Goal: Task Accomplishment & Management: Use online tool/utility

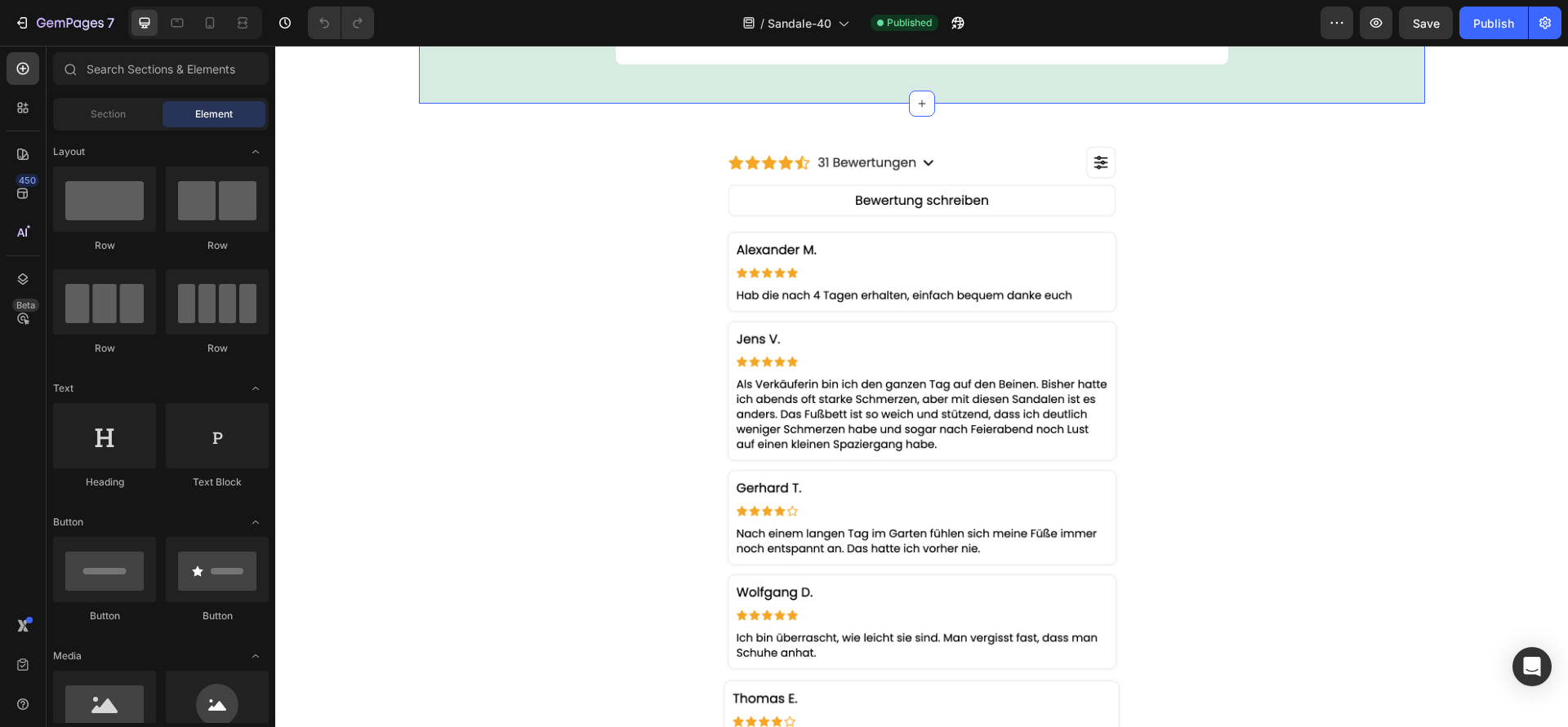
scroll to position [1564, 0]
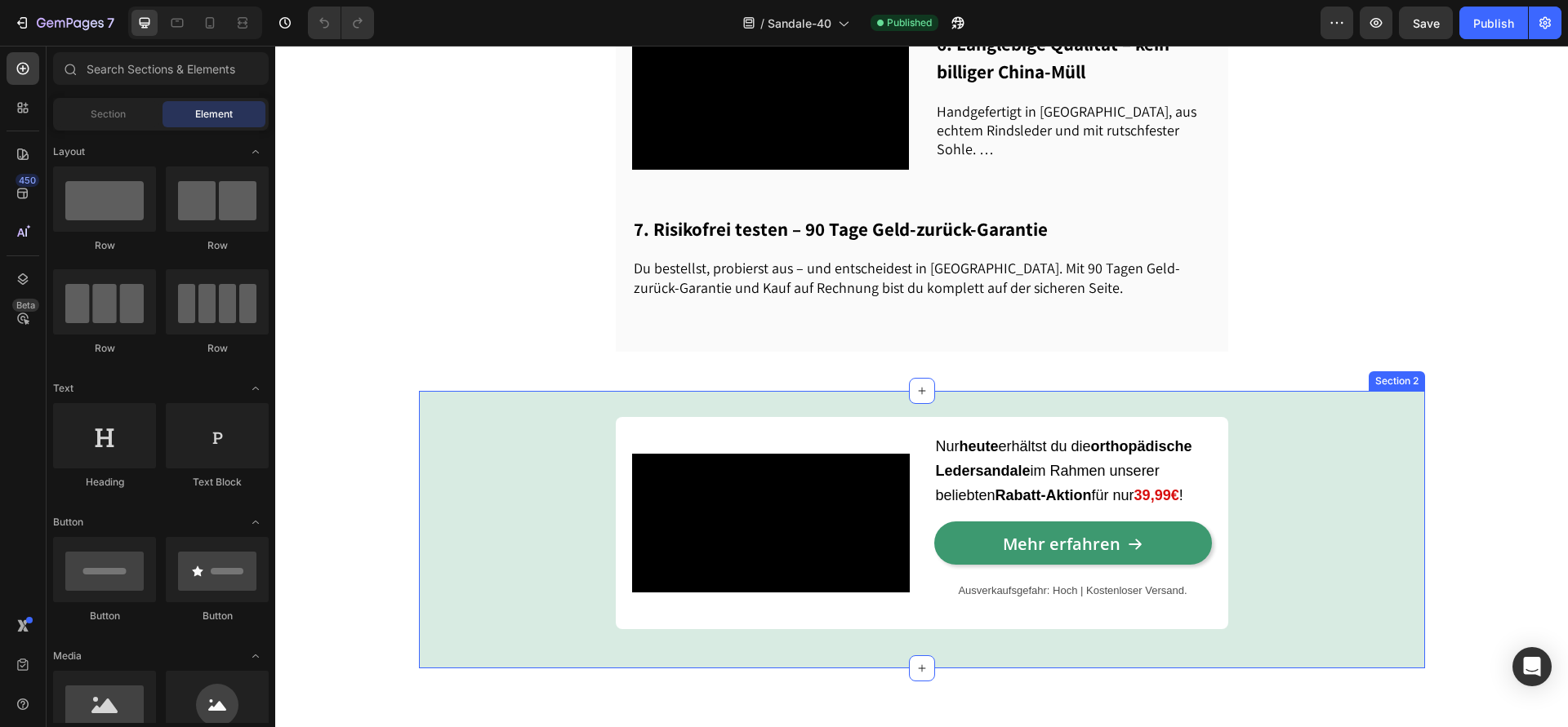
click at [459, 534] on div "Video Nur heute erhältst du die orthopädische Ledersandale im Rahmen unserer be…" at bounding box center [922, 529] width 1006 height 225
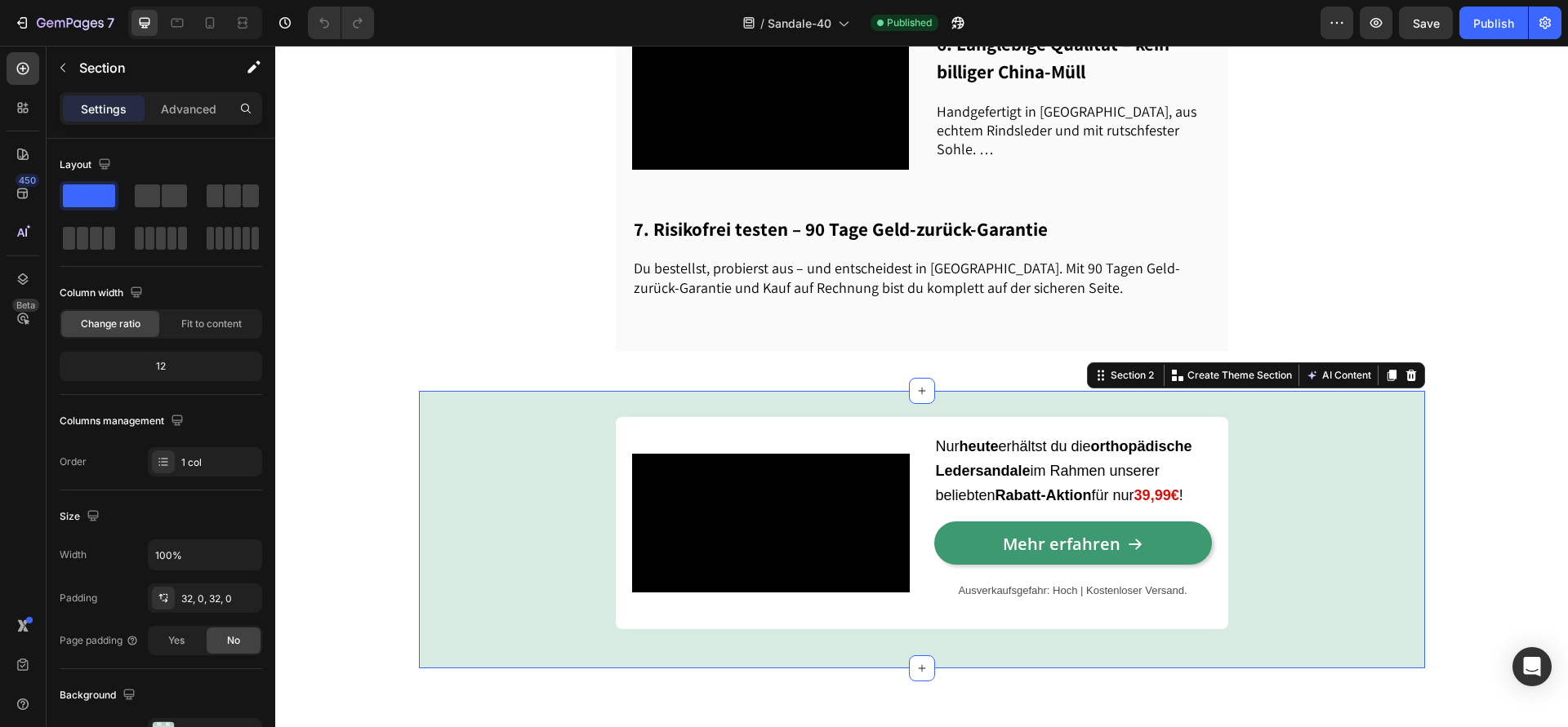
scroll to position [0, 0]
click at [463, 529] on div "Video Nur heute erhältst du die orthopädische Ledersandale im Rahmen unserer be…" at bounding box center [922, 529] width 1006 height 225
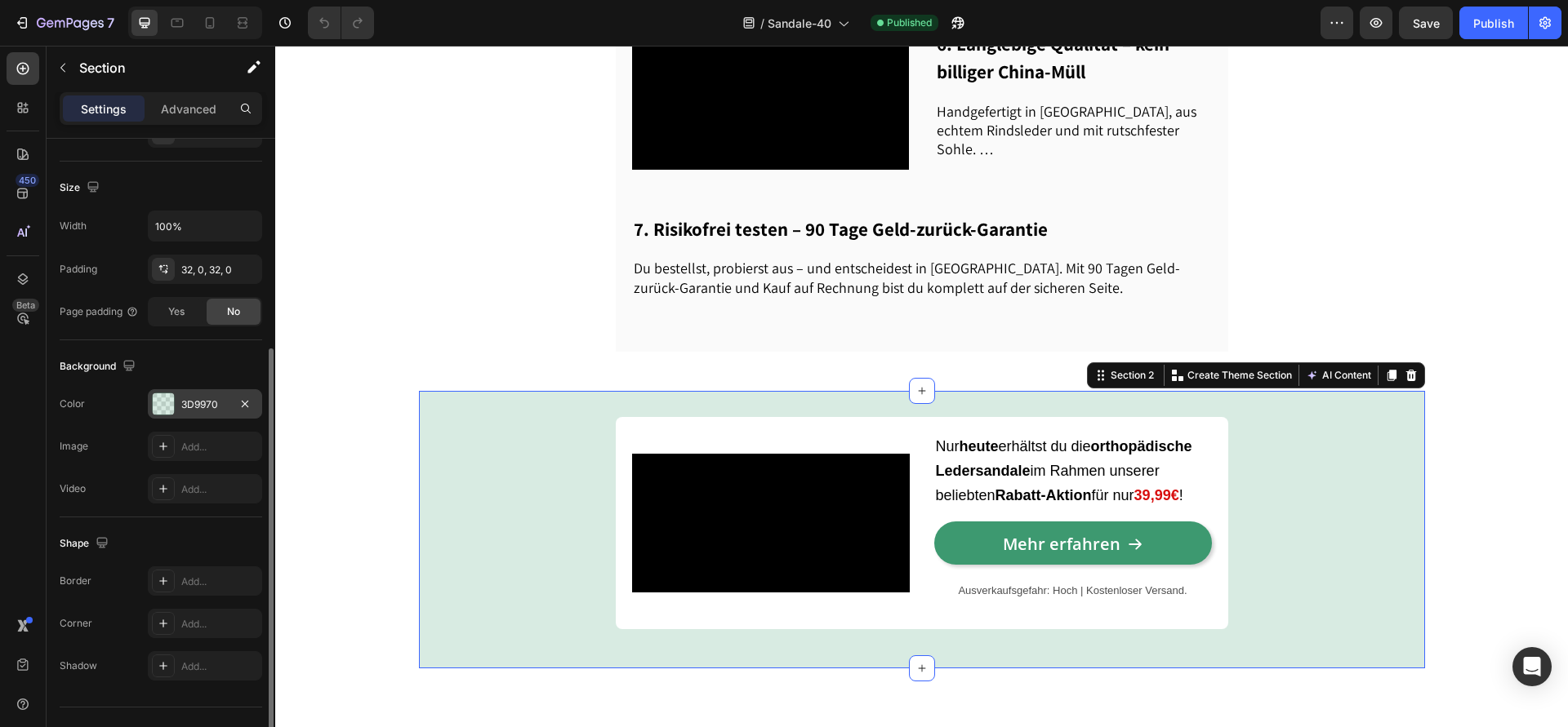
click at [195, 407] on div "3D9970" at bounding box center [205, 404] width 47 height 14
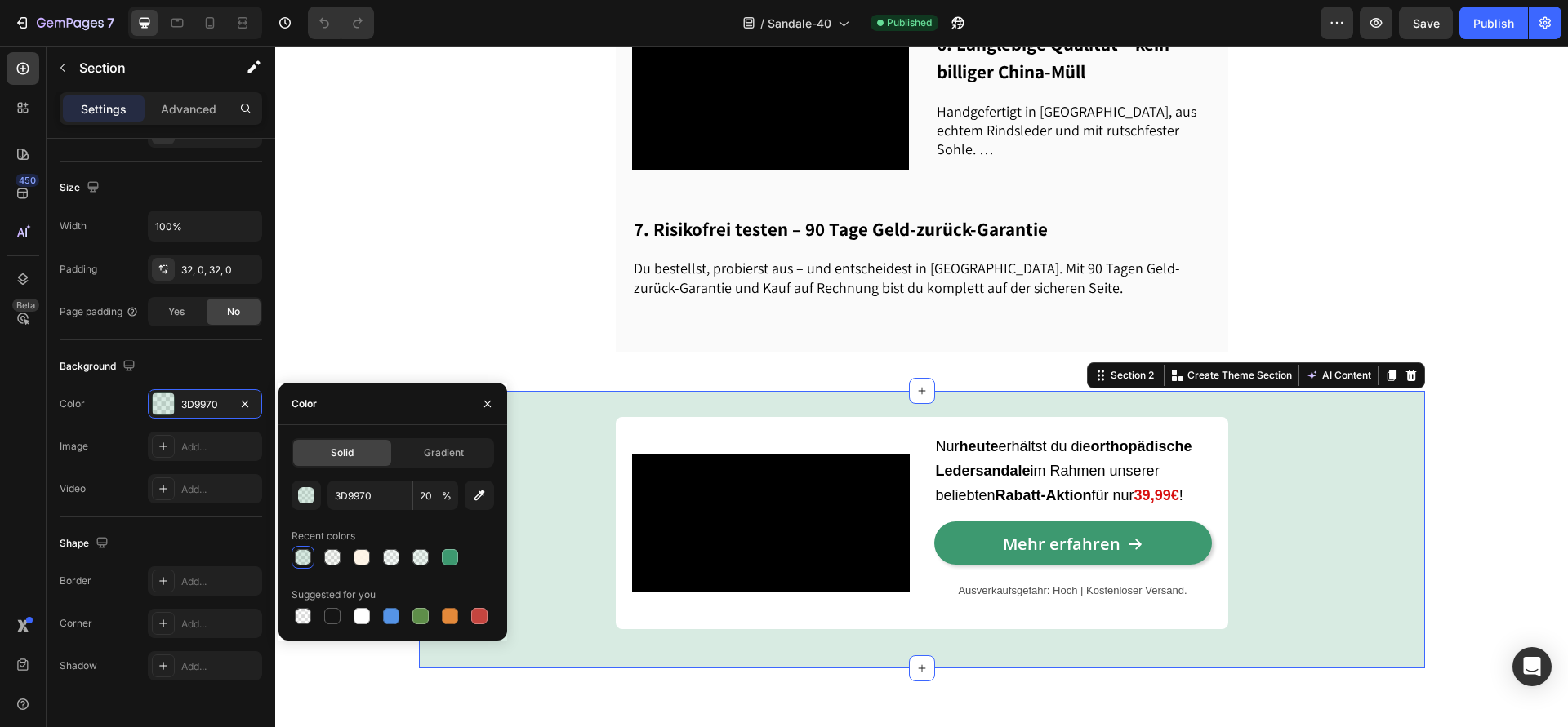
click at [361, 569] on div "3D9970 20 % Recent colors Suggested for you" at bounding box center [393, 554] width 203 height 147
click at [361, 562] on div at bounding box center [362, 556] width 16 height 16
type input "FFF4E6"
type input "90"
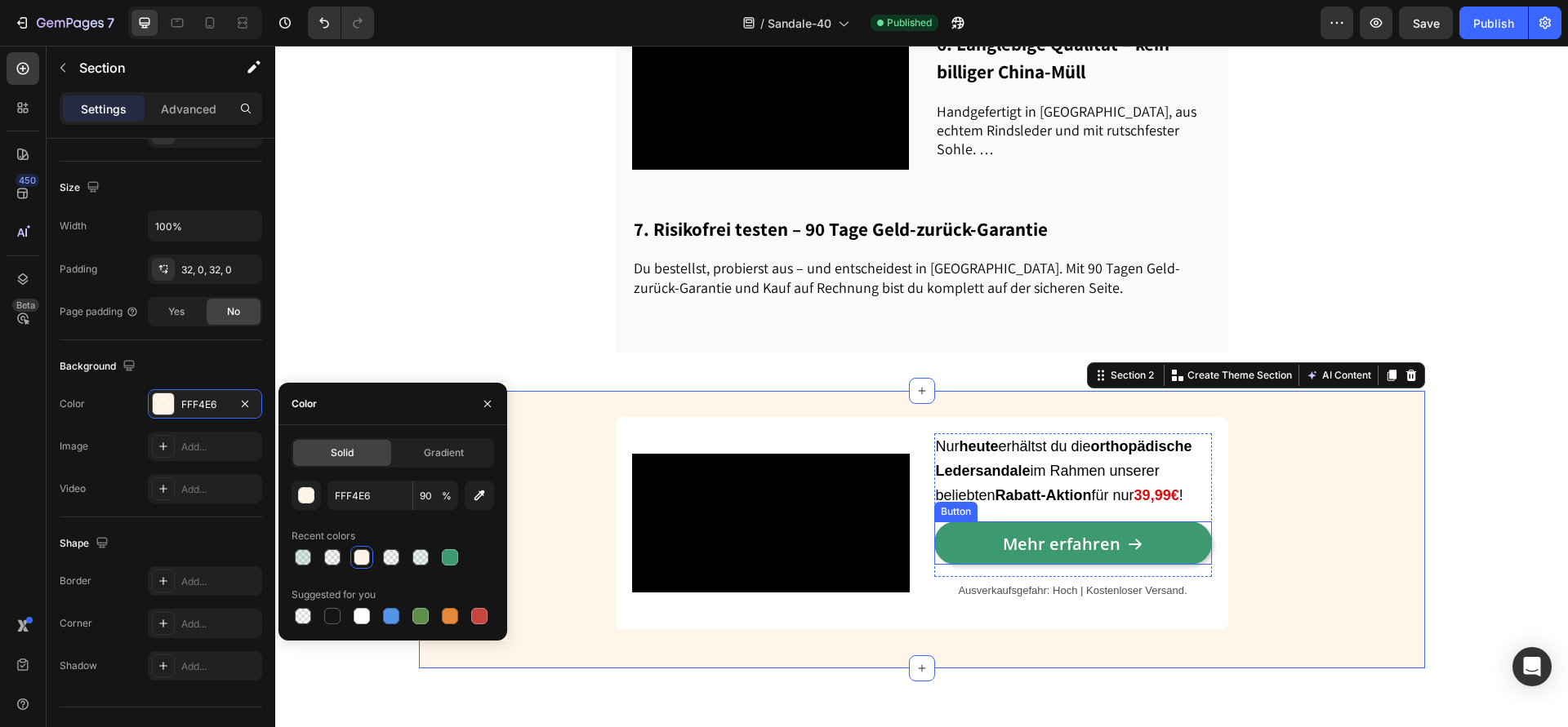
click at [964, 565] on link "Mehr erfahren" at bounding box center [1073, 543] width 278 height 43
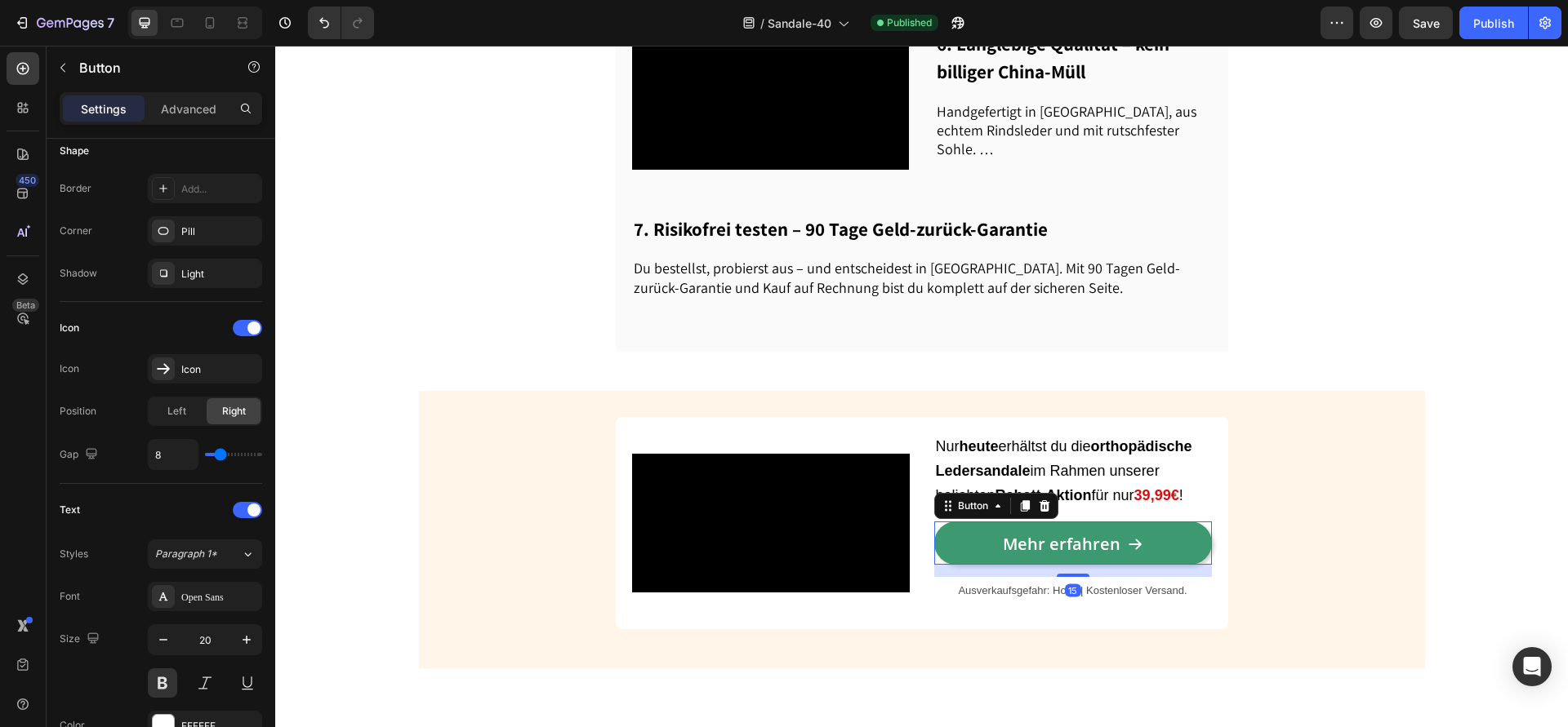
scroll to position [0, 0]
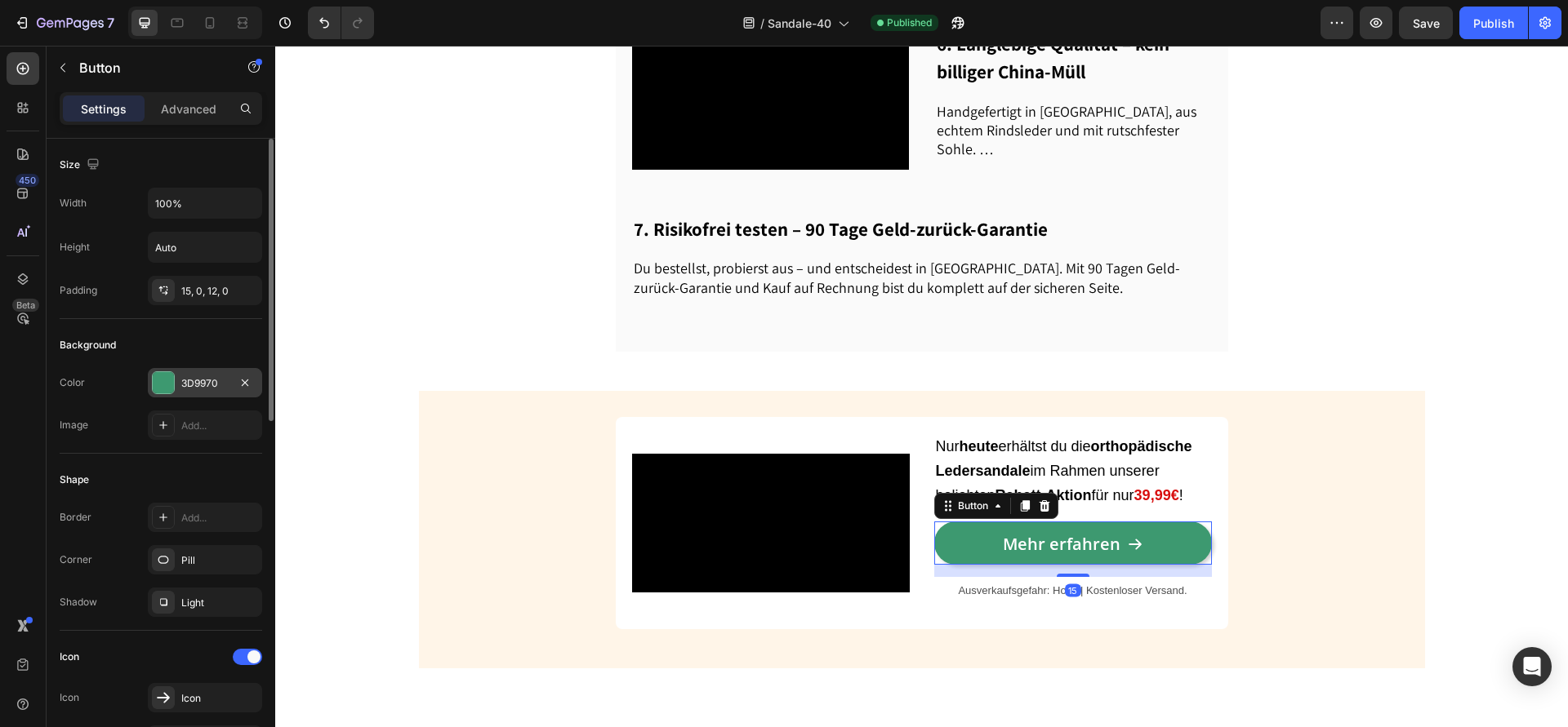
click at [190, 379] on div "3D9970" at bounding box center [205, 383] width 47 height 14
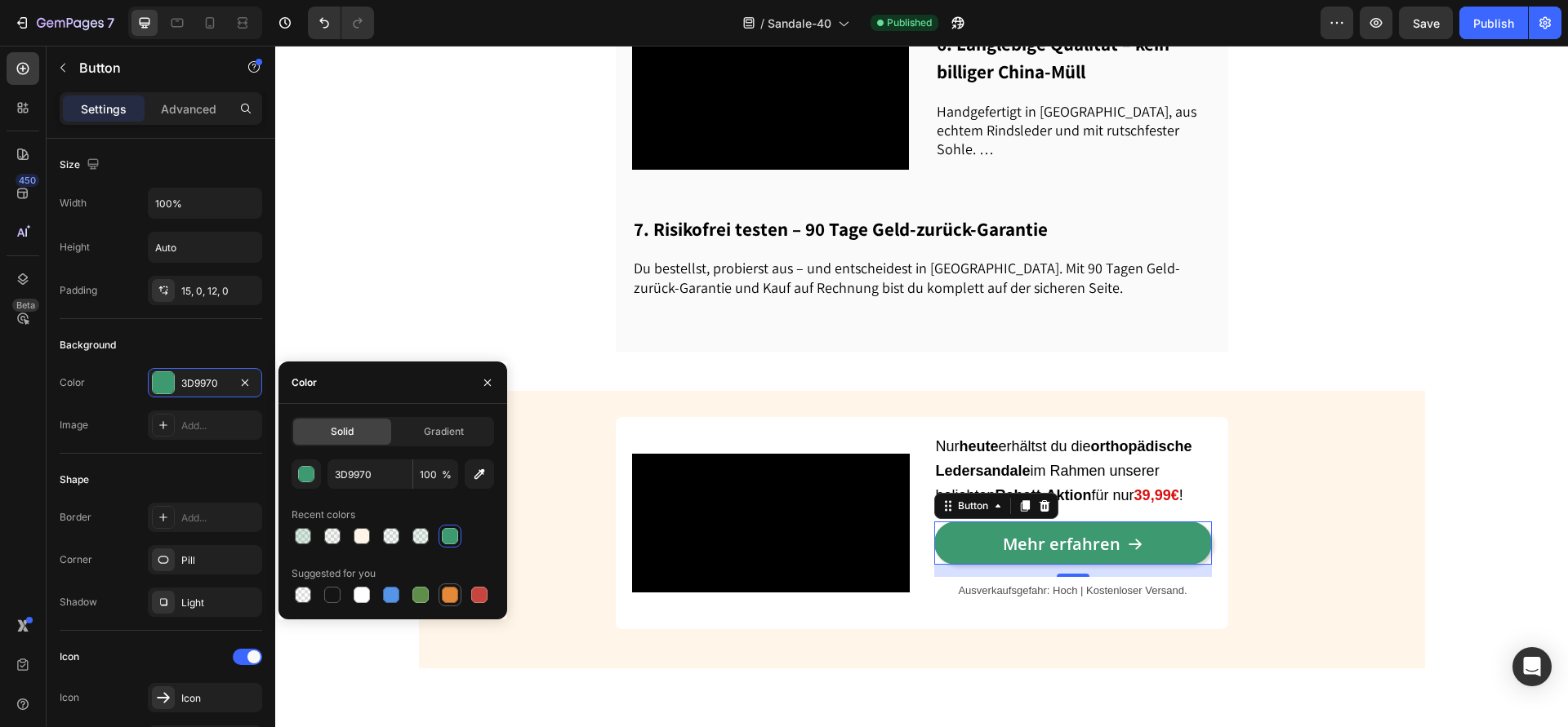
click at [456, 597] on div at bounding box center [449, 594] width 16 height 16
type input "E4893A"
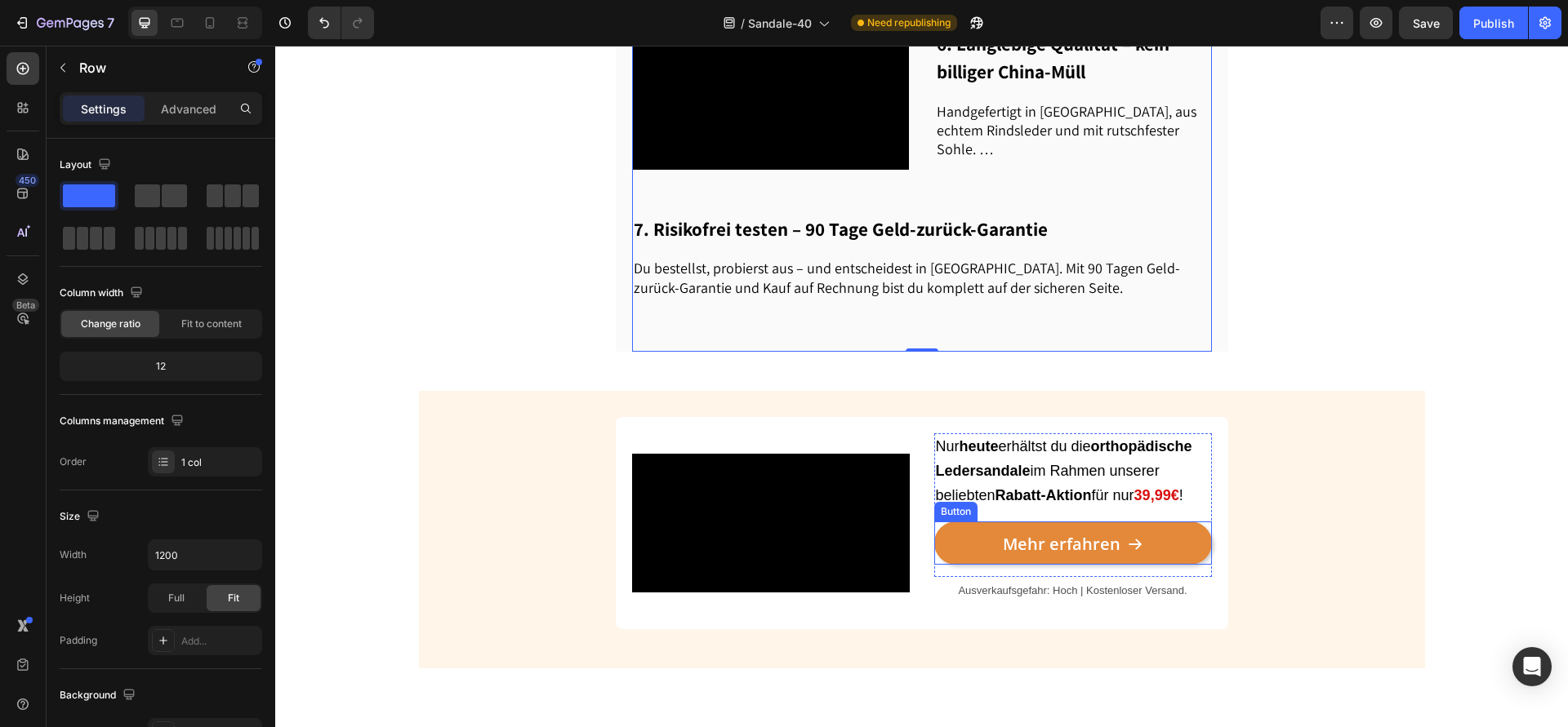
click at [941, 565] on link "Mehr erfahren" at bounding box center [1073, 543] width 278 height 43
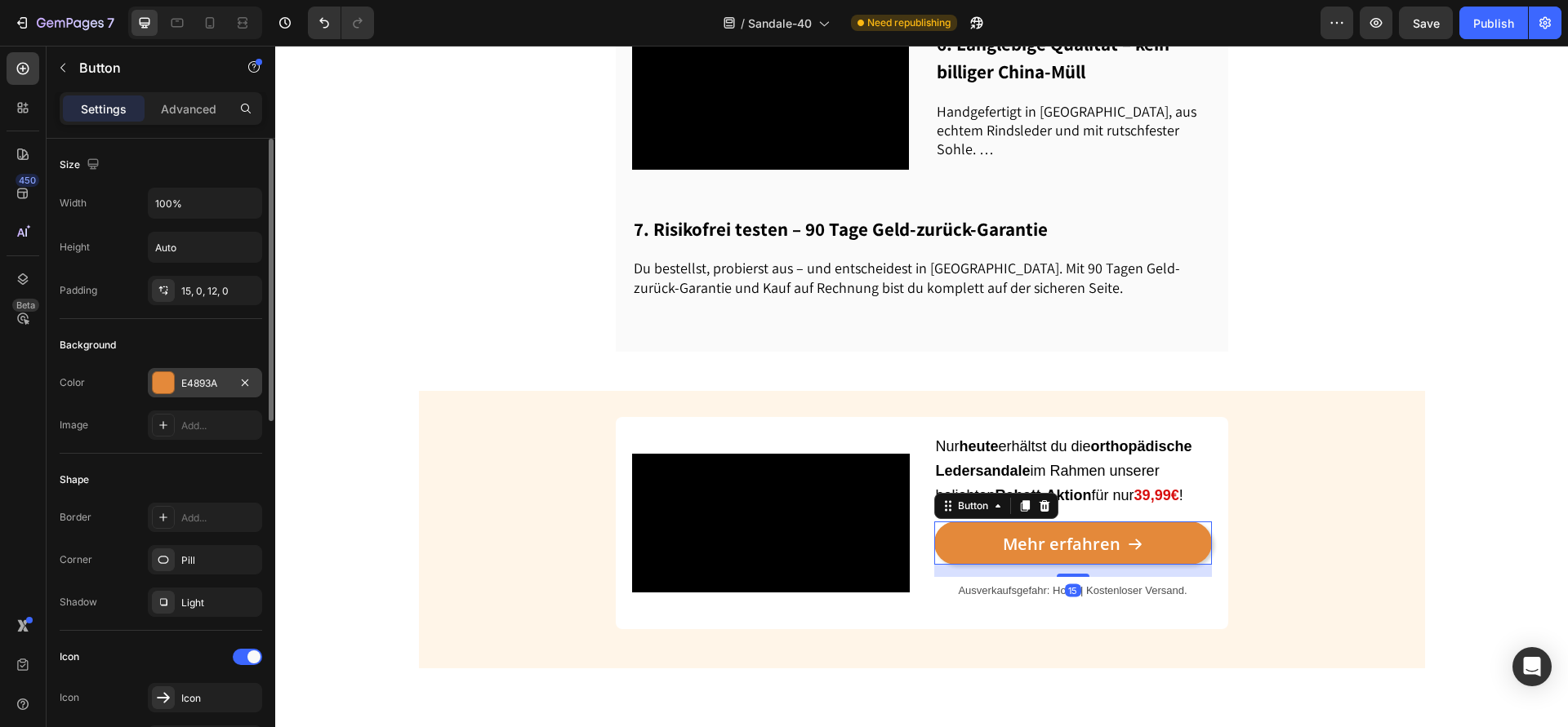
click at [185, 380] on div "E4893A" at bounding box center [205, 383] width 47 height 14
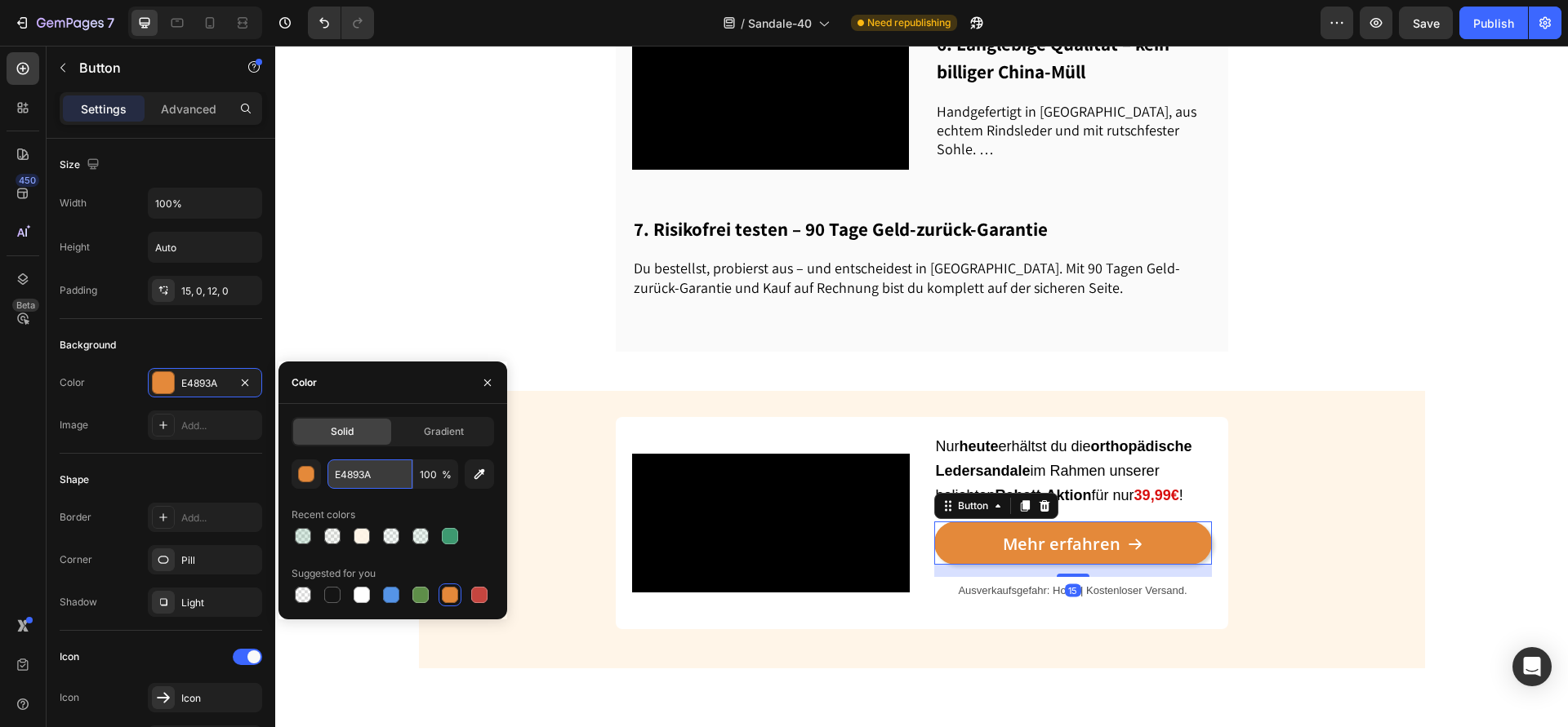
click at [372, 484] on input "E4893A" at bounding box center [370, 474] width 85 height 30
click at [373, 483] on input "E4893A" at bounding box center [370, 474] width 85 height 30
drag, startPoint x: 384, startPoint y: 479, endPoint x: 269, endPoint y: 479, distance: 115.0
click at [269, 479] on div "450 Beta Sections(18) Elements(83) Section Element Hero Section Product Detail …" at bounding box center [138, 386] width 275 height 681
paste input "f4a725"
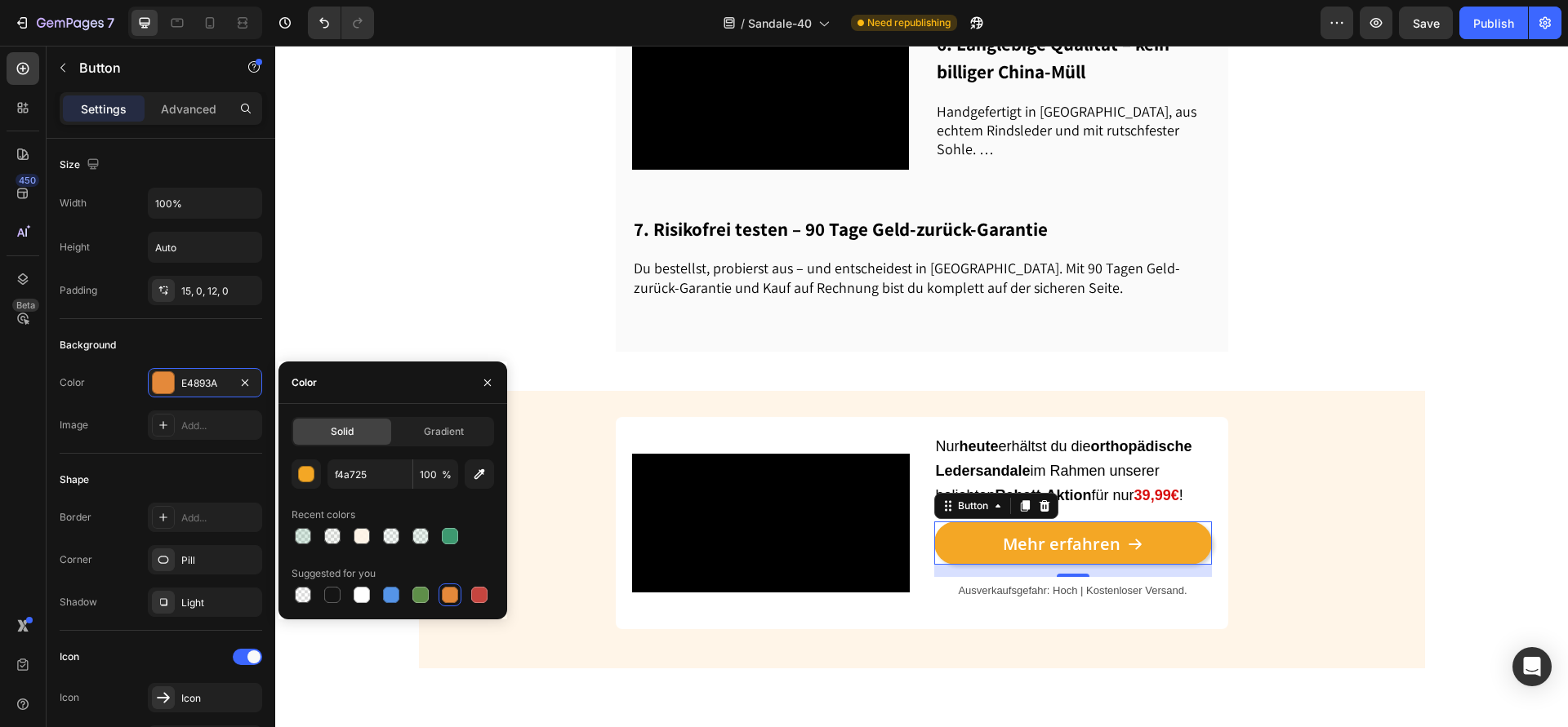
type input "F4A725"
click at [362, 498] on div "F4A725 100 % Recent colors Suggested for you" at bounding box center [393, 533] width 203 height 147
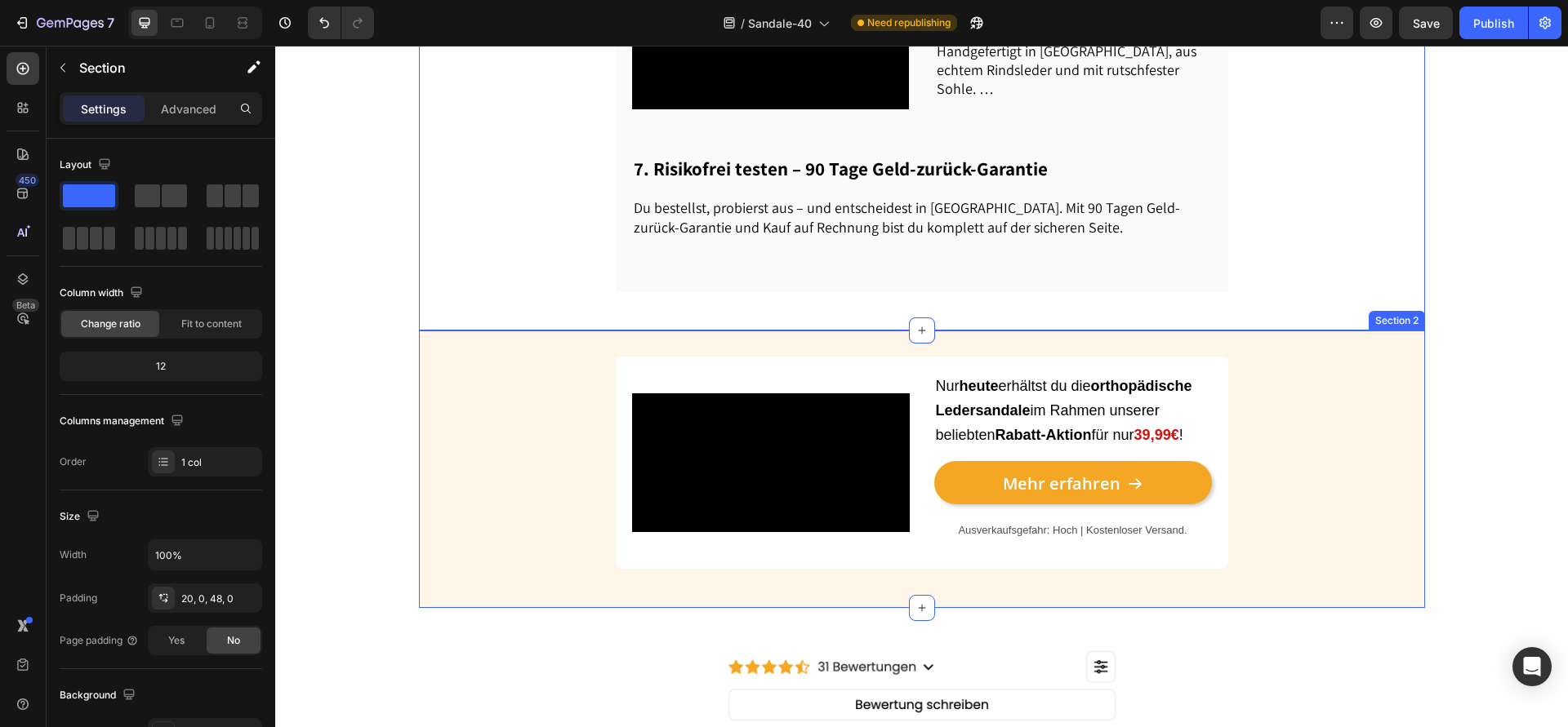
scroll to position [1853, 0]
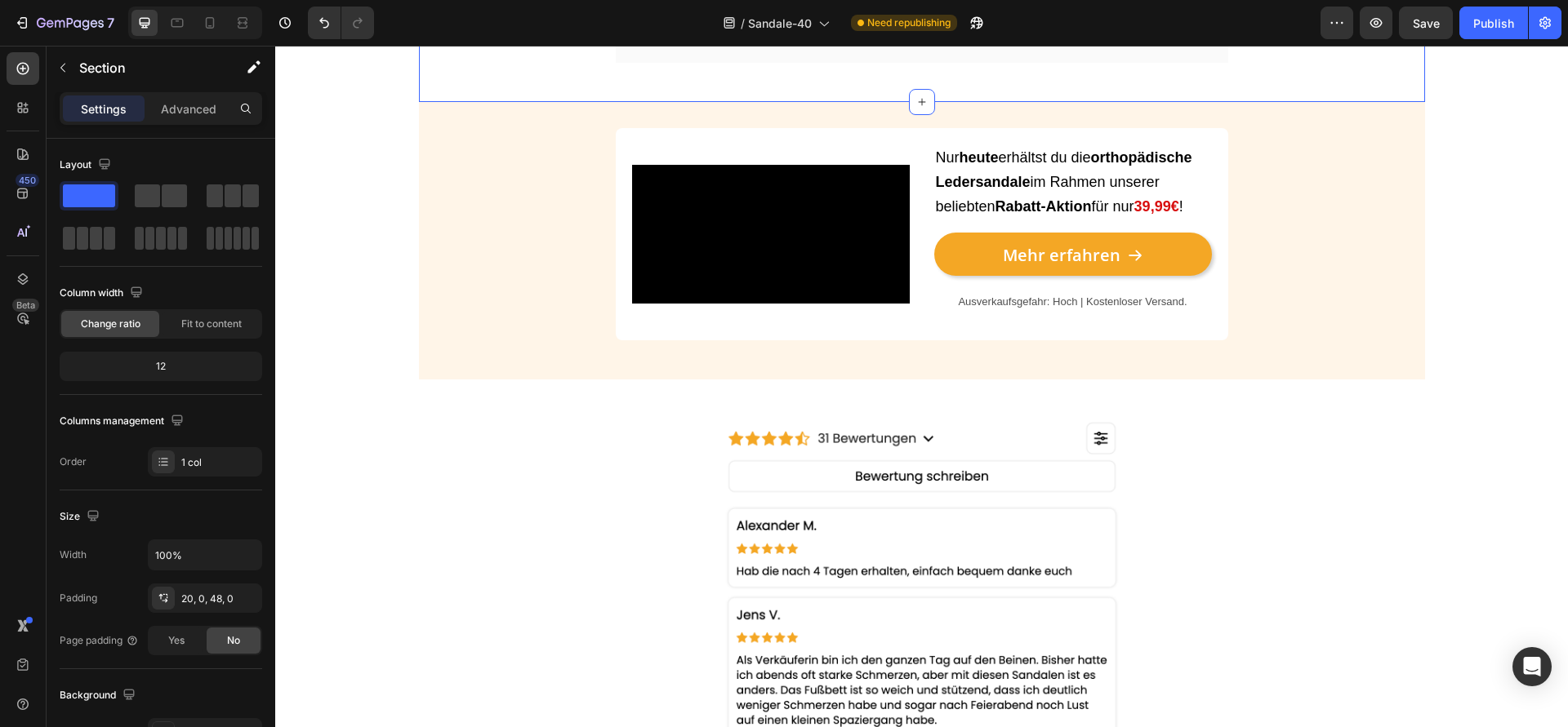
click at [324, 406] on div "Advetorial Text Block Image 👣 7 Gründe, warum immer mehr Menschen auf die ortho…" at bounding box center [922, 388] width 1293 height 4322
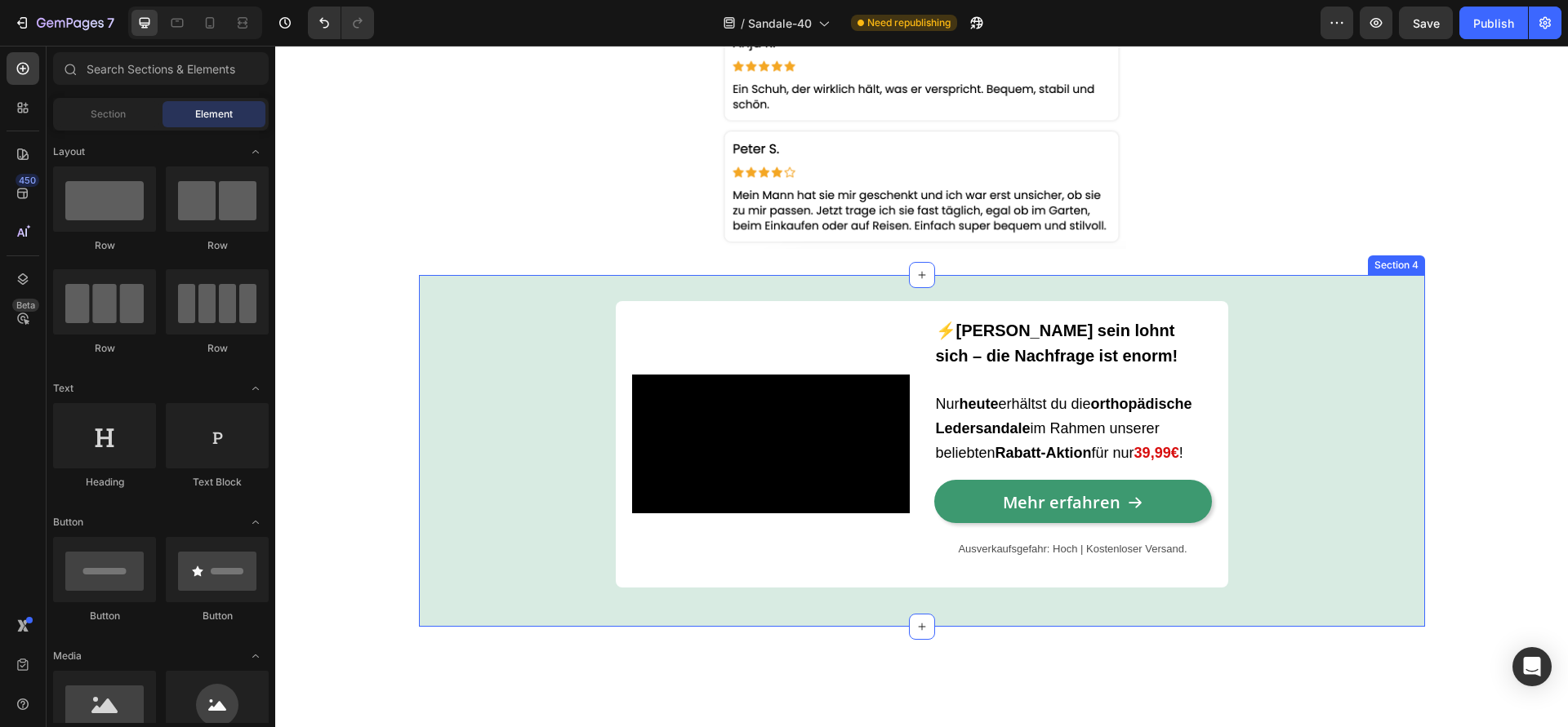
scroll to position [3327, 0]
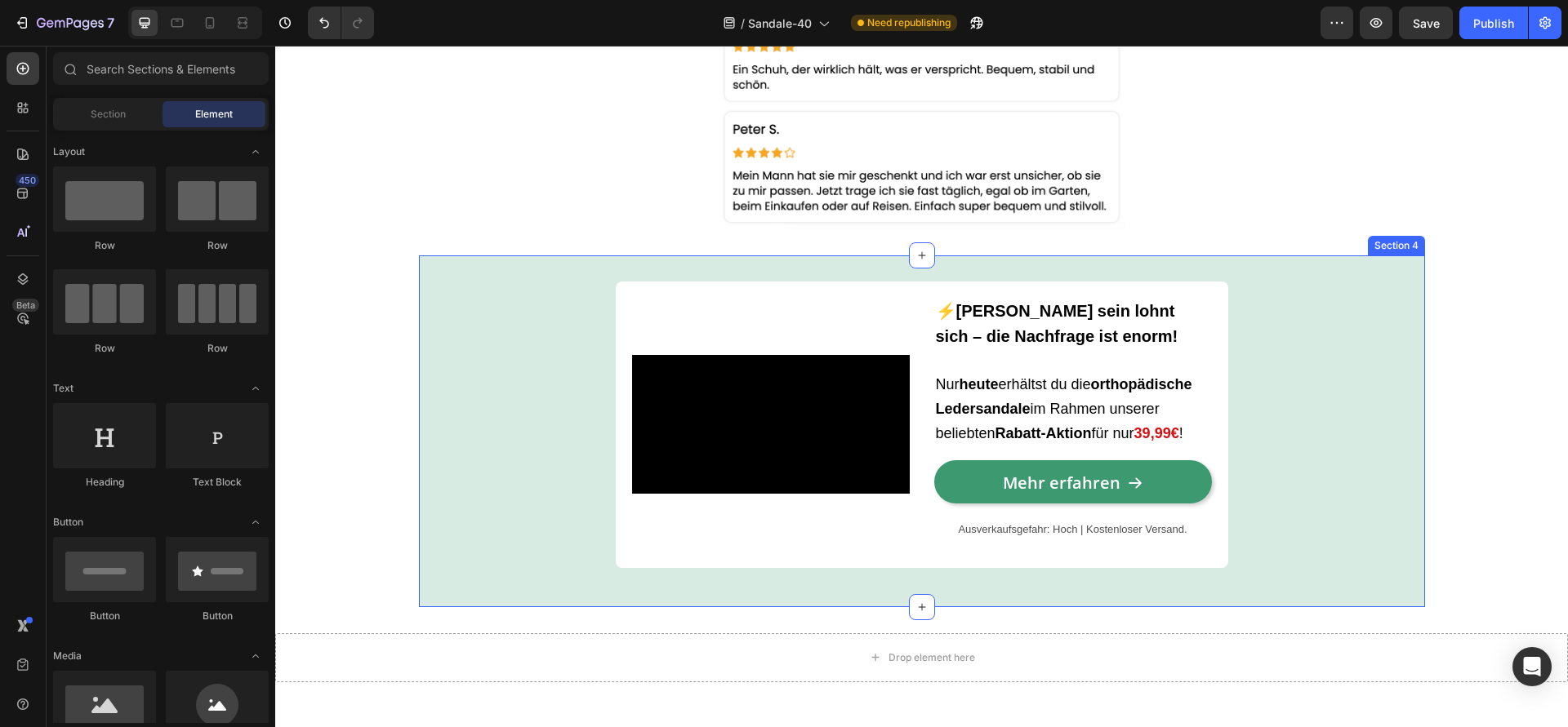
click at [437, 492] on div "Video ⚡Schnell sein lohnt sich – die Nachfrage ist enorm! Nur heute erhältst du…" at bounding box center [922, 431] width 1006 height 300
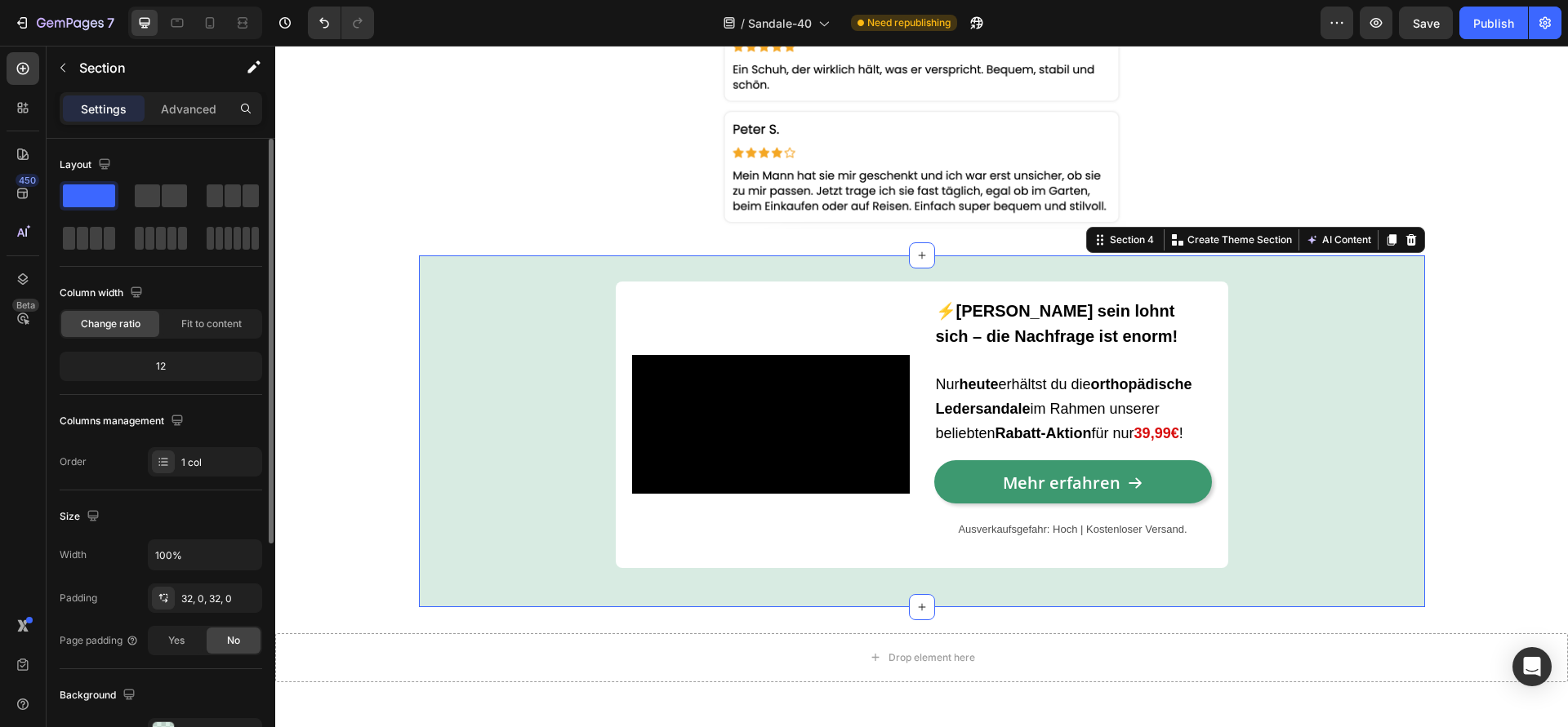
scroll to position [329, 0]
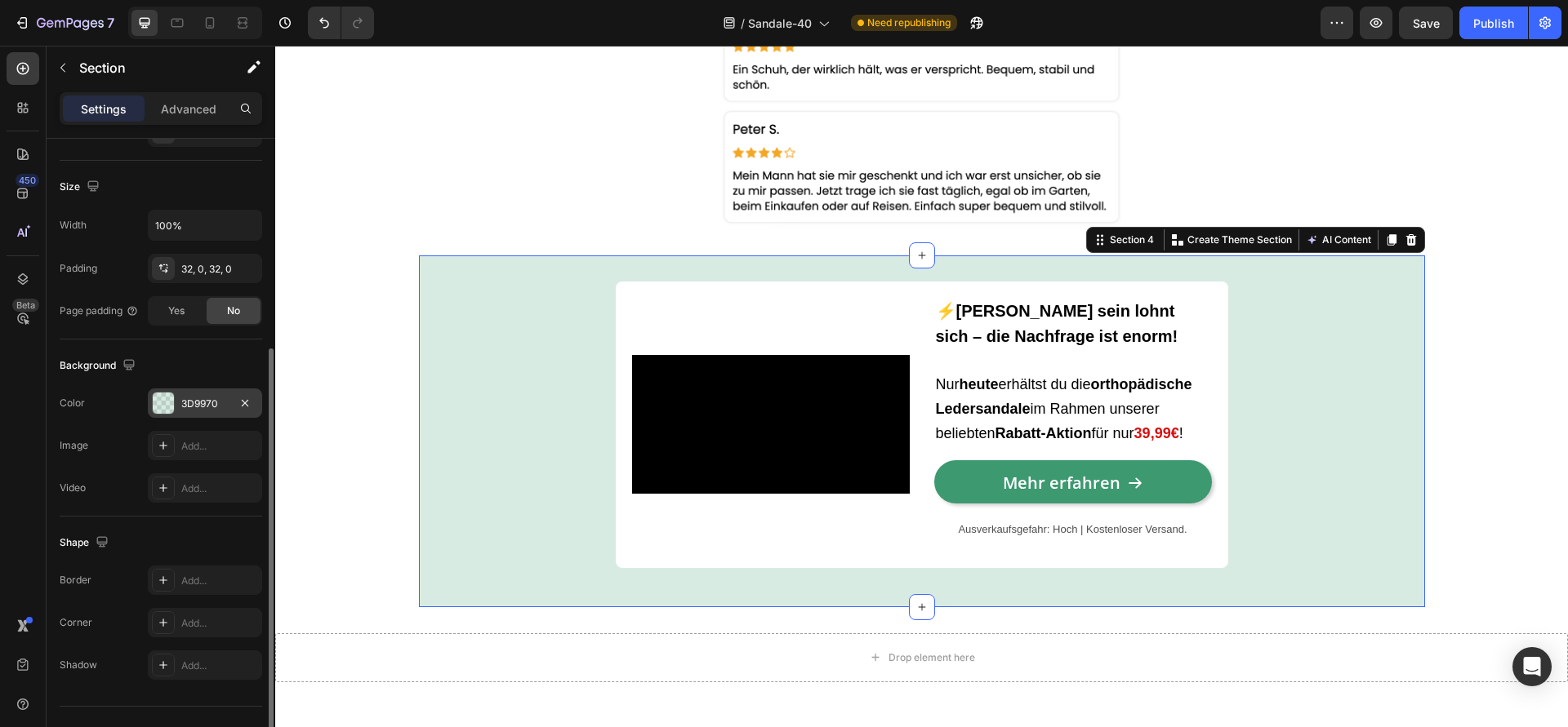
click at [195, 407] on div "3D9970" at bounding box center [205, 404] width 47 height 14
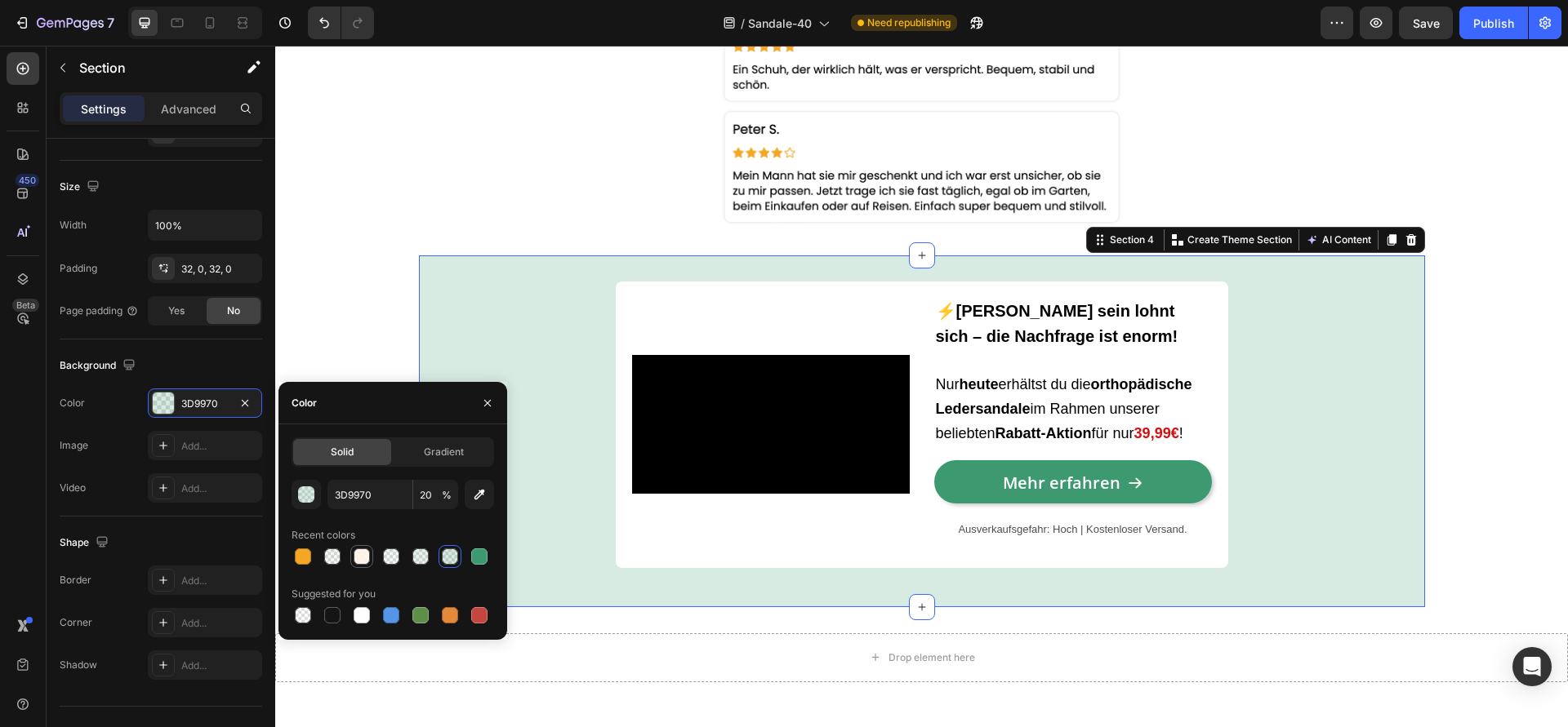
click at [364, 563] on div at bounding box center [362, 556] width 16 height 16
type input "FFF4E6"
type input "90"
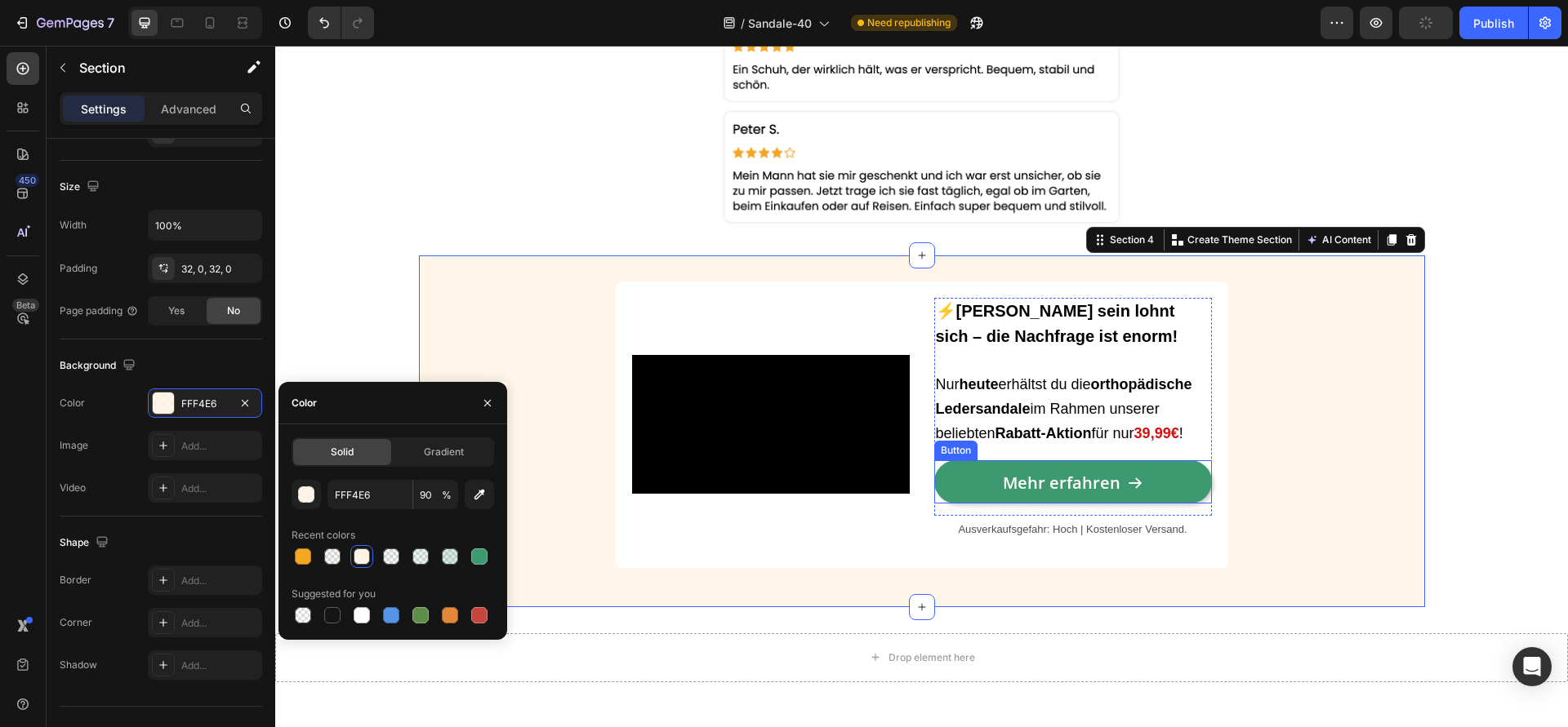
click at [949, 482] on link "Mehr erfahren" at bounding box center [1073, 481] width 278 height 43
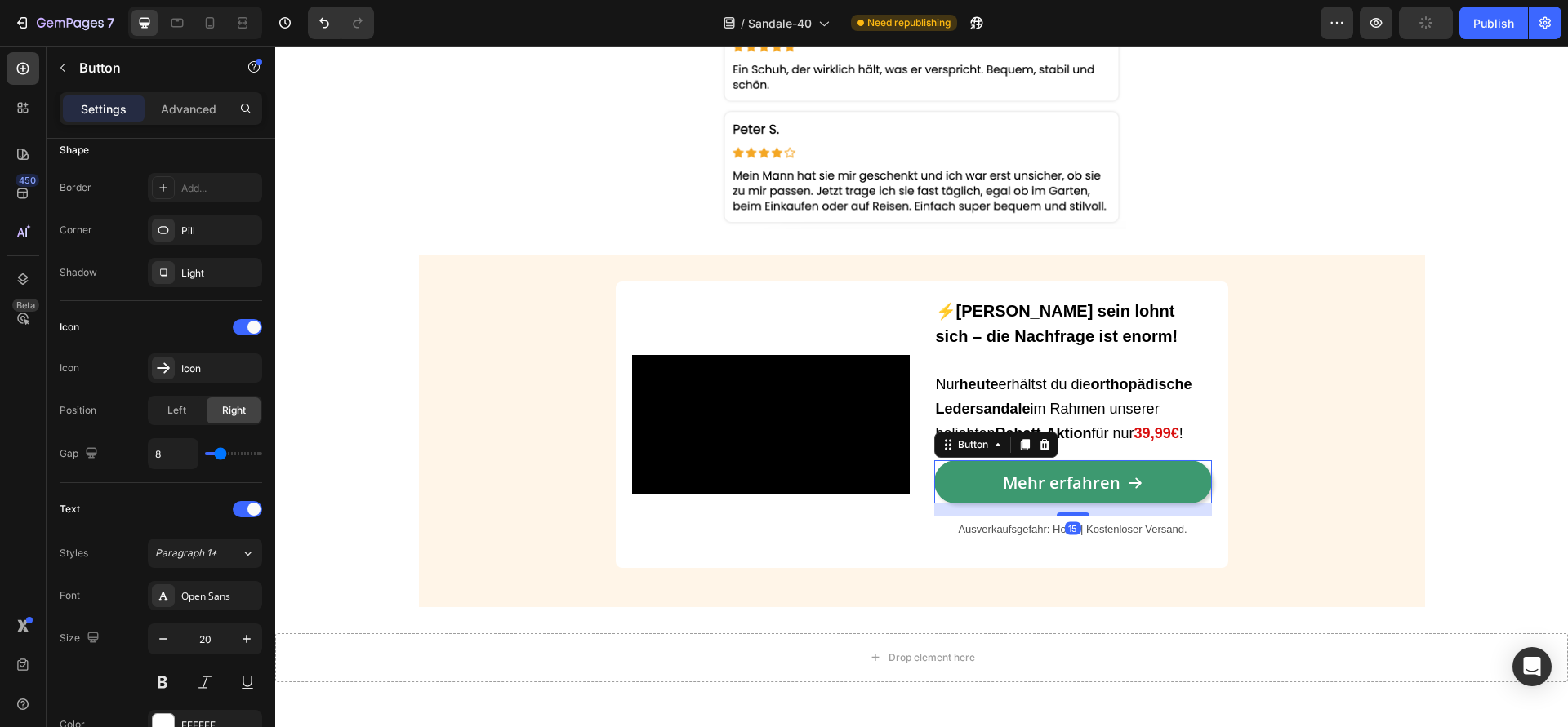
scroll to position [0, 0]
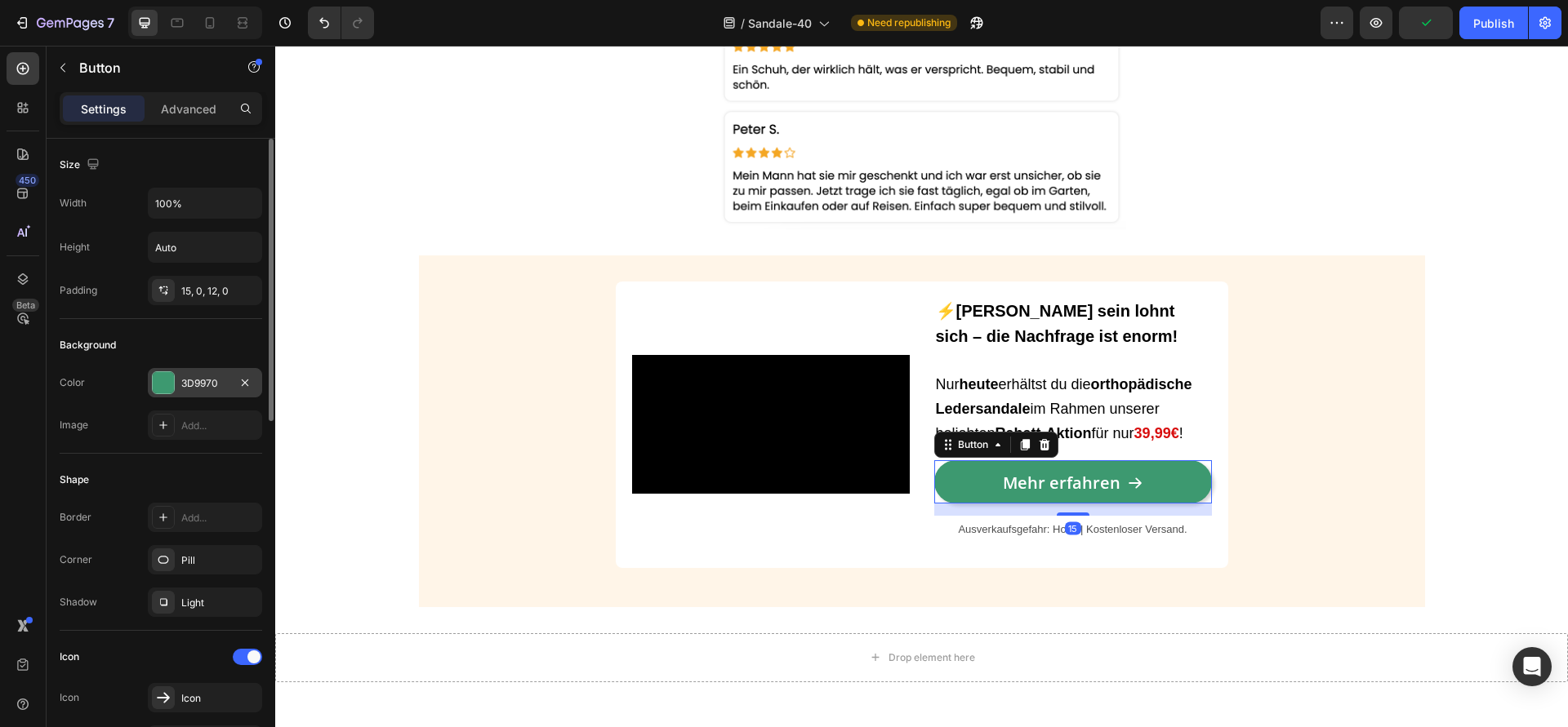
click at [207, 380] on div "3D9970" at bounding box center [205, 383] width 47 height 14
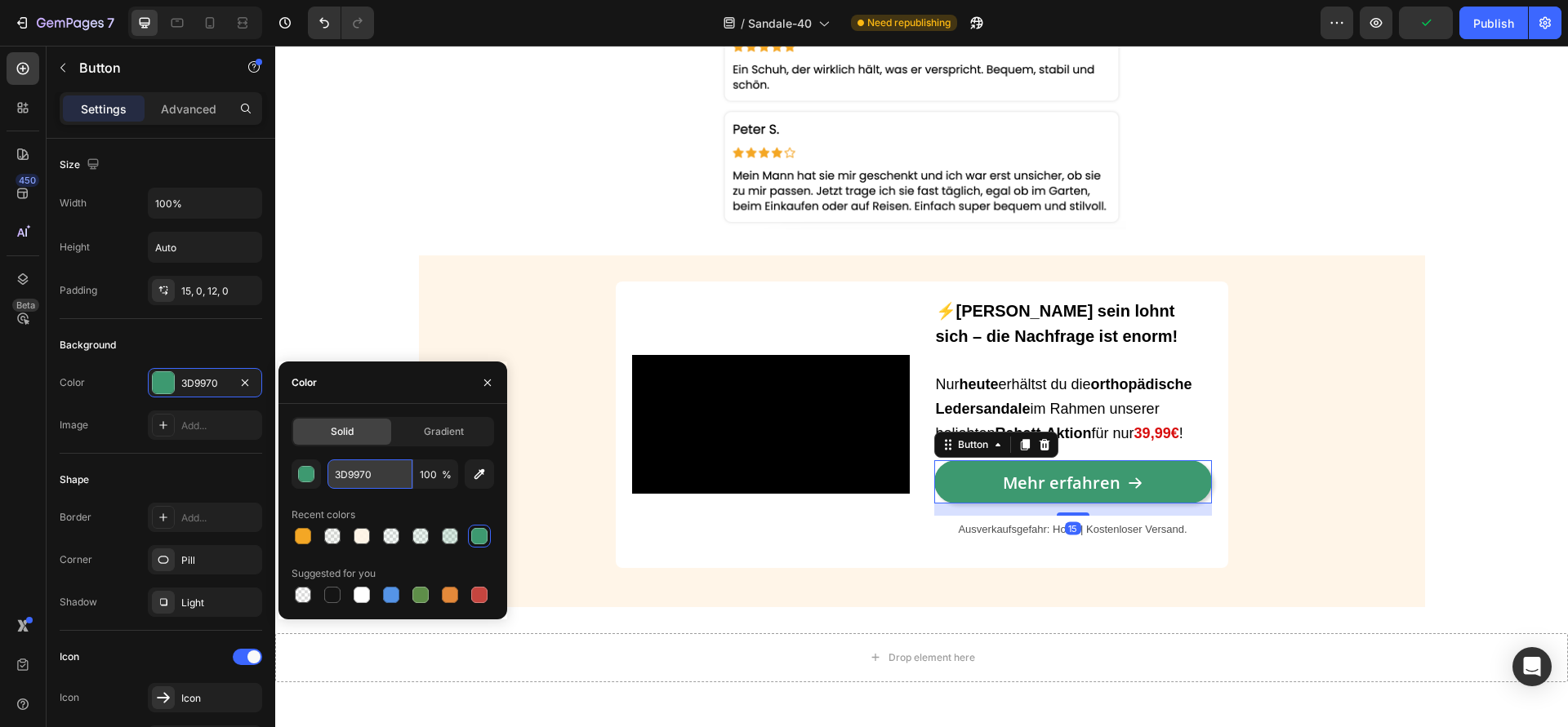
click at [388, 484] on input "3D9970" at bounding box center [370, 474] width 85 height 30
paste input "f4a725"
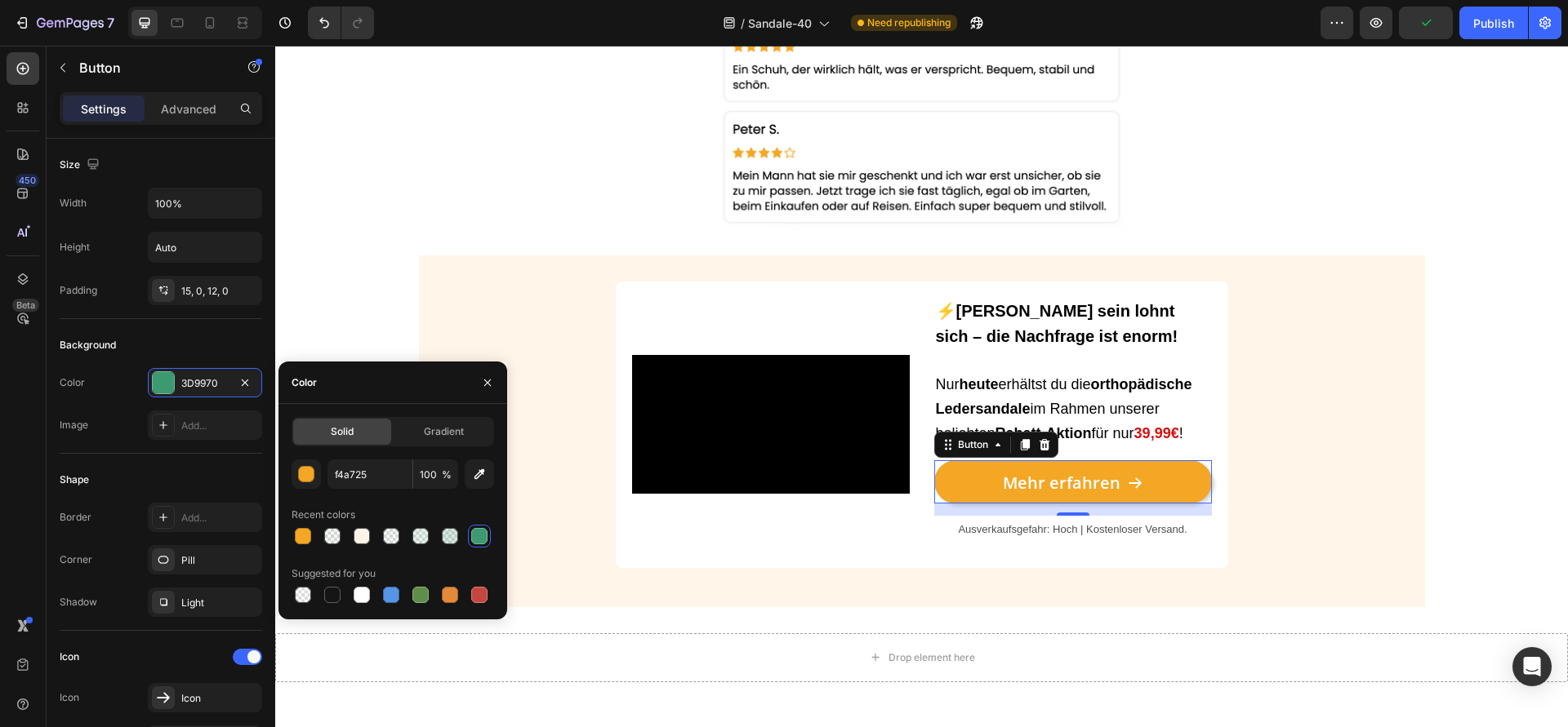
click at [385, 504] on div "Recent colors" at bounding box center [393, 514] width 203 height 26
type input "F4A725"
click at [454, 263] on div "Video ⚡Schnell sein lohnt sich – die Nachfrage ist enorm! Nur heute erhältst du…" at bounding box center [922, 431] width 1006 height 352
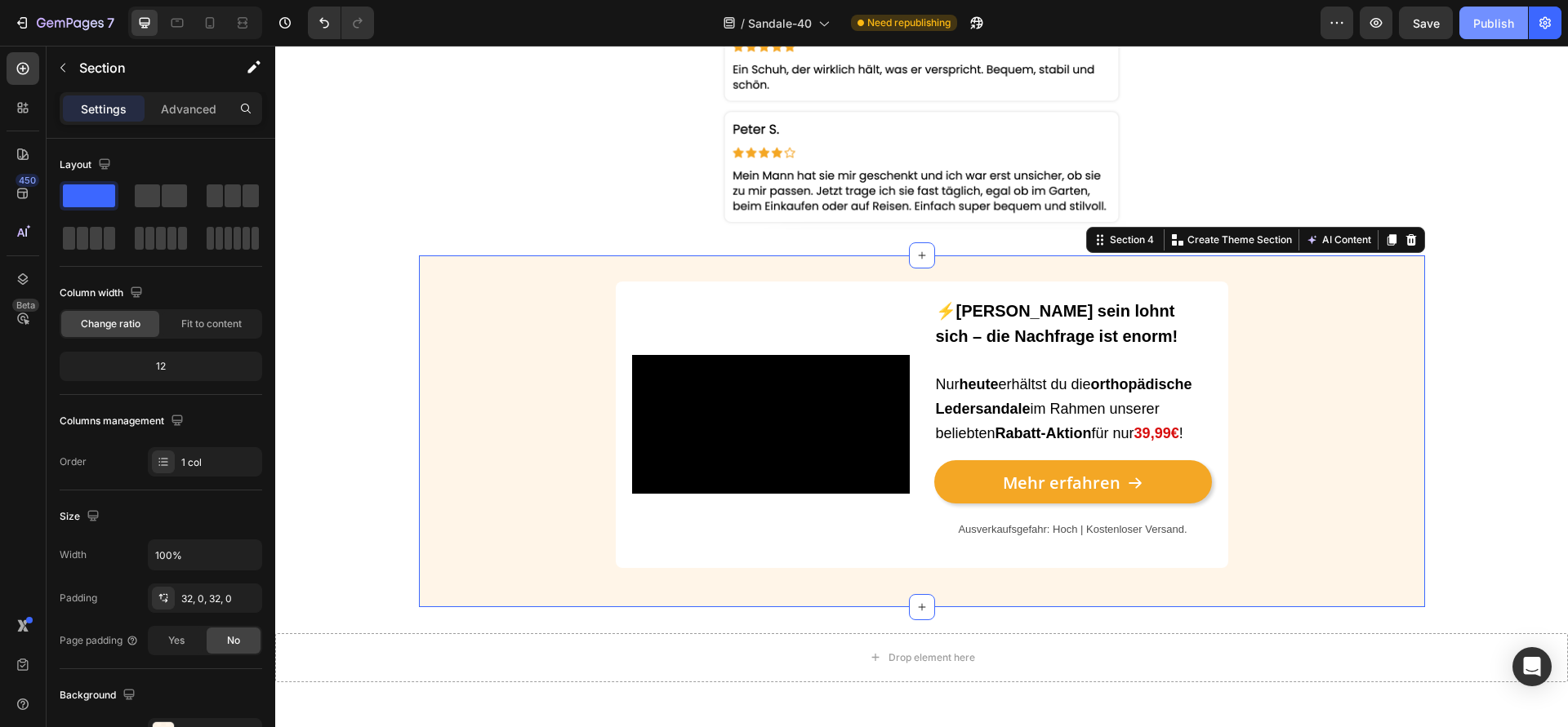
click at [1486, 22] on div "Publish" at bounding box center [1494, 23] width 41 height 17
click at [204, 26] on icon at bounding box center [210, 22] width 16 height 16
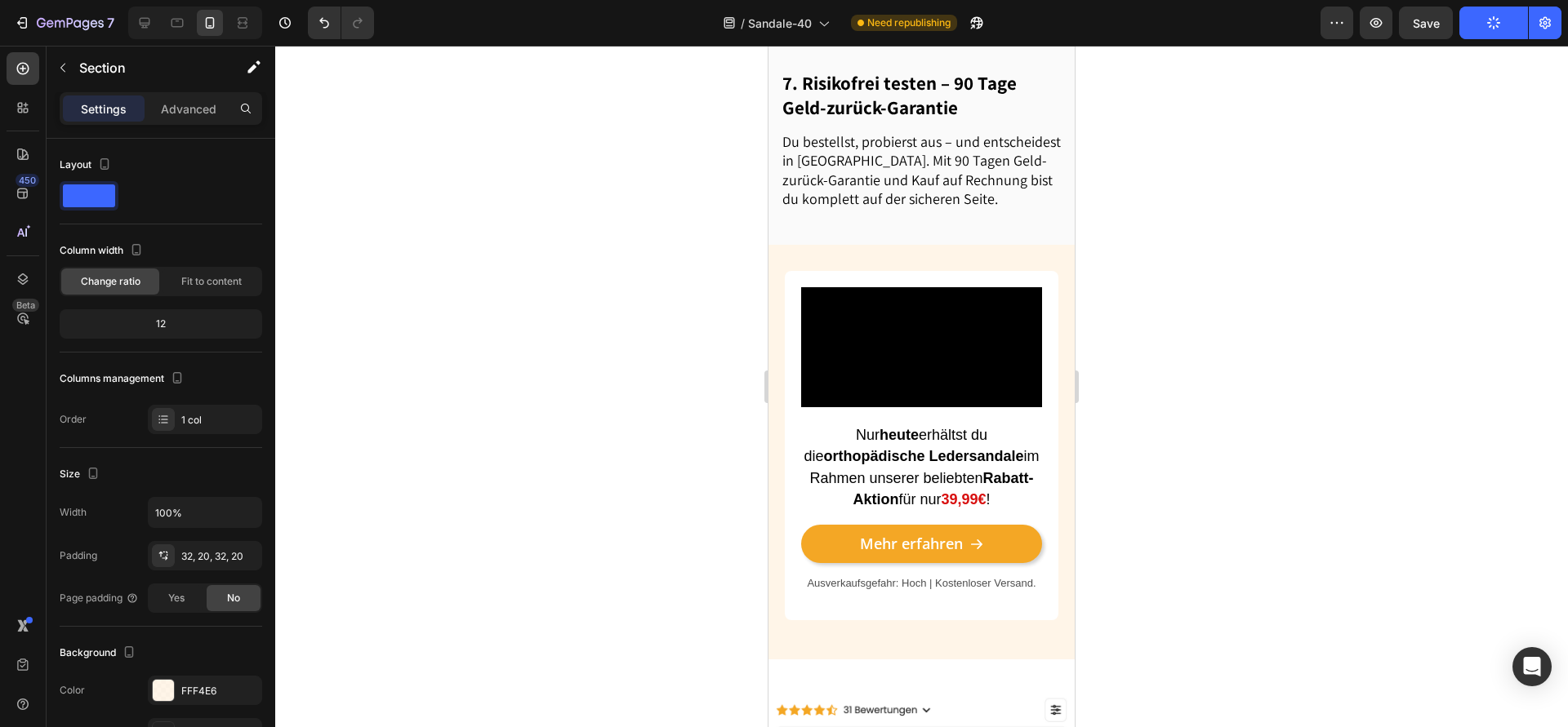
scroll to position [2555, 0]
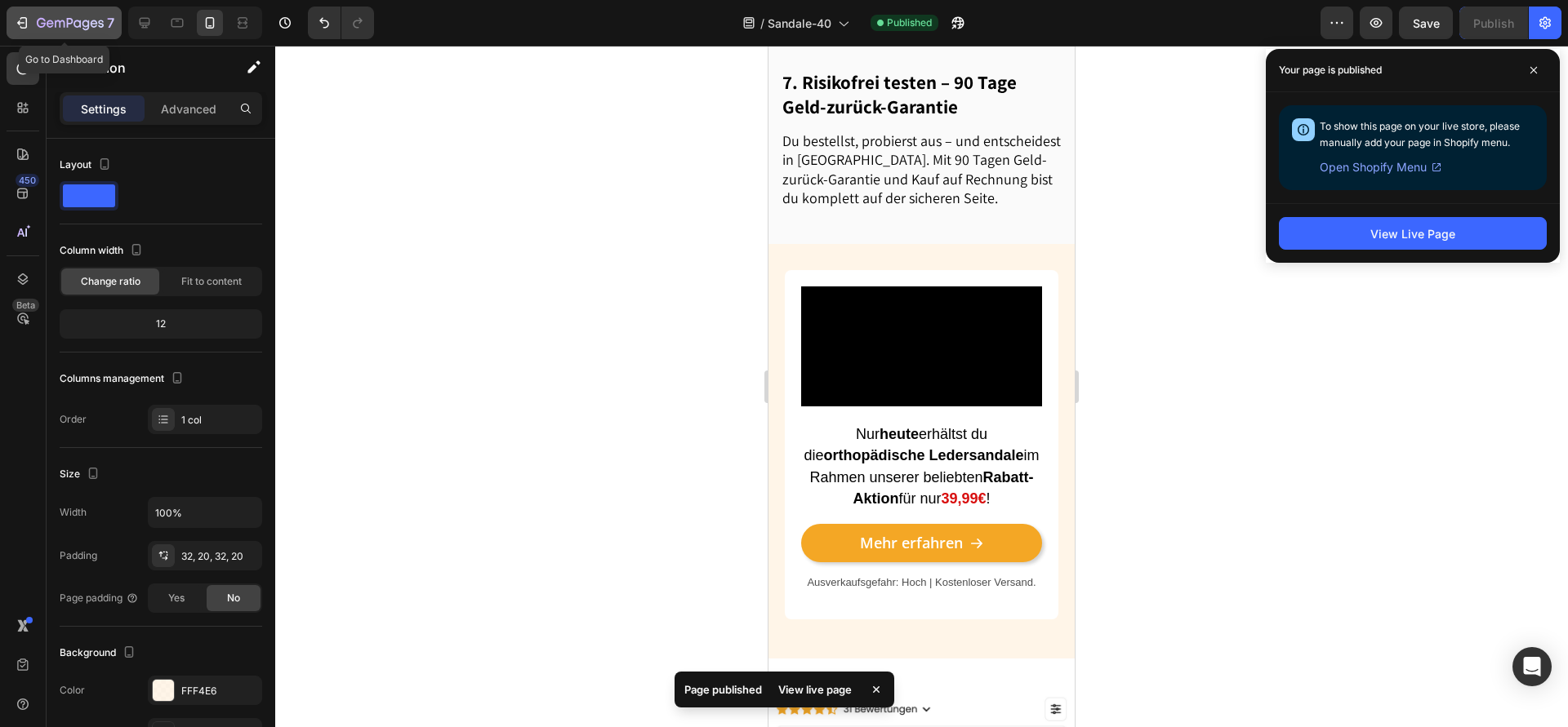
click at [59, 21] on icon "button" at bounding box center [60, 24] width 10 height 8
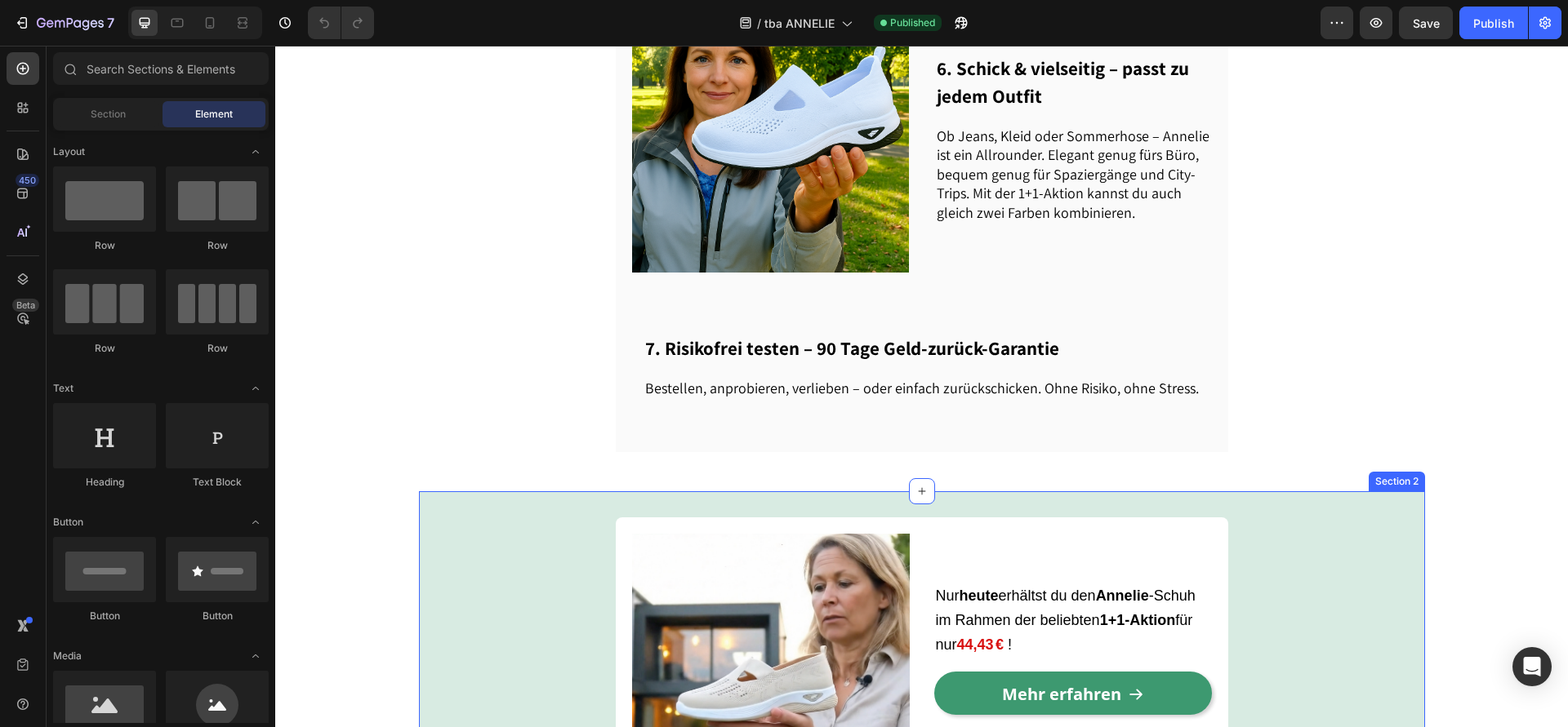
scroll to position [2018, 0]
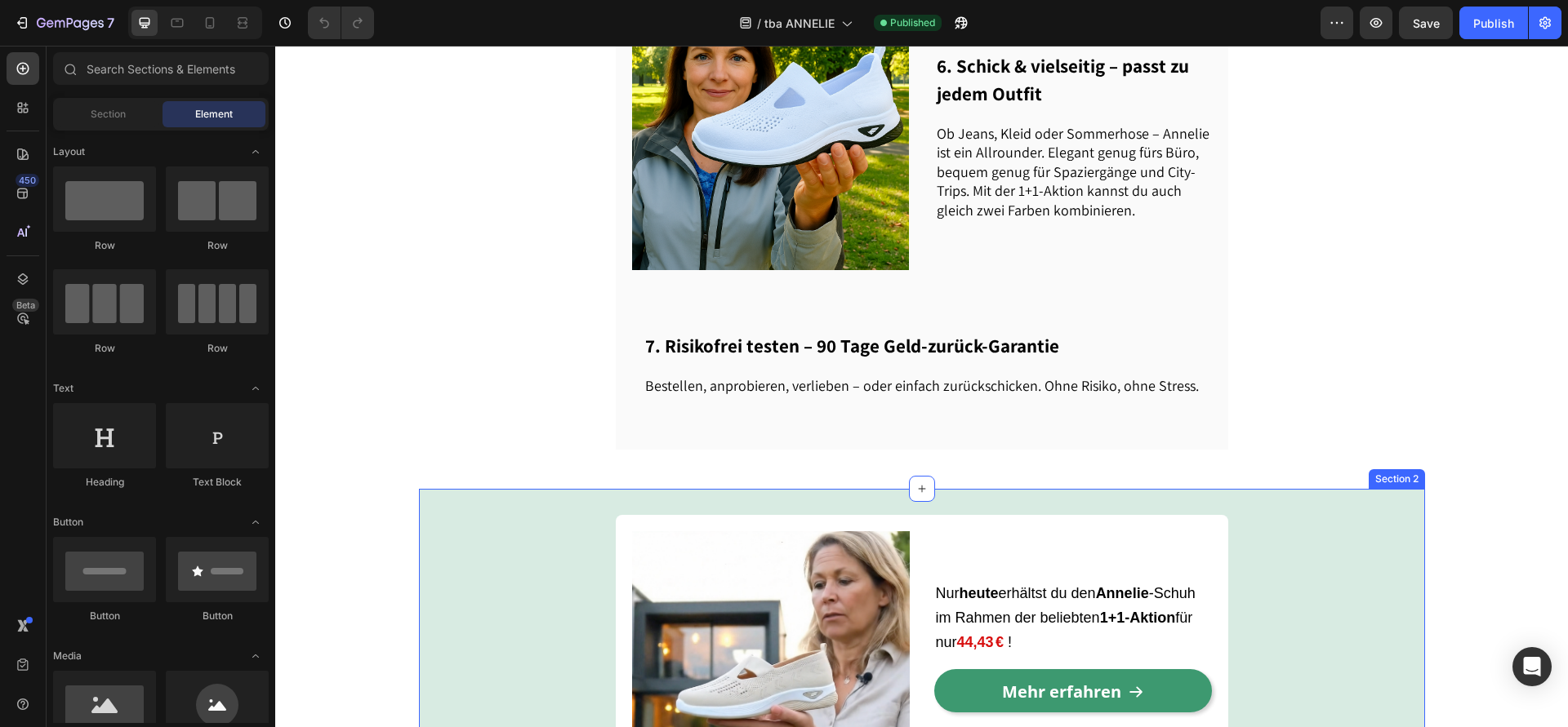
click at [524, 515] on div "Image Nur [DATE] erhältst du den [PERSON_NAME] im Rahmen der beliebten 1+1-Akti…" at bounding box center [922, 670] width 1006 height 310
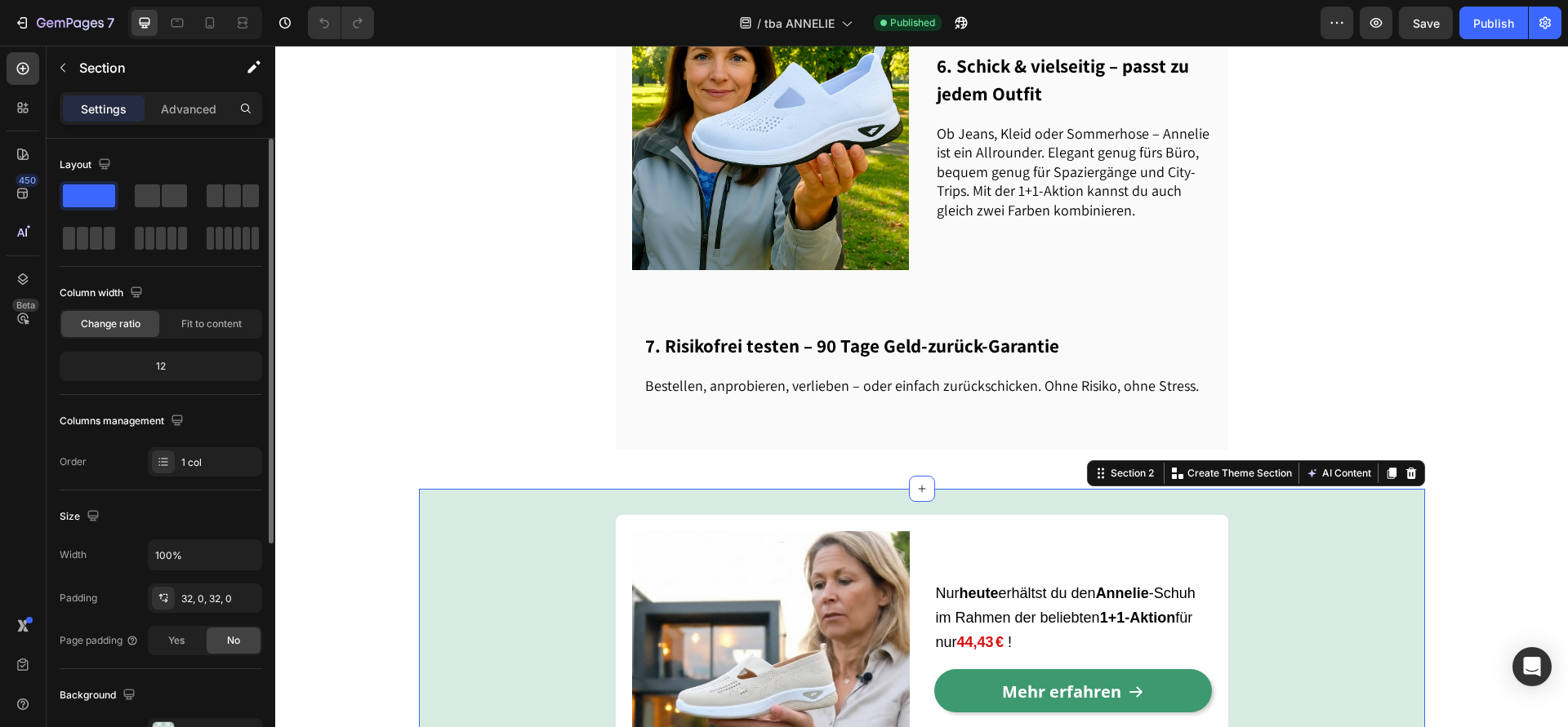
scroll to position [314, 0]
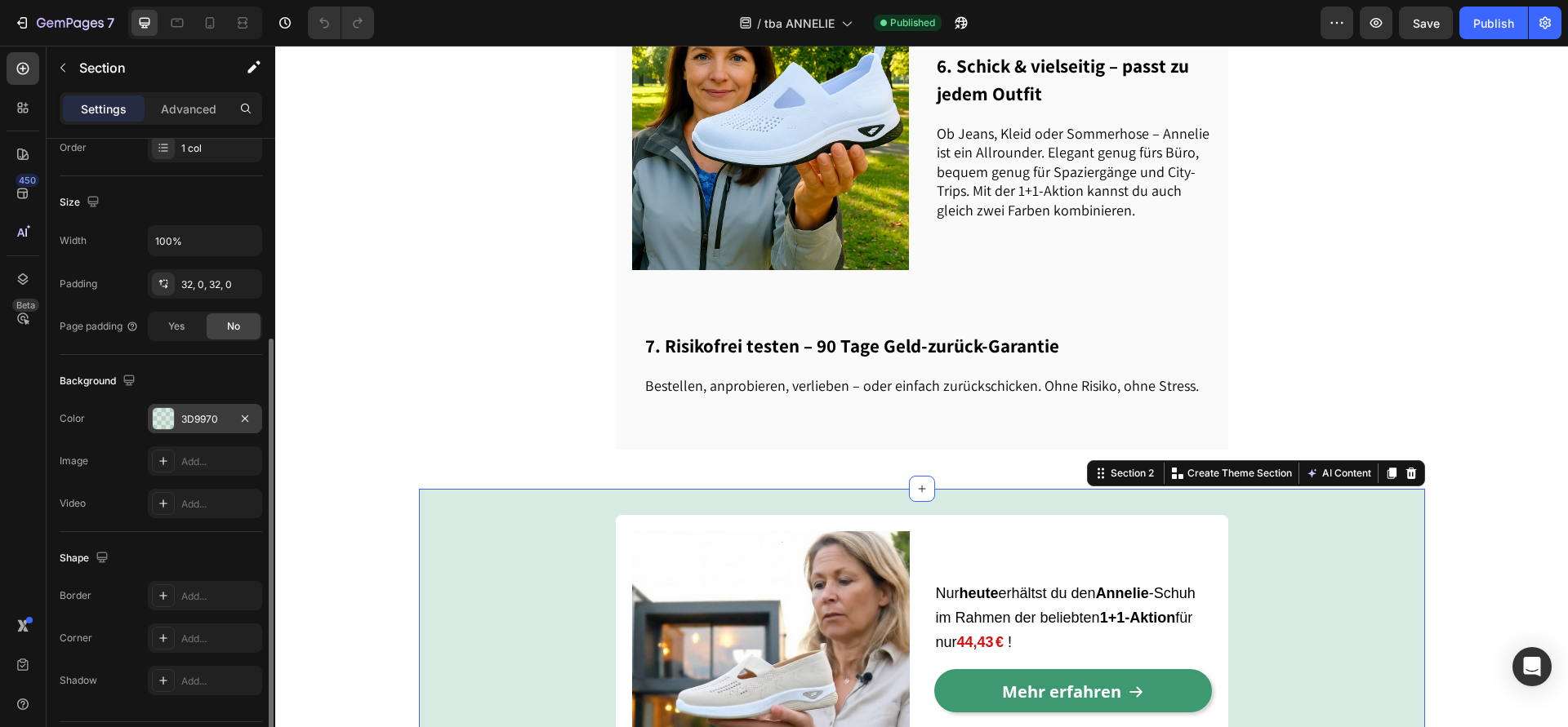
click at [195, 426] on div "3D9970" at bounding box center [205, 419] width 47 height 14
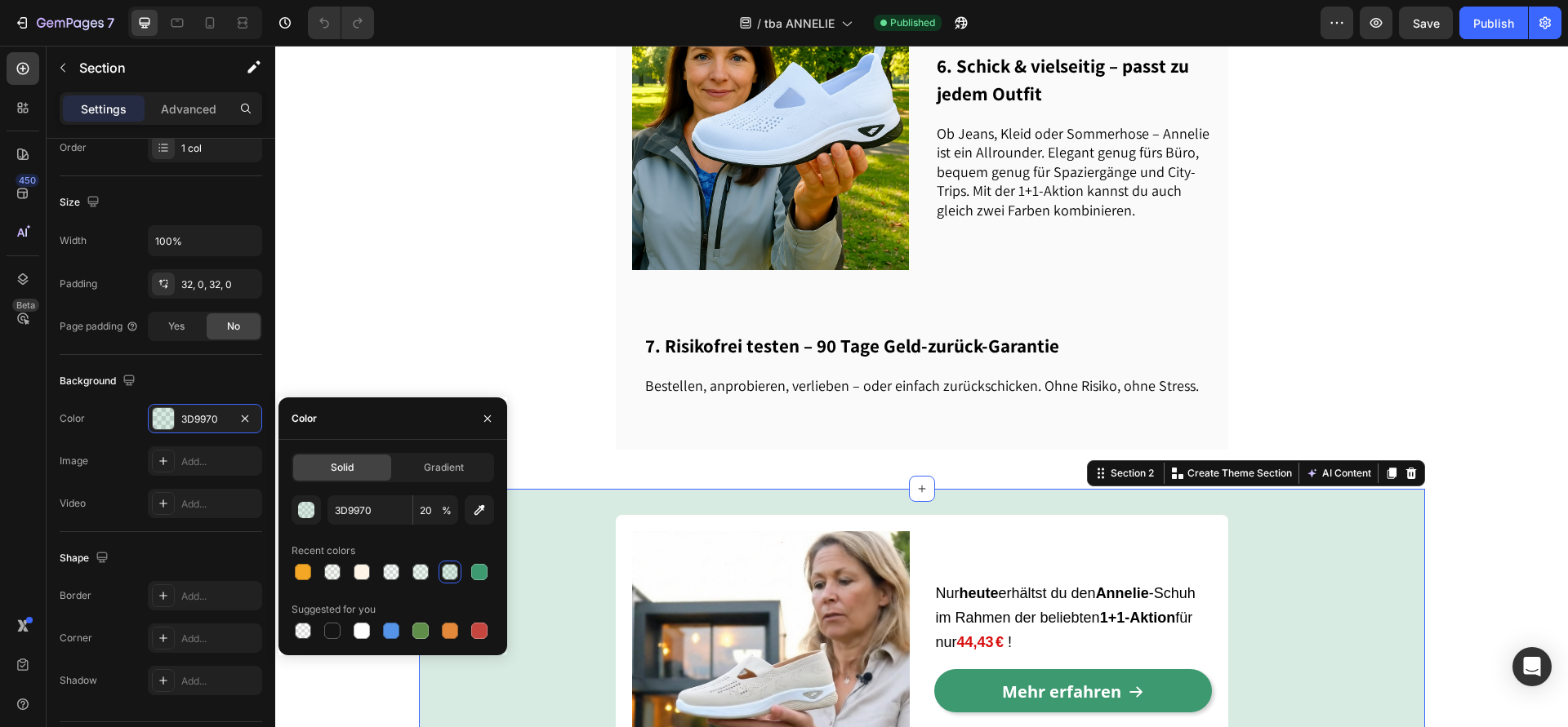
click at [362, 583] on div "3D9970 20 % Recent colors Suggested for you" at bounding box center [393, 569] width 203 height 147
click at [362, 578] on div at bounding box center [362, 572] width 16 height 16
type input "FFF4E6"
type input "90"
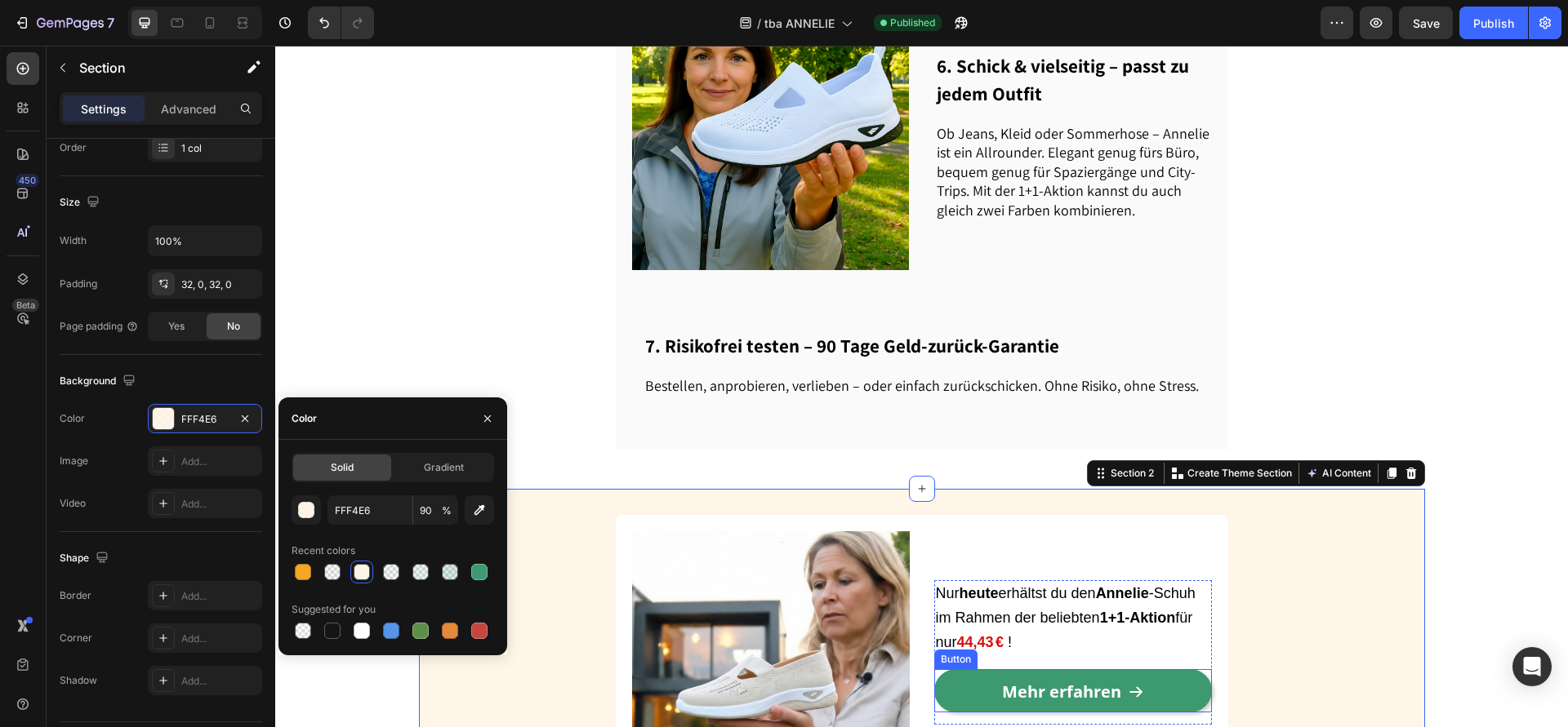
click at [963, 670] on link "Mehr erfahren" at bounding box center [1073, 691] width 278 height 43
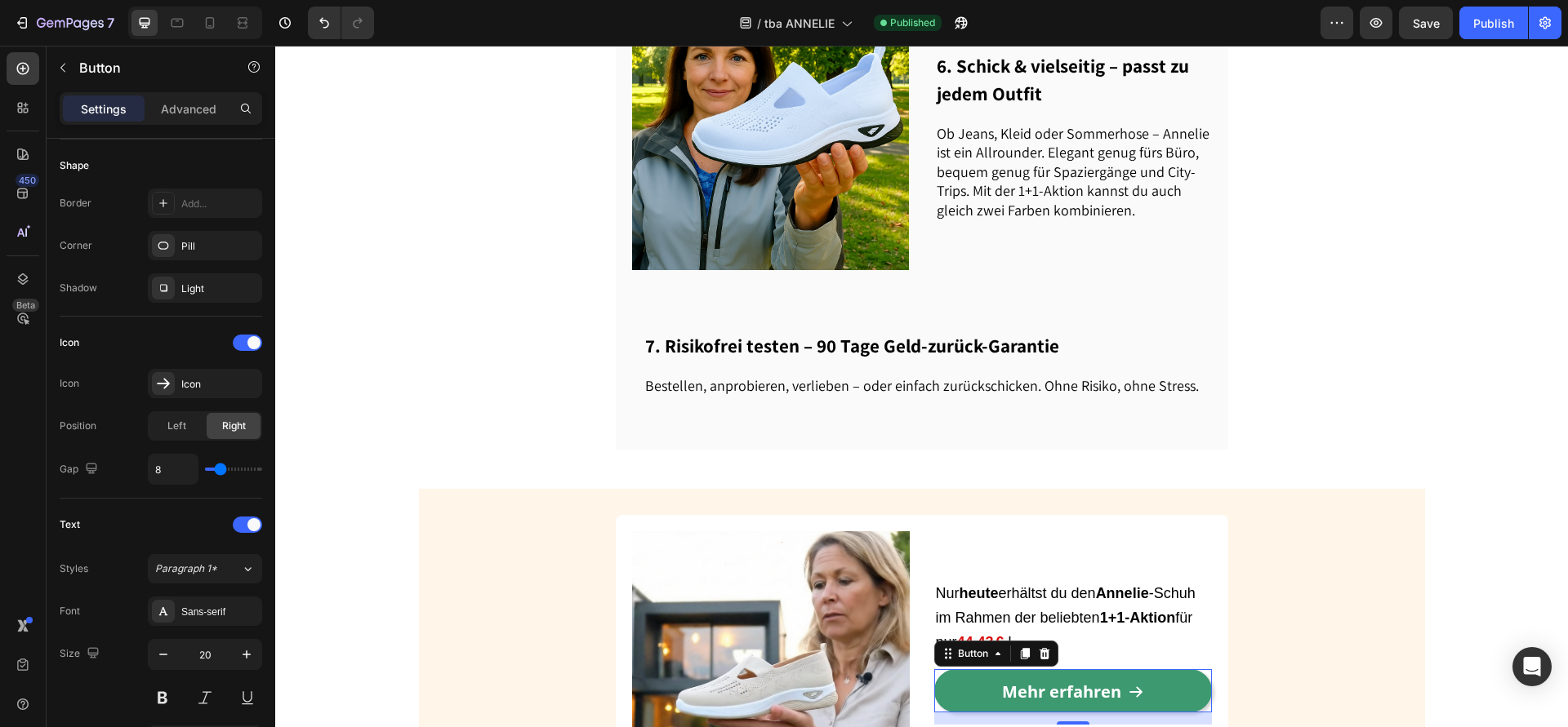
scroll to position [0, 0]
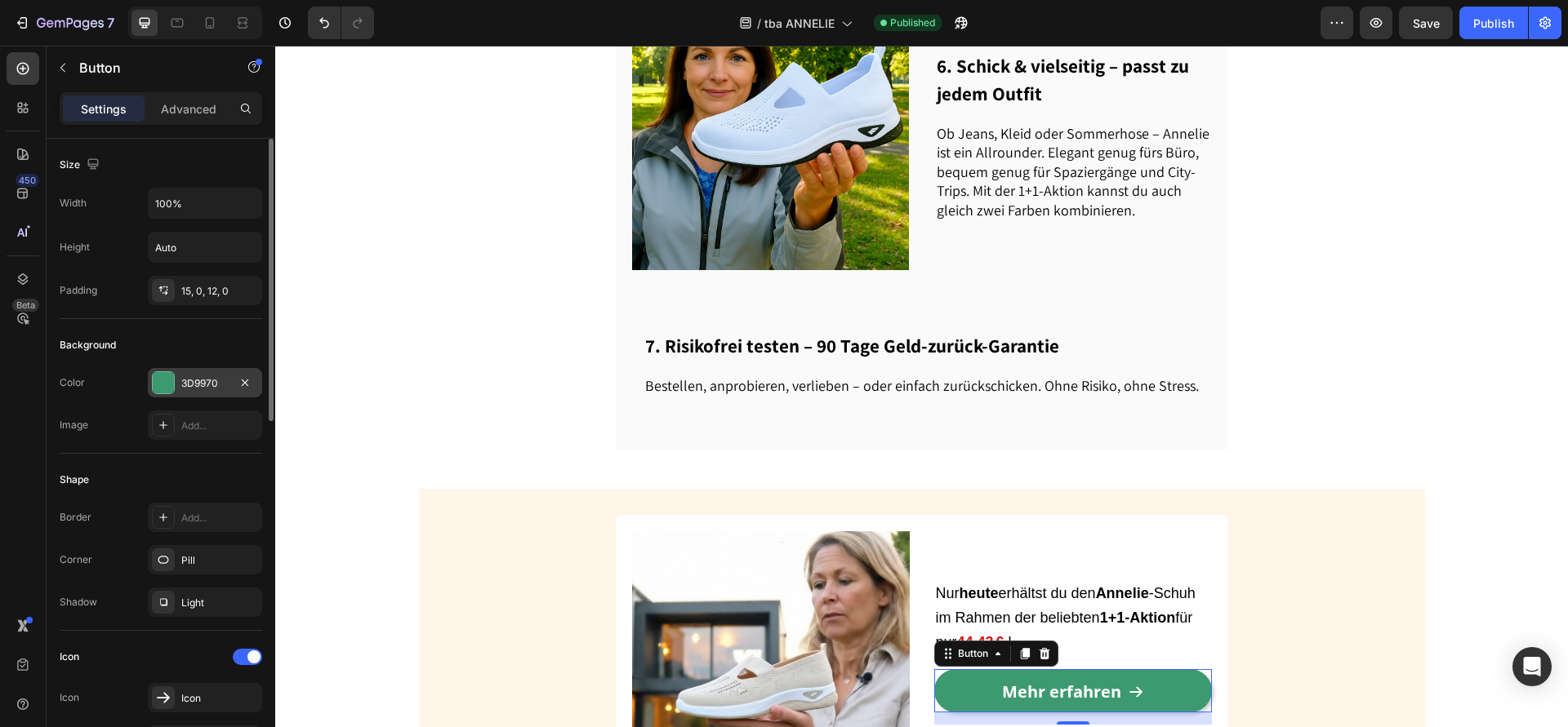
click at [214, 368] on div "3D9970" at bounding box center [204, 382] width 114 height 30
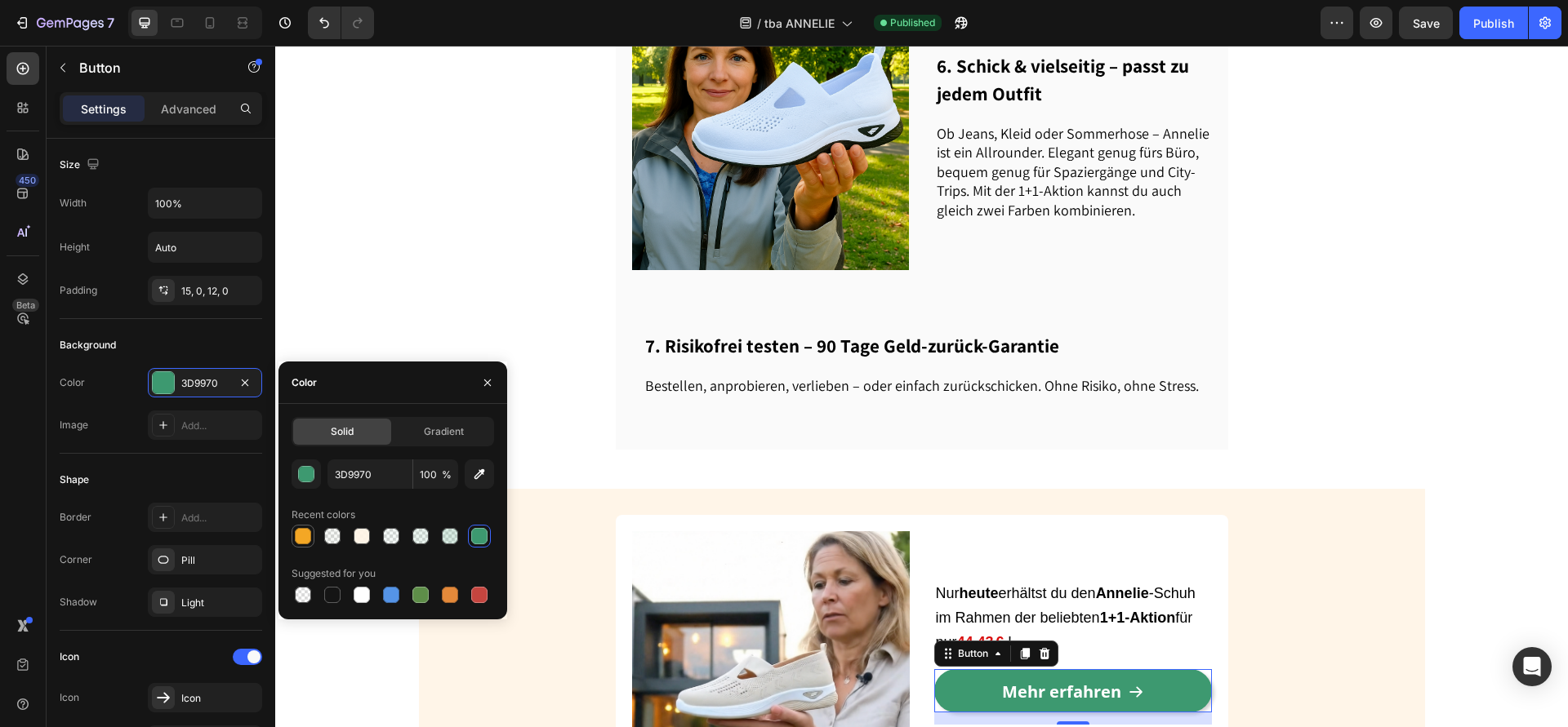
click at [310, 535] on div at bounding box center [302, 535] width 16 height 16
type input "F4A725"
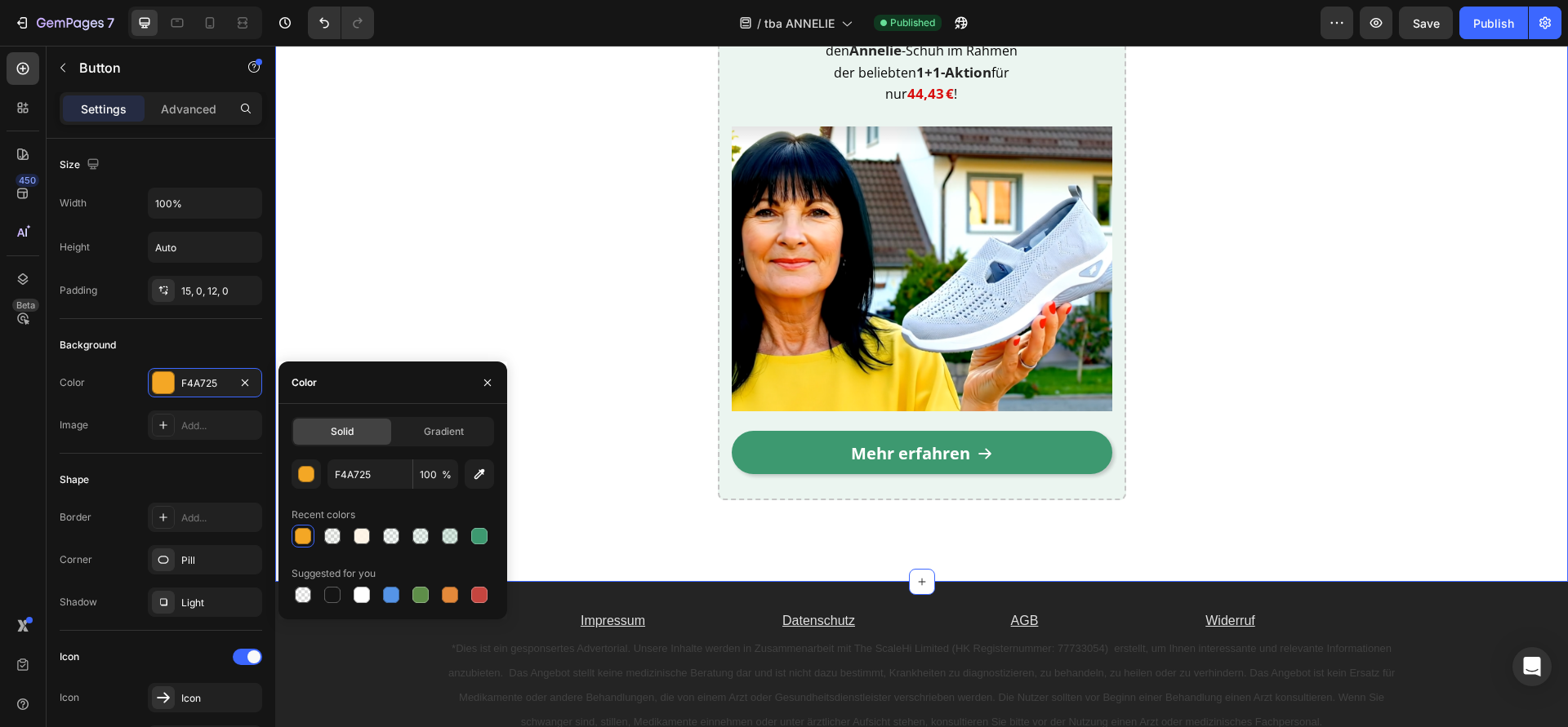
scroll to position [4620, 0]
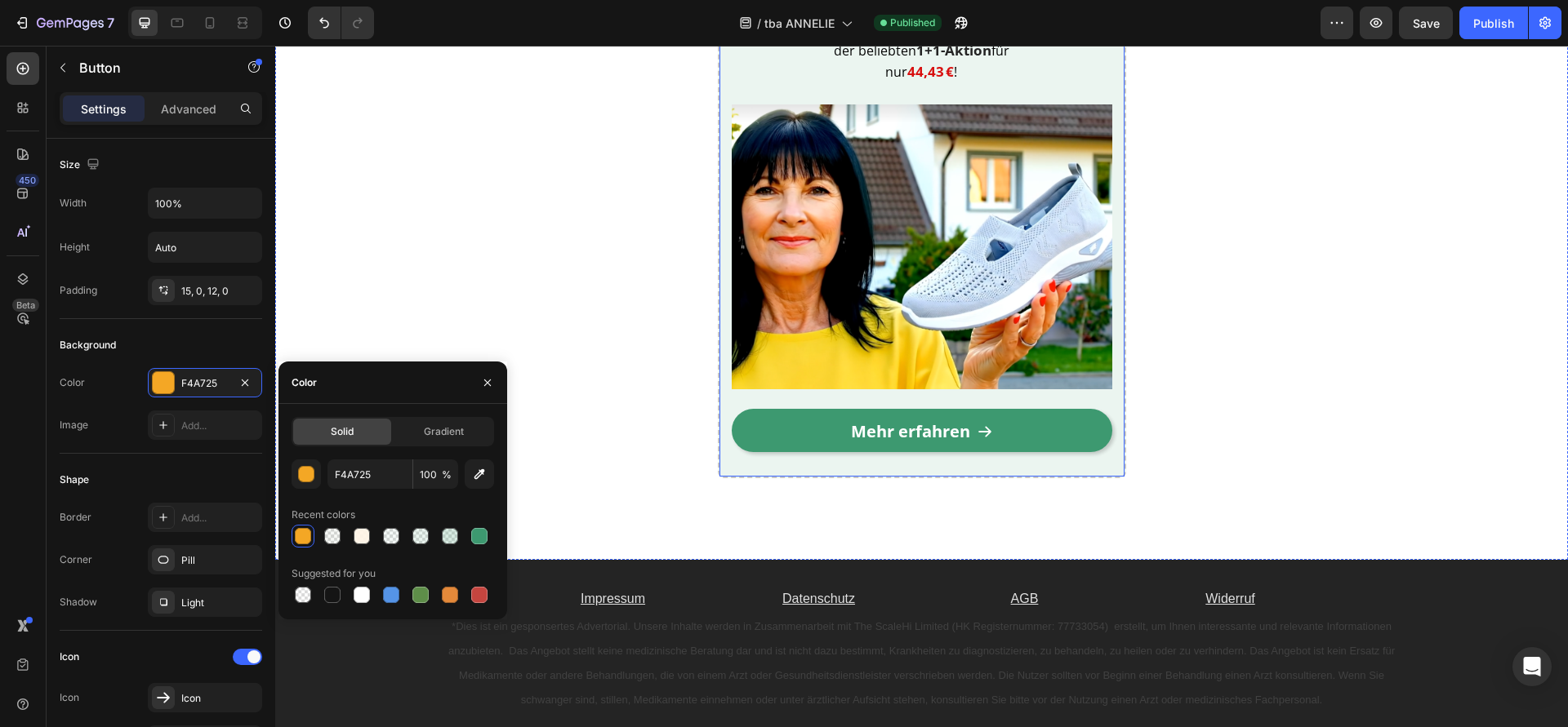
click at [718, 457] on div "⚡Schnell sein lohnt sich – die Nachfrage ist enorm! Heading Nur heute erhältst …" at bounding box center [922, 185] width 408 height 589
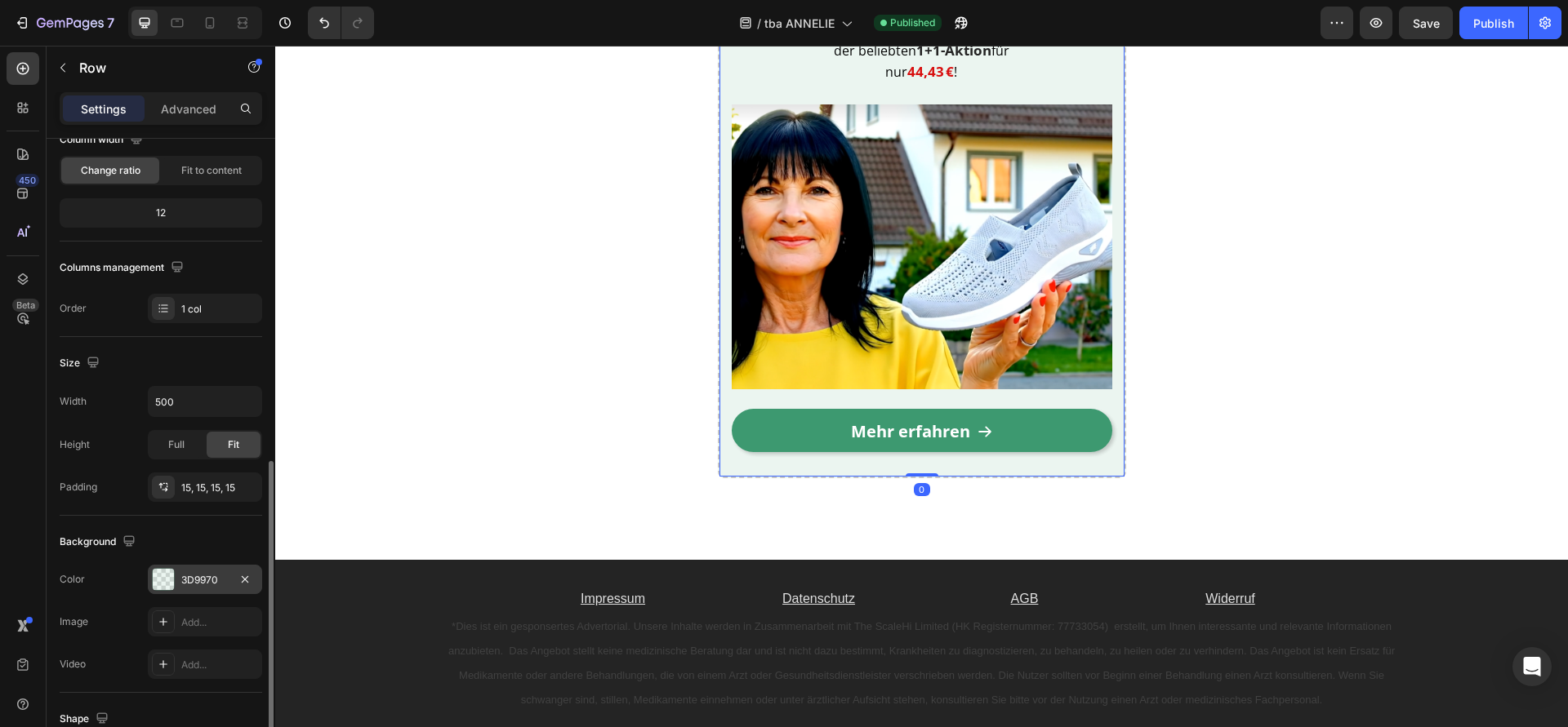
scroll to position [290, 0]
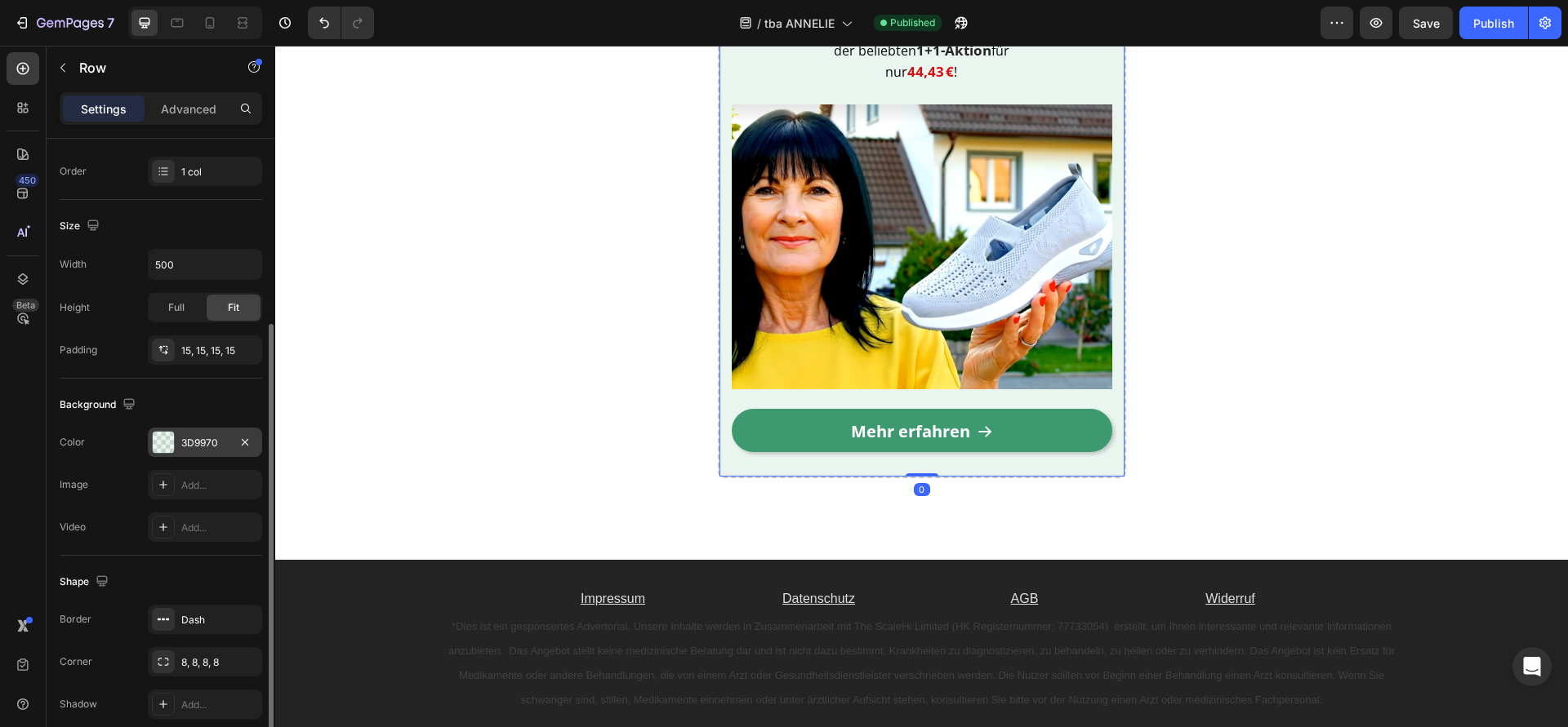
click at [202, 432] on div "3D9970" at bounding box center [204, 442] width 114 height 30
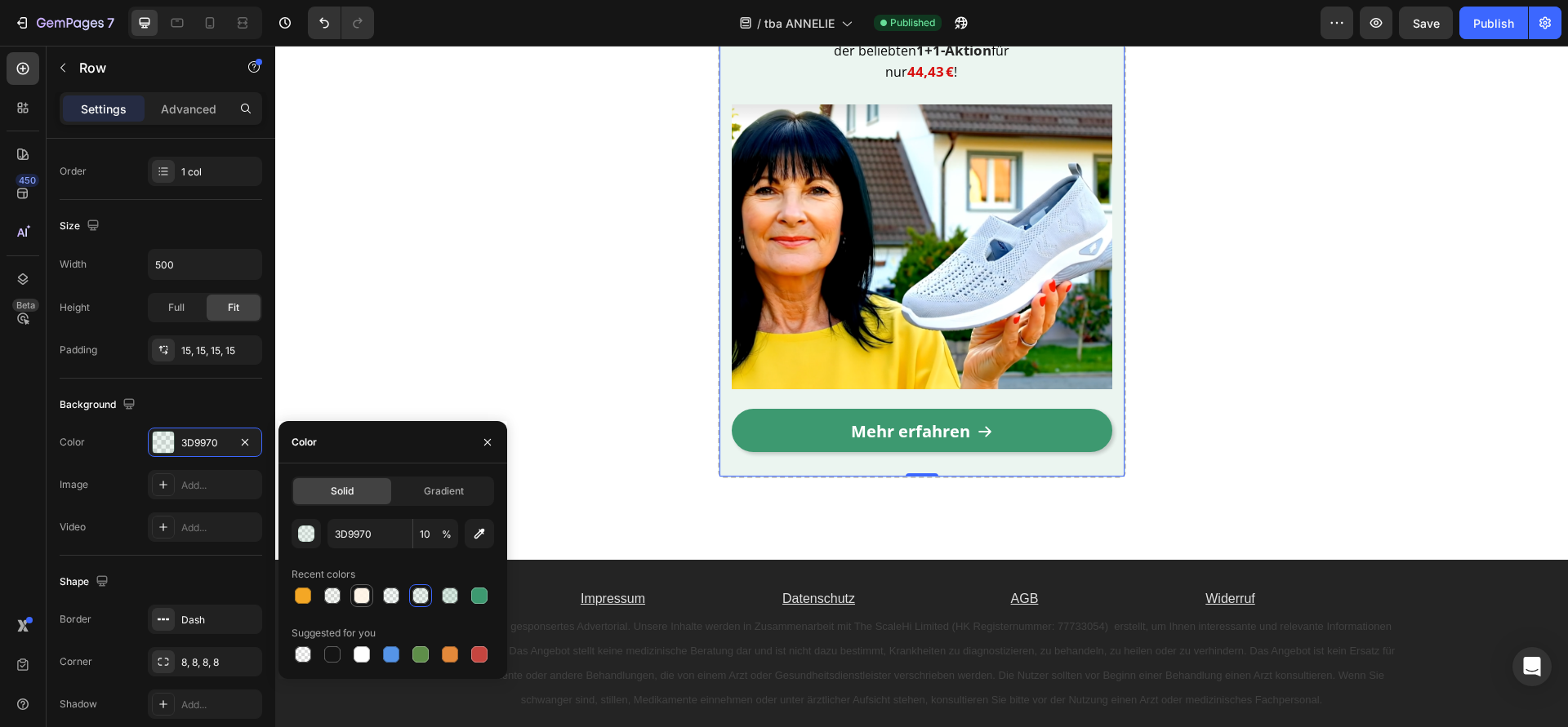
click at [368, 600] on div at bounding box center [362, 595] width 16 height 16
type input "FFF4E6"
type input "90"
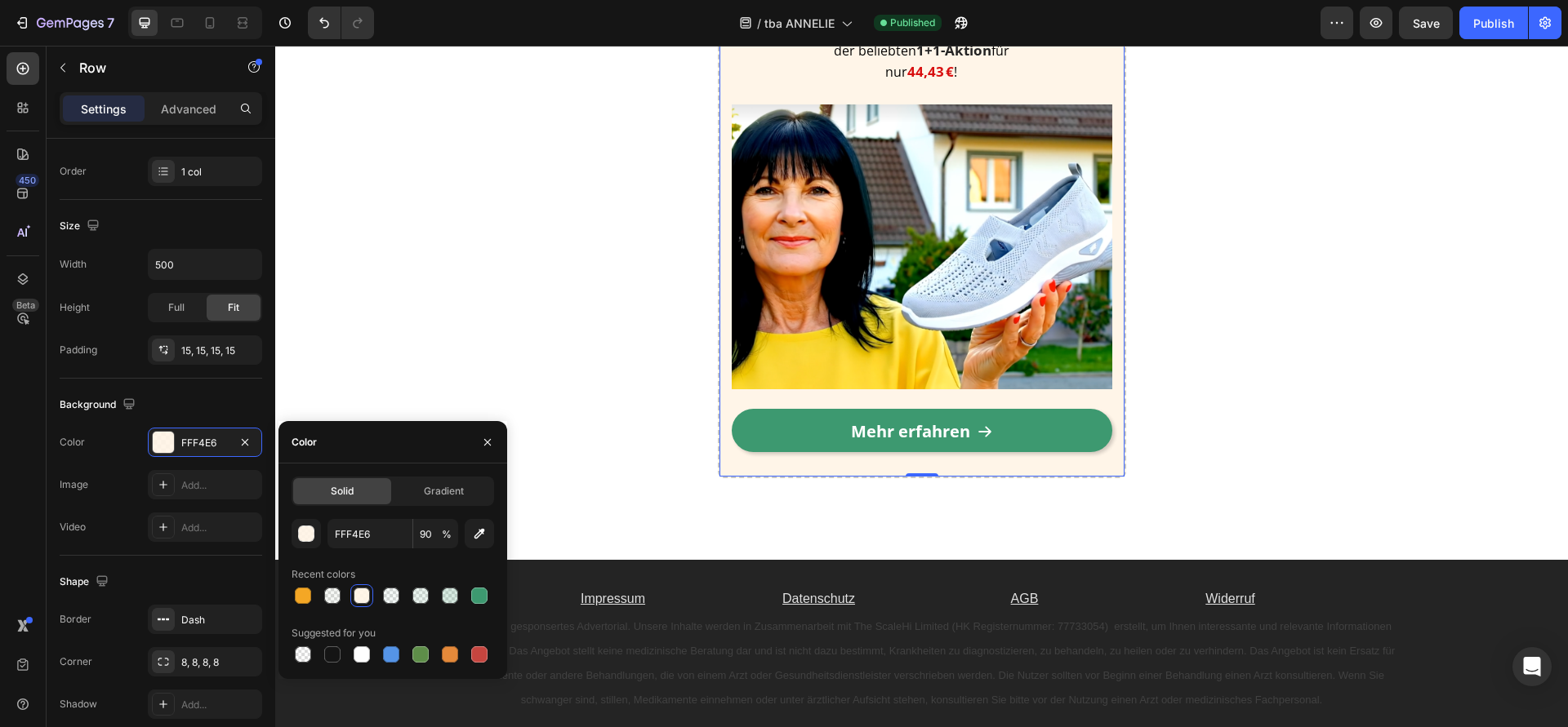
click at [755, 437] on link "Mehr erfahren" at bounding box center [922, 430] width 380 height 43
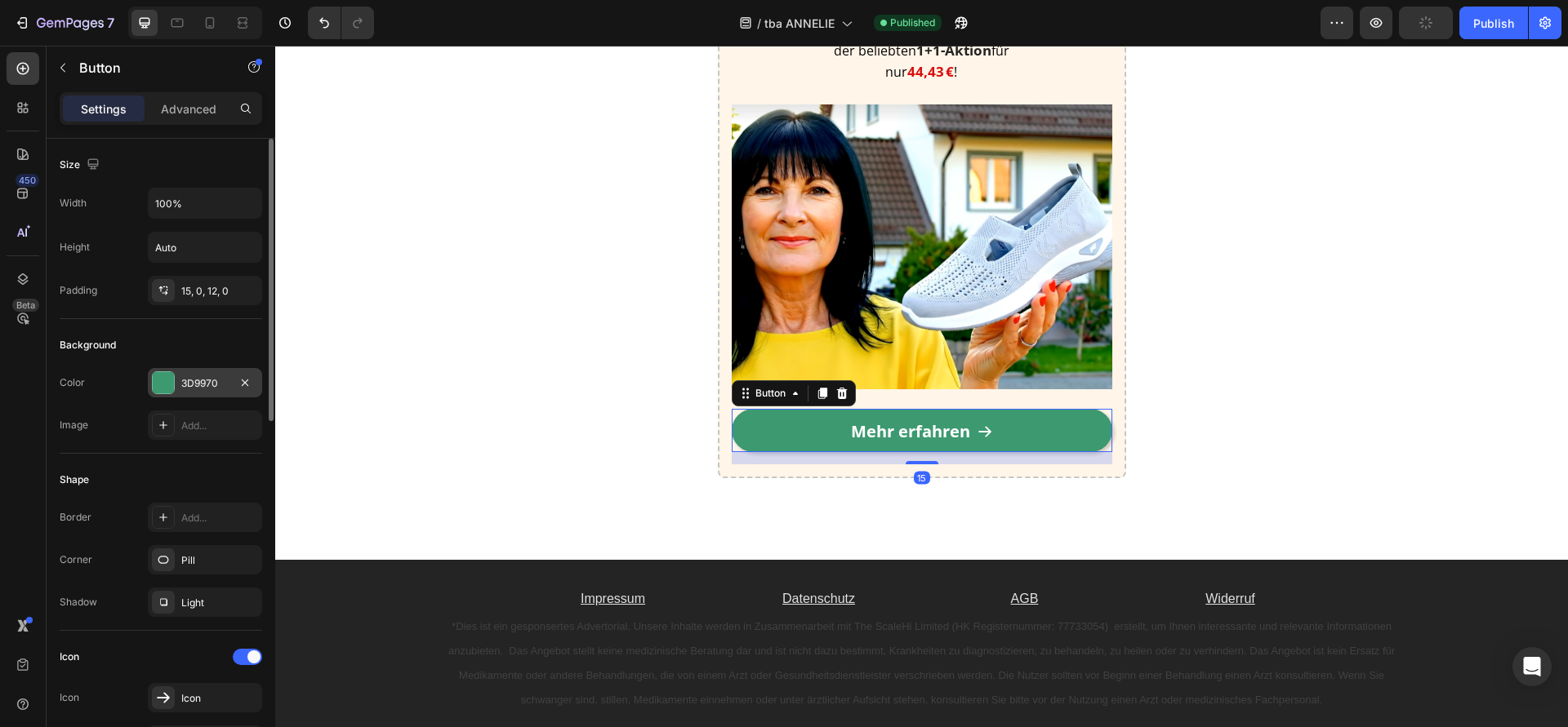
click at [207, 389] on div "3D9970" at bounding box center [205, 383] width 47 height 14
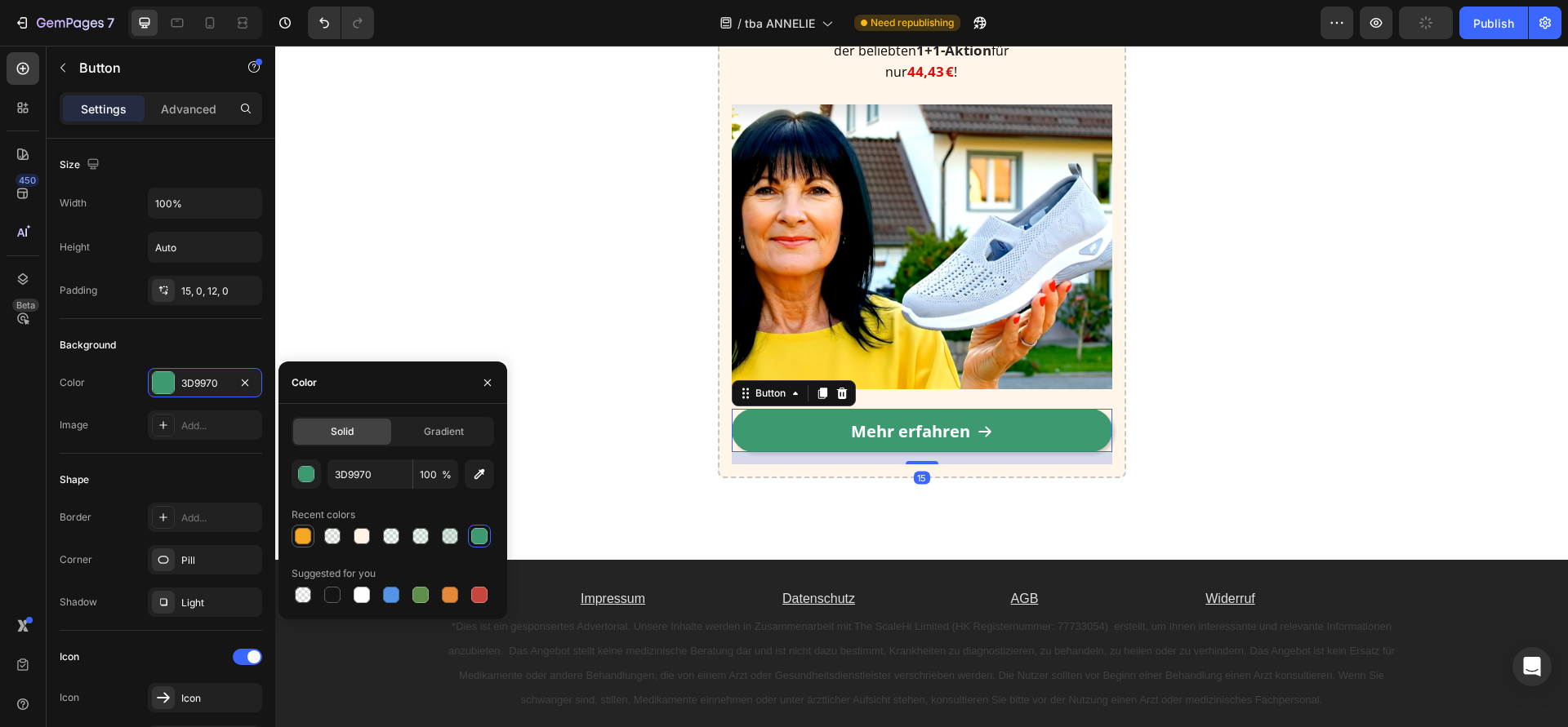
click at [301, 541] on div at bounding box center [302, 535] width 16 height 16
type input "F4A725"
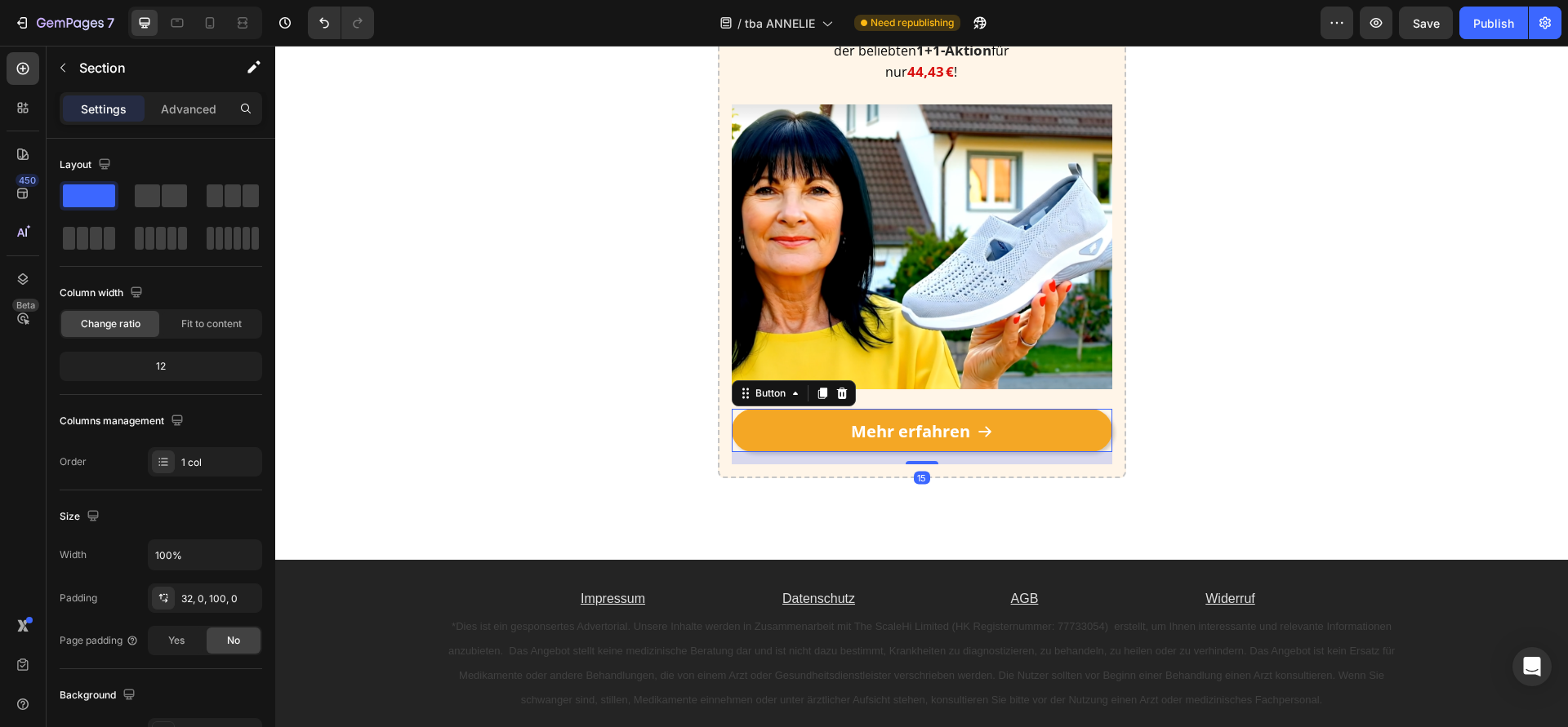
click at [460, 250] on div "⚡Schnell sein lohnt sich – die Nachfrage ist enorm! Heading Nur heute erhältst …" at bounding box center [922, 185] width 1293 height 589
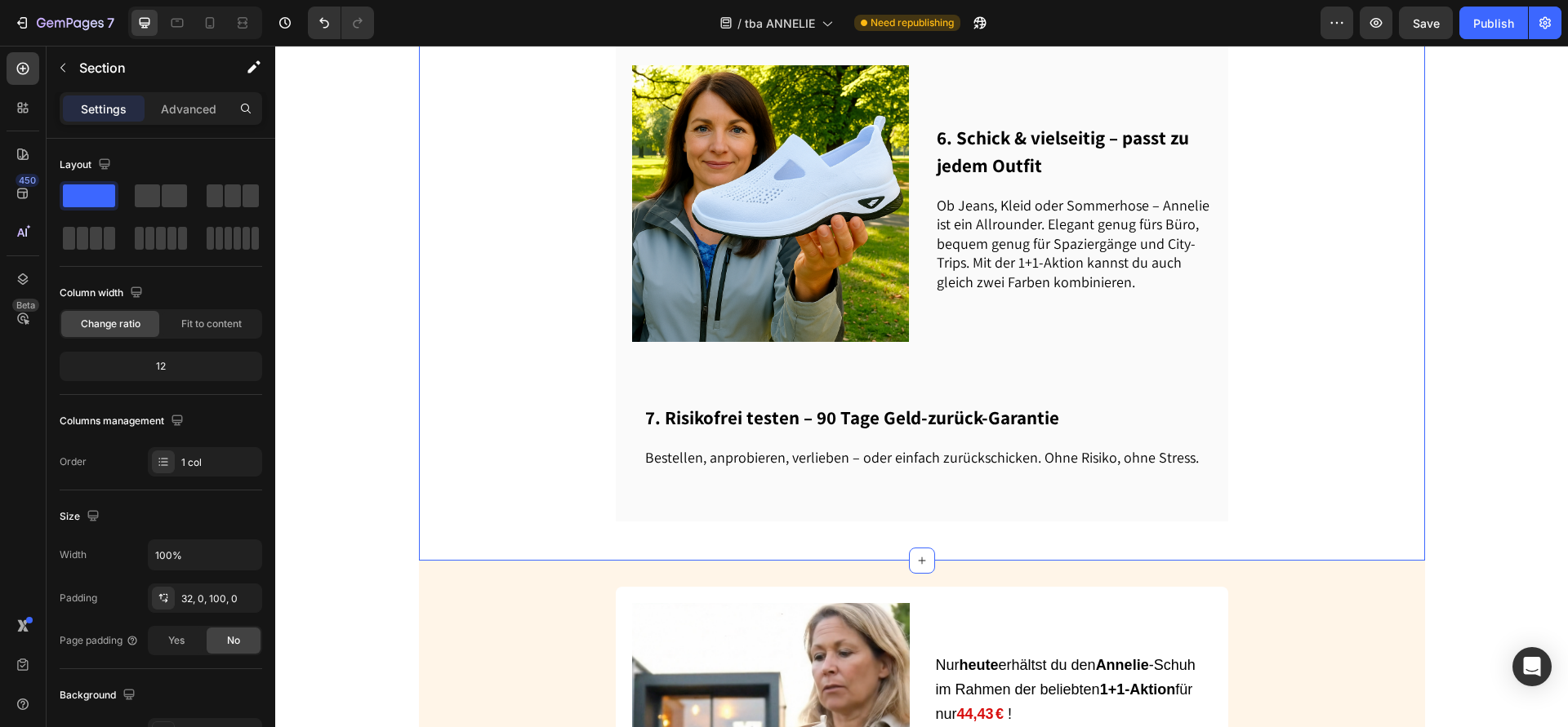
scroll to position [2082, 0]
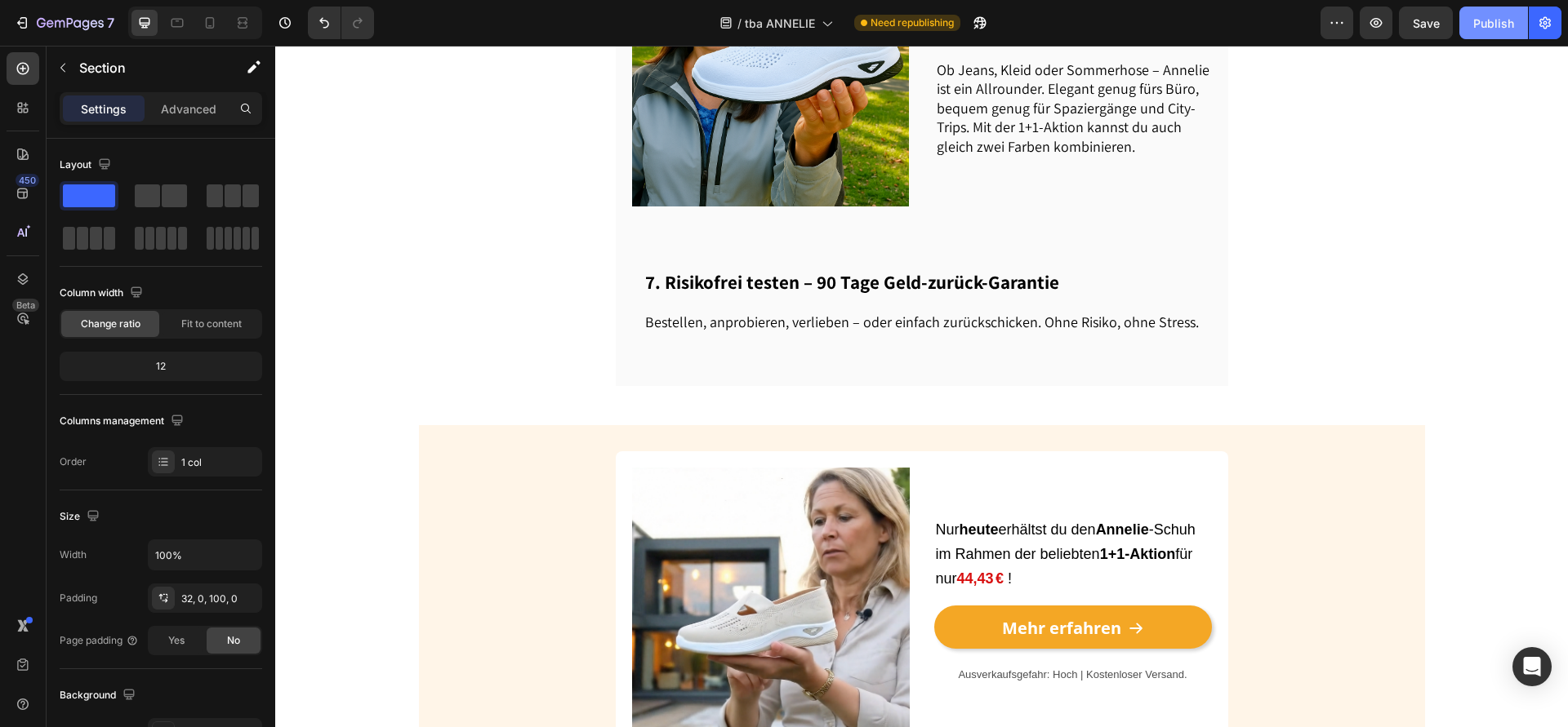
click at [1500, 14] on div "Publish" at bounding box center [1494, 23] width 41 height 17
click at [211, 30] on icon at bounding box center [210, 22] width 16 height 16
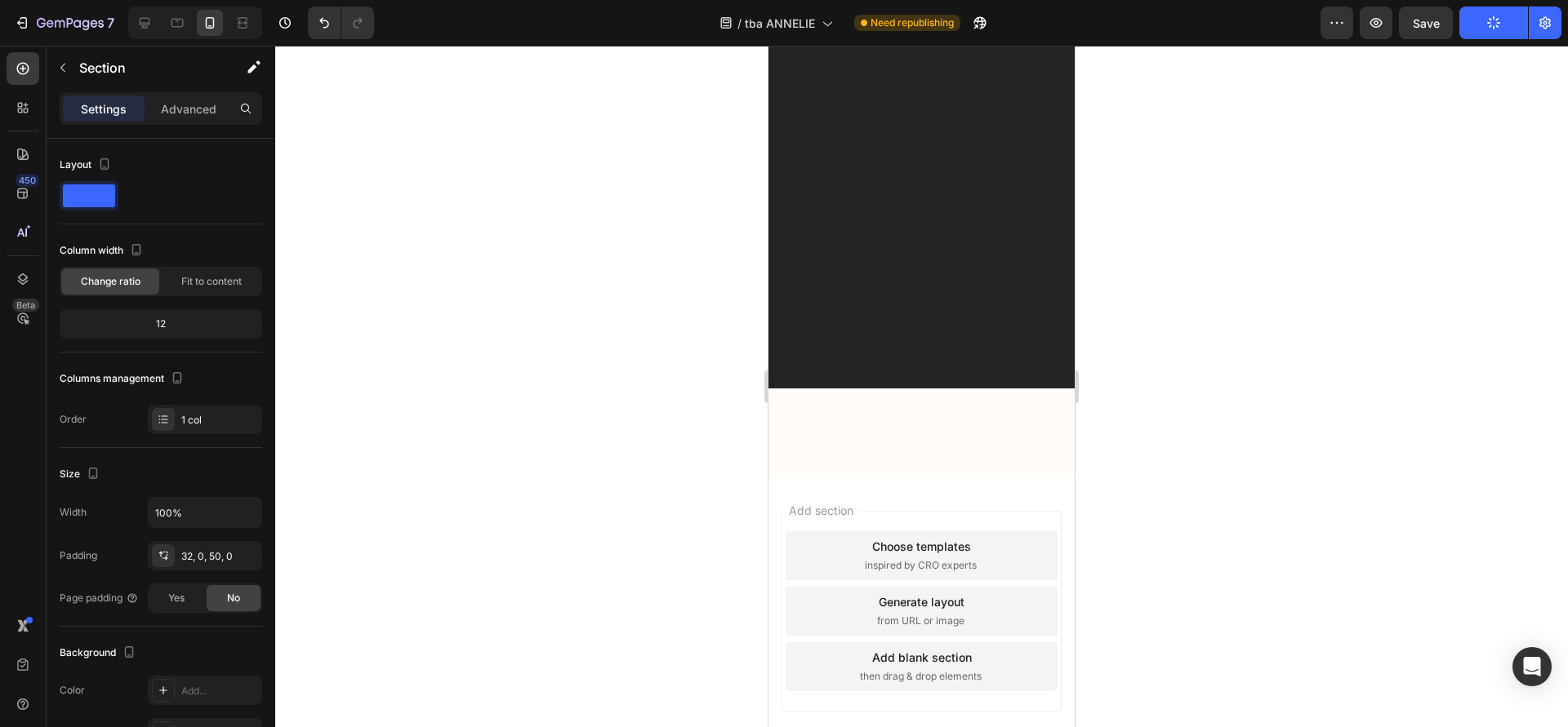
scroll to position [4826, 0]
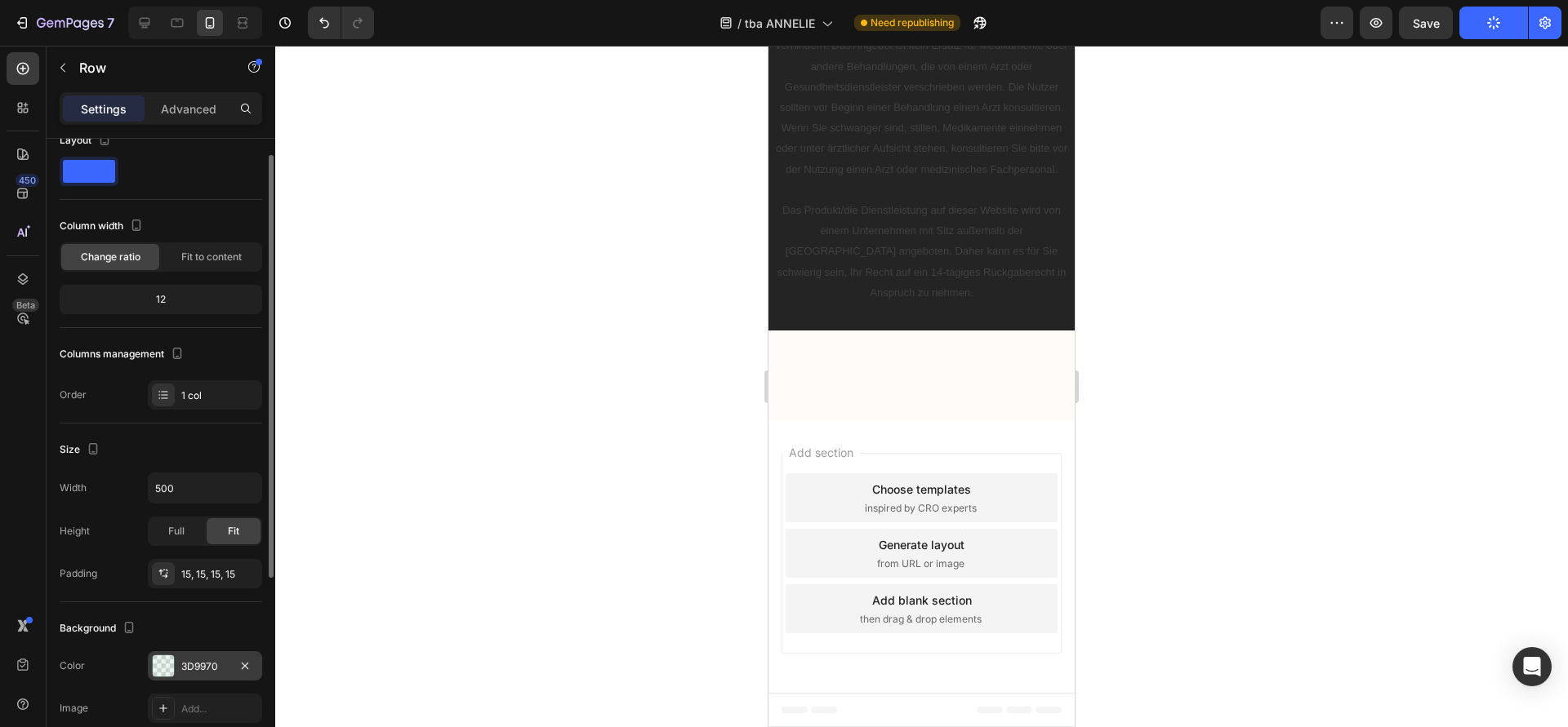
click at [200, 655] on div "3D9970" at bounding box center [204, 665] width 114 height 30
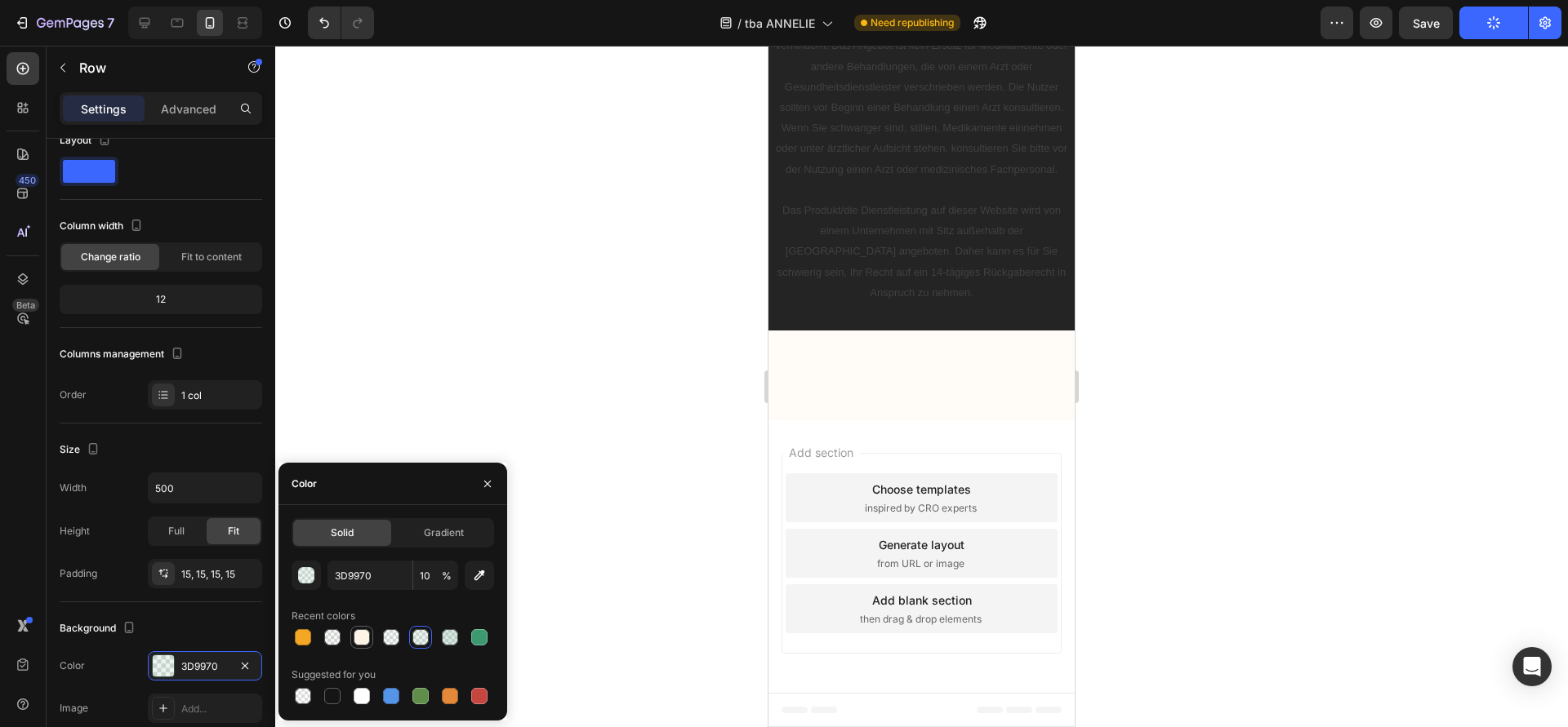
click at [362, 646] on div at bounding box center [362, 637] width 19 height 19
type input "FFF4E6"
type input "90"
click at [541, 329] on div at bounding box center [922, 386] width 1293 height 681
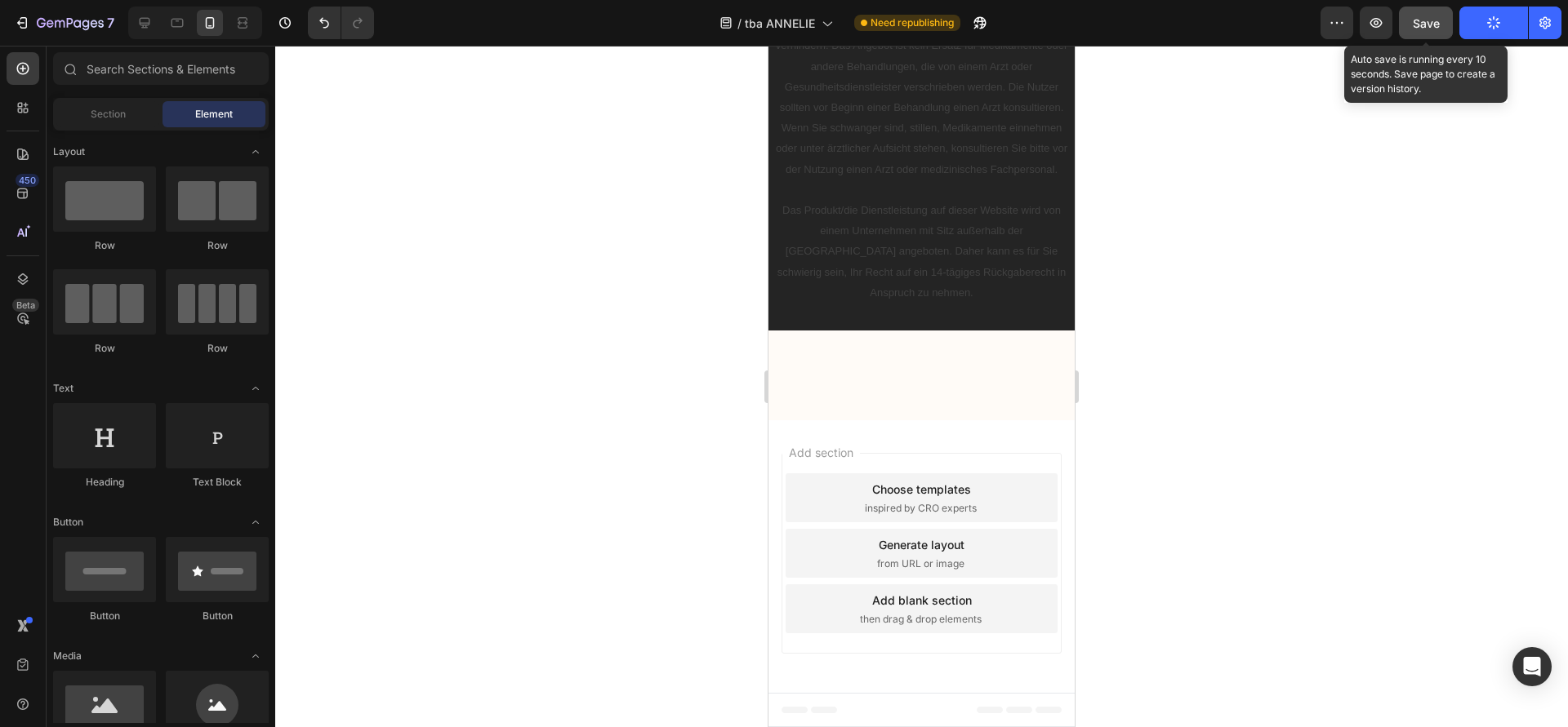
drag, startPoint x: 1426, startPoint y: 21, endPoint x: 1416, endPoint y: 32, distance: 14.9
click at [1425, 22] on span "Save" at bounding box center [1426, 23] width 27 height 14
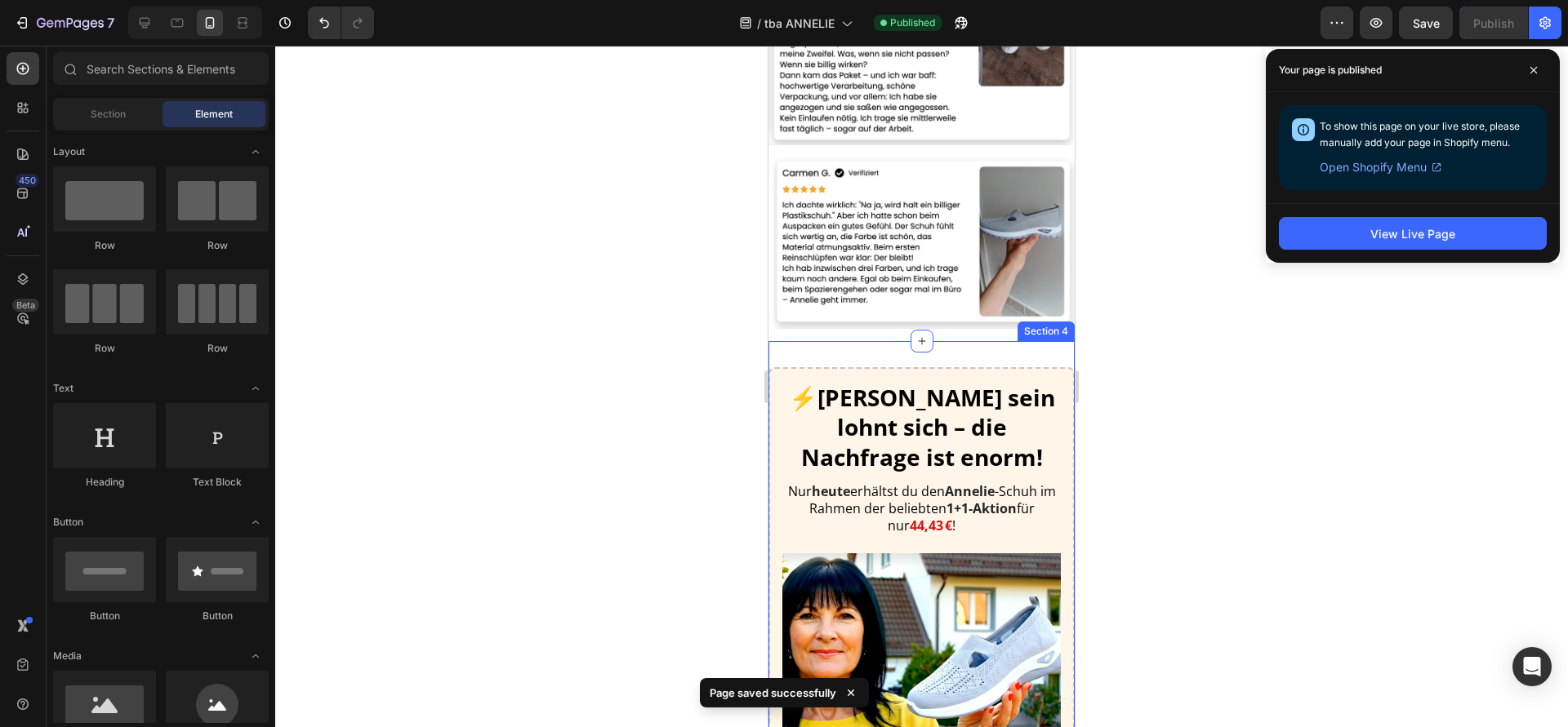
scroll to position [5141, 0]
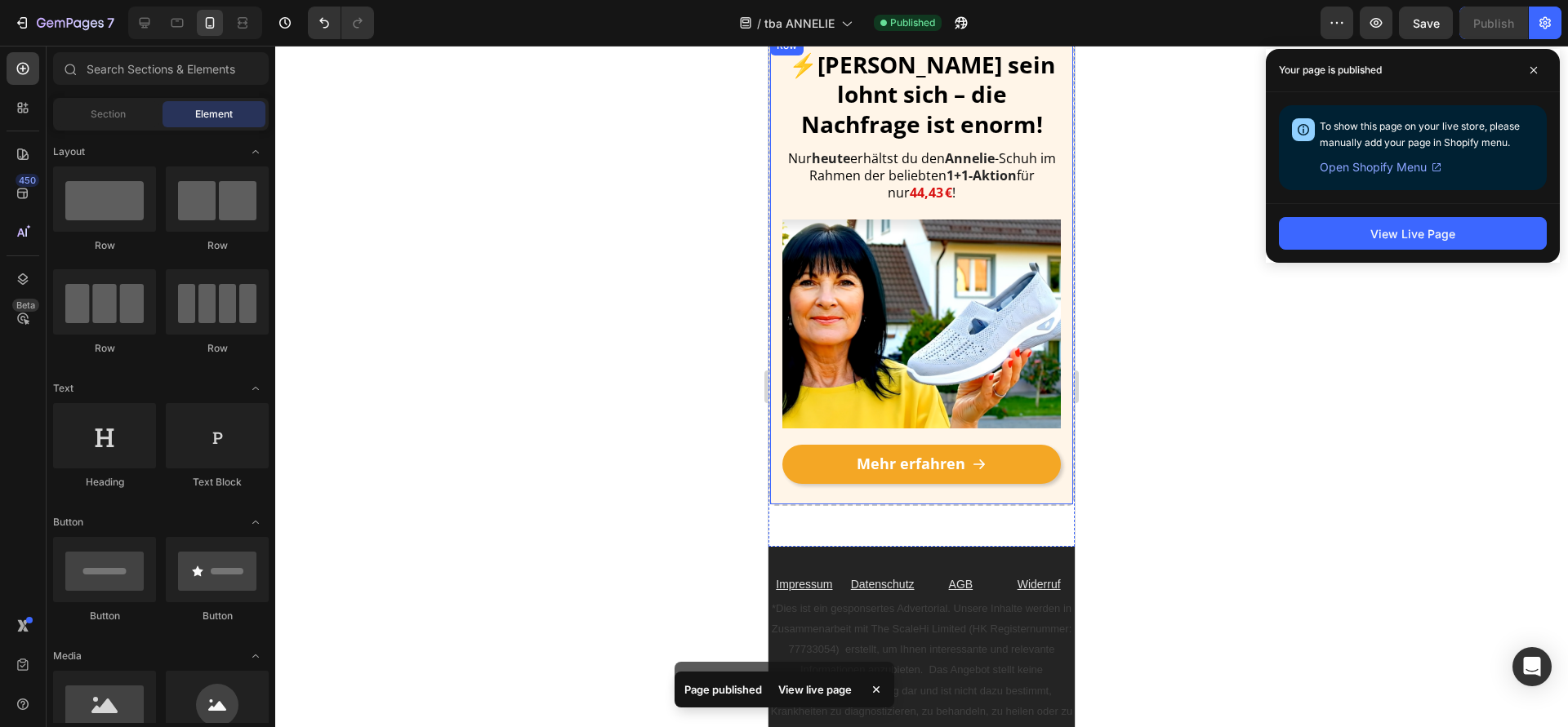
click at [776, 359] on div "⚡Schnell sein lohnt sich – die Nachfrage ist enorm! Heading Nur heute erhältst …" at bounding box center [921, 270] width 306 height 472
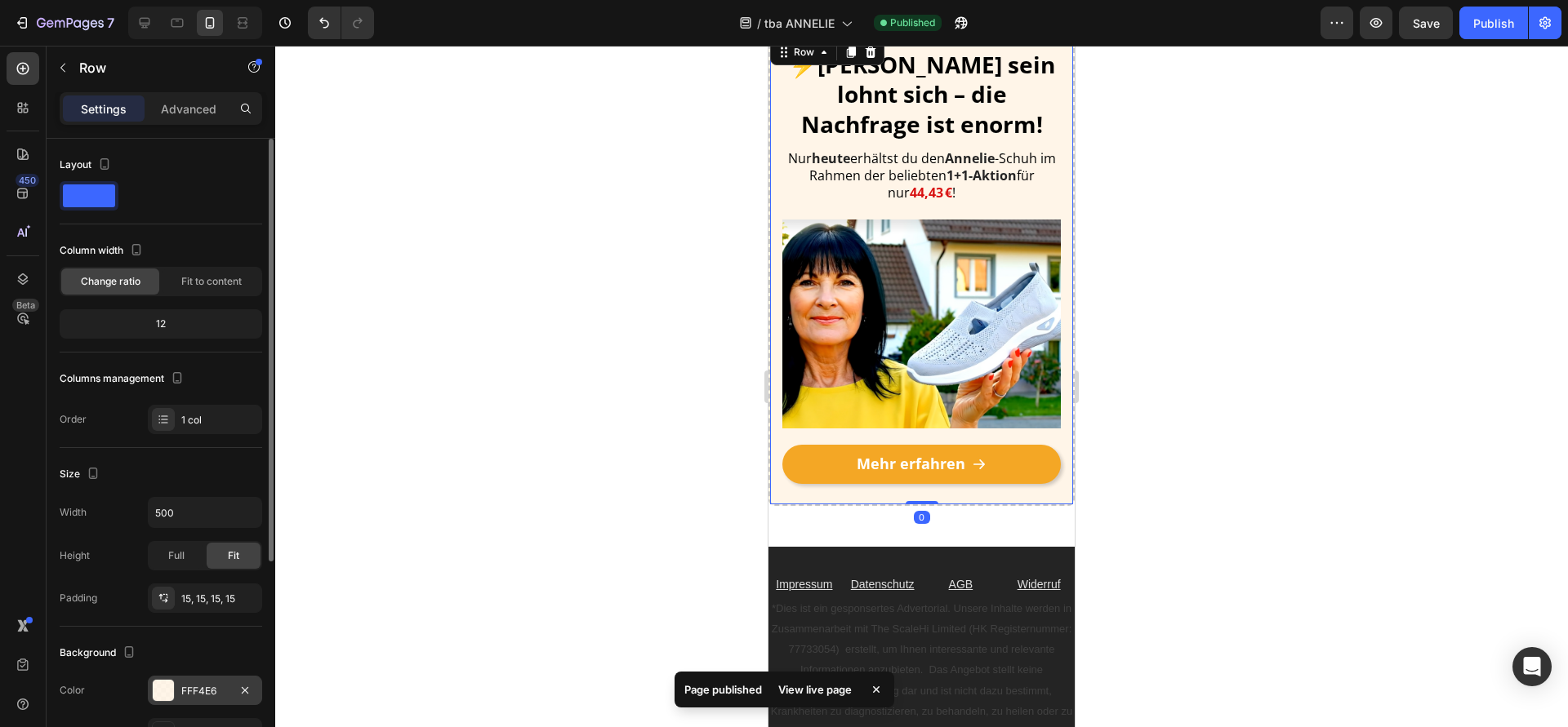
click at [206, 684] on div "FFF4E6" at bounding box center [205, 691] width 47 height 14
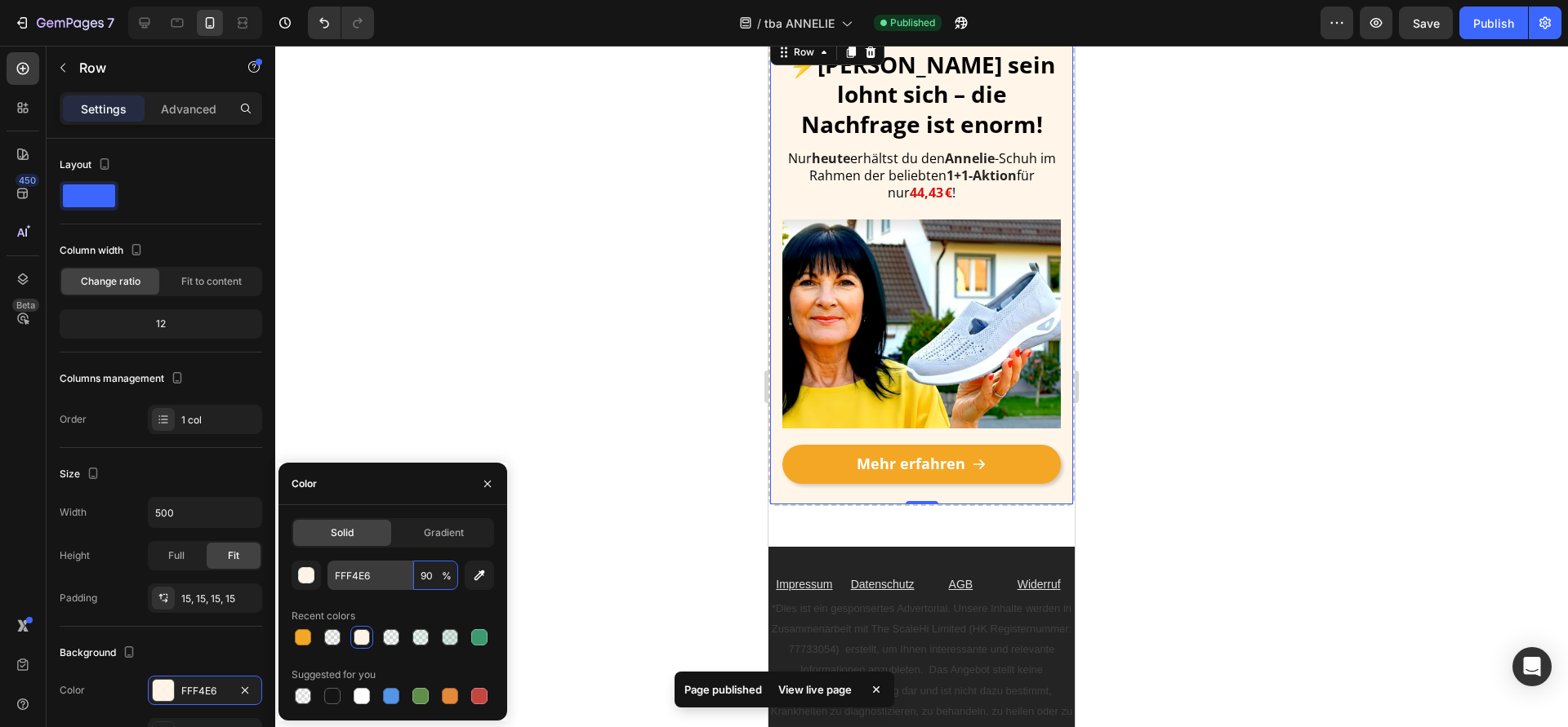
drag, startPoint x: 433, startPoint y: 574, endPoint x: 403, endPoint y: 578, distance: 30.3
click at [403, 578] on div "FFF4E6 90 %" at bounding box center [393, 575] width 131 height 30
drag, startPoint x: 441, startPoint y: 581, endPoint x: 424, endPoint y: 580, distance: 17.0
click at [424, 580] on div "FFF4E6 90 %" at bounding box center [393, 575] width 131 height 30
click at [427, 576] on input "90" at bounding box center [435, 575] width 45 height 30
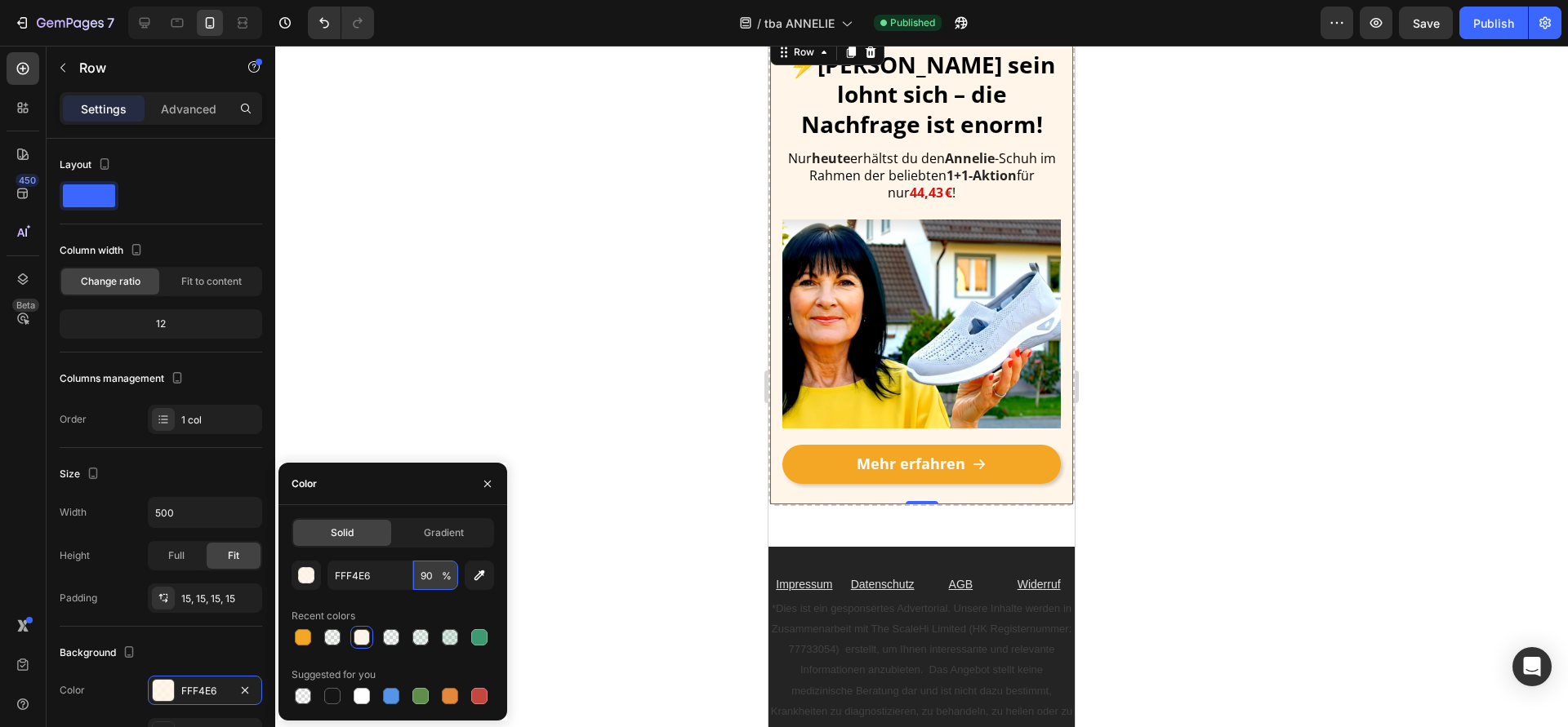
type input "9"
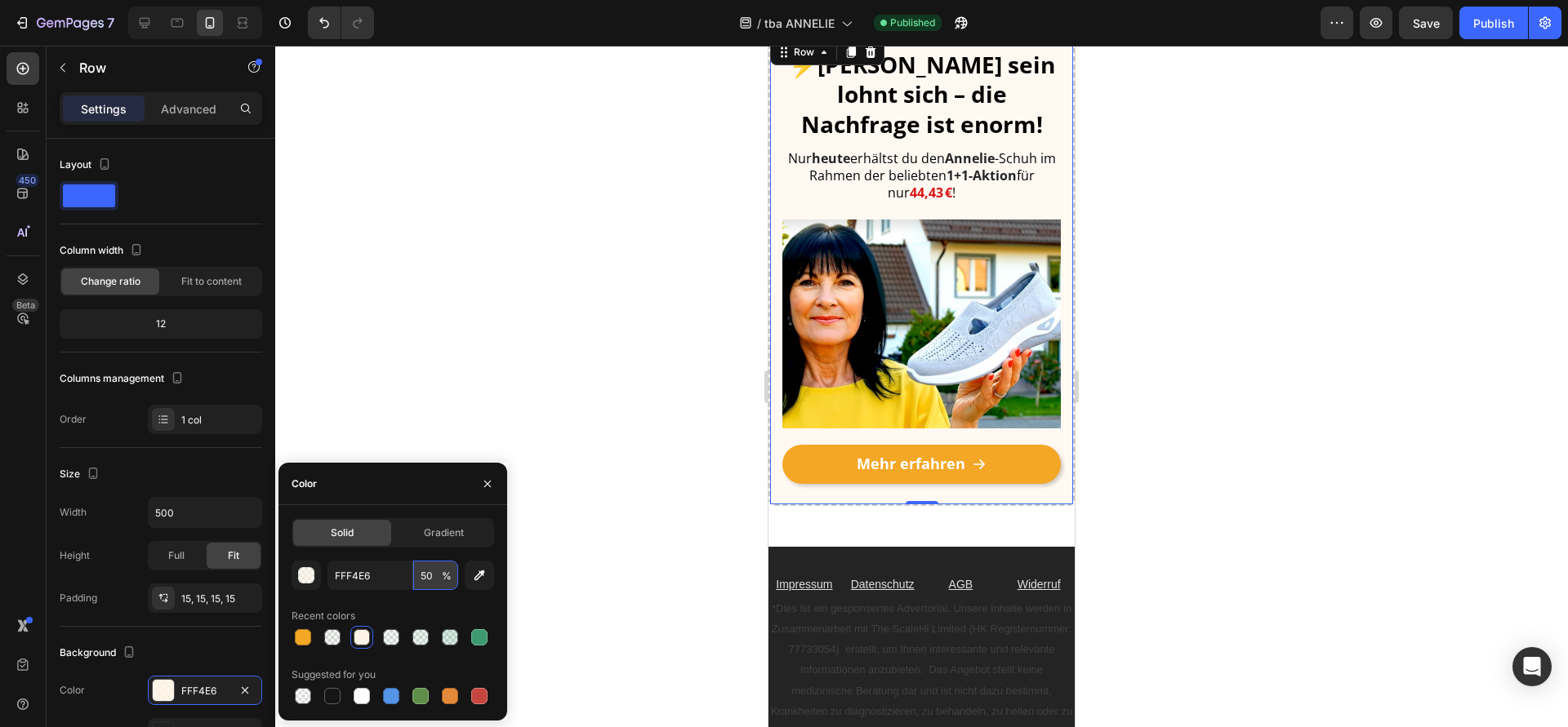
type input "5"
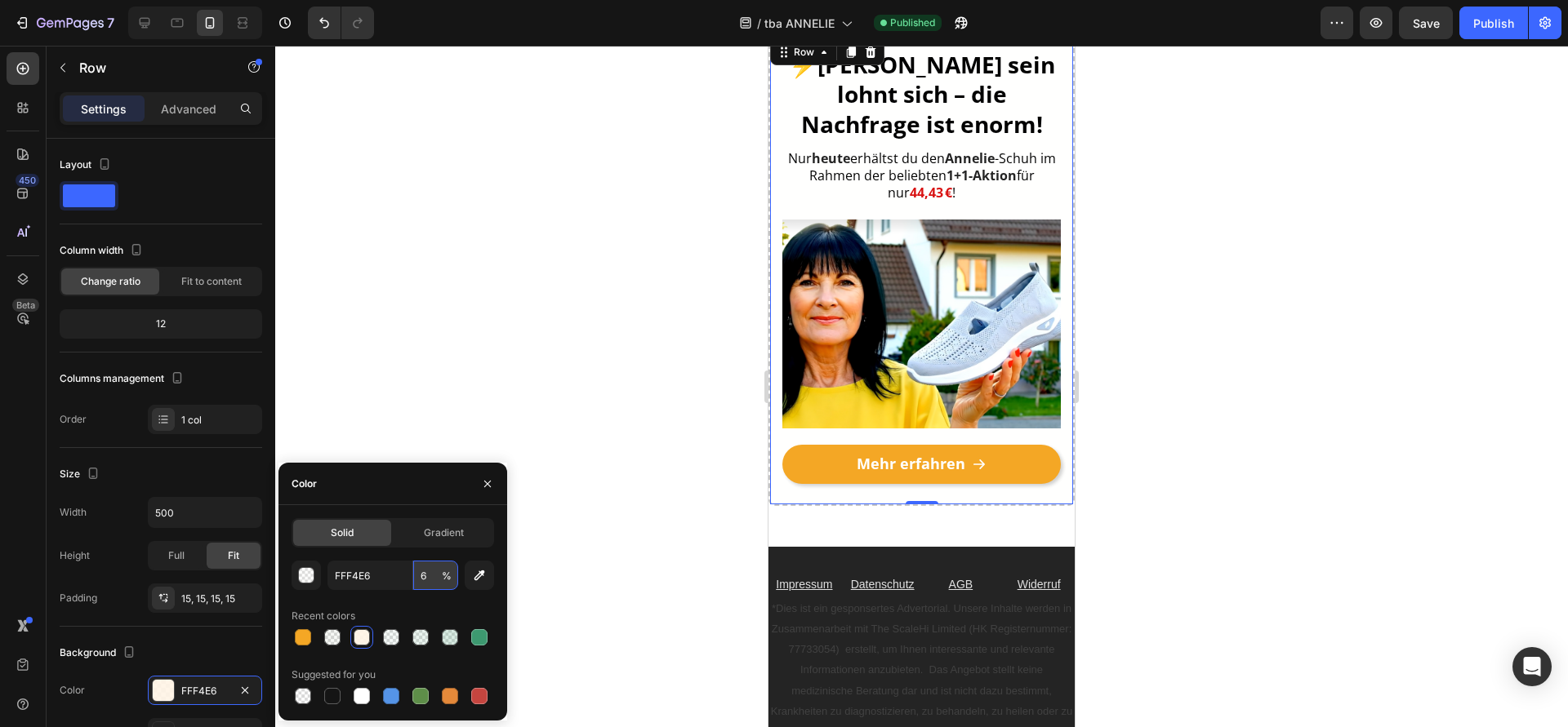
type input "60"
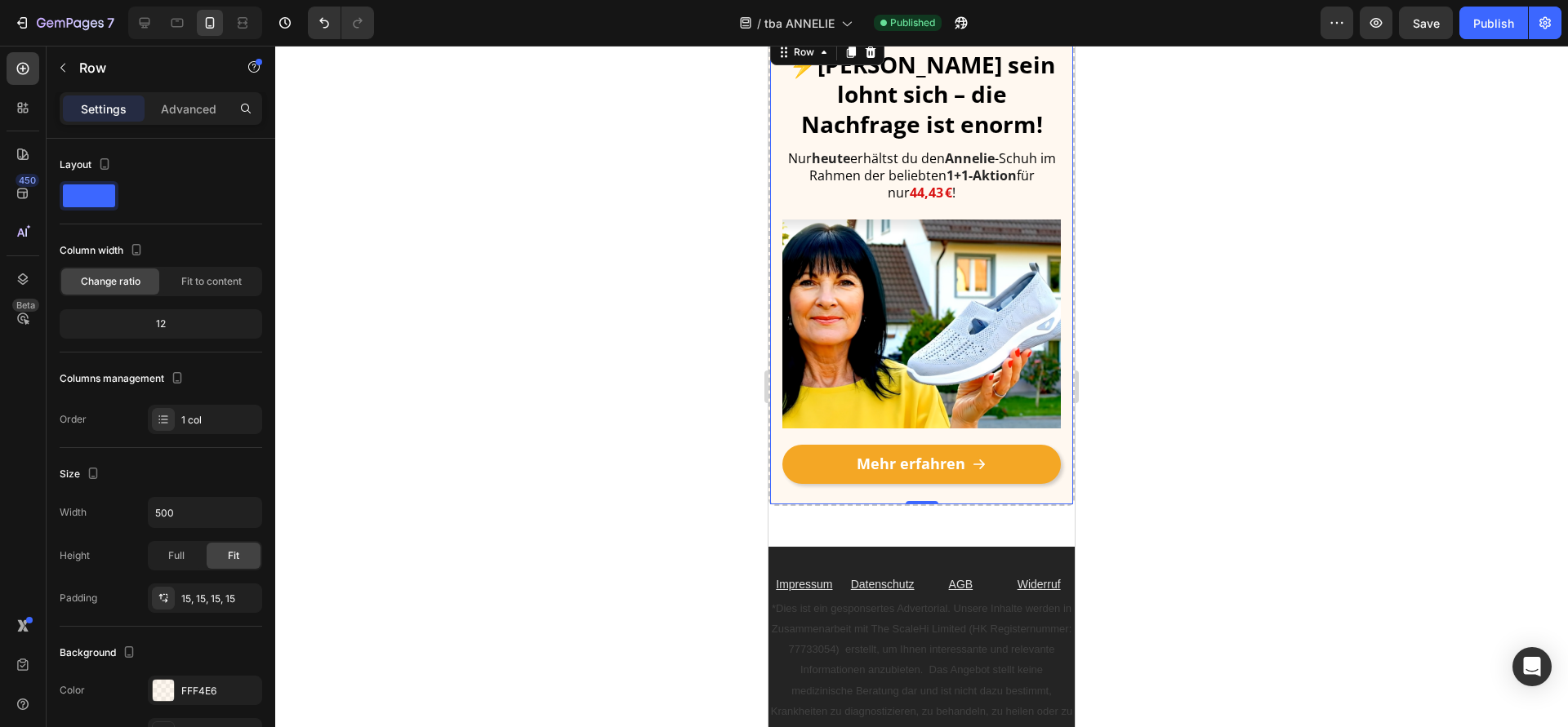
click at [712, 283] on div at bounding box center [922, 386] width 1293 height 681
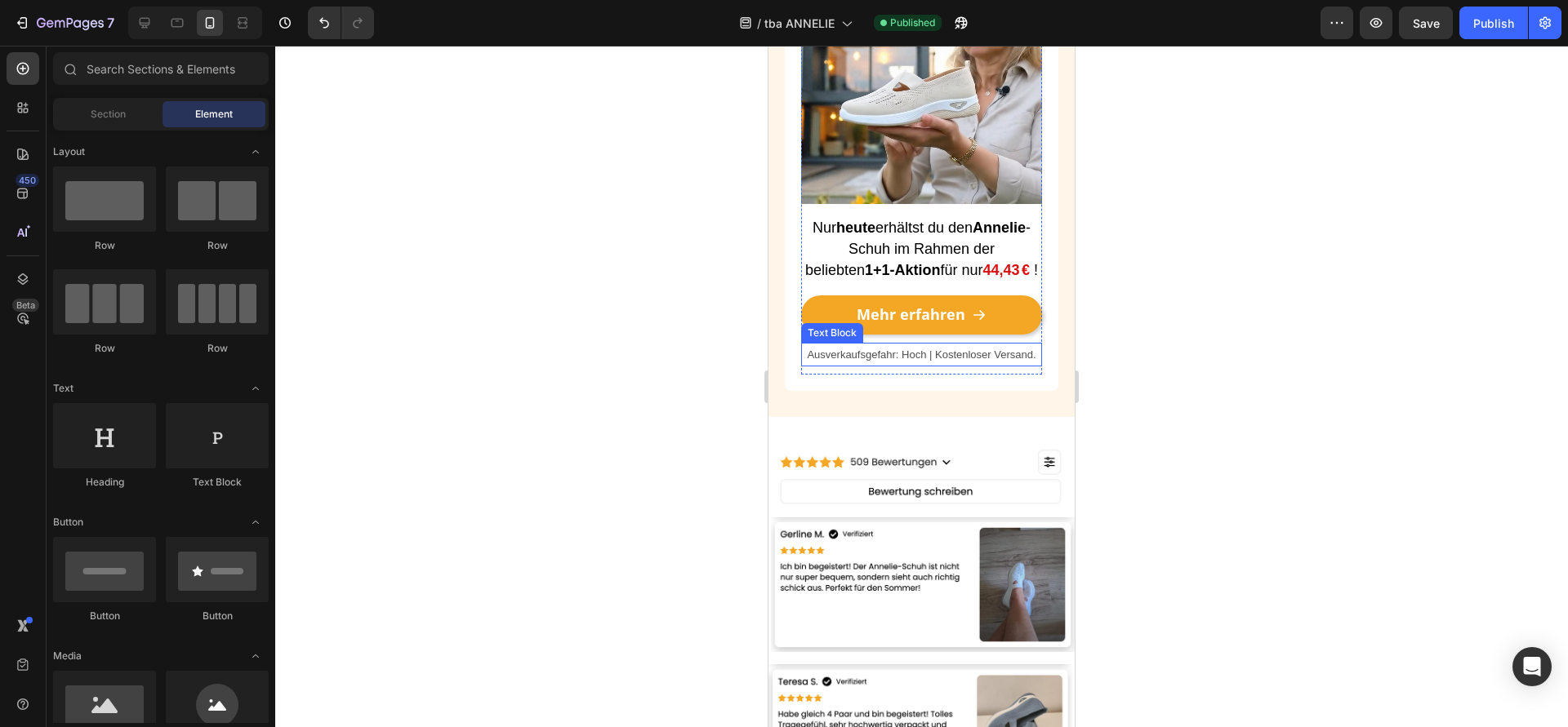
scroll to position [3134, 0]
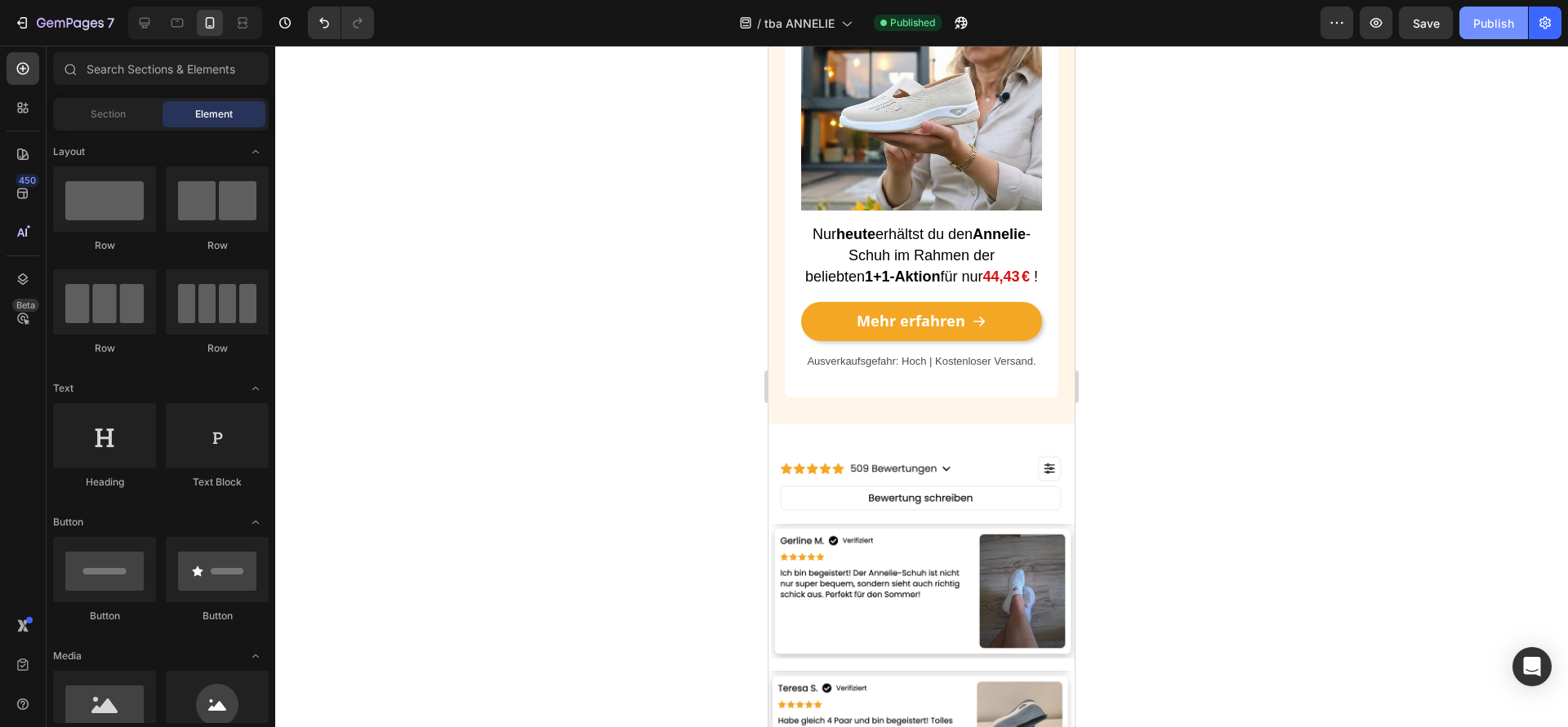
click at [1497, 14] on button "Publish" at bounding box center [1493, 23] width 68 height 33
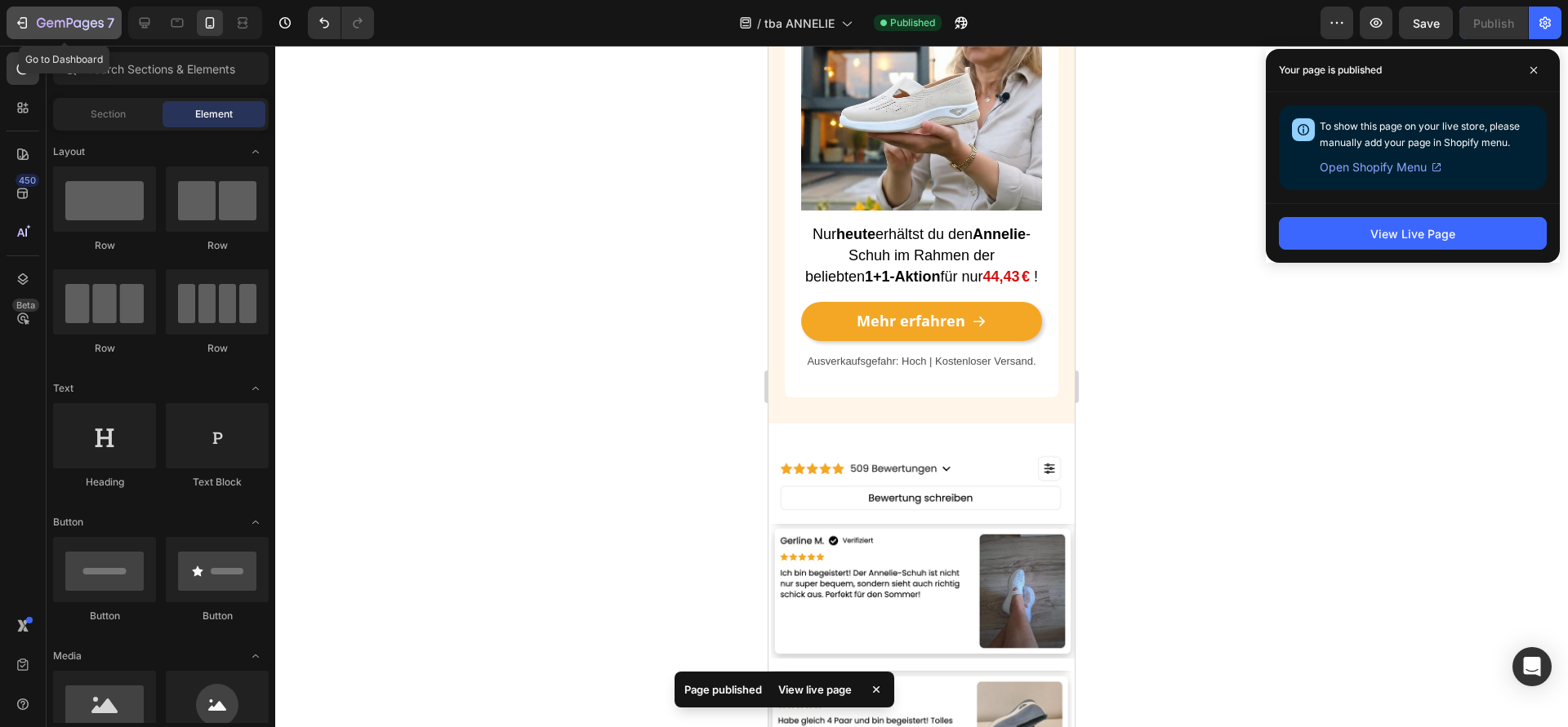
click at [78, 14] on div "7" at bounding box center [75, 22] width 78 height 19
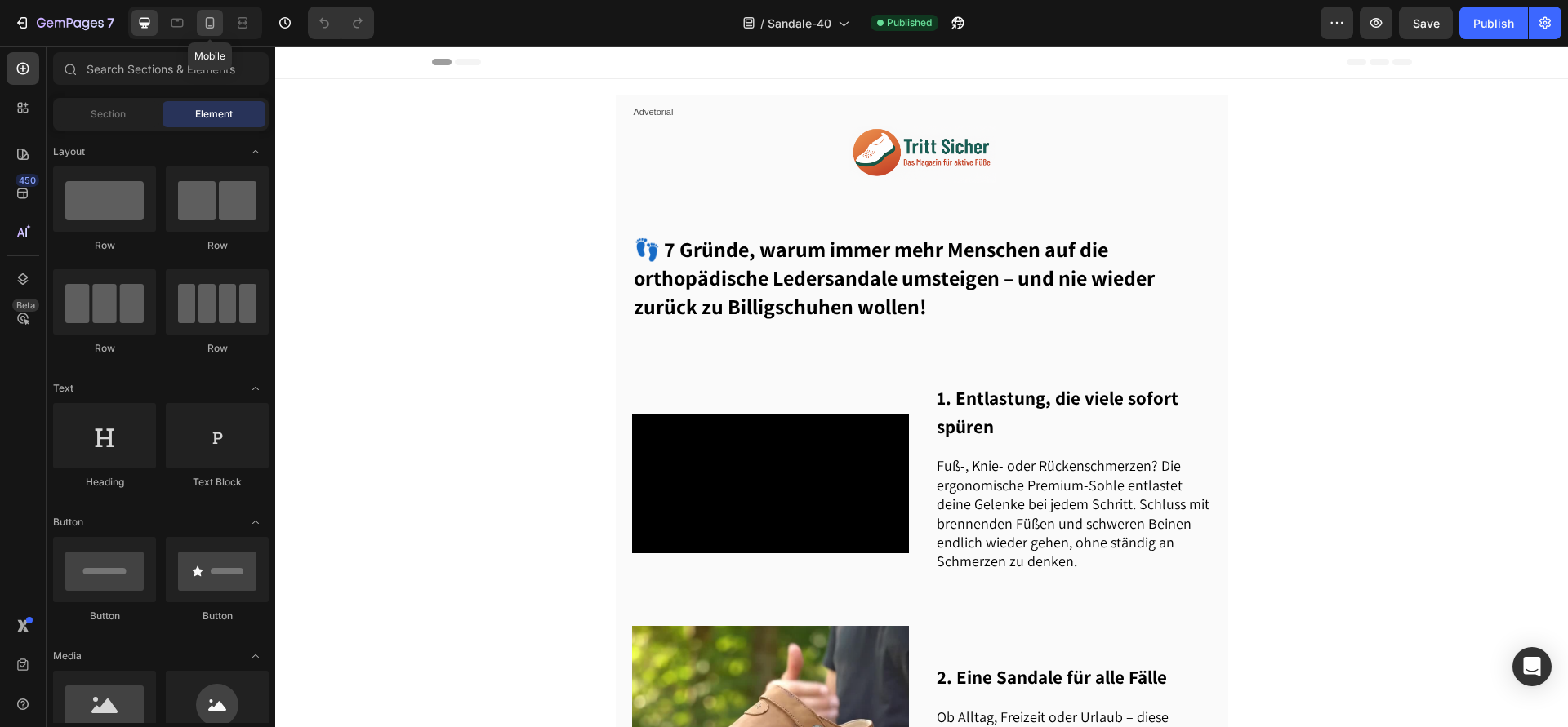
click at [214, 32] on div at bounding box center [210, 23] width 26 height 26
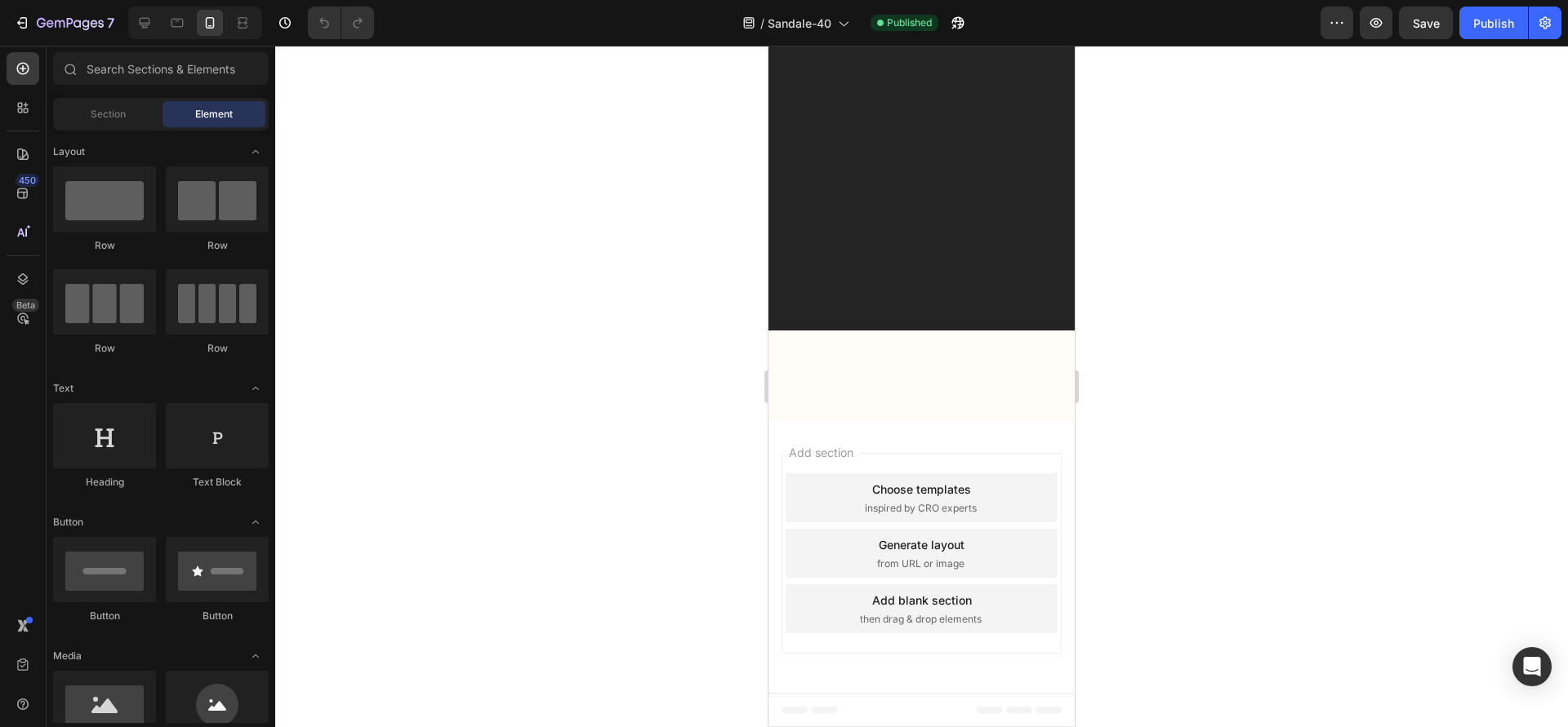
scroll to position [3947, 0]
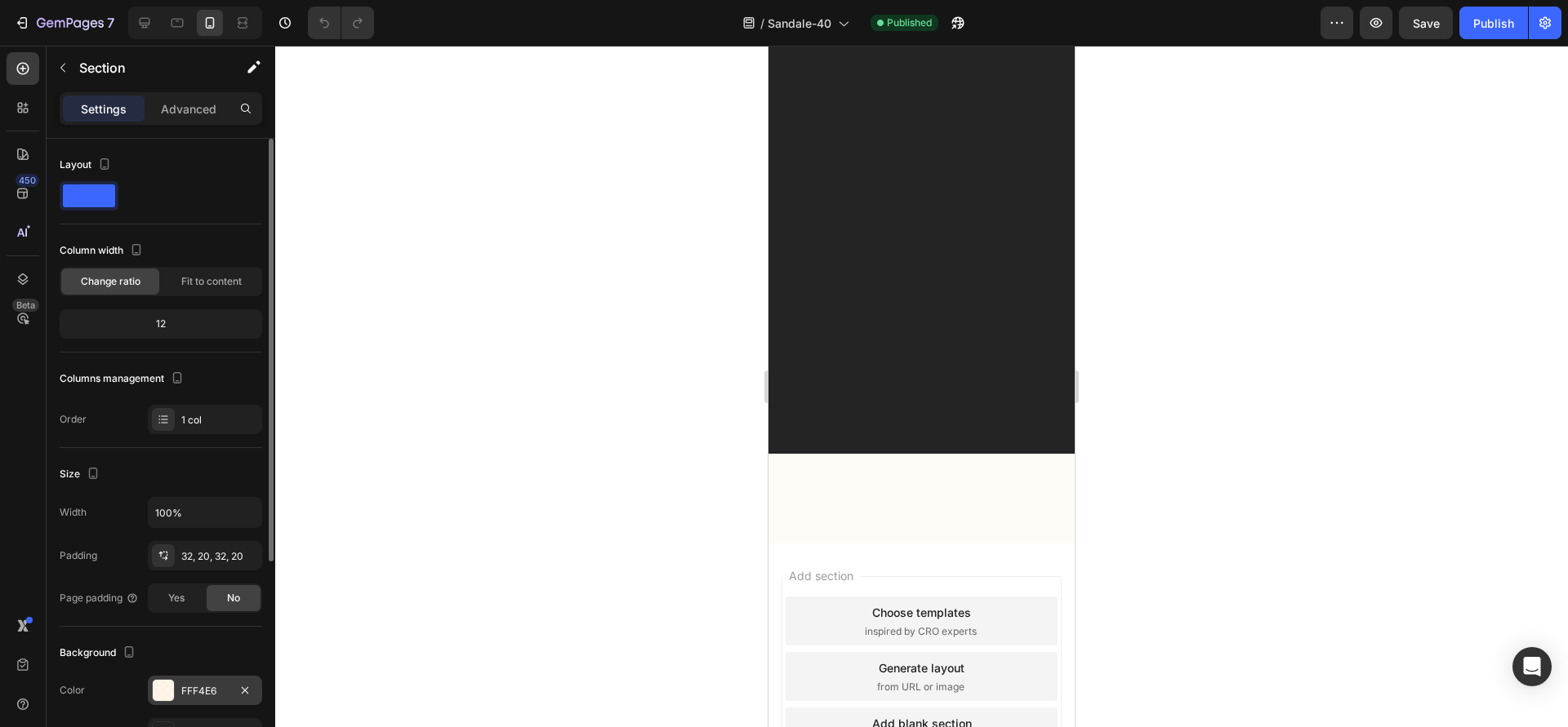
click at [209, 681] on div "FFF4E6" at bounding box center [204, 690] width 114 height 30
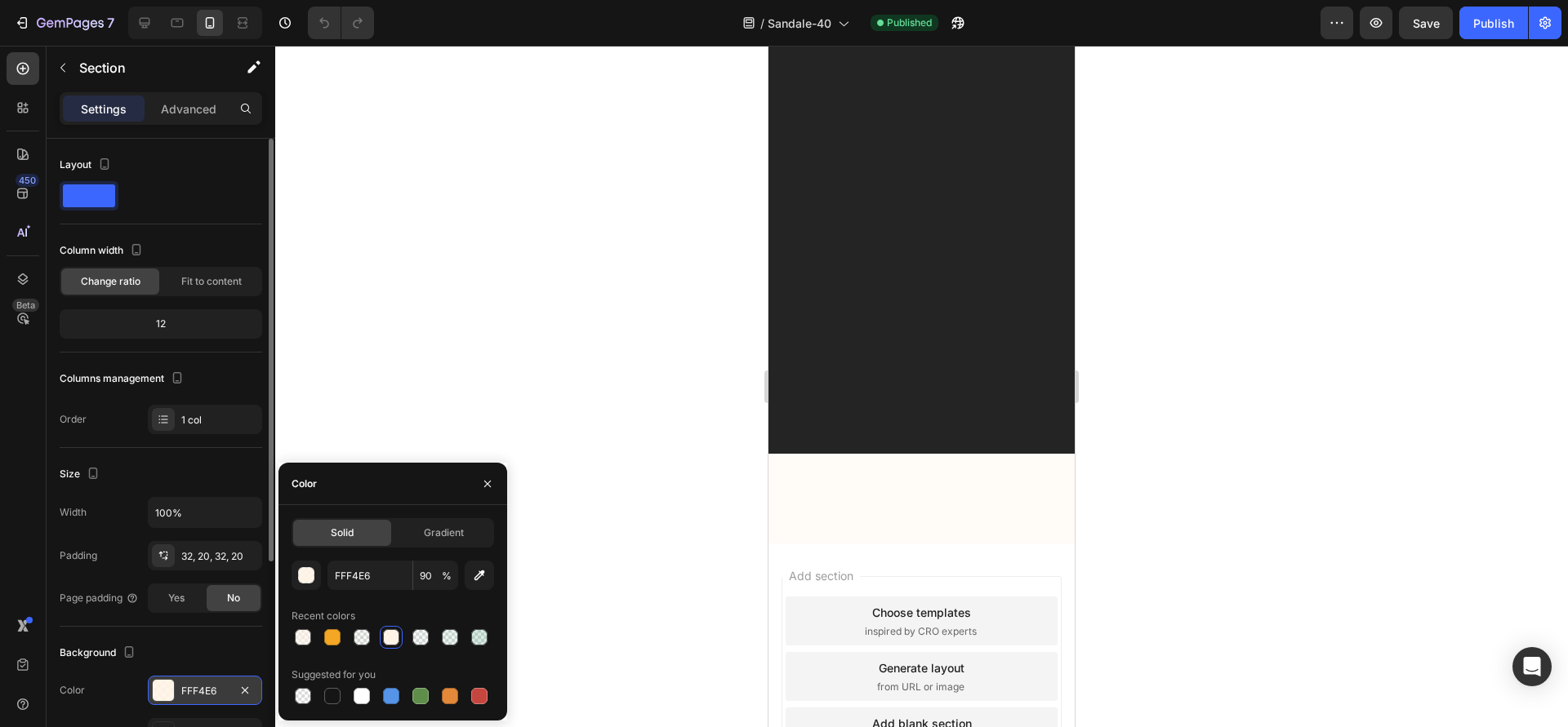
click at [209, 679] on div "FFF4E6" at bounding box center [204, 690] width 114 height 30
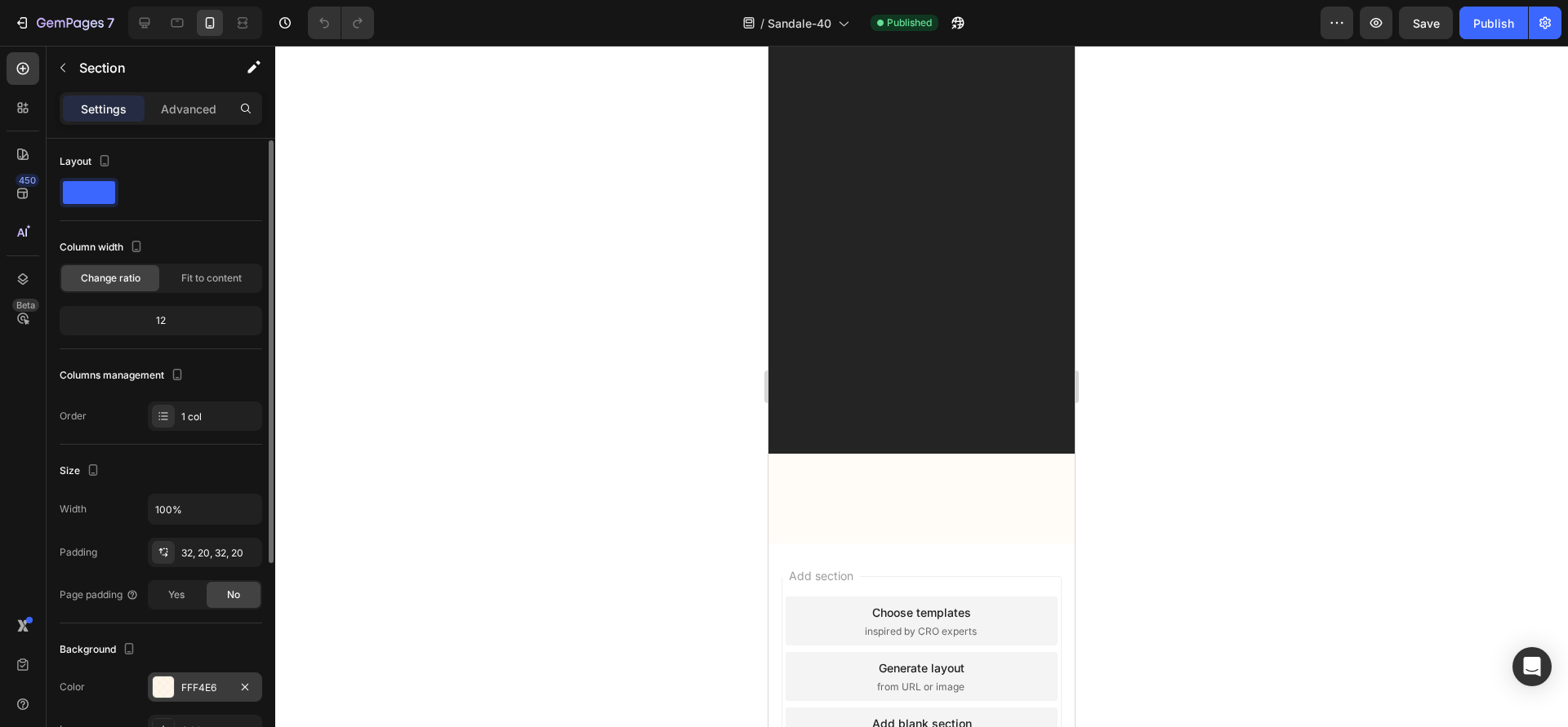
click at [208, 678] on div "FFF4E6" at bounding box center [204, 686] width 114 height 30
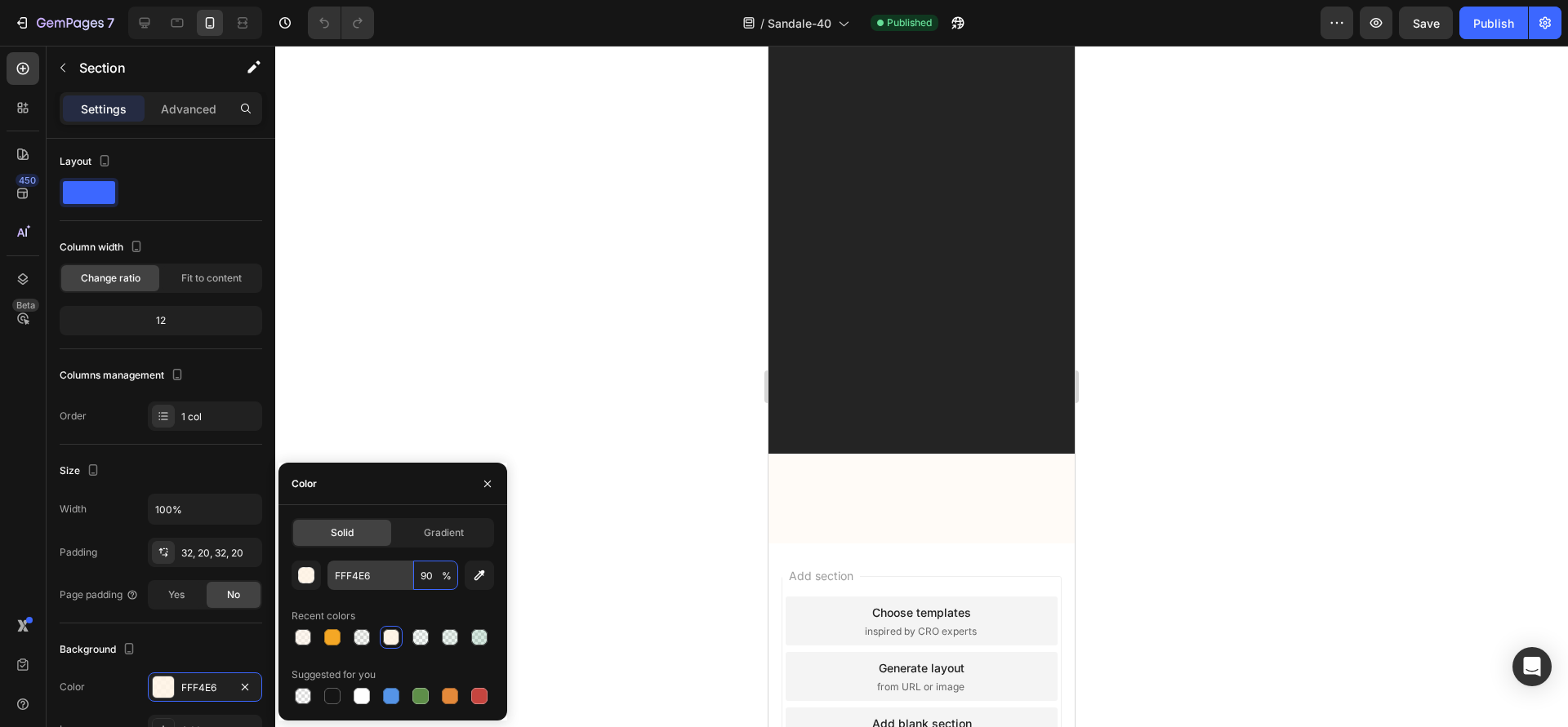
drag, startPoint x: 436, startPoint y: 578, endPoint x: 380, endPoint y: 571, distance: 56.4
click at [380, 571] on div "FFF4E6 90 %" at bounding box center [393, 575] width 131 height 30
type input "90"
click at [495, 367] on div at bounding box center [922, 386] width 1293 height 681
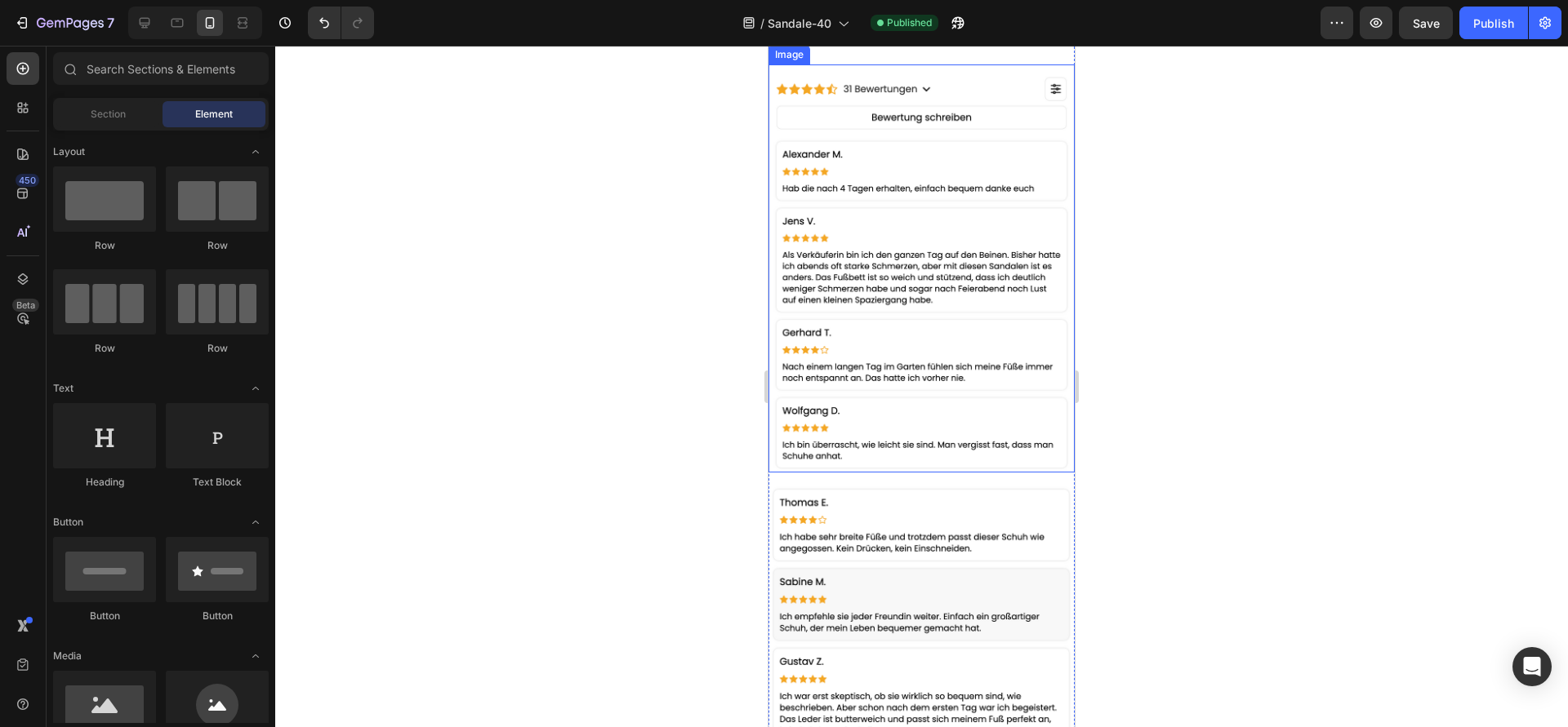
scroll to position [2777, 0]
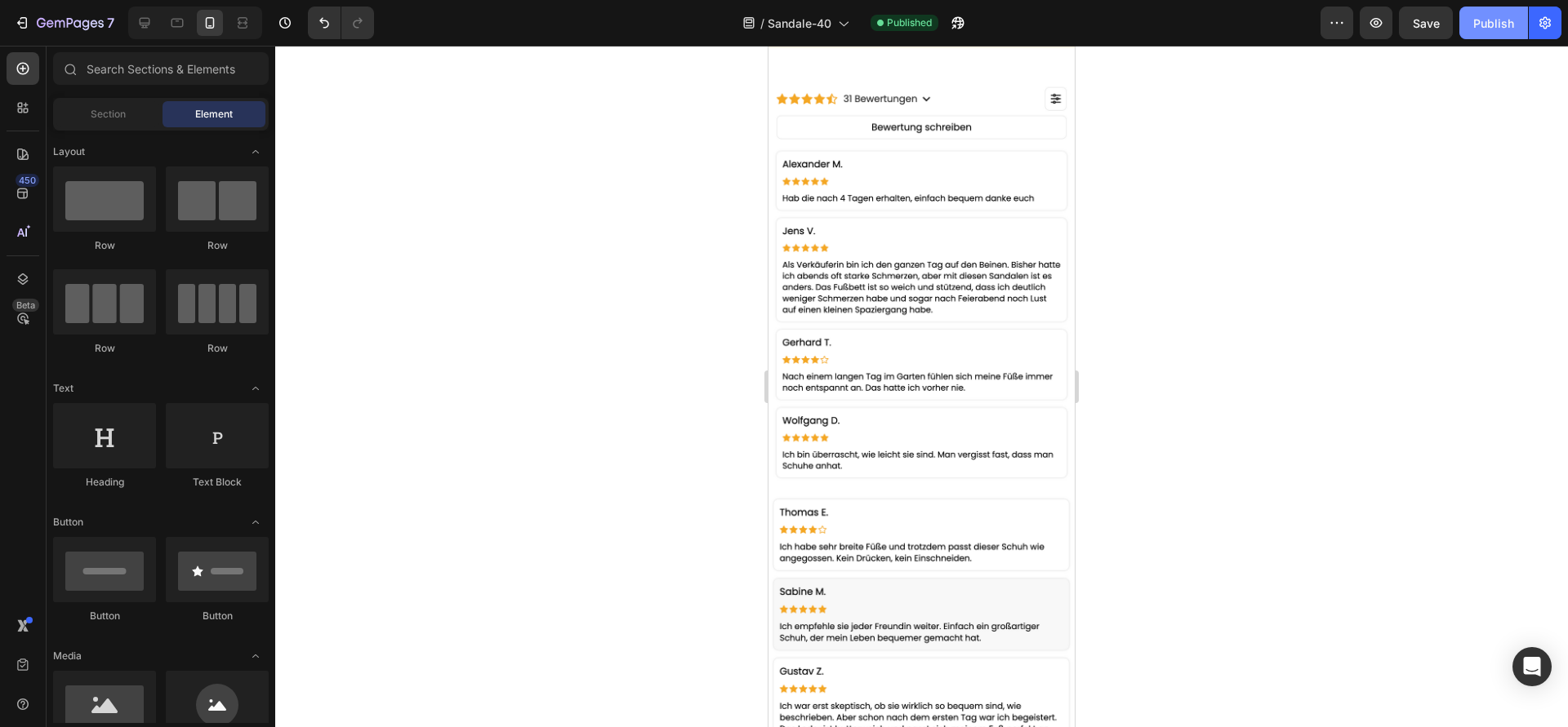
click at [1474, 32] on button "Publish" at bounding box center [1493, 23] width 68 height 33
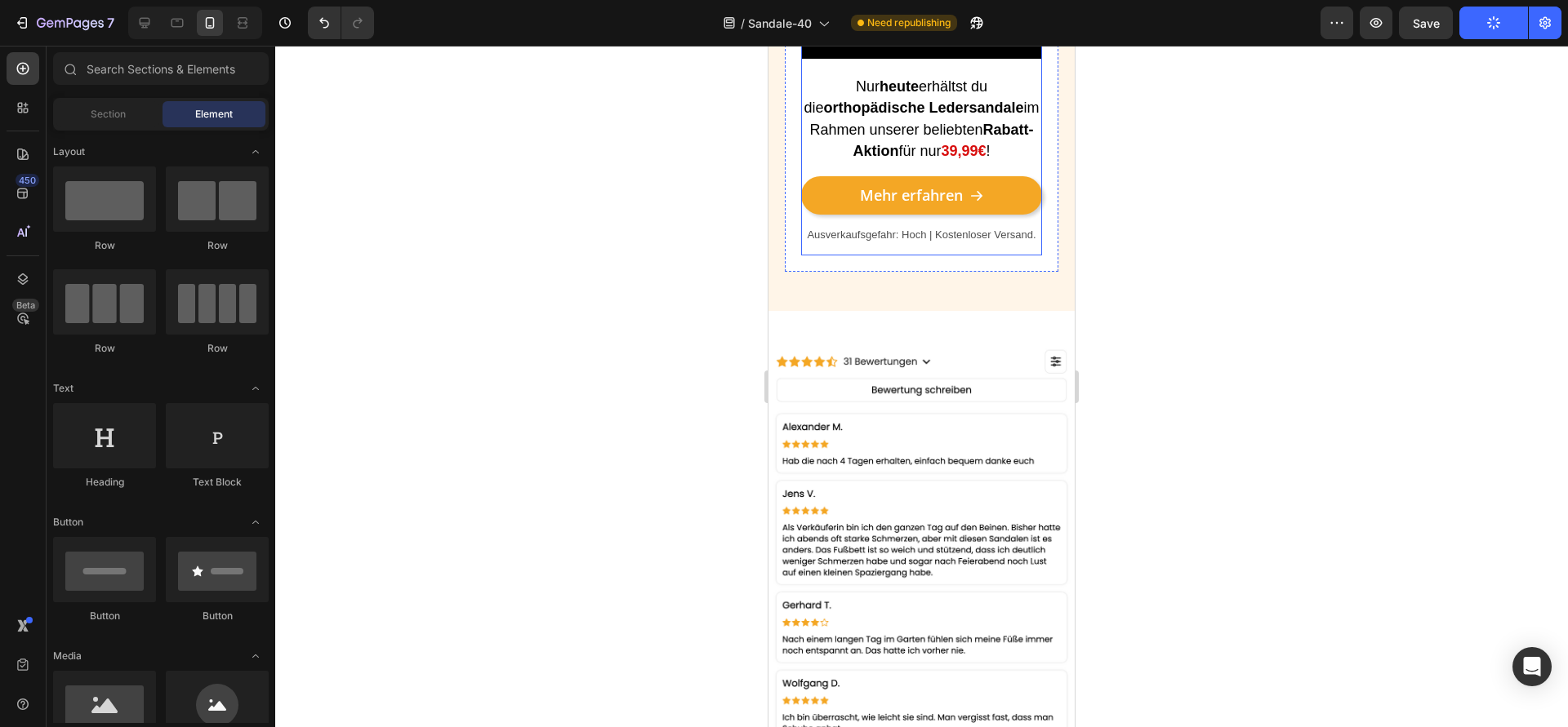
scroll to position [2515, 0]
click at [601, 331] on div at bounding box center [922, 386] width 1293 height 681
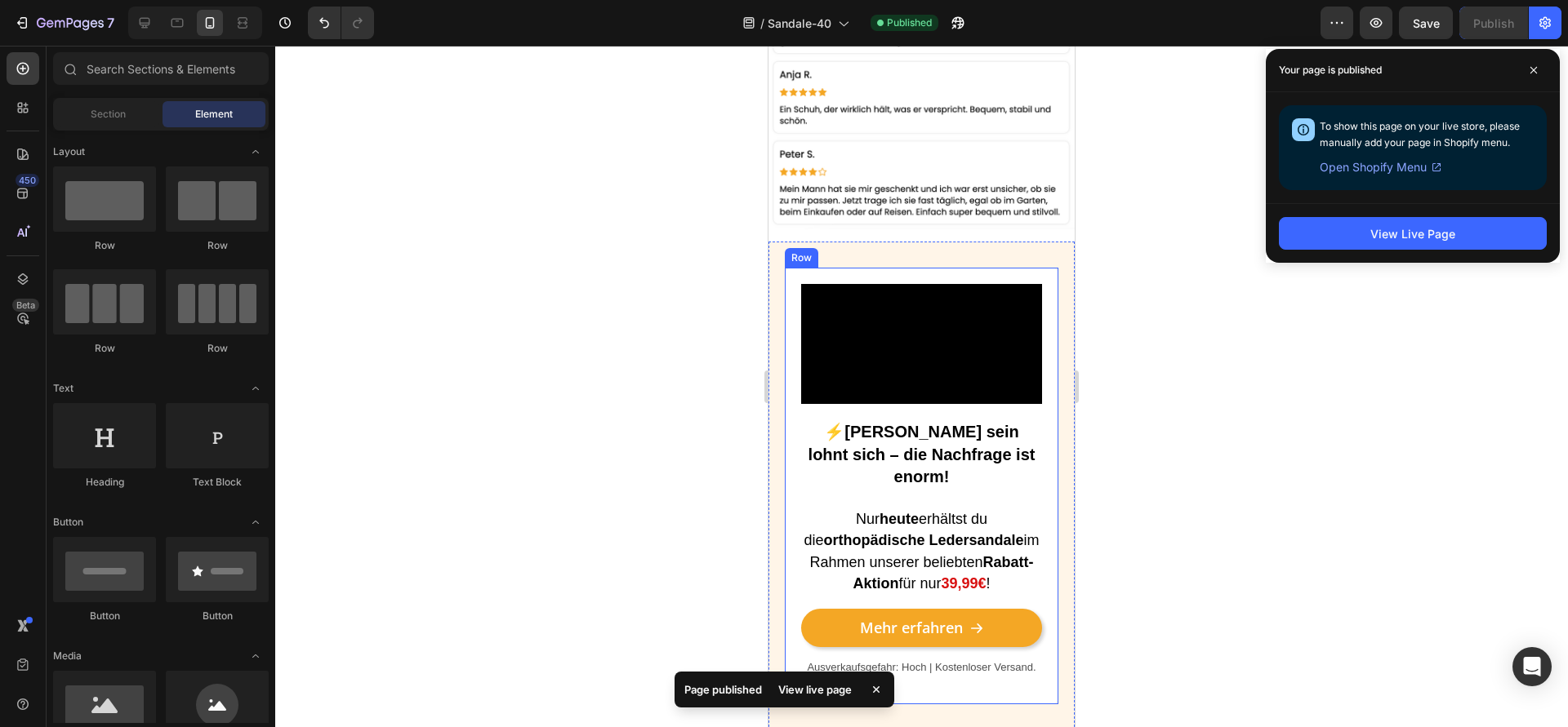
scroll to position [3590, 0]
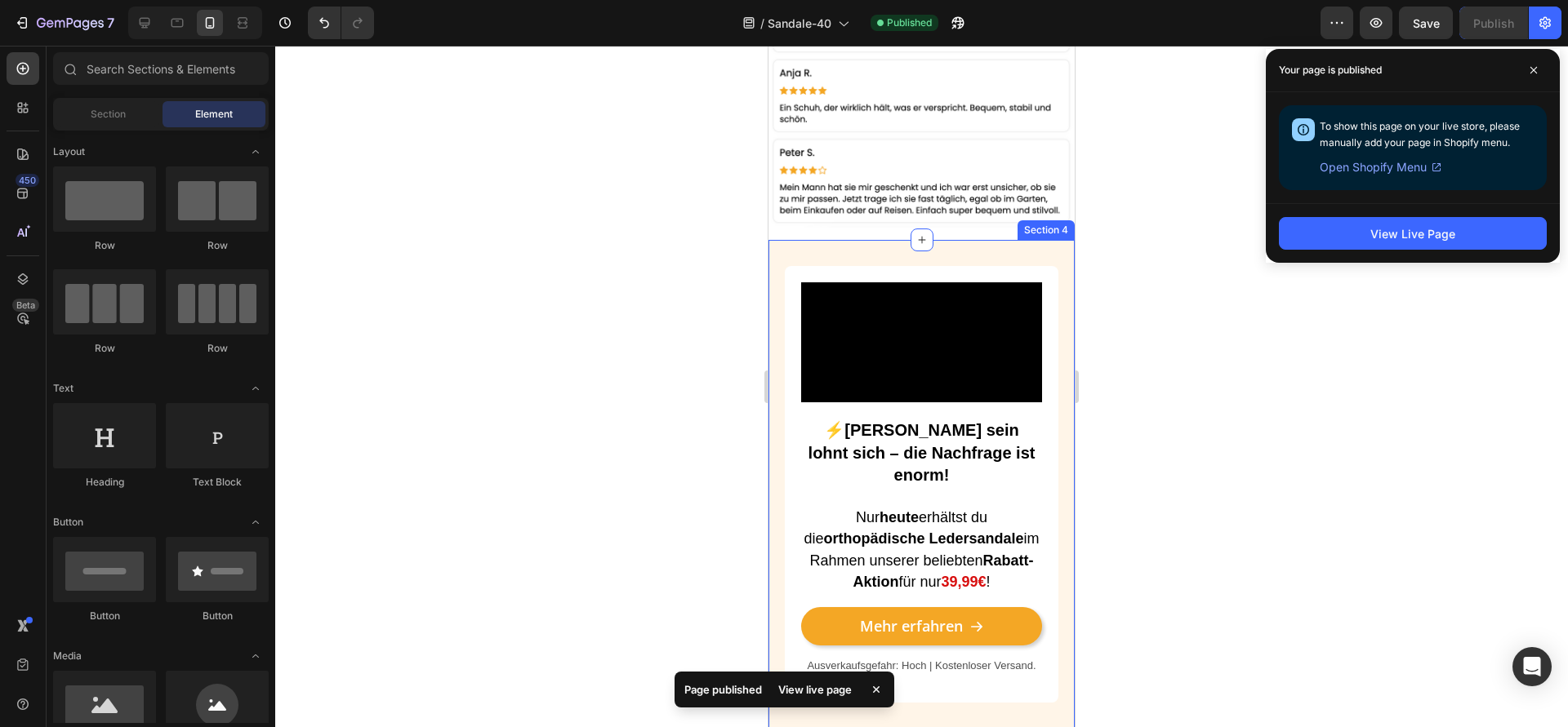
click at [779, 358] on div "Video ⚡Schnell sein lohnt sich – die Nachfrage ist enorm! Nur heute erhältst du…" at bounding box center [921, 491] width 306 height 502
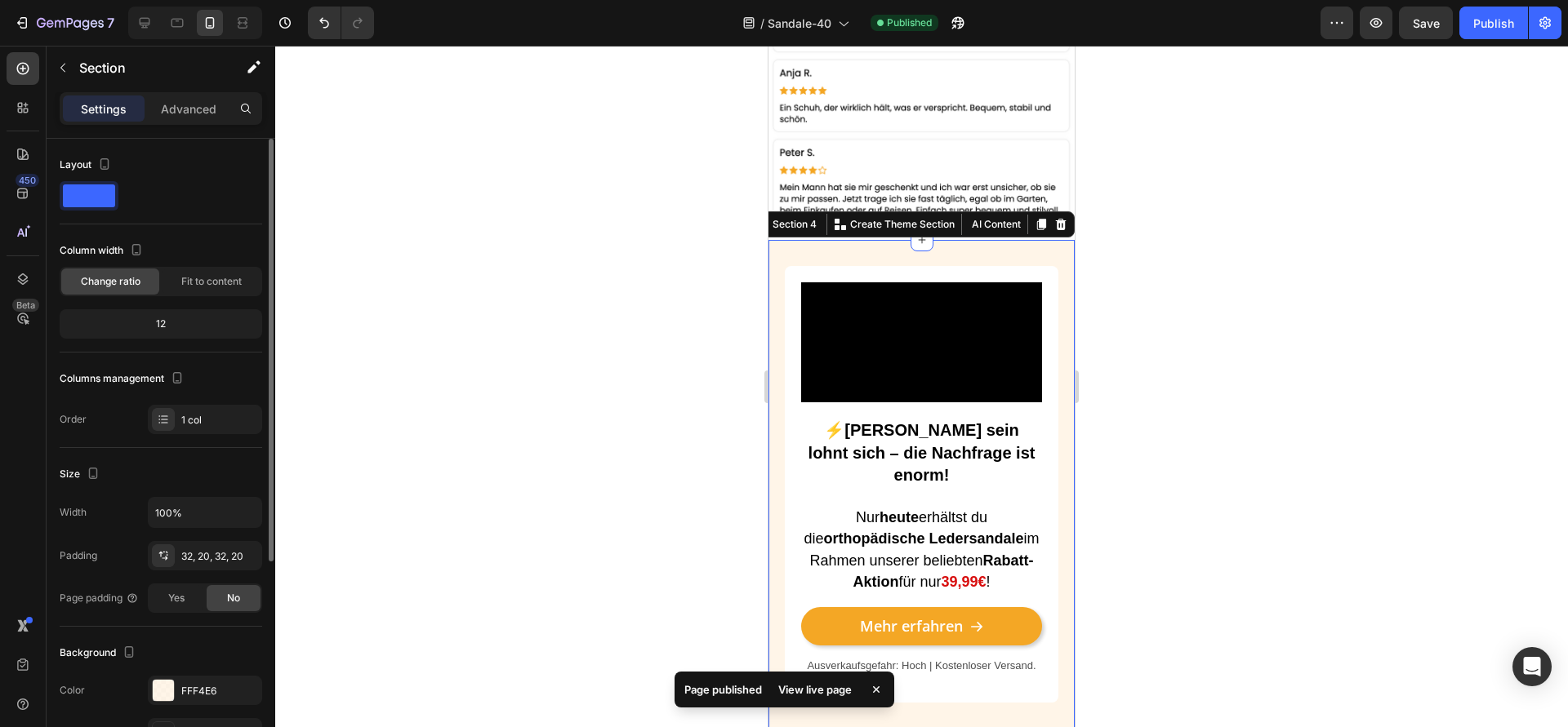
scroll to position [138, 0]
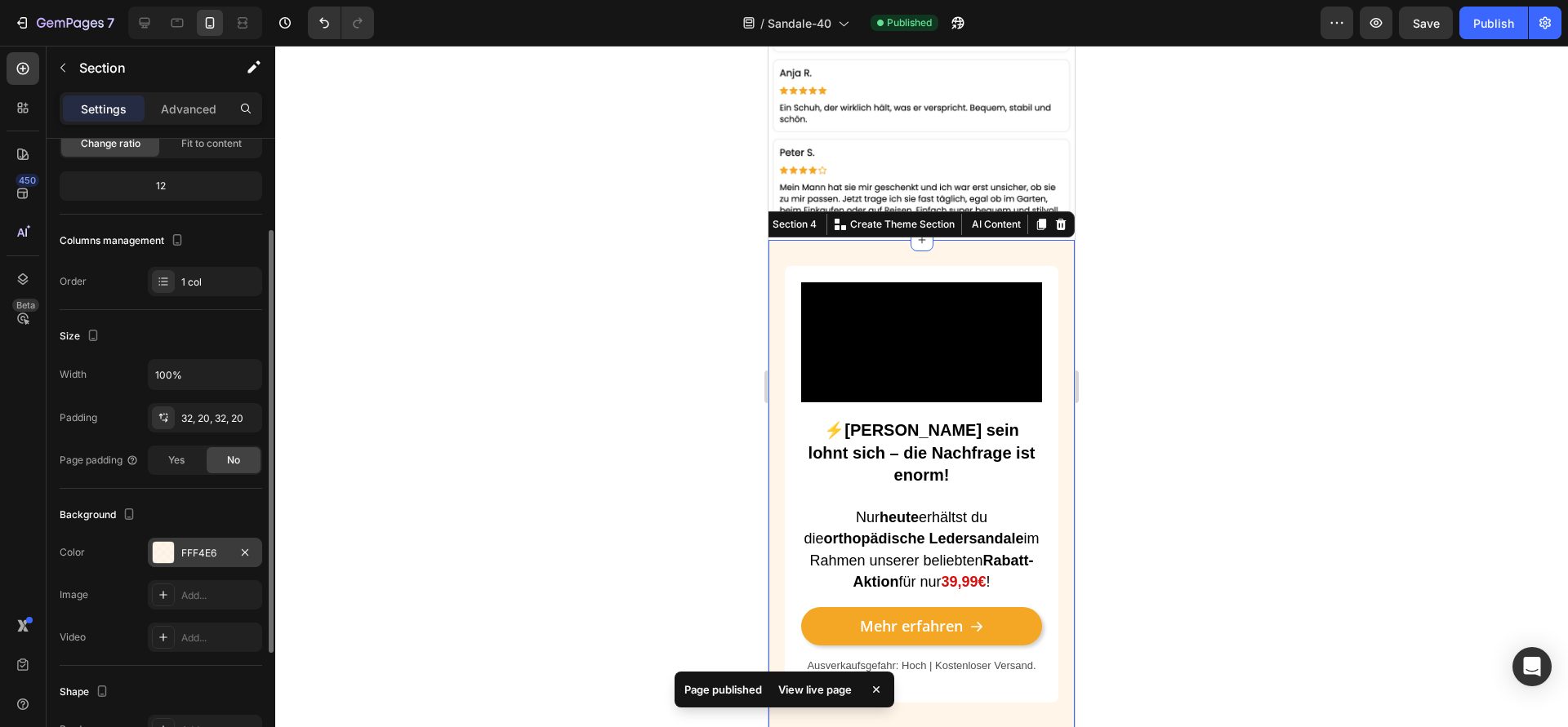
click at [191, 562] on div "FFF4E6" at bounding box center [204, 552] width 114 height 30
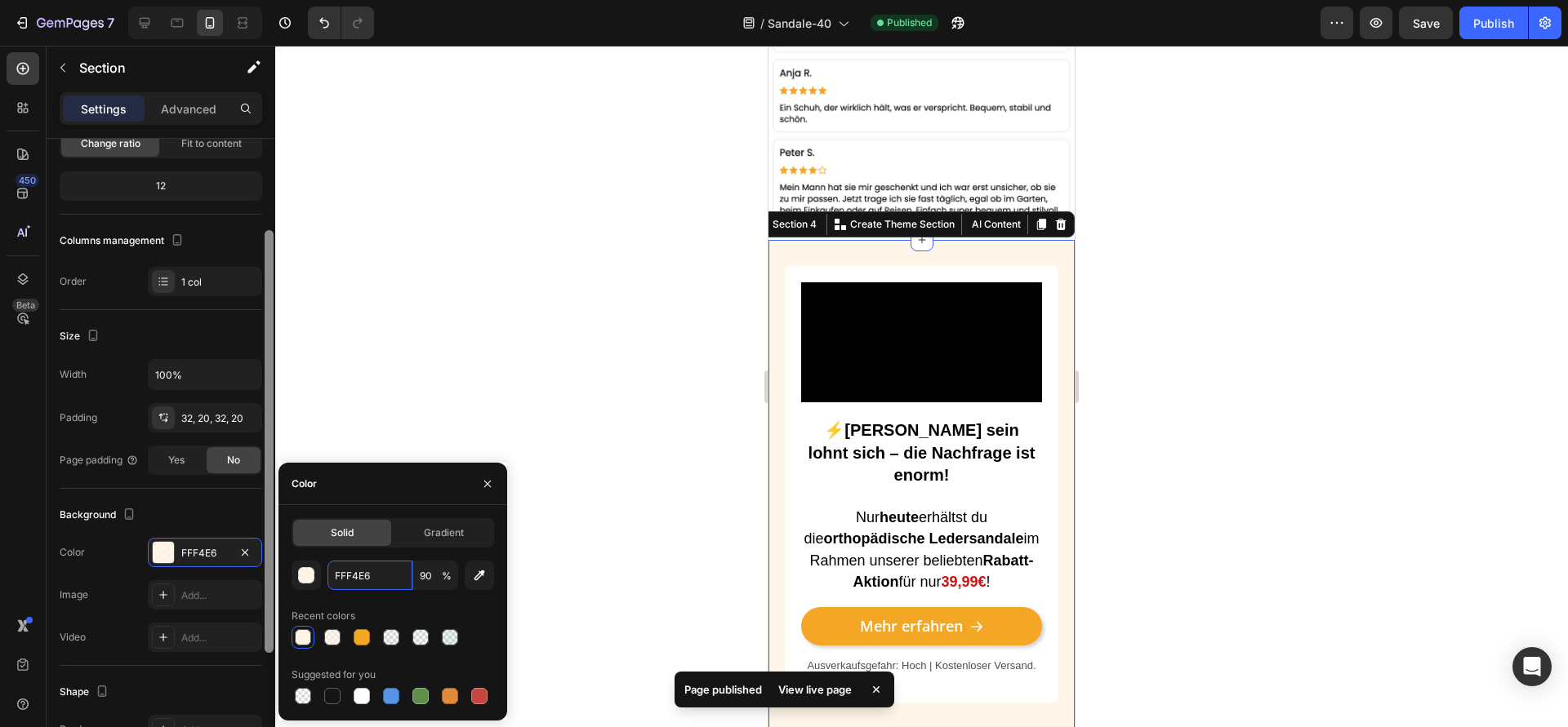
drag, startPoint x: 394, startPoint y: 576, endPoint x: 268, endPoint y: 567, distance: 126.3
click at [266, 567] on div "450 Beta Sections(18) Elements(83) Section Element Hero Section Product Detail …" at bounding box center [138, 386] width 275 height 681
click at [385, 578] on input "FFF4E6" at bounding box center [370, 575] width 85 height 30
drag, startPoint x: 381, startPoint y: 575, endPoint x: 308, endPoint y: 565, distance: 73.7
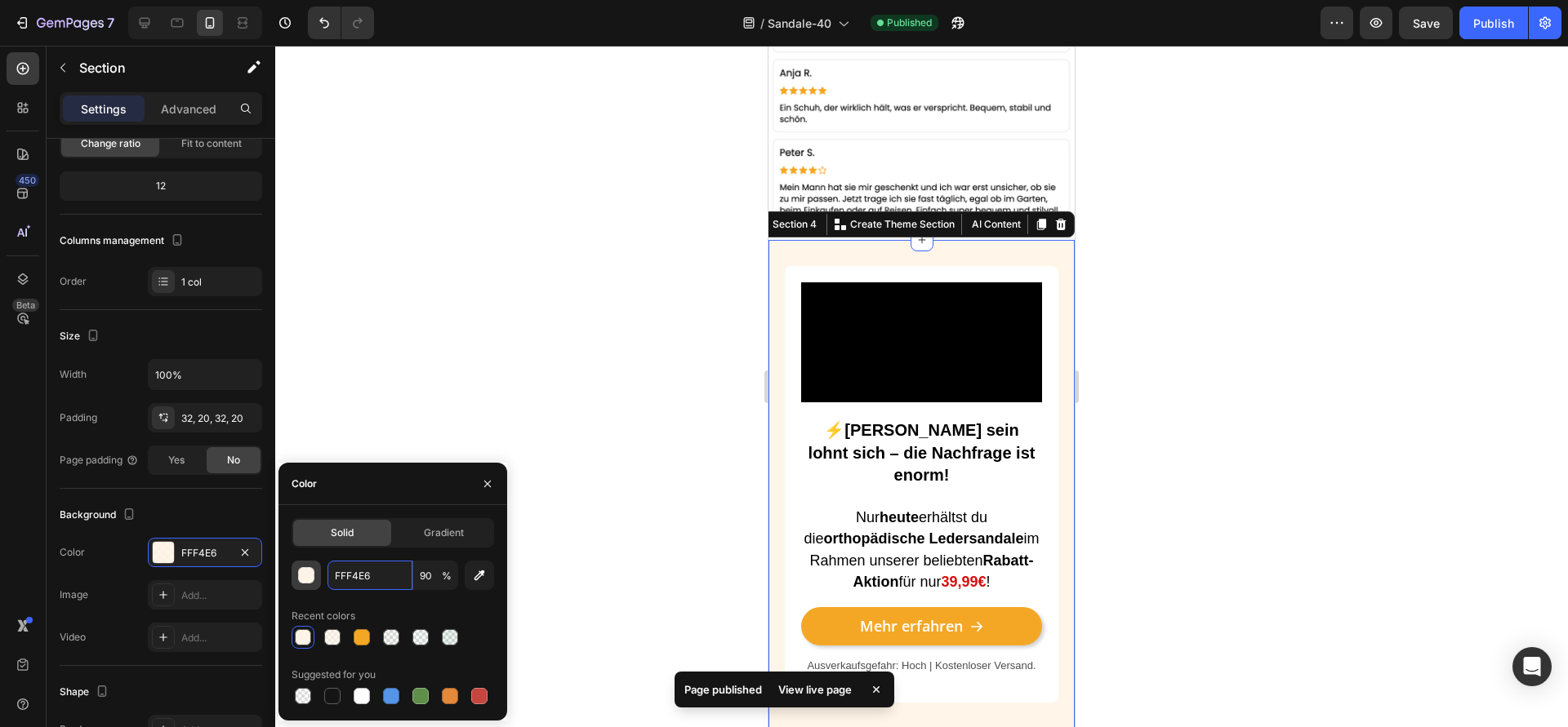
click at [308, 565] on div "FFF4E6 90 %" at bounding box center [393, 575] width 203 height 30
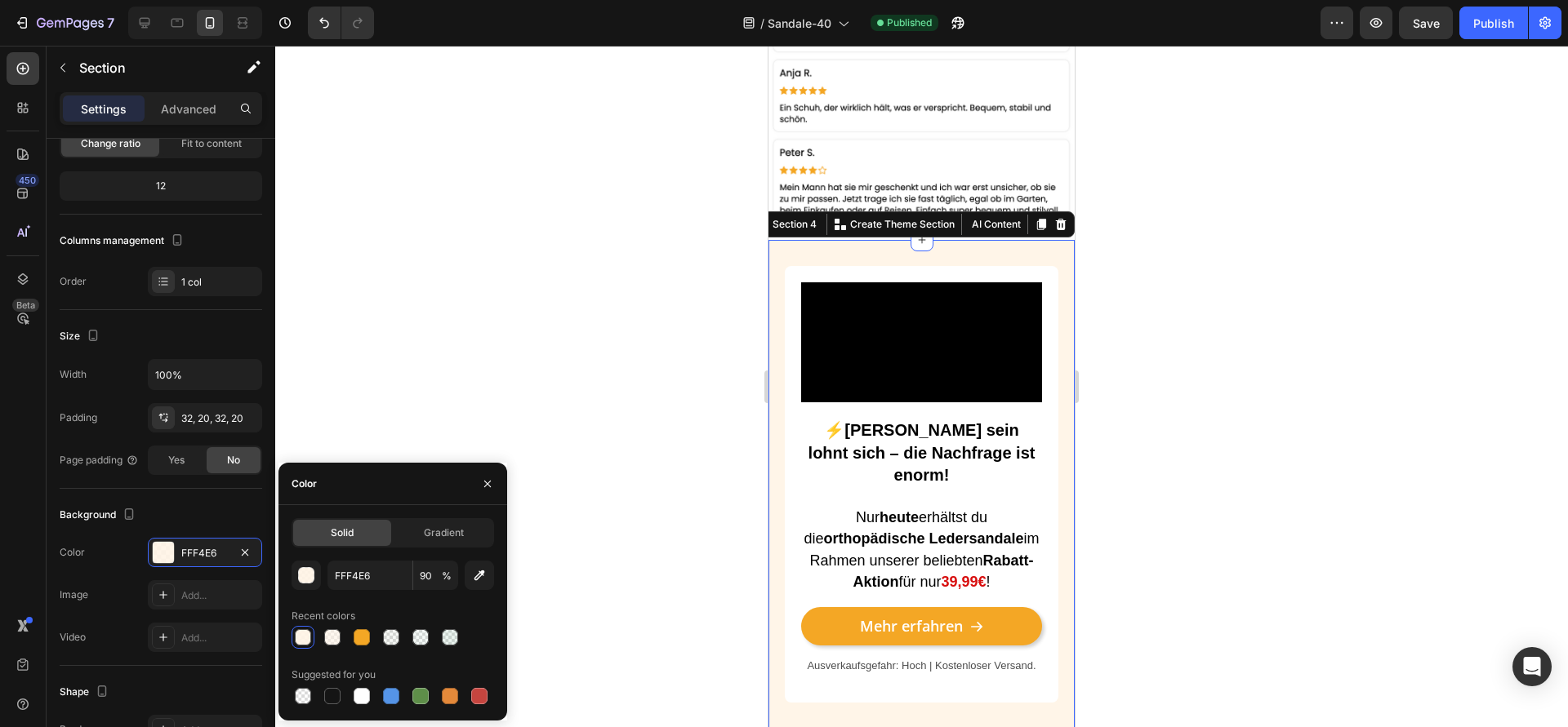
click at [458, 335] on div at bounding box center [922, 386] width 1293 height 681
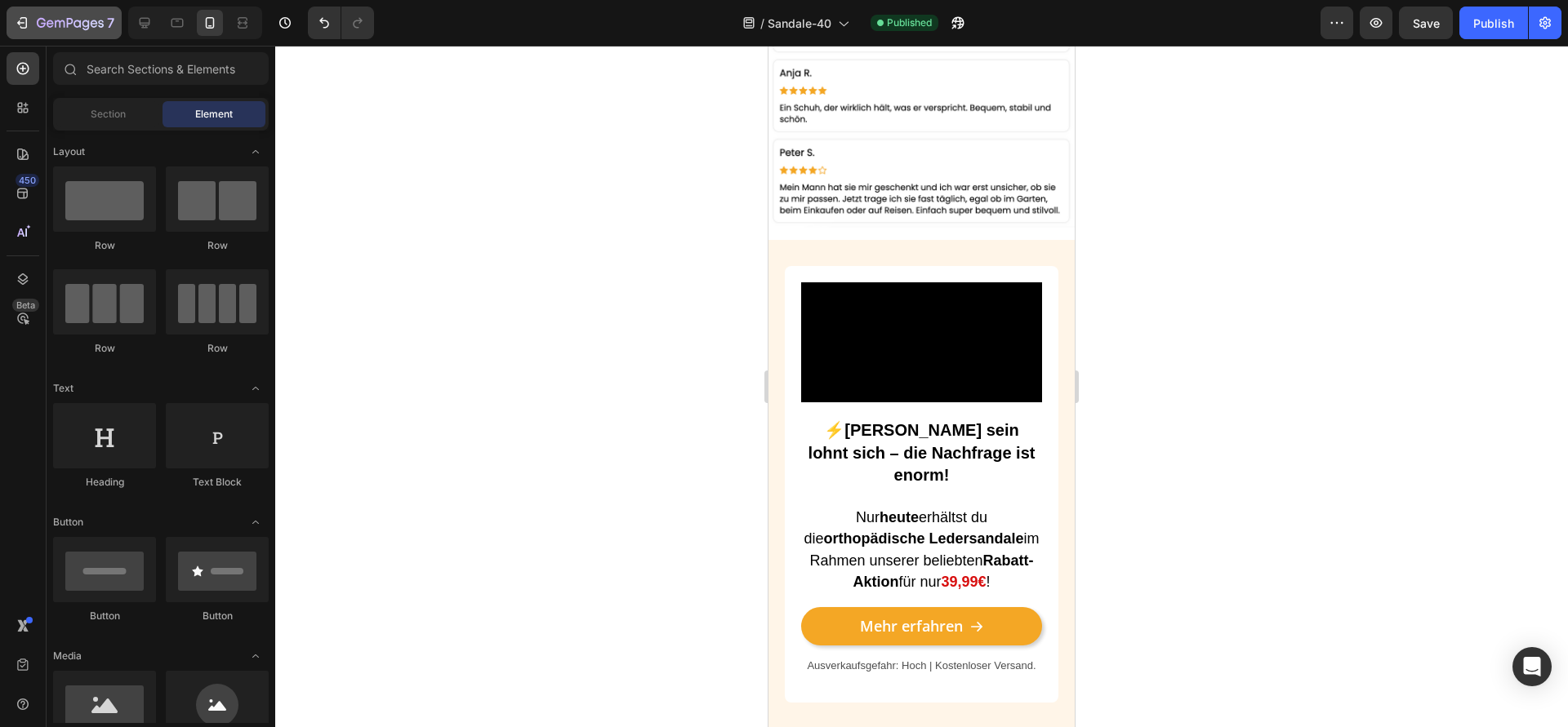
click at [46, 20] on icon "button" at bounding box center [69, 24] width 67 height 14
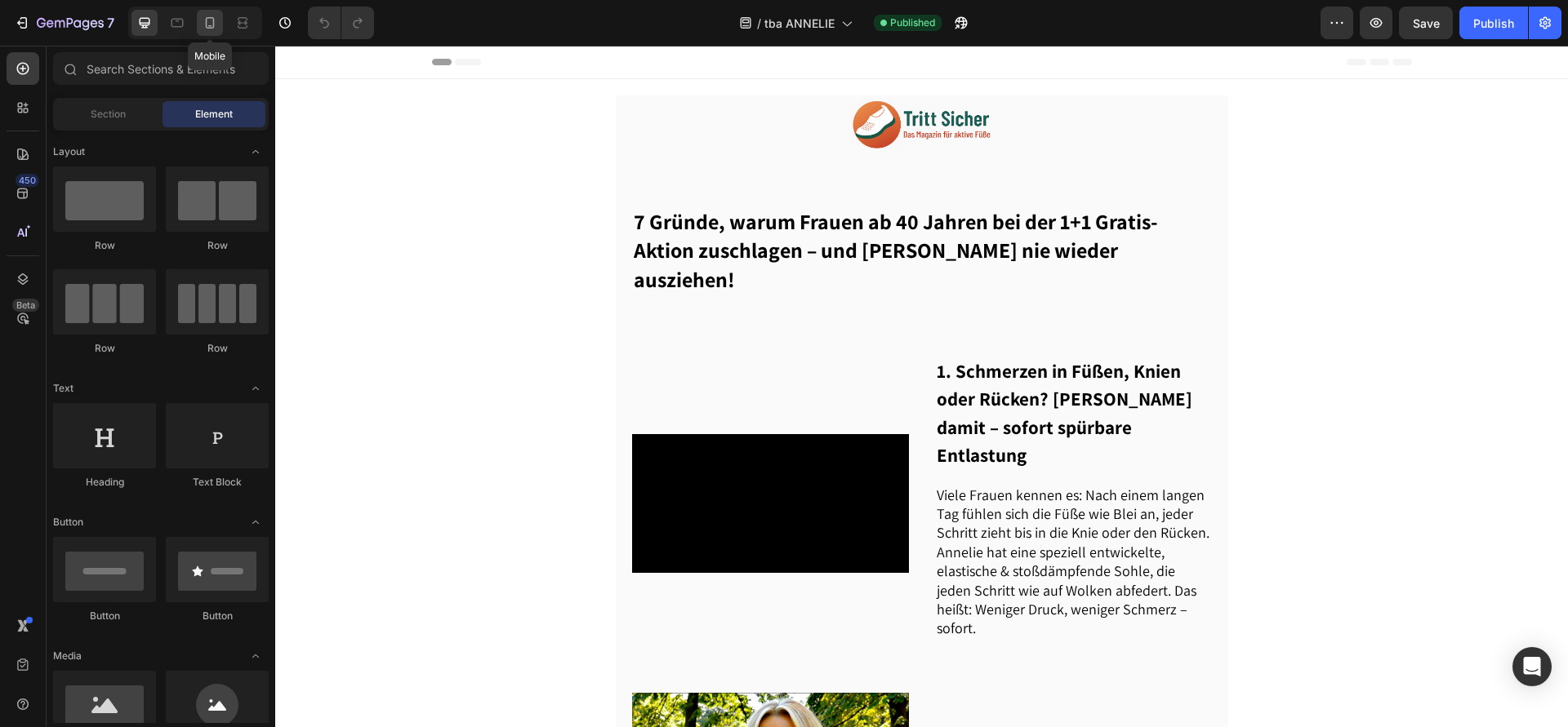
click at [206, 30] on icon at bounding box center [210, 22] width 16 height 16
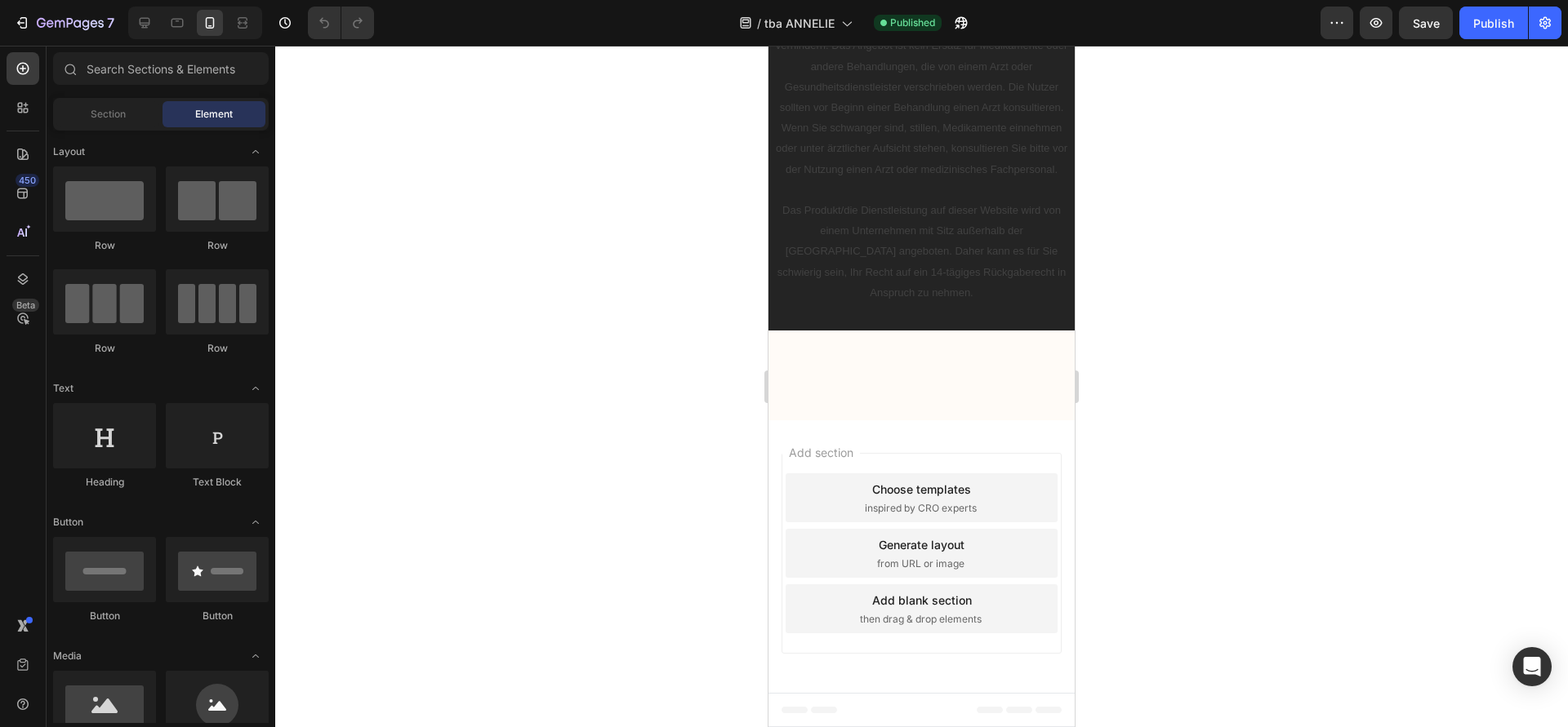
scroll to position [5032, 0]
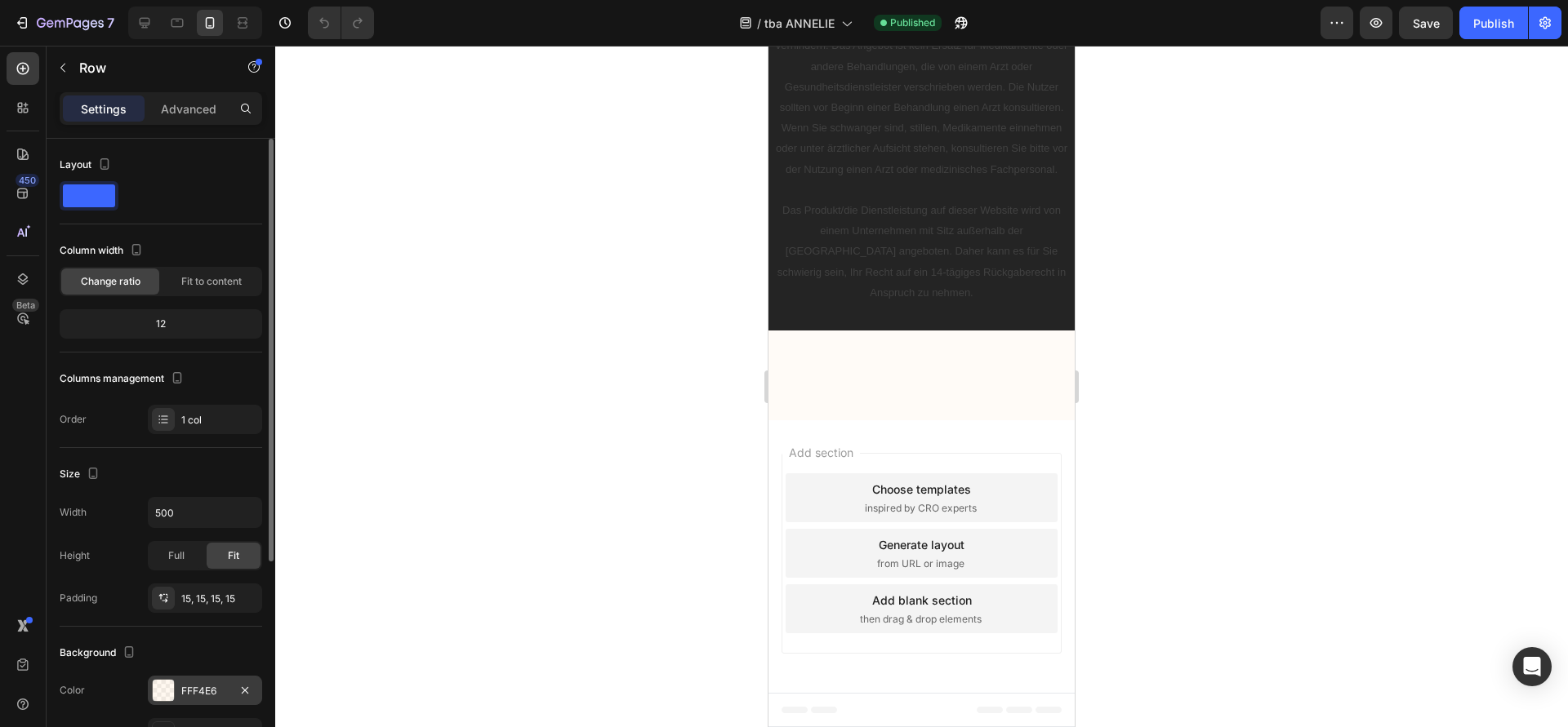
click at [192, 695] on div "FFF4E6" at bounding box center [205, 691] width 47 height 14
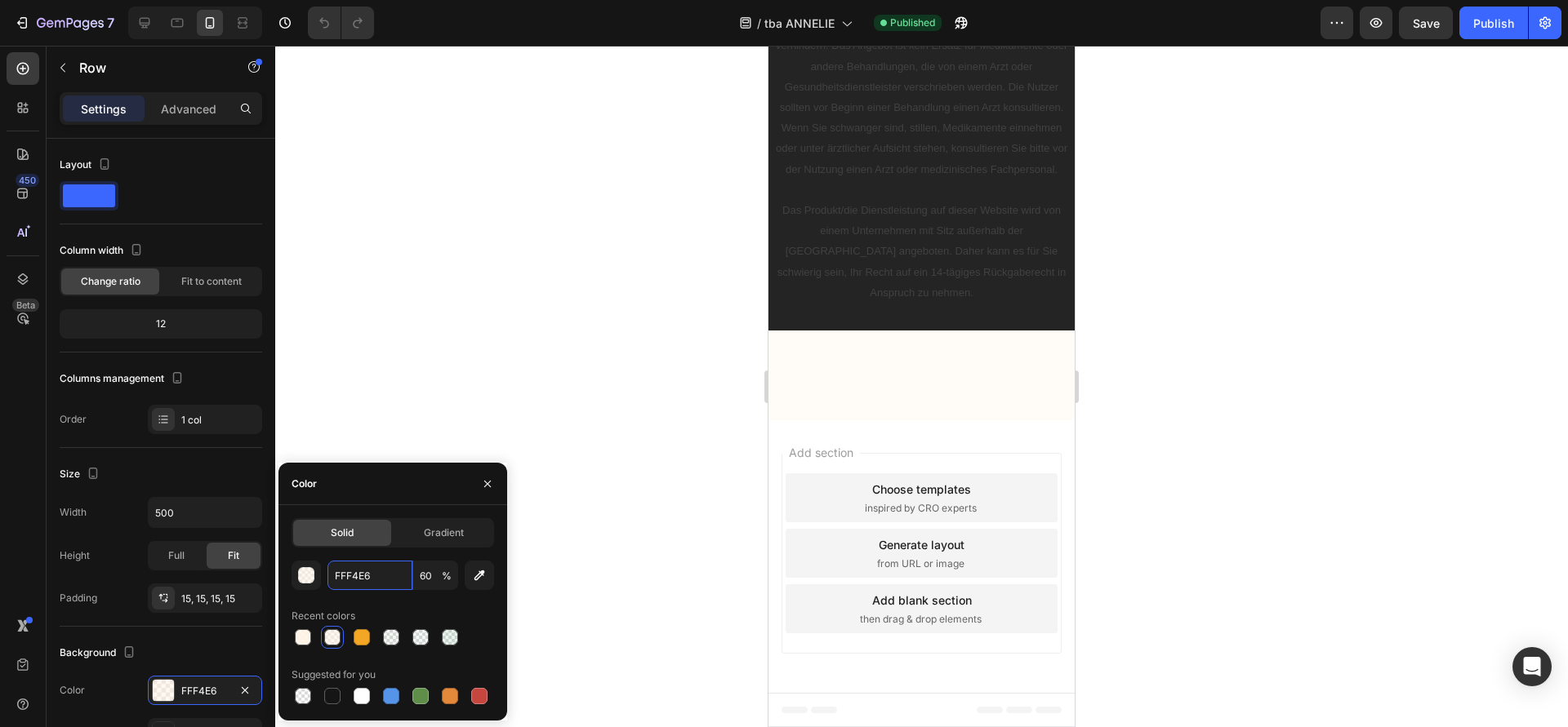
drag, startPoint x: 390, startPoint y: 575, endPoint x: 321, endPoint y: 571, distance: 69.1
click at [321, 571] on div "FFF4E6 60 %" at bounding box center [393, 575] width 203 height 30
click at [364, 582] on input "FFF4E6" at bounding box center [370, 575] width 85 height 30
drag, startPoint x: 378, startPoint y: 578, endPoint x: 314, endPoint y: 574, distance: 64.1
click at [314, 574] on div "FFF4E6 60 %" at bounding box center [393, 575] width 203 height 30
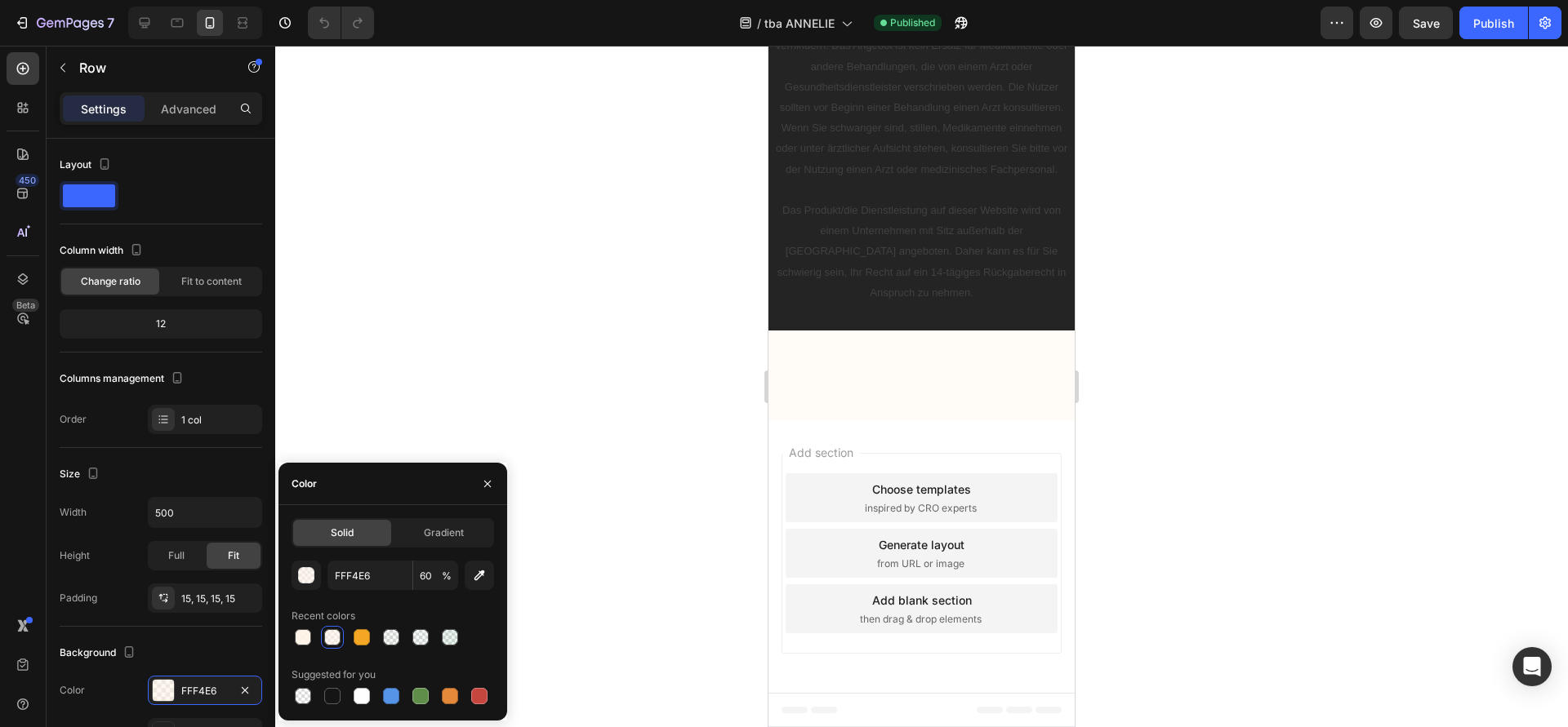
click at [382, 595] on div "FFF4E6 60 % Recent colors Suggested for you" at bounding box center [393, 634] width 203 height 147
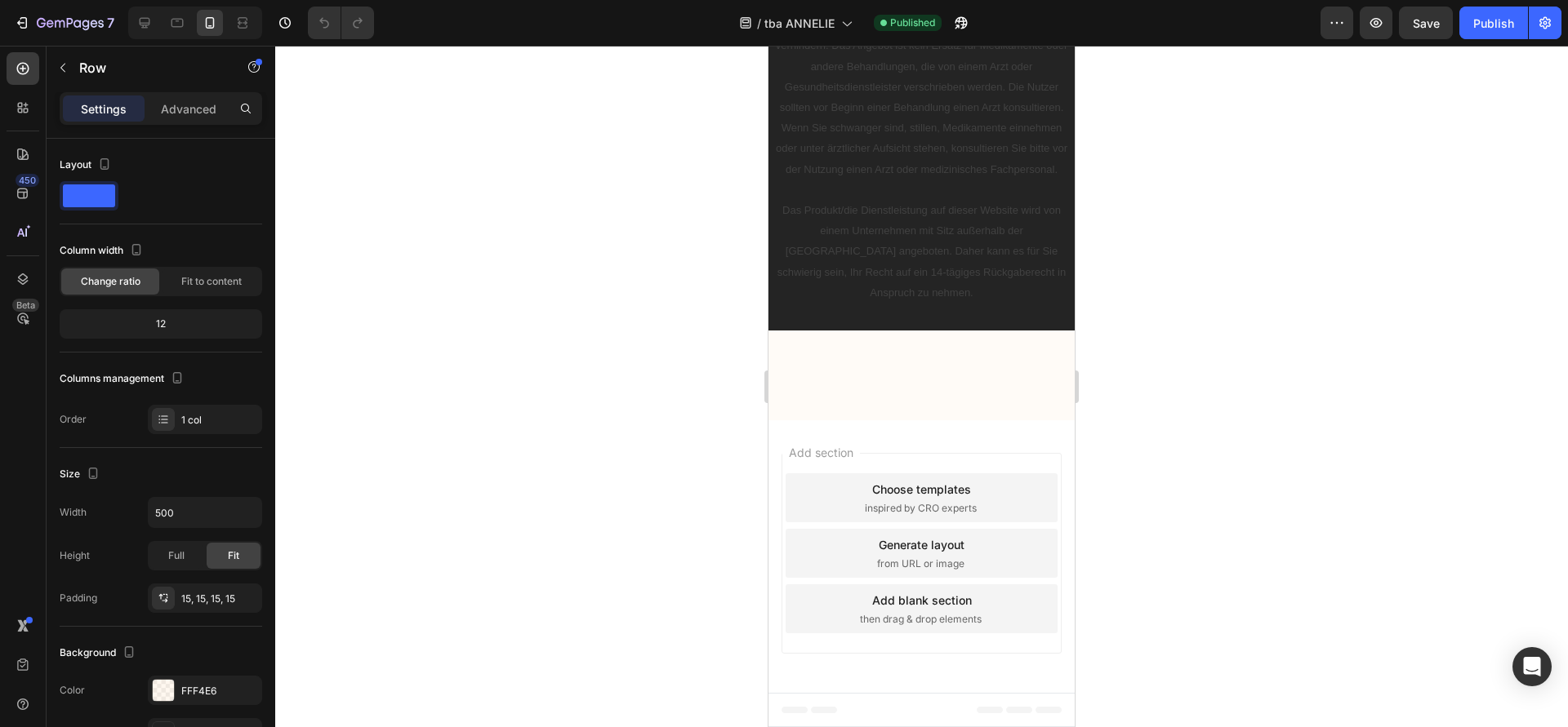
click at [502, 373] on div at bounding box center [922, 386] width 1293 height 681
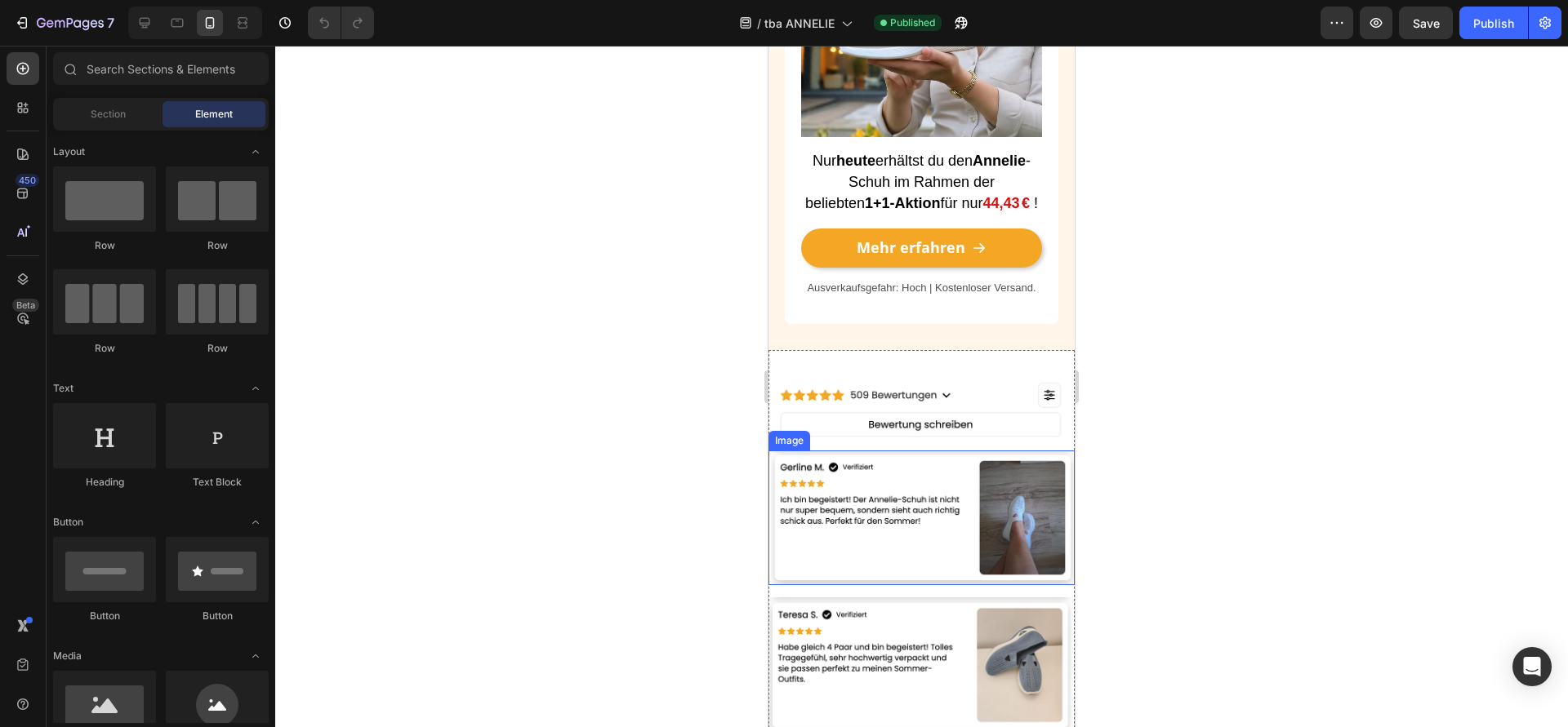
scroll to position [3361, 0]
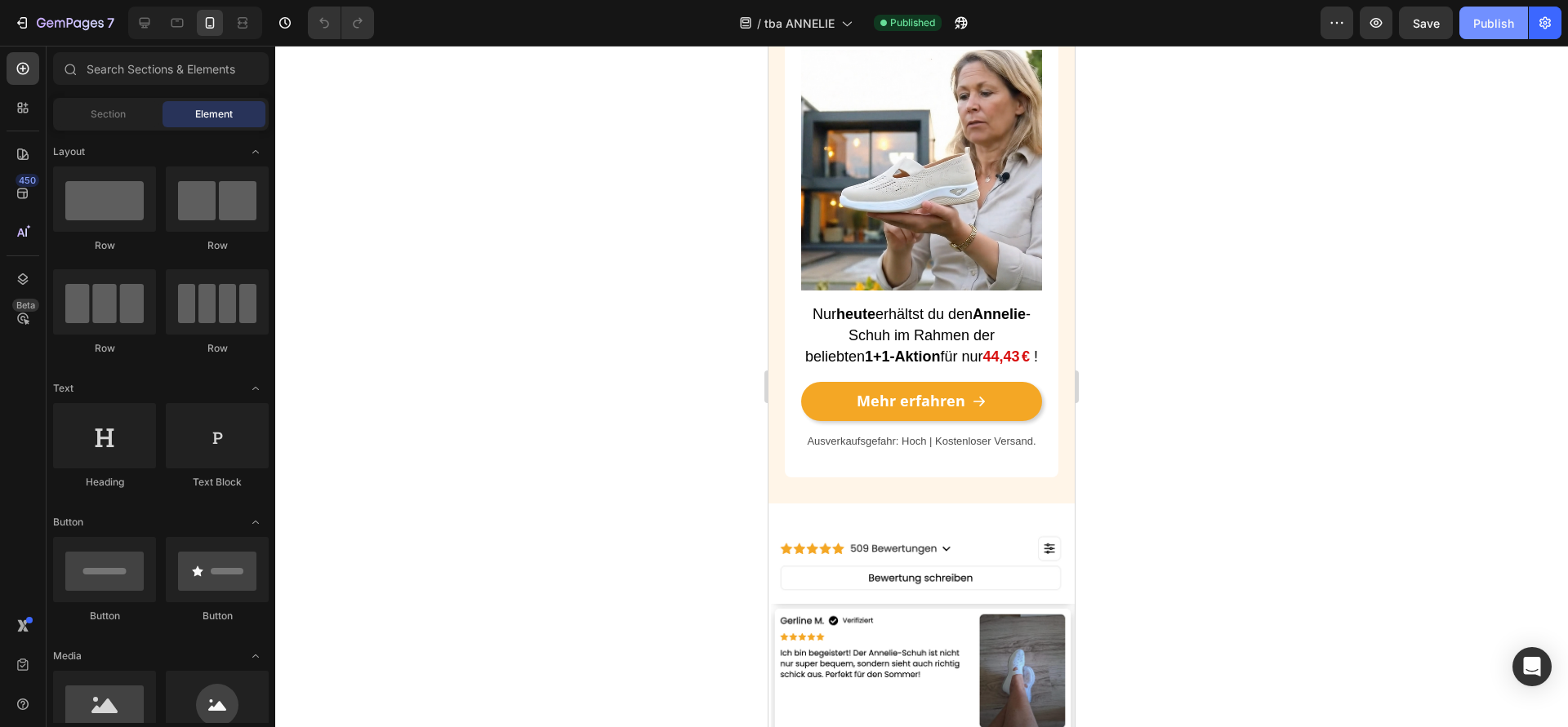
click at [1501, 36] on button "Publish" at bounding box center [1493, 23] width 68 height 33
click at [75, 13] on div "7" at bounding box center [75, 22] width 78 height 19
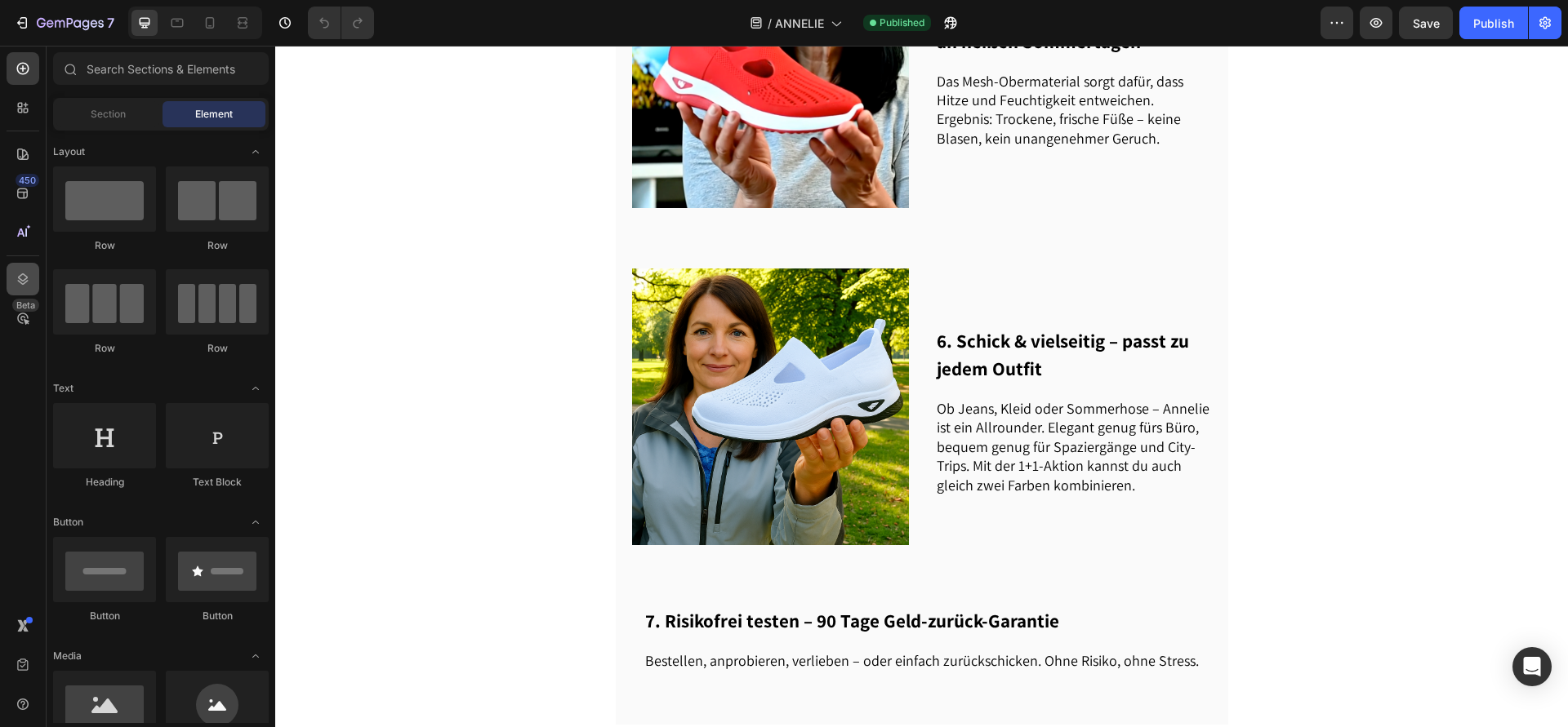
scroll to position [2118, 0]
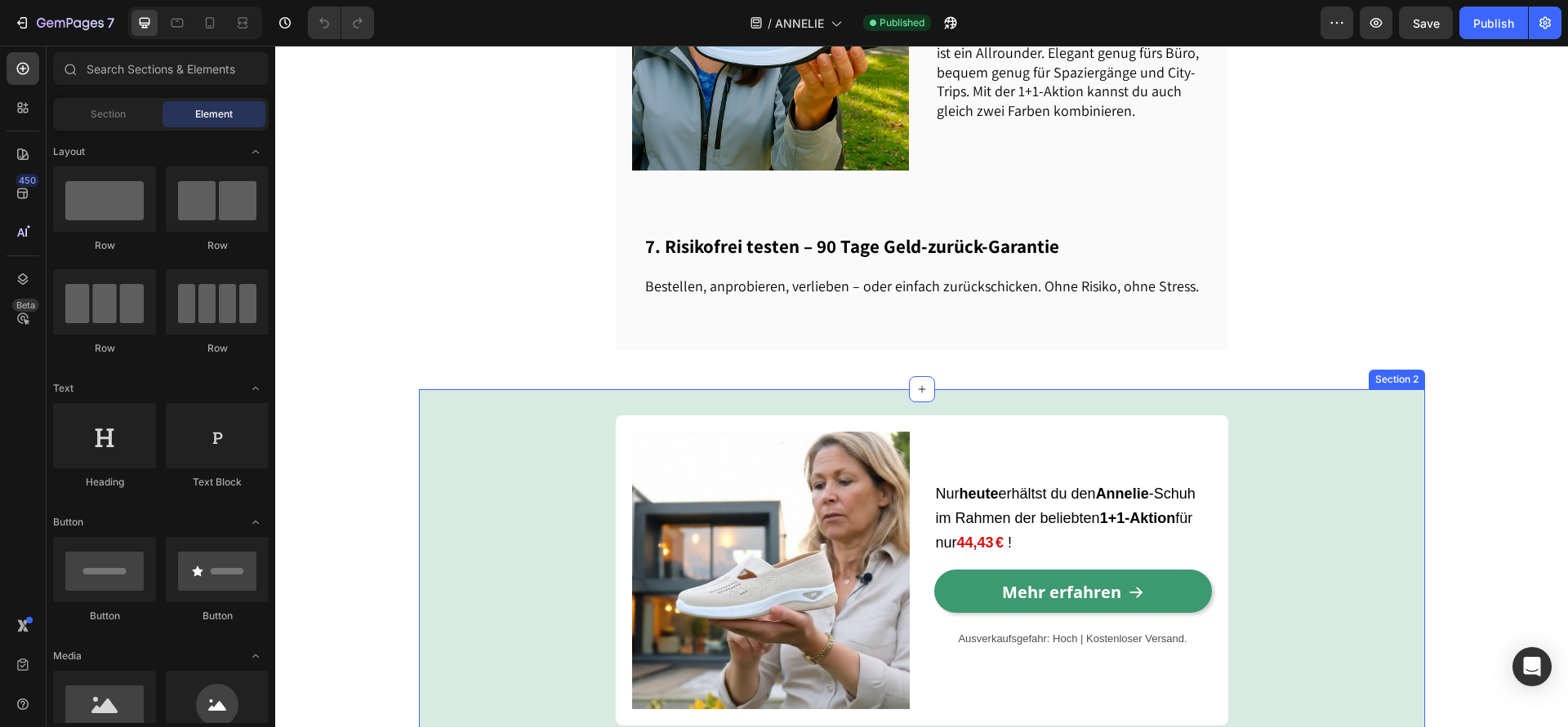
click at [473, 415] on div "Image Nur [DATE] erhältst du den [PERSON_NAME] im Rahmen der beliebten 1+1-Akti…" at bounding box center [922, 577] width 1006 height 323
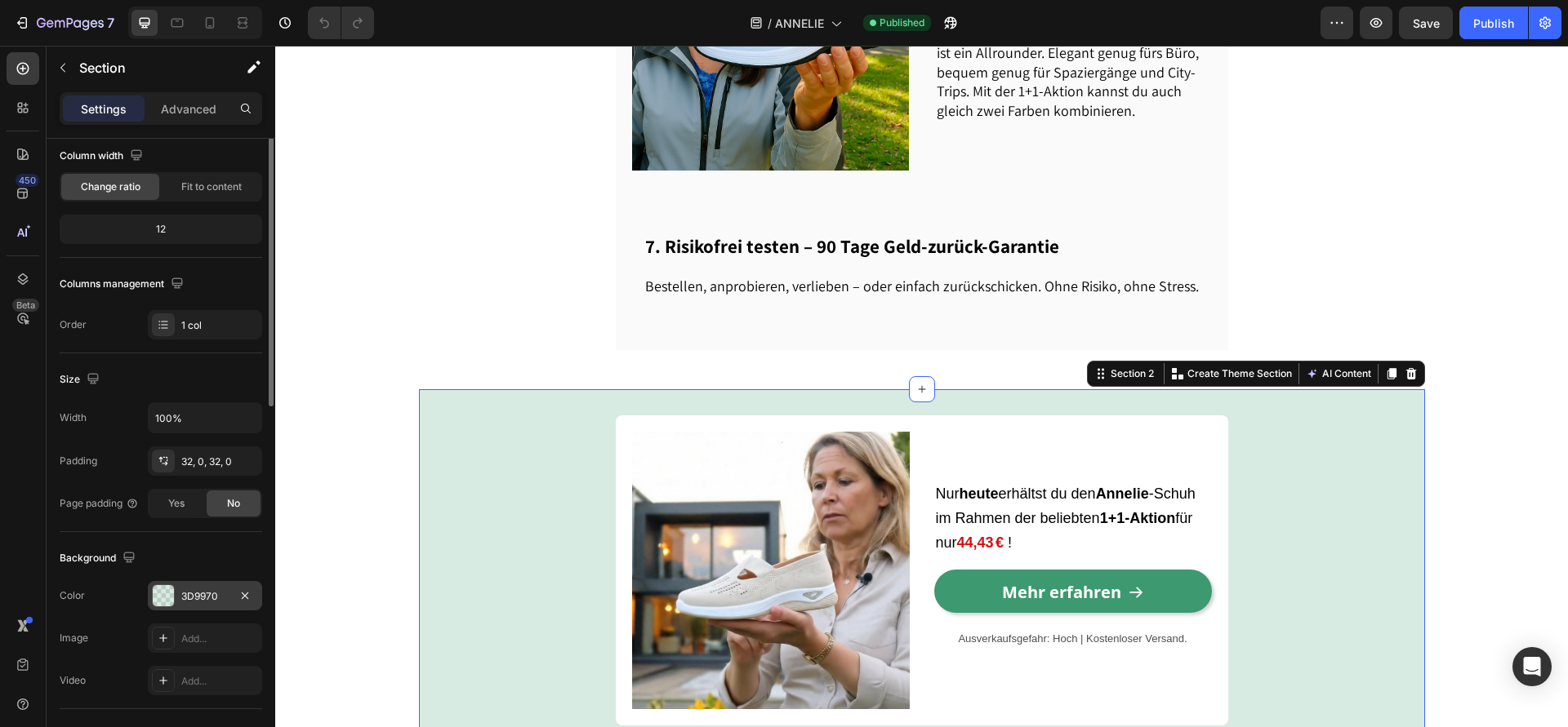
scroll to position [290, 0]
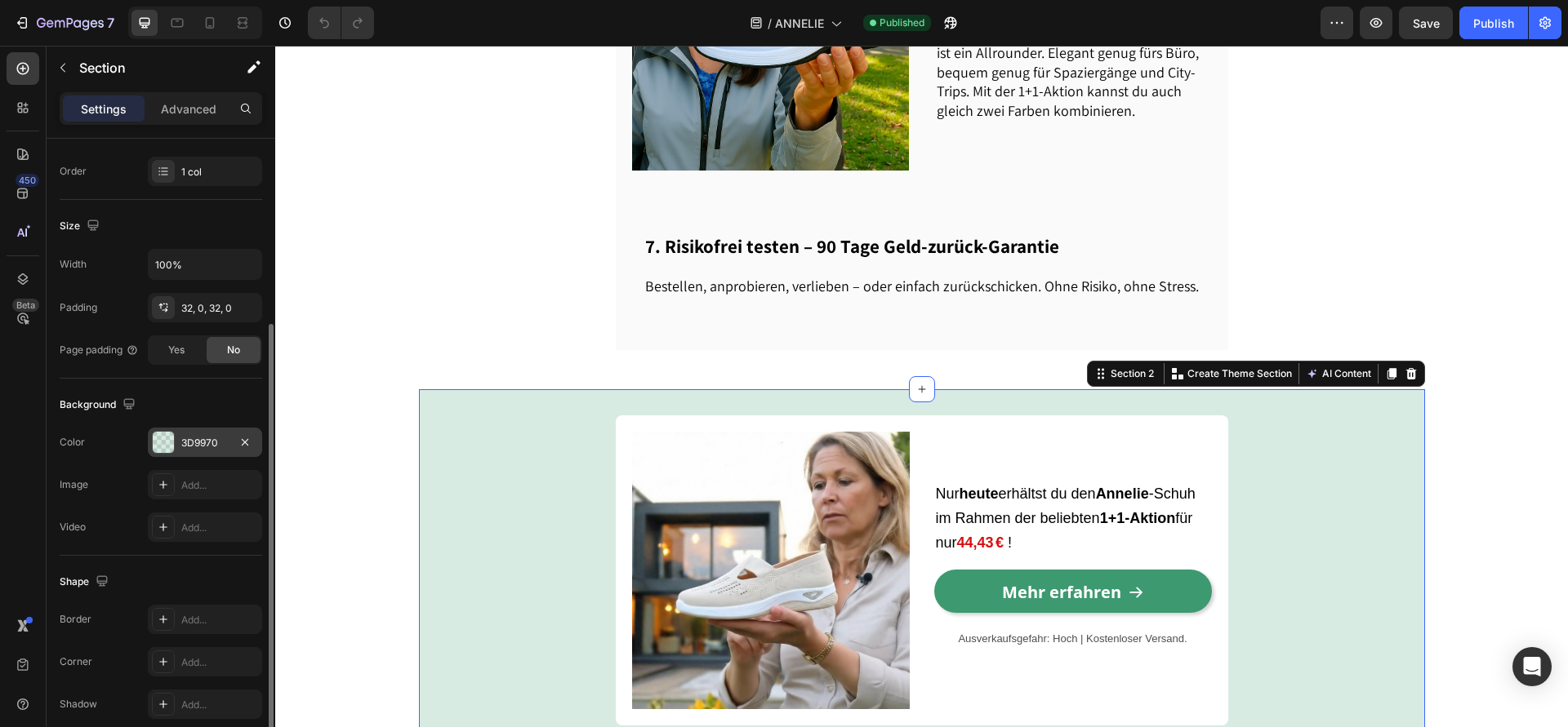
click at [193, 440] on div "3D9970" at bounding box center [205, 442] width 47 height 14
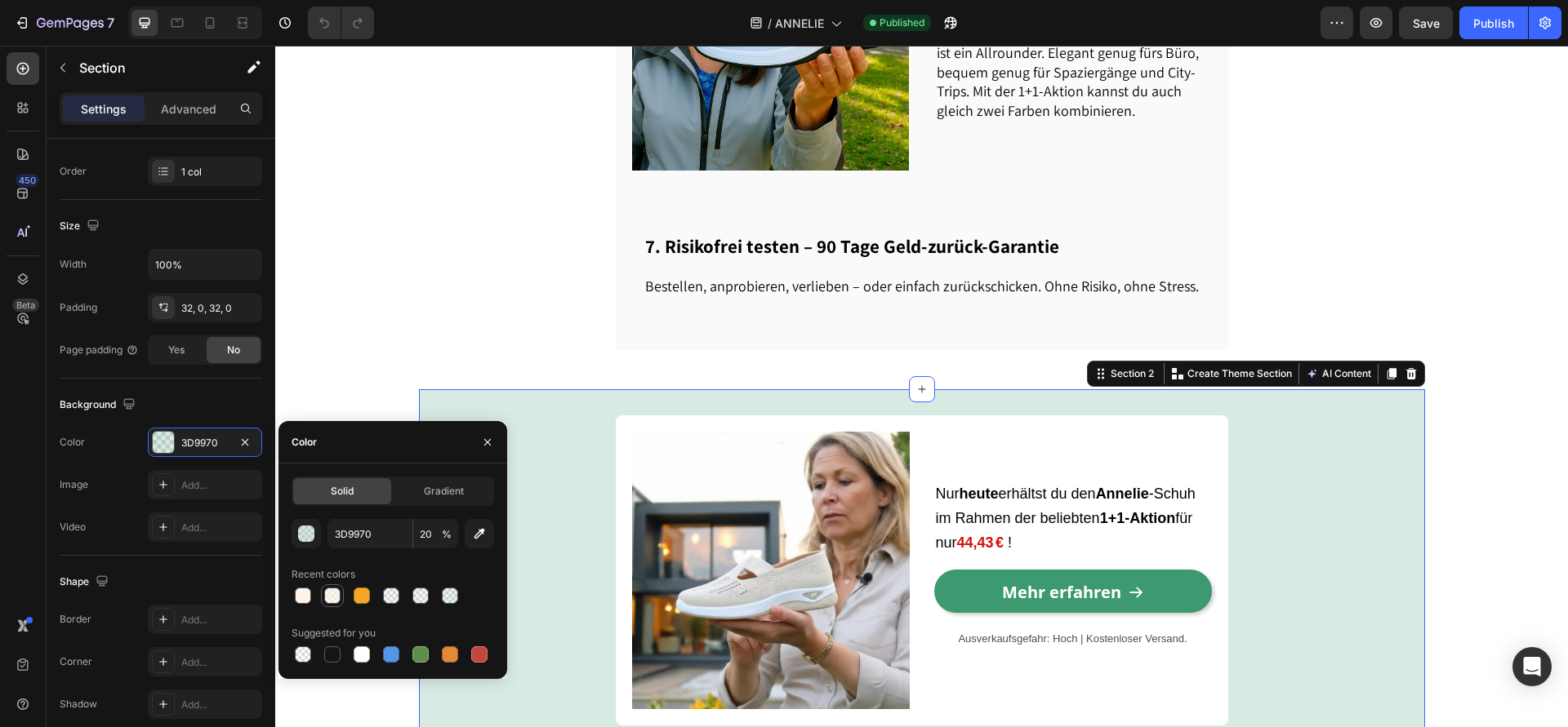
click at [330, 586] on div at bounding box center [332, 595] width 19 height 19
type input "FFF4E6"
type input "60"
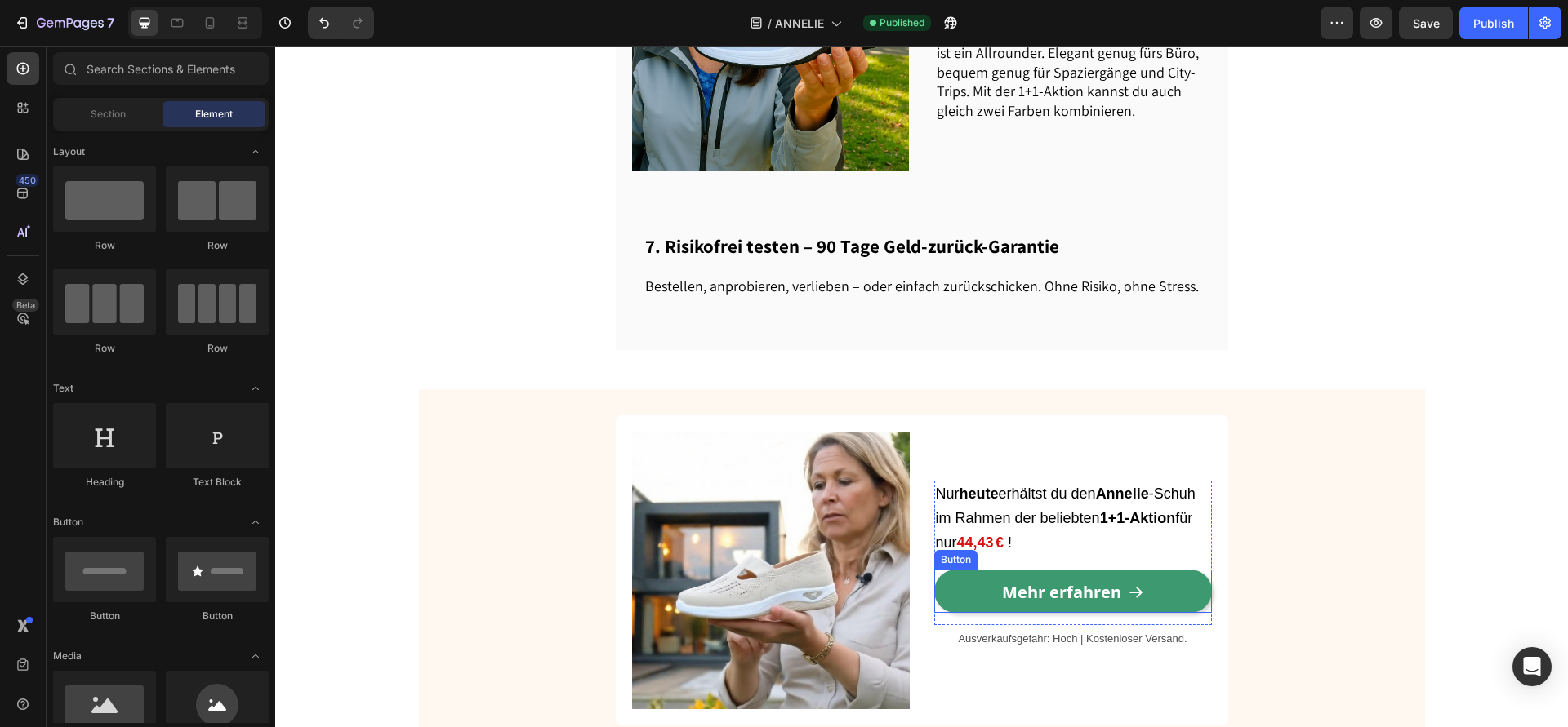
click at [952, 570] on link "Mehr erfahren" at bounding box center [1073, 591] width 278 height 43
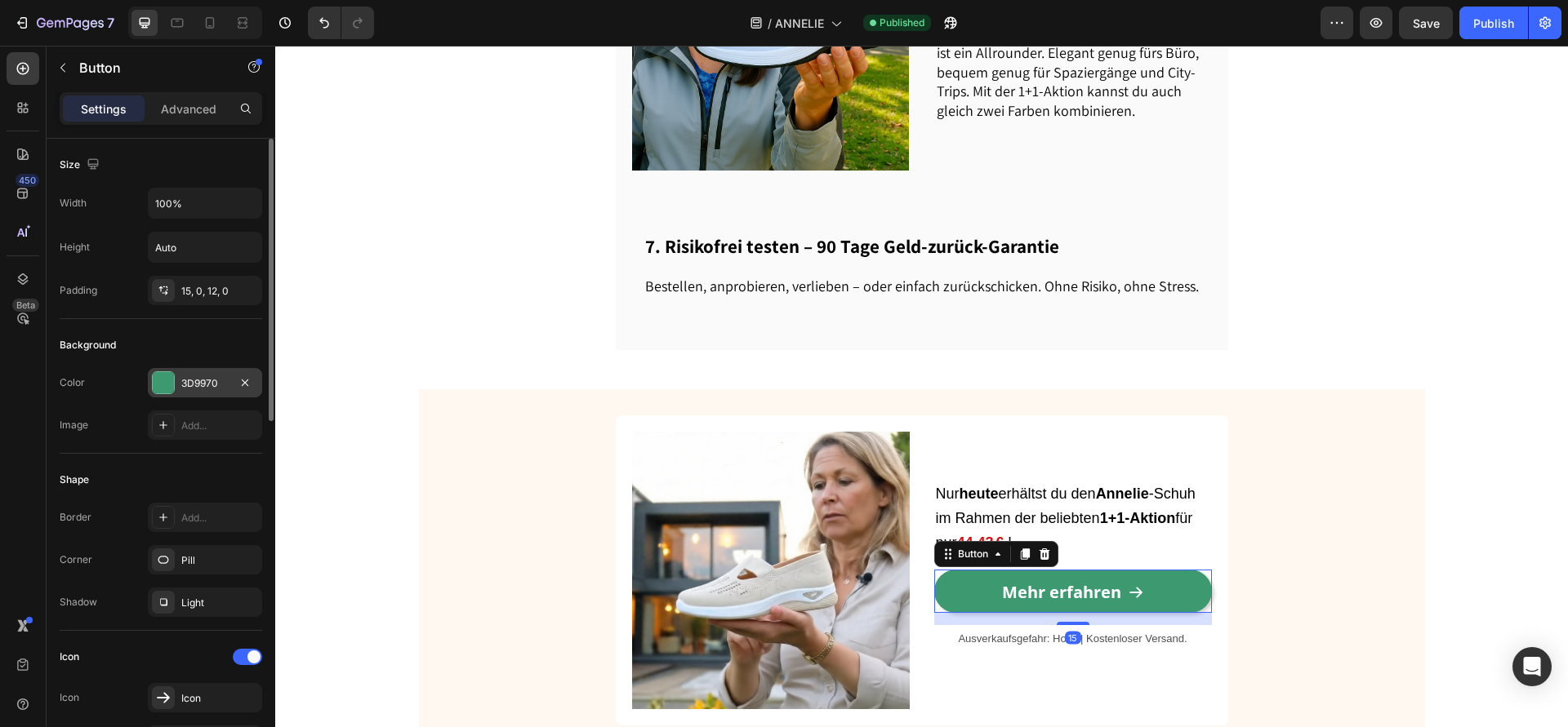
click at [199, 382] on div "3D9970" at bounding box center [205, 383] width 47 height 14
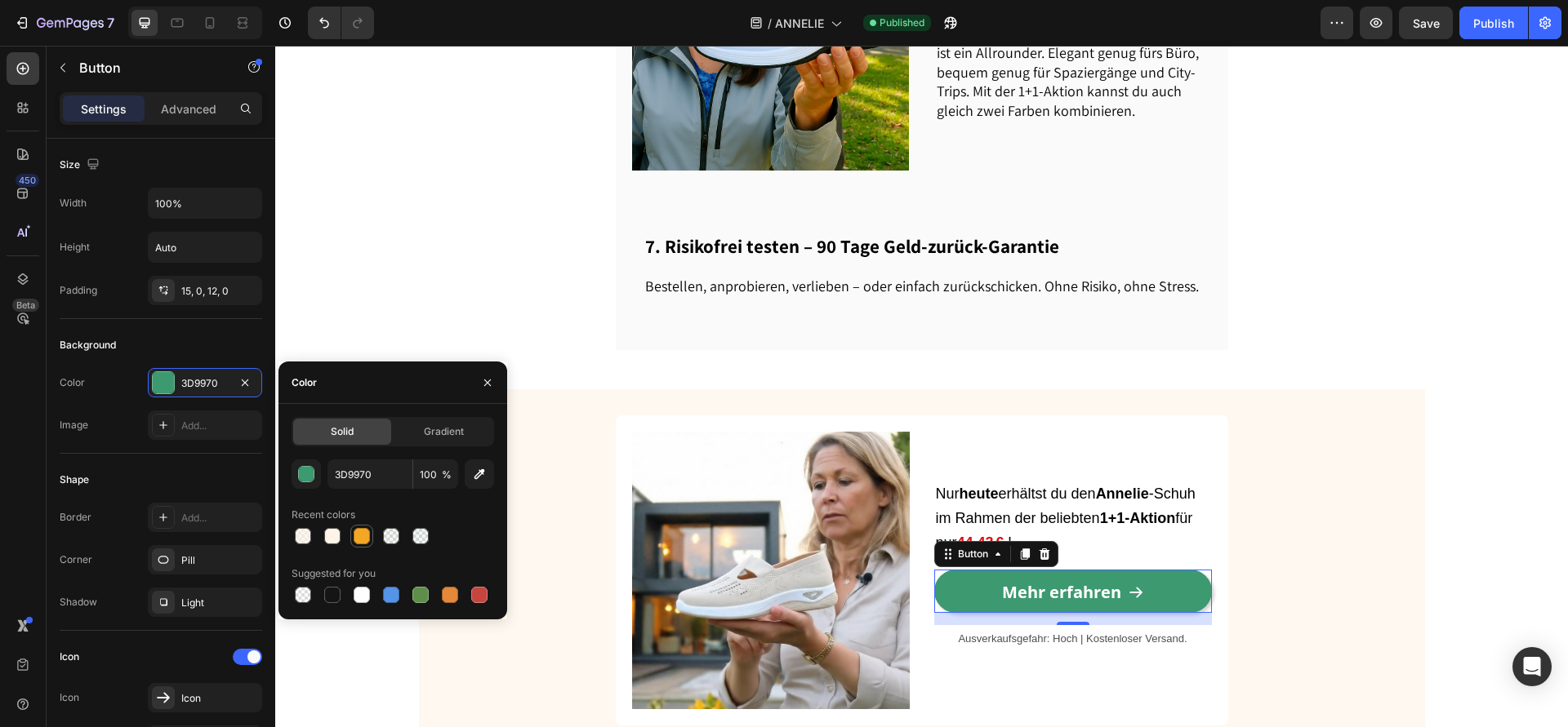
click at [354, 541] on div at bounding box center [362, 535] width 16 height 16
type input "F4A725"
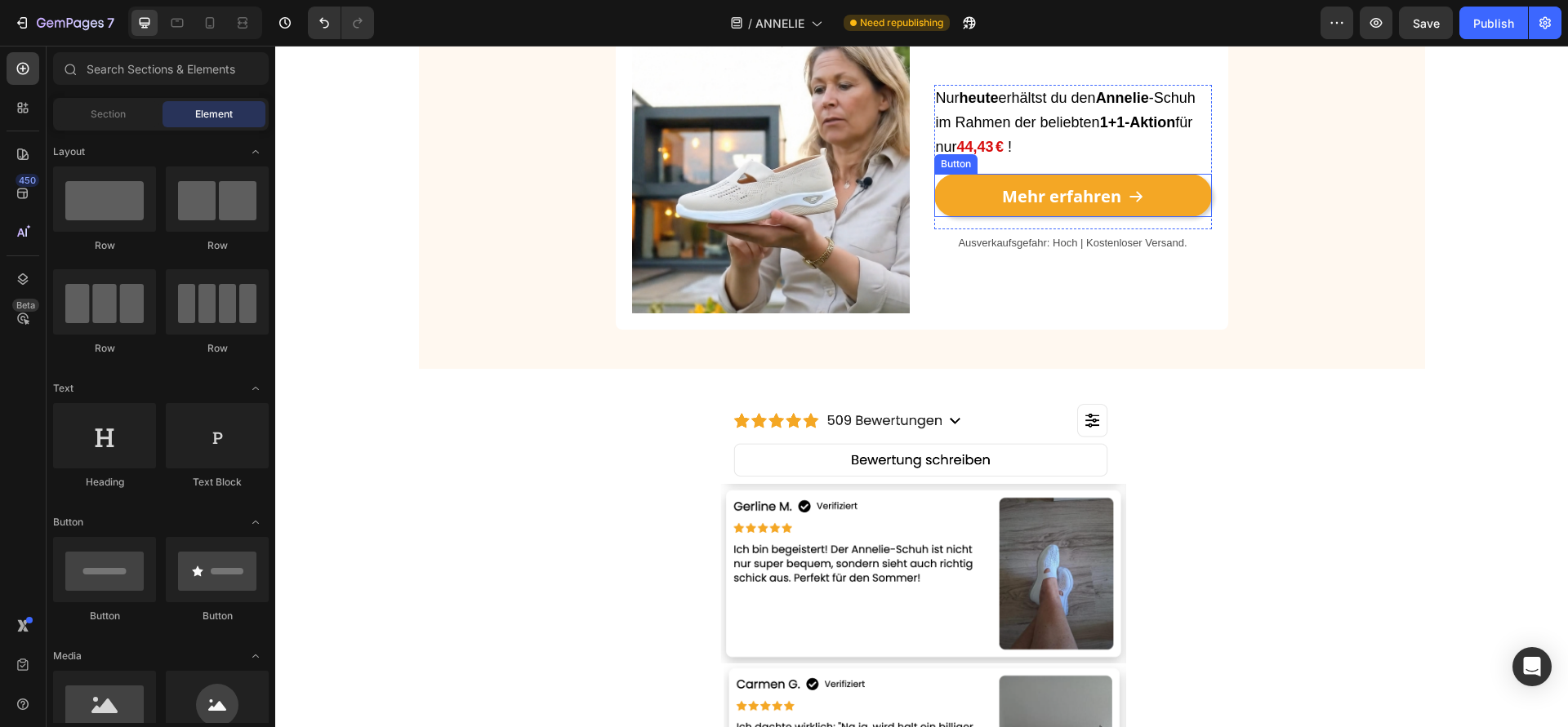
click at [952, 190] on link "Mehr erfahren" at bounding box center [1073, 195] width 278 height 43
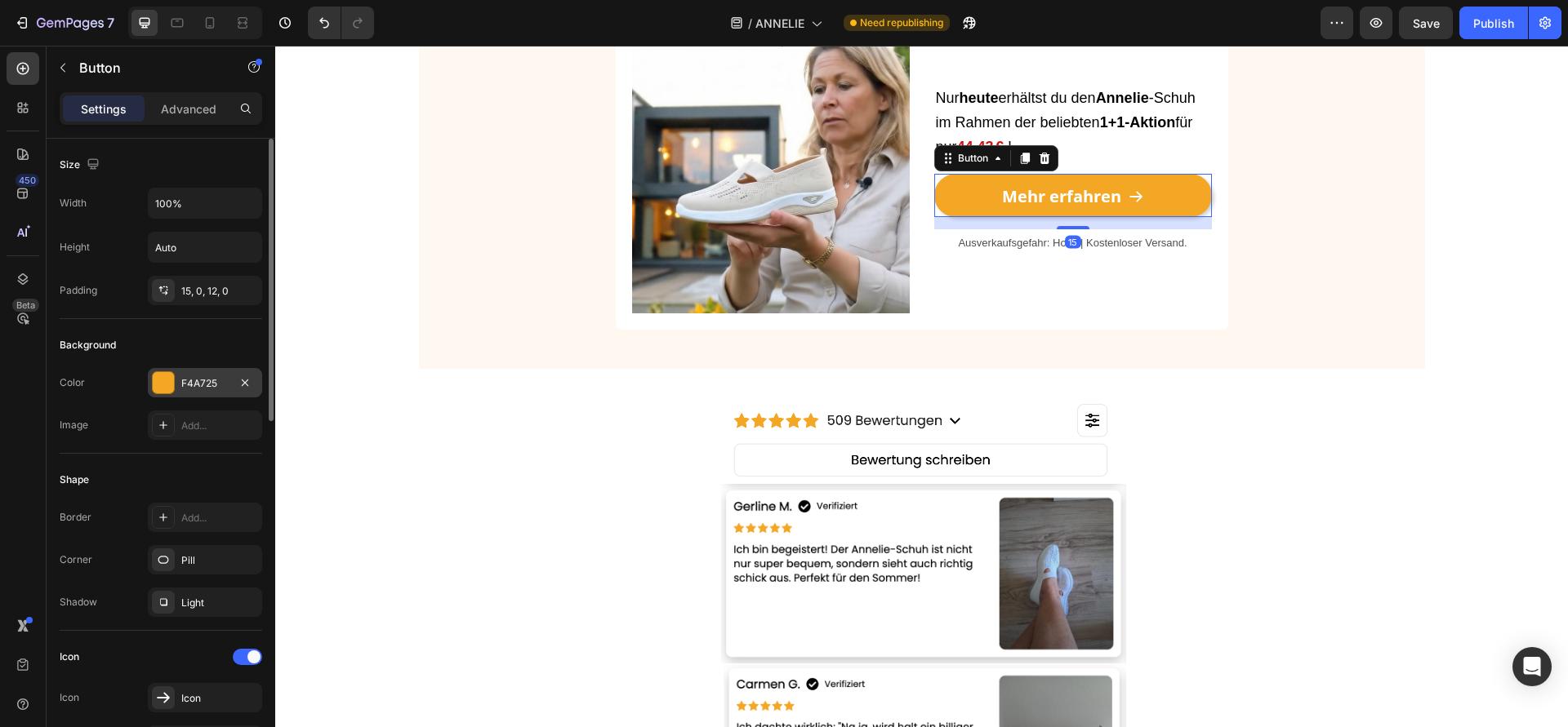
click at [199, 393] on div "F4A725" at bounding box center [204, 382] width 114 height 30
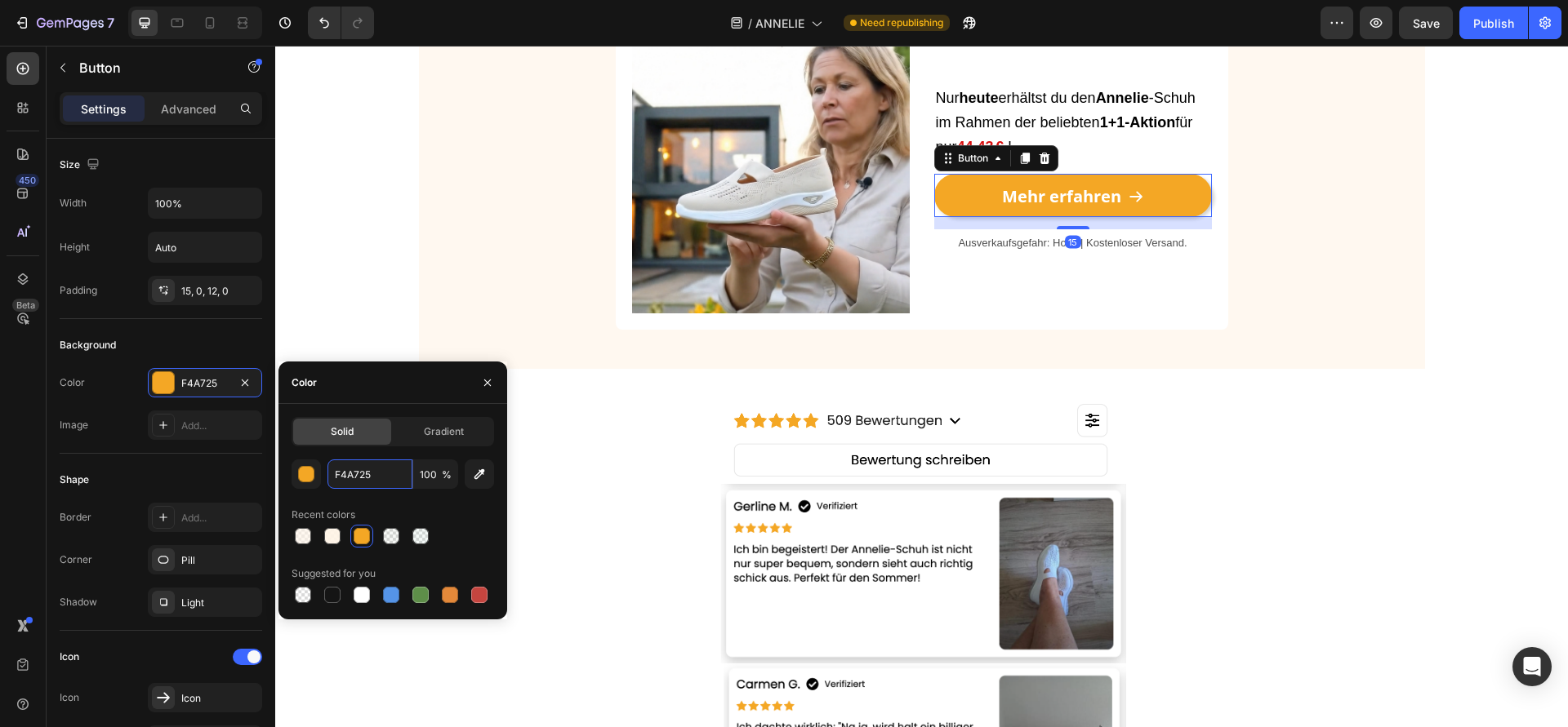
drag, startPoint x: 385, startPoint y: 474, endPoint x: 272, endPoint y: 471, distance: 113.0
click at [272, 471] on div "450 Beta Sections(18) Elements(83) Section Element Hero Section Product Detail …" at bounding box center [138, 386] width 275 height 681
paste input "f4a724"
drag, startPoint x: 403, startPoint y: 477, endPoint x: 263, endPoint y: 462, distance: 140.8
click at [263, 462] on div "450 Beta Sections(18) Elements(83) Section Element Hero Section Product Detail …" at bounding box center [138, 386] width 275 height 681
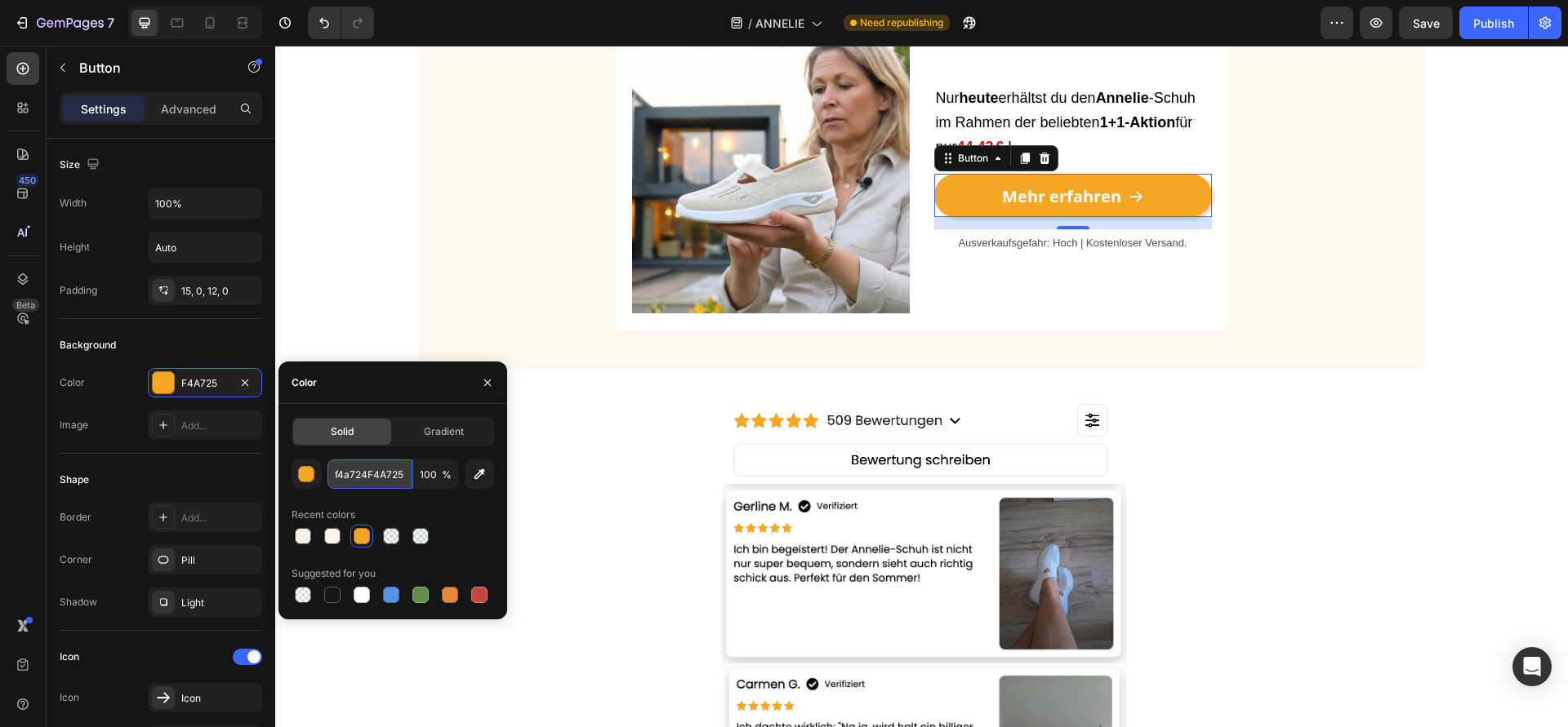
paste input "text"
type input "f4a724"
click at [344, 274] on div "Image Nur [DATE] erhältst du den [PERSON_NAME] im Rahmen der beliebten 1+1-Akti…" at bounding box center [922, 393] width 1293 height 5502
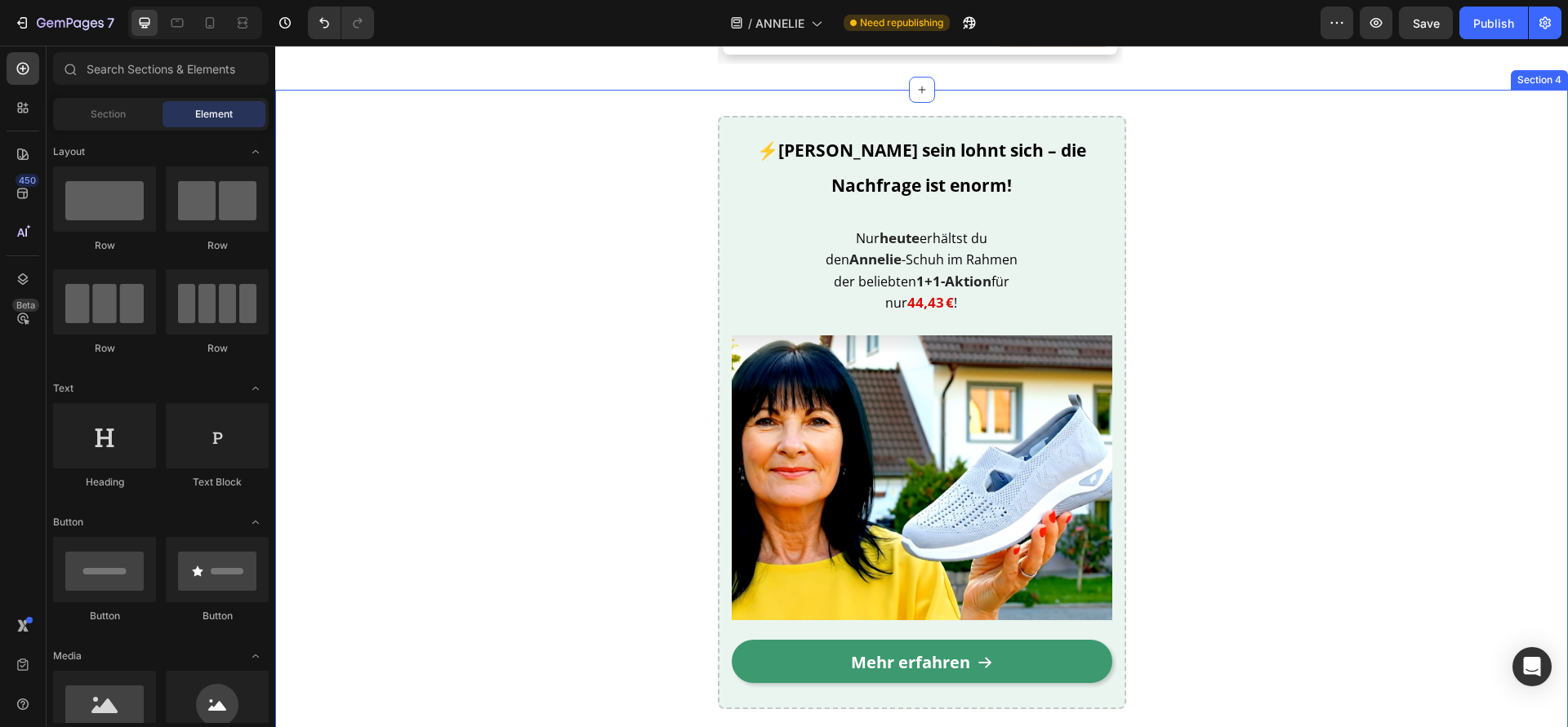
scroll to position [4431, 0]
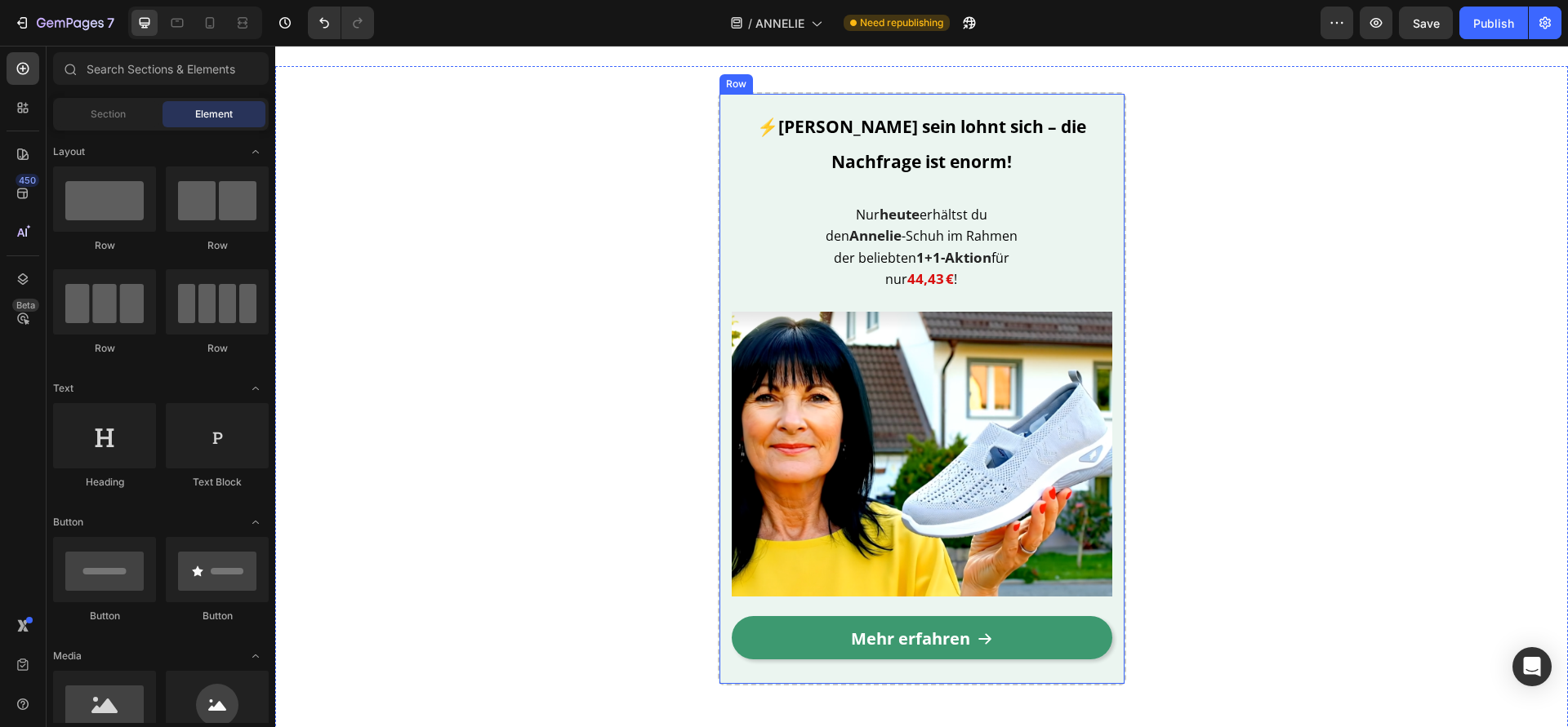
click at [720, 281] on div "⚡[PERSON_NAME] sein lohnt sich – die Nachfrage ist enorm! Heading Nur [DATE] er…" at bounding box center [922, 389] width 408 height 594
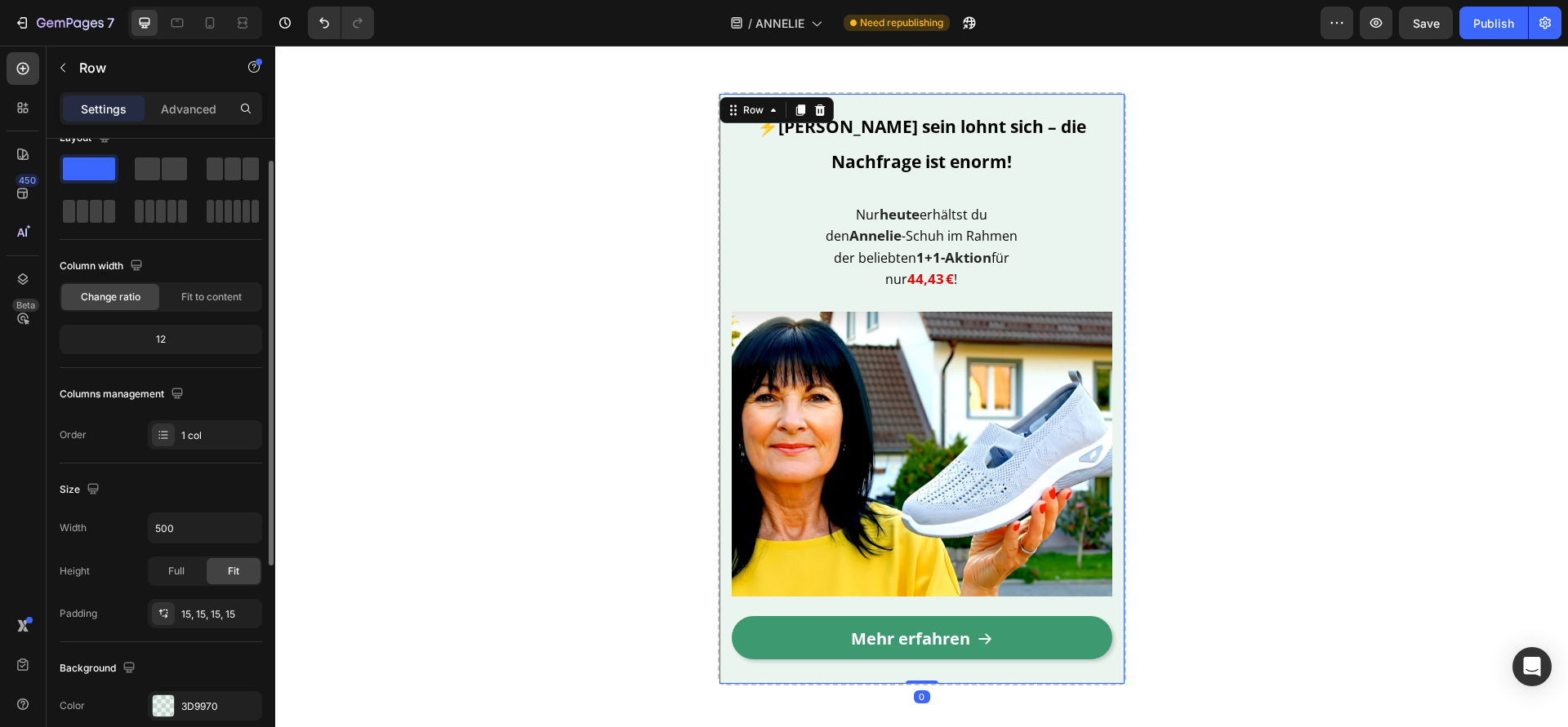
scroll to position [323, 0]
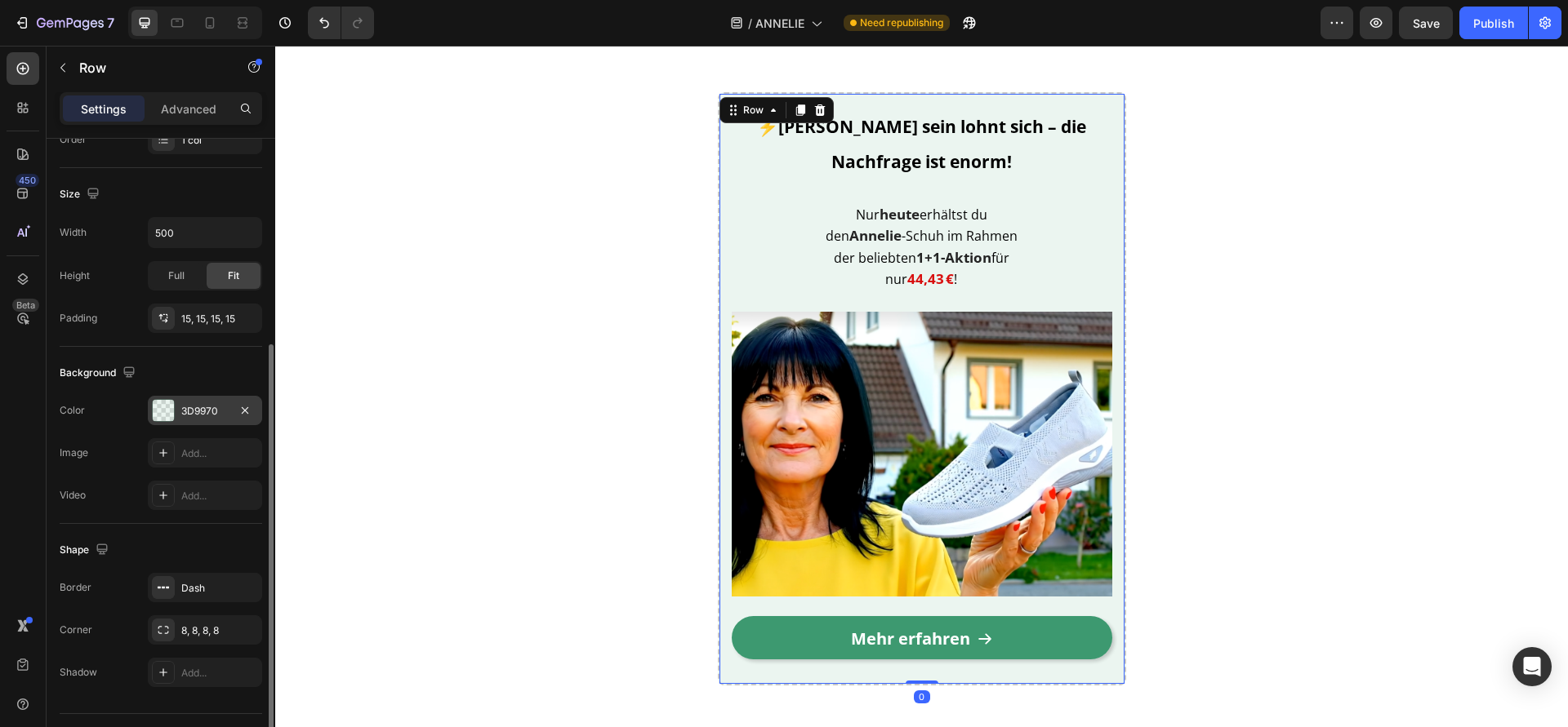
click at [210, 407] on div "3D9970" at bounding box center [205, 410] width 47 height 14
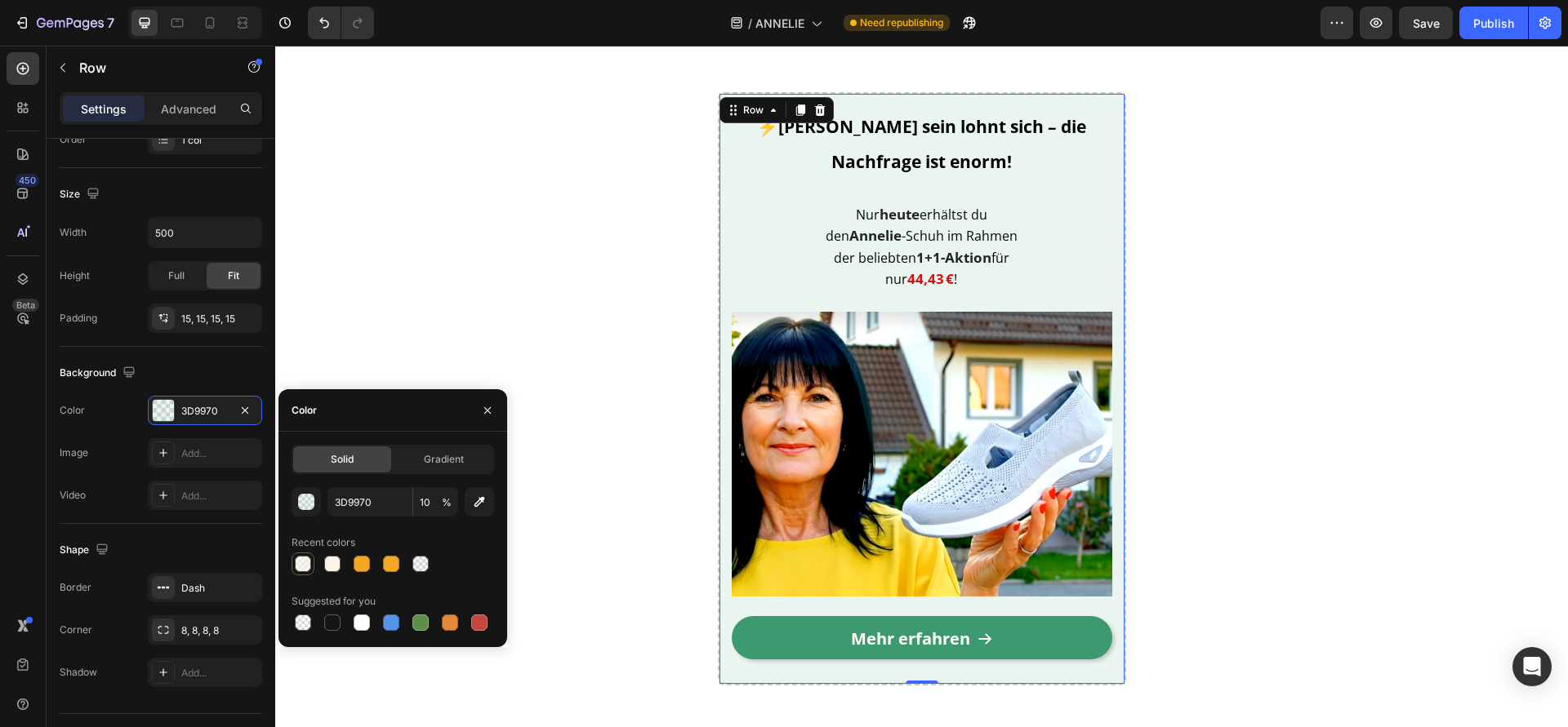
click at [300, 567] on div at bounding box center [302, 563] width 16 height 16
type input "FFF4E6"
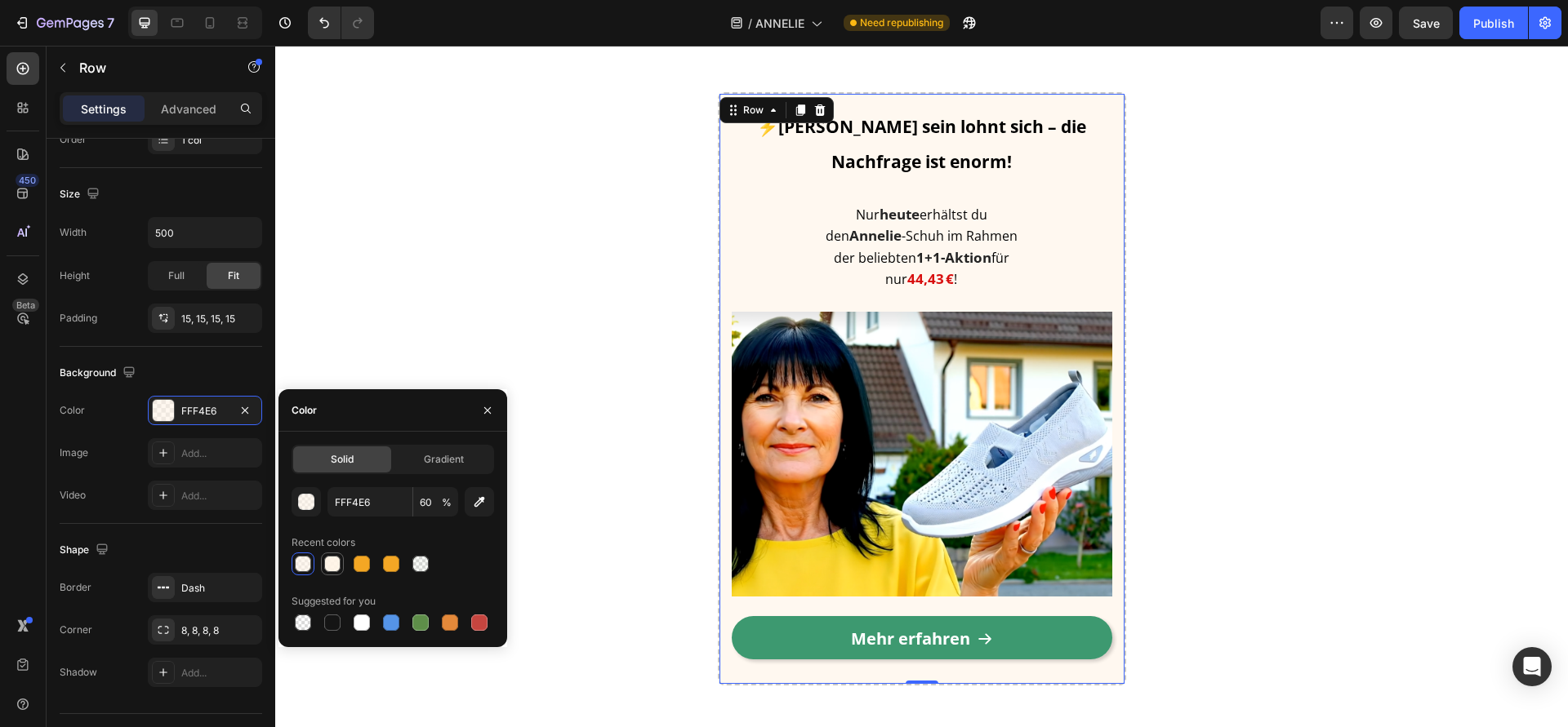
click at [331, 563] on div at bounding box center [332, 563] width 16 height 16
click at [305, 568] on div at bounding box center [302, 563] width 16 height 16
click at [321, 567] on div at bounding box center [332, 563] width 23 height 23
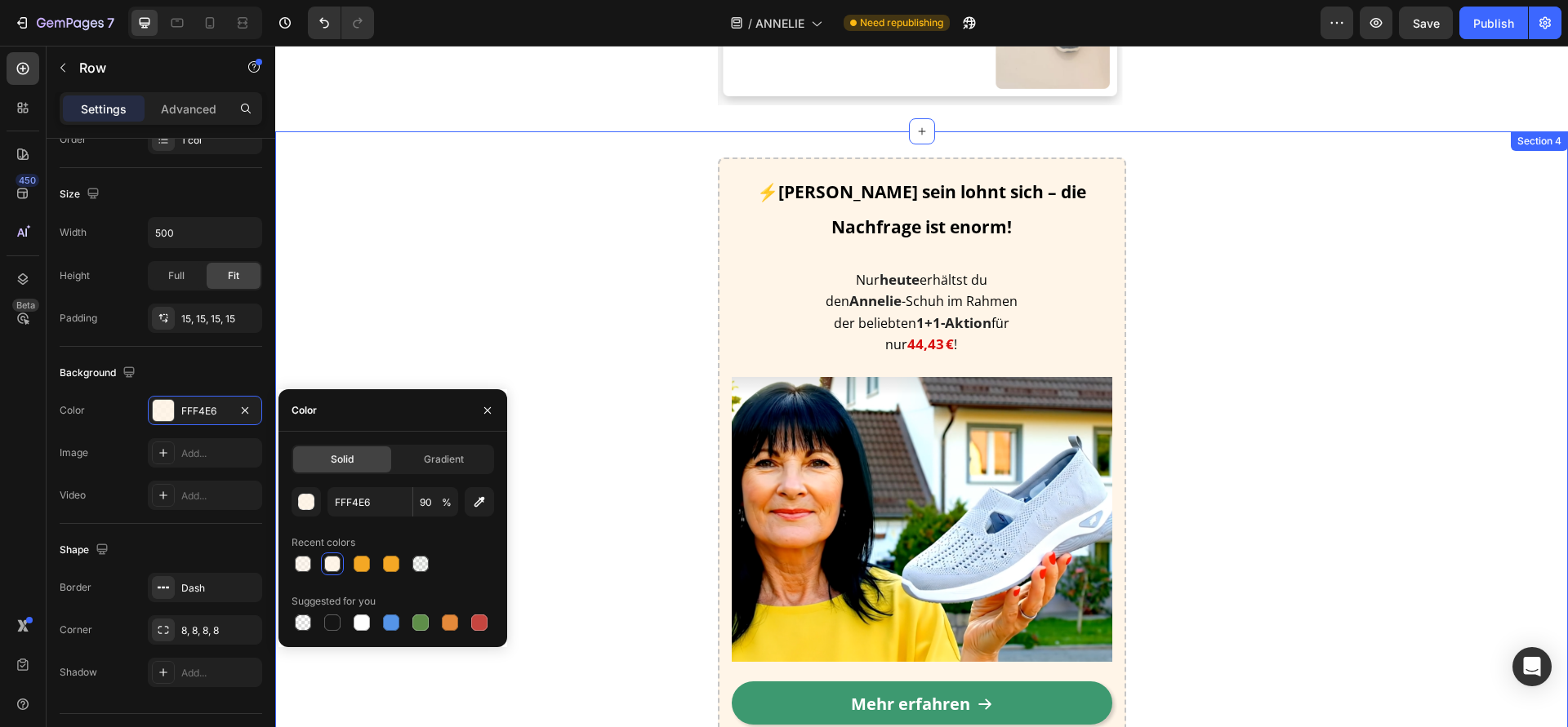
scroll to position [4362, 0]
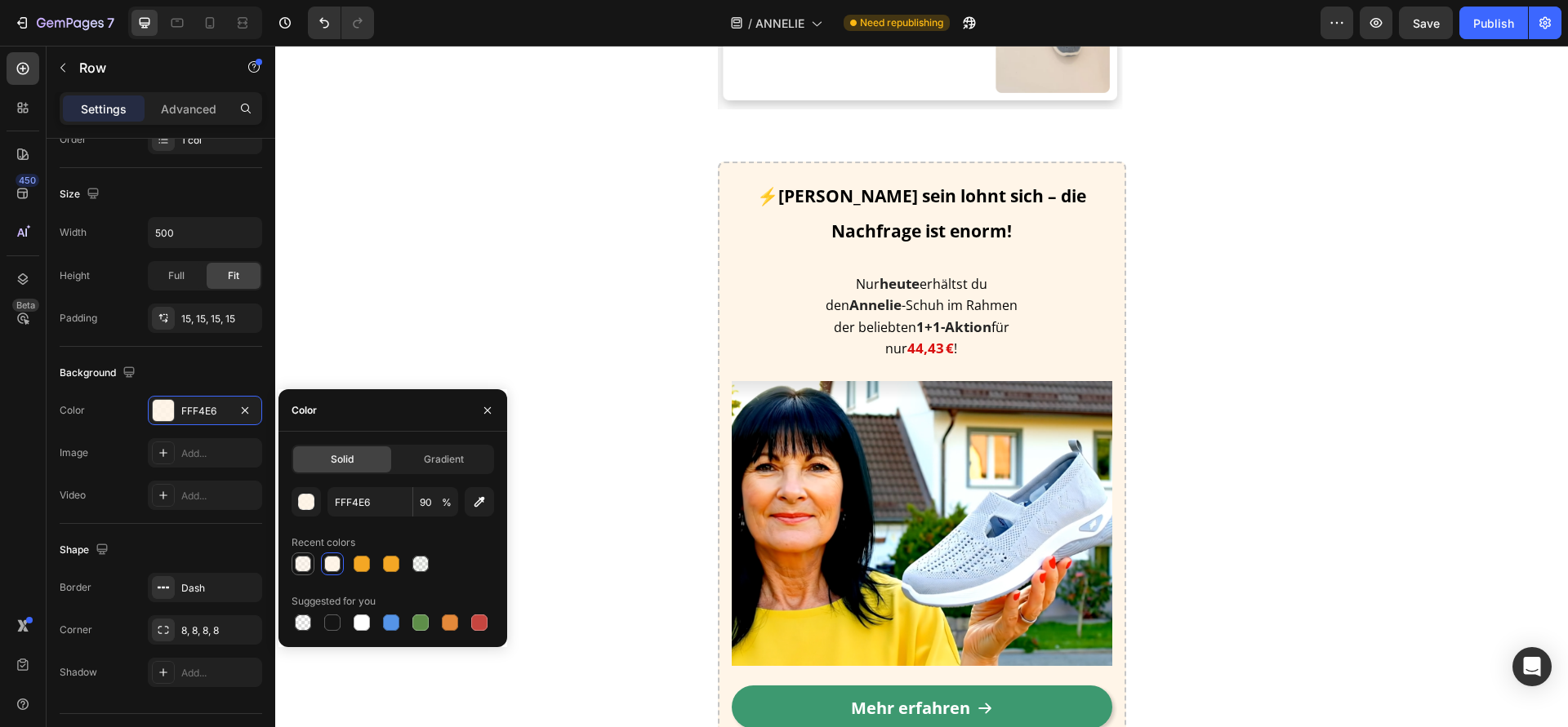
click at [313, 567] on div at bounding box center [302, 563] width 23 height 23
type input "60"
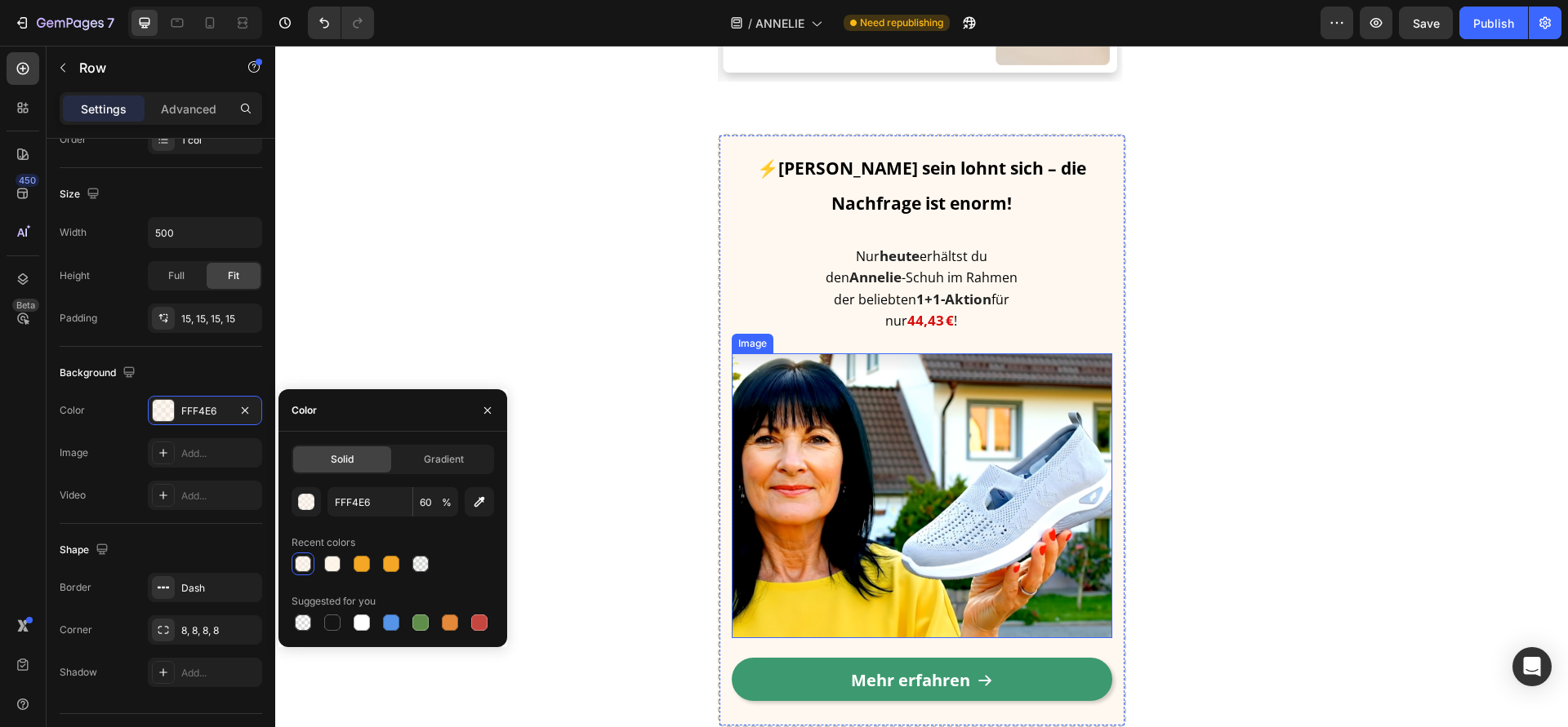
scroll to position [4588, 0]
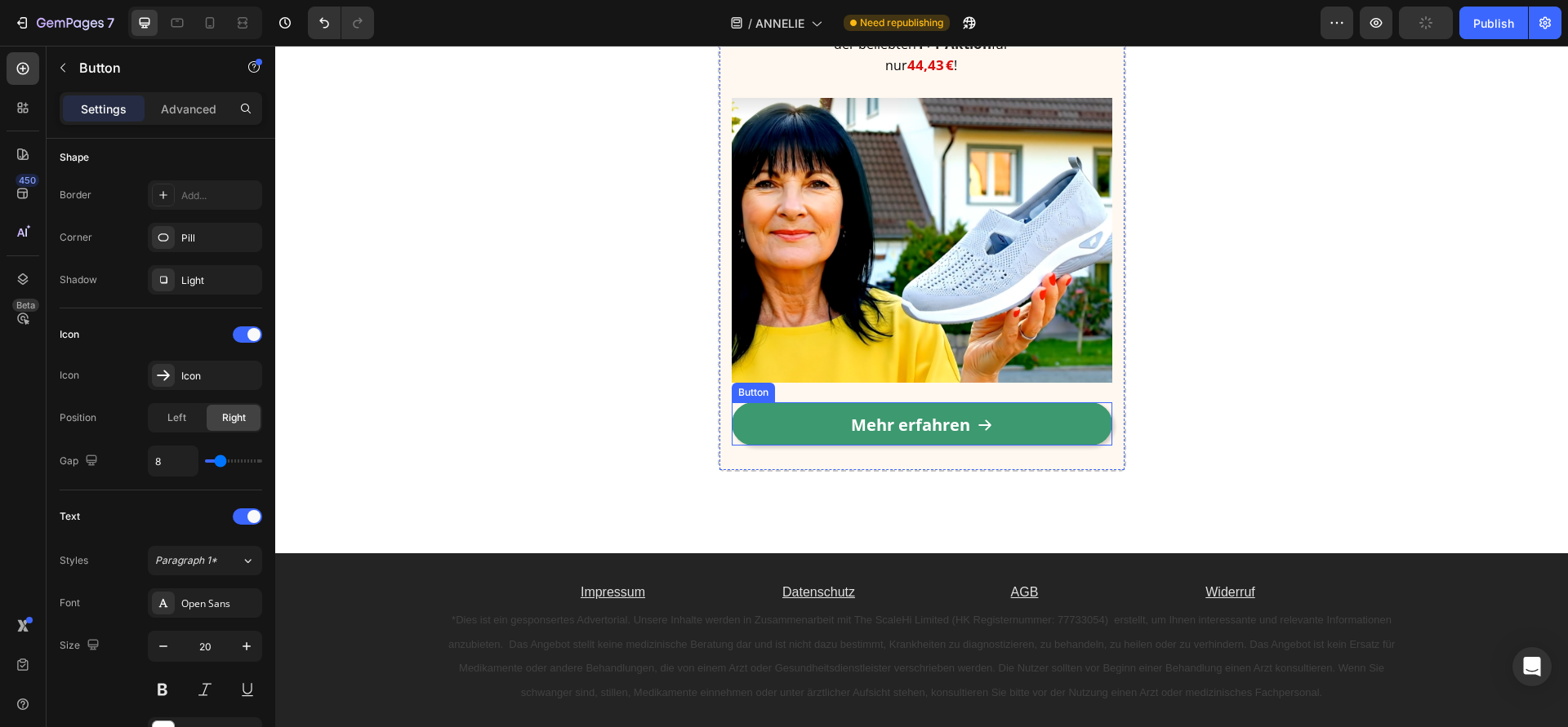
click at [750, 414] on link "Mehr erfahren" at bounding box center [922, 423] width 380 height 43
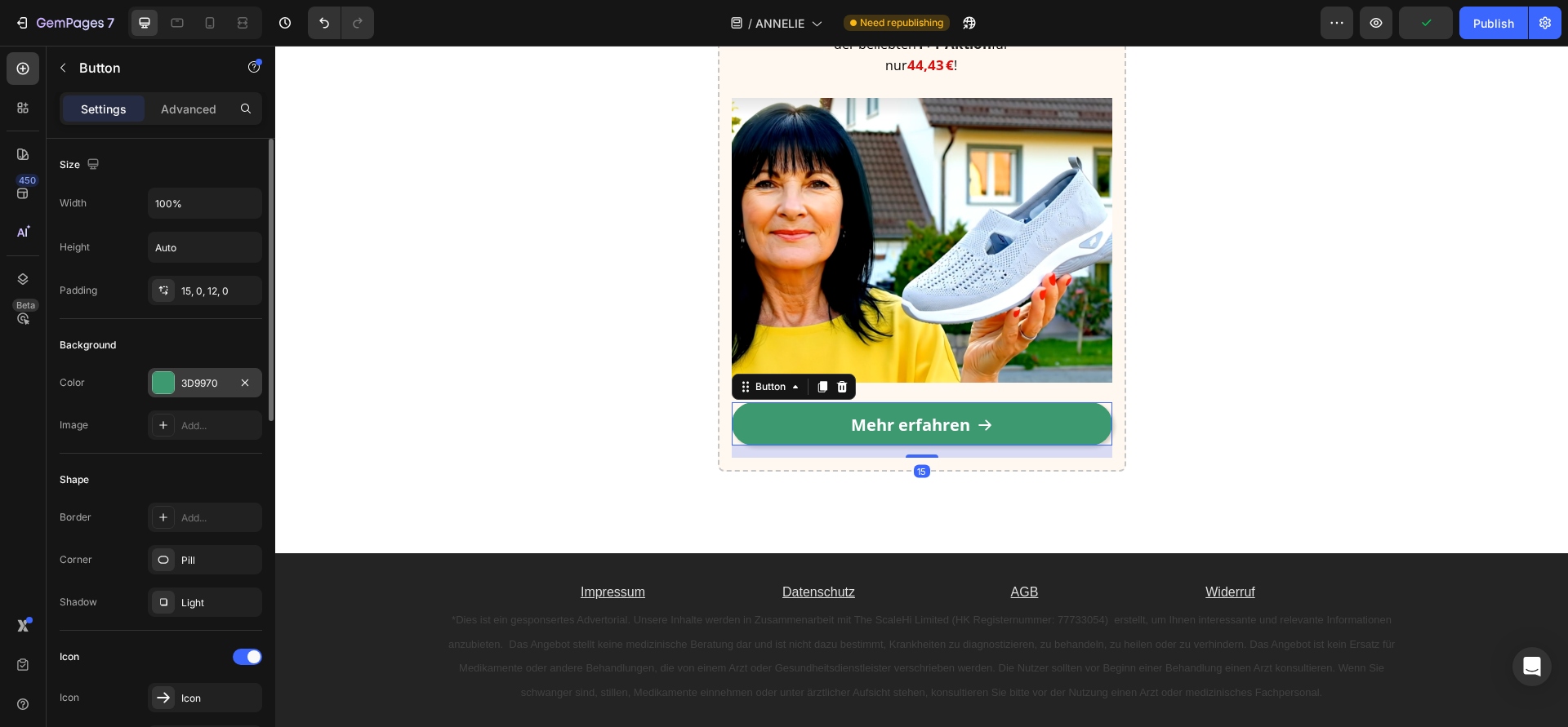
click at [191, 383] on div "3D9970" at bounding box center [205, 383] width 47 height 14
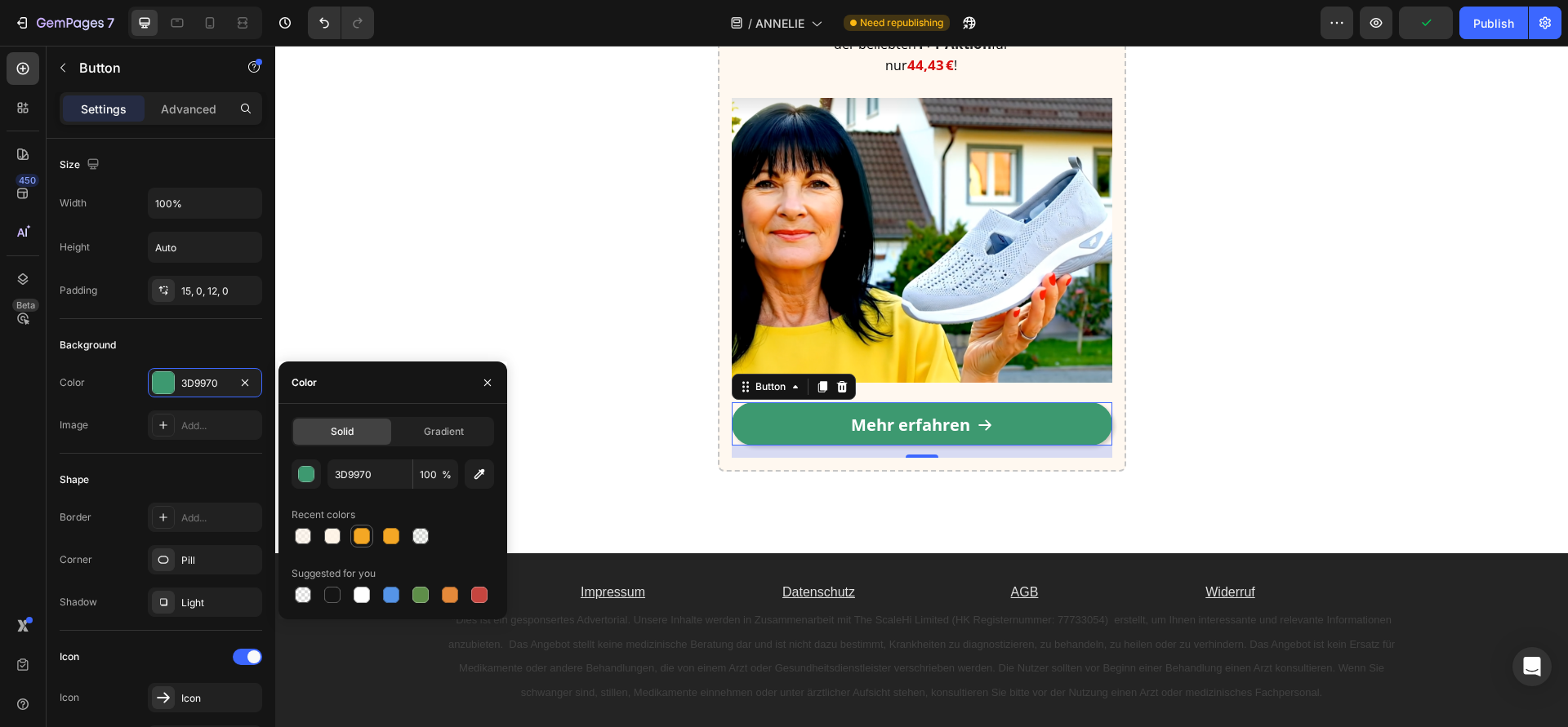
click at [354, 534] on div at bounding box center [362, 535] width 16 height 16
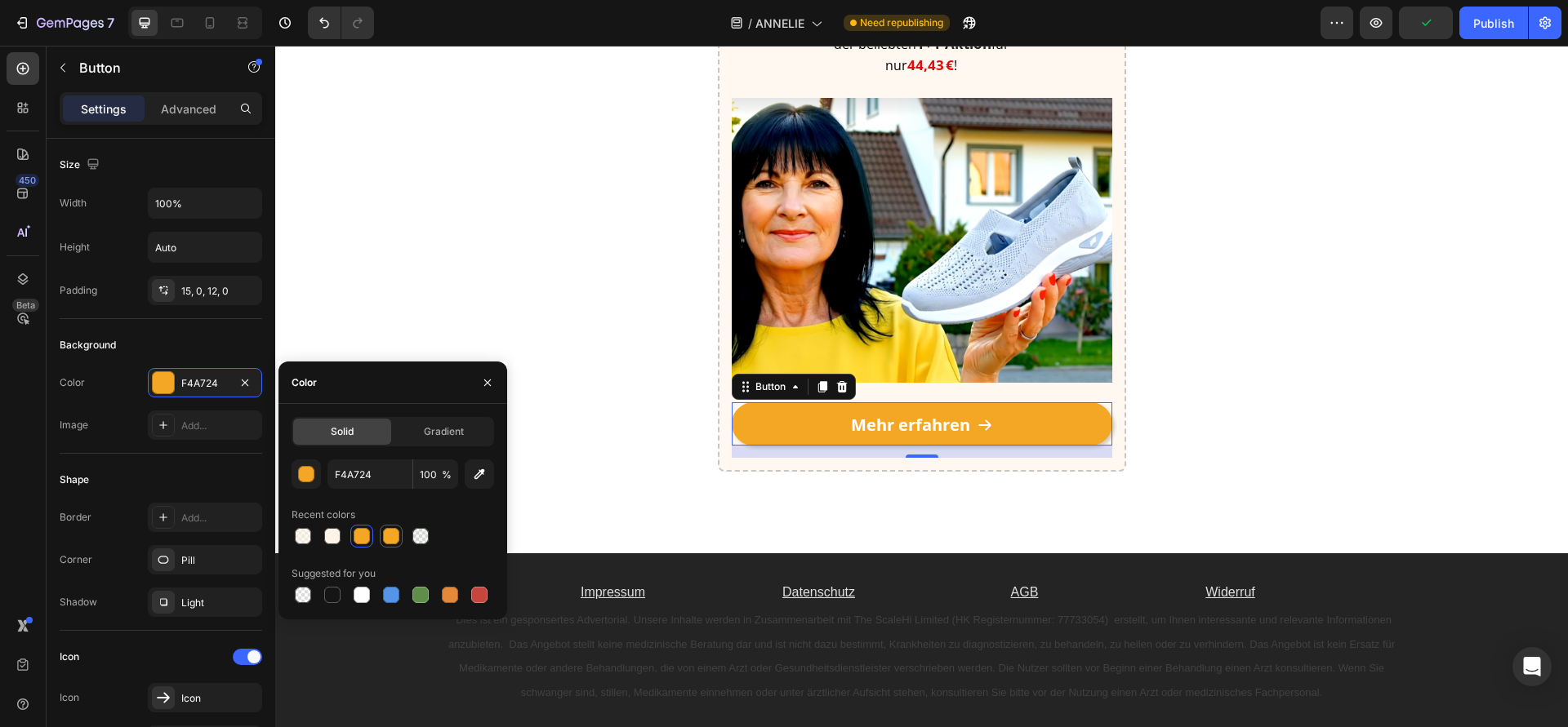
click at [389, 533] on div at bounding box center [390, 535] width 16 height 16
click at [363, 535] on div at bounding box center [362, 535] width 16 height 16
click at [383, 535] on div at bounding box center [390, 535] width 16 height 16
click at [361, 537] on div at bounding box center [362, 535] width 16 height 16
click at [452, 591] on div at bounding box center [449, 594] width 16 height 16
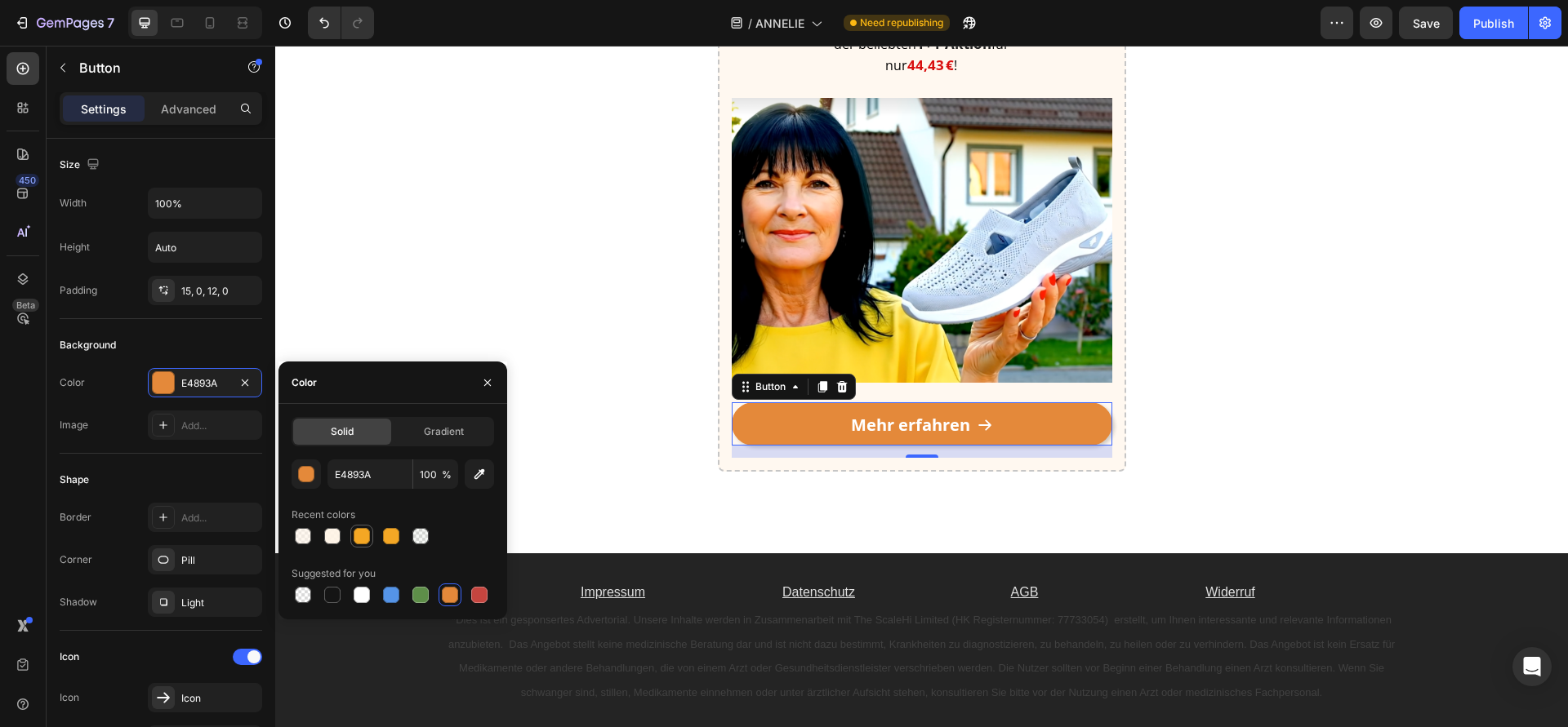
click at [367, 542] on div at bounding box center [362, 535] width 16 height 16
type input "F4A724"
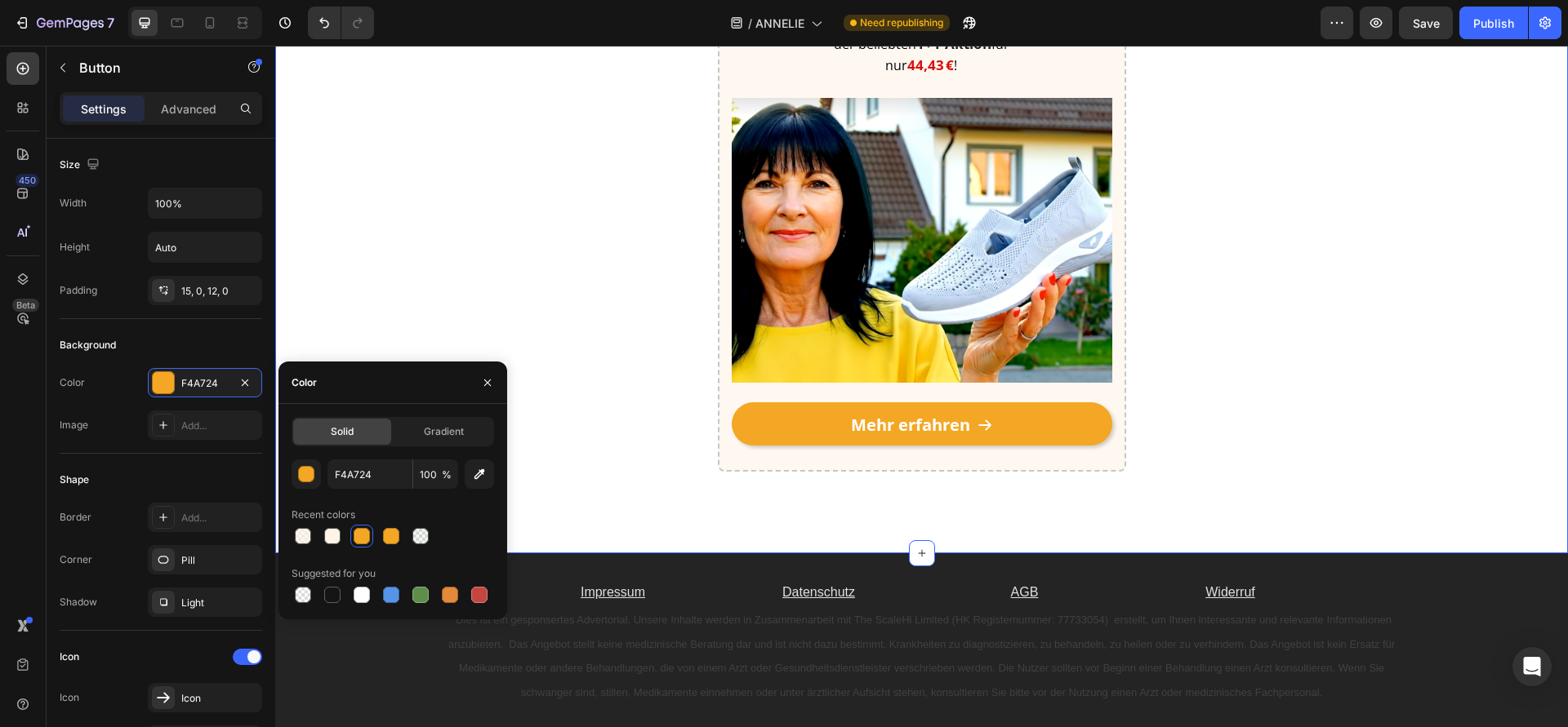
click at [376, 251] on div "⚡Schnell sein lohnt sich – die Nachfrage ist enorm! Heading Nur heute erhältst …" at bounding box center [922, 176] width 1293 height 594
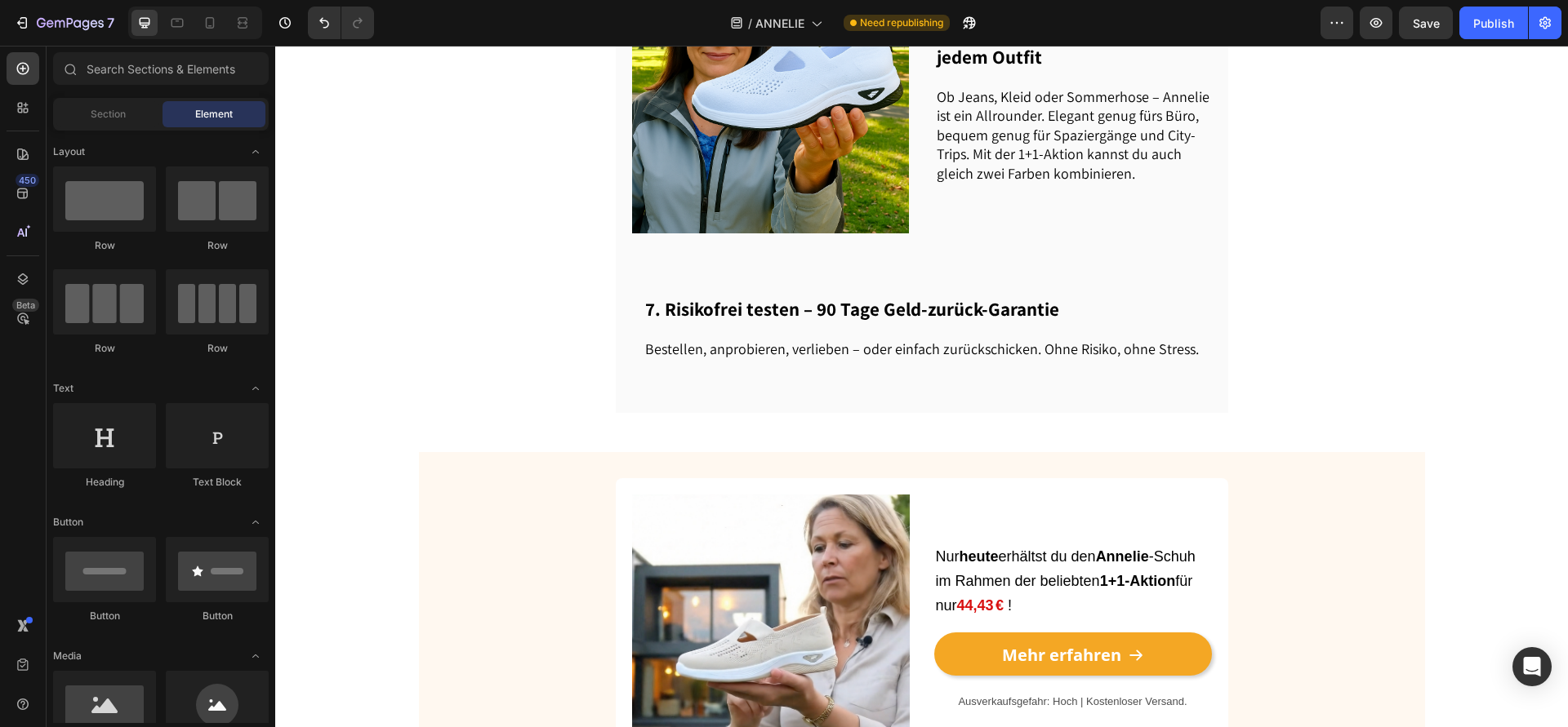
scroll to position [2061, 0]
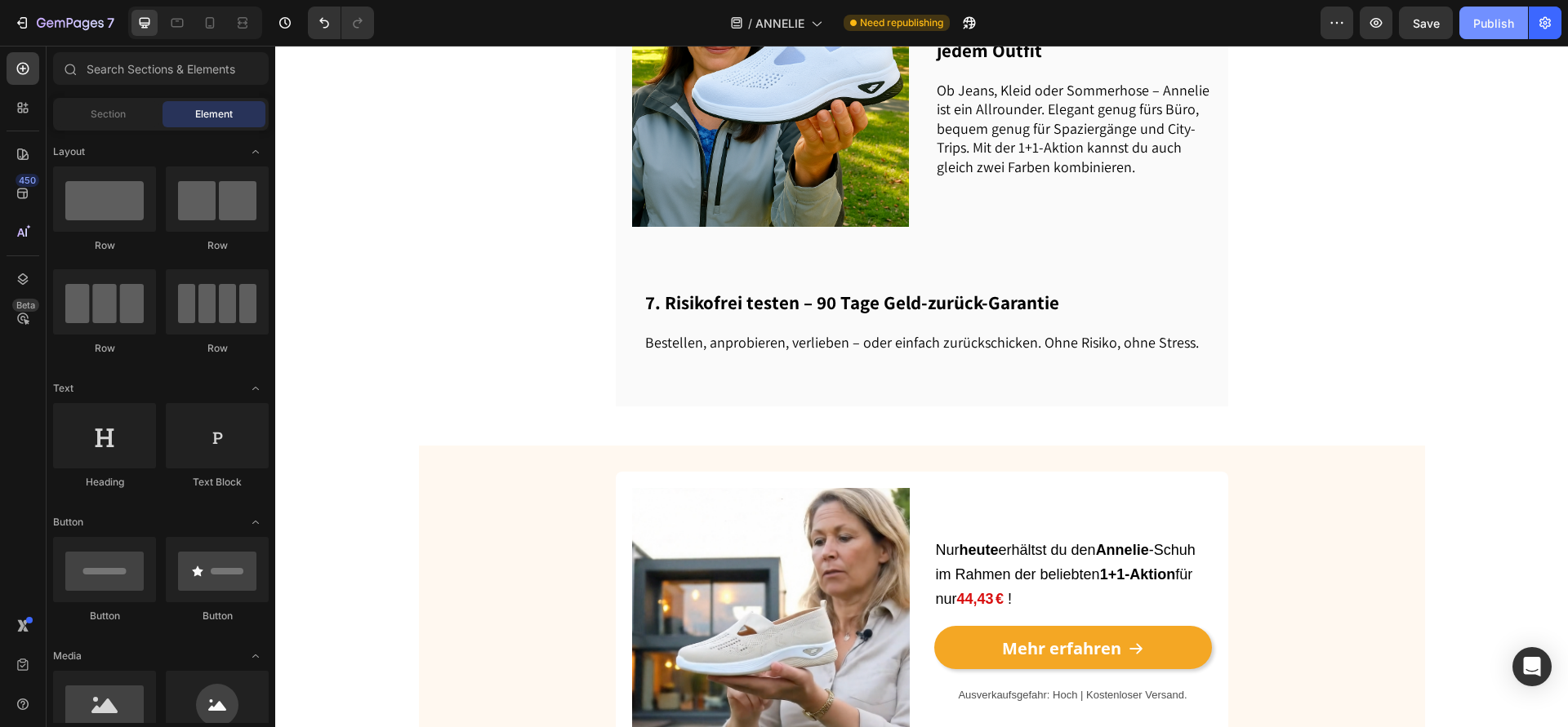
click at [1500, 30] on div "Publish" at bounding box center [1494, 23] width 41 height 17
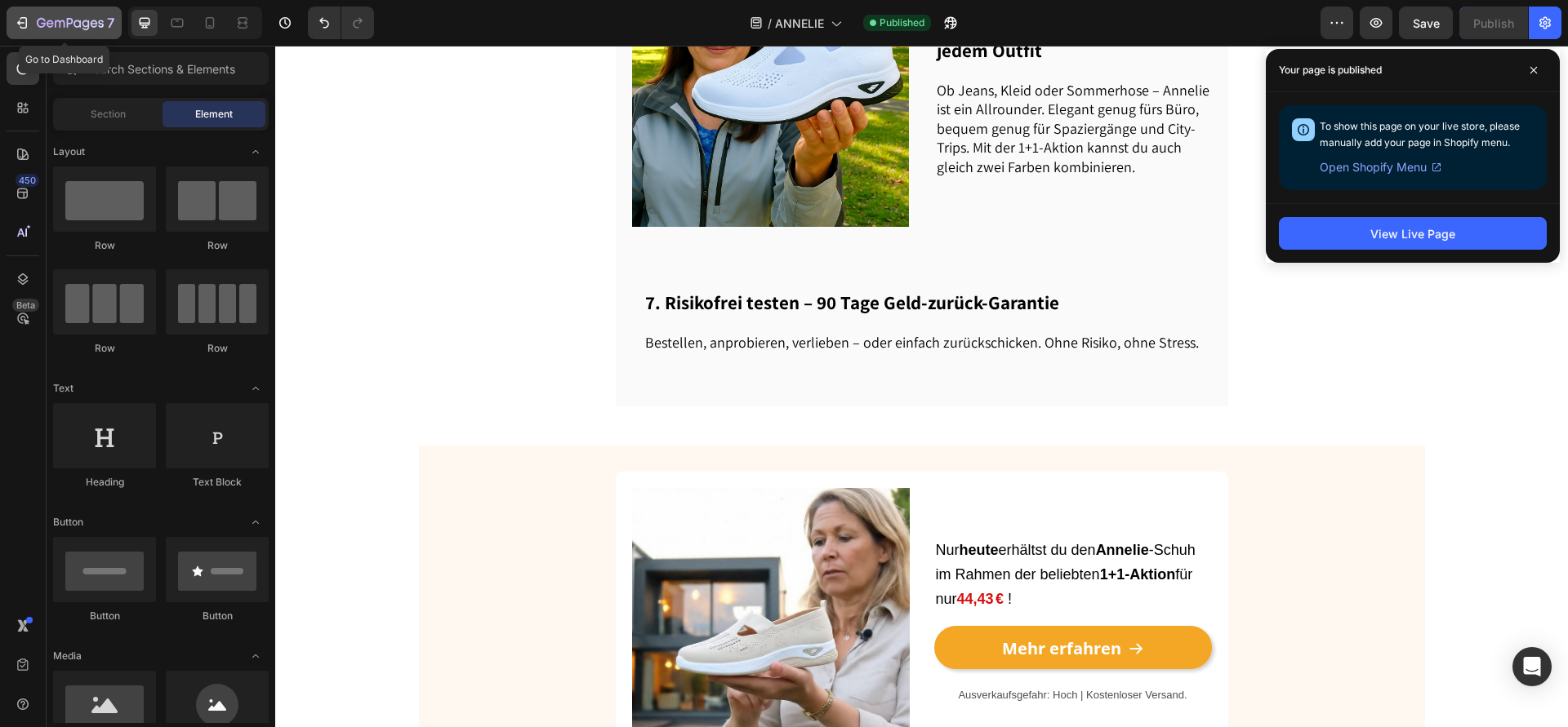
click at [42, 29] on icon "button" at bounding box center [69, 24] width 67 height 14
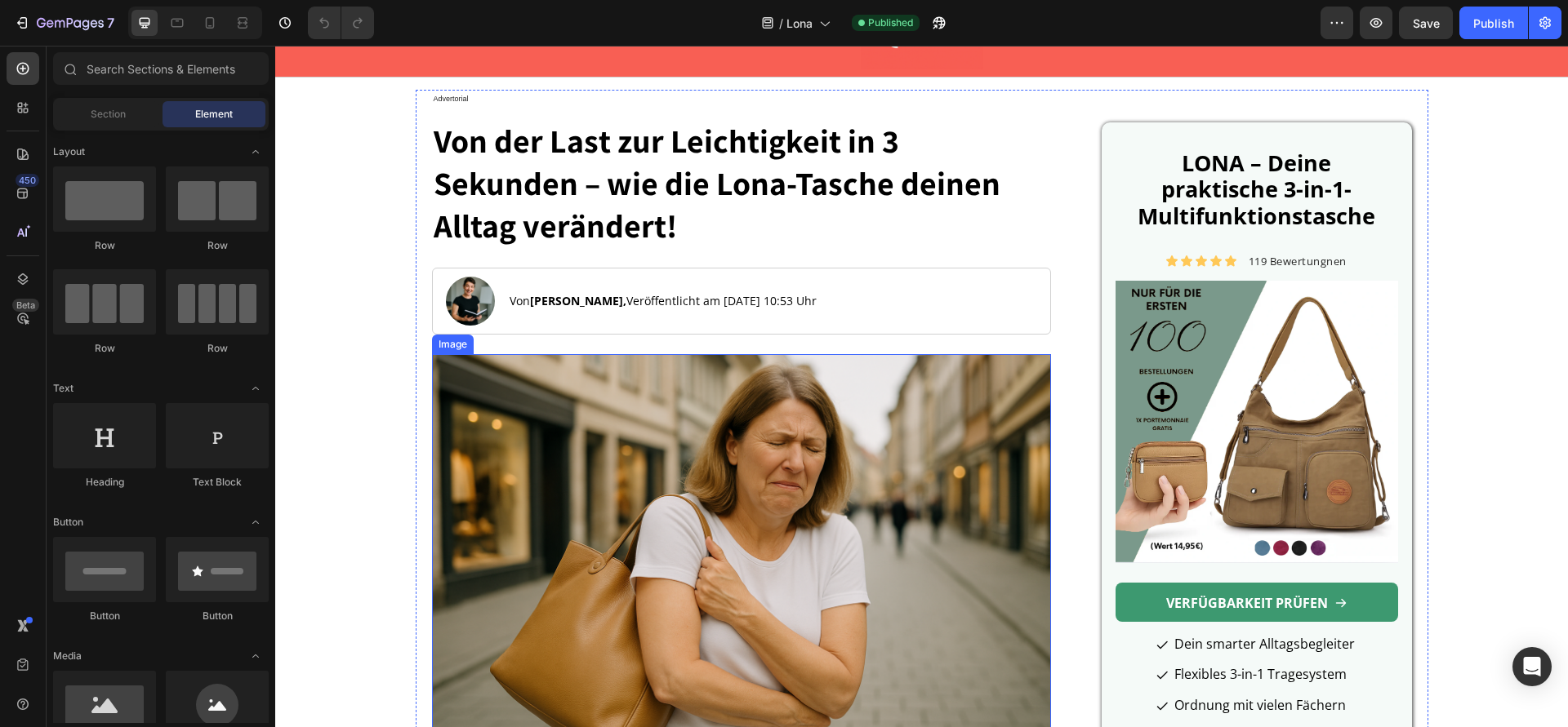
scroll to position [122, 0]
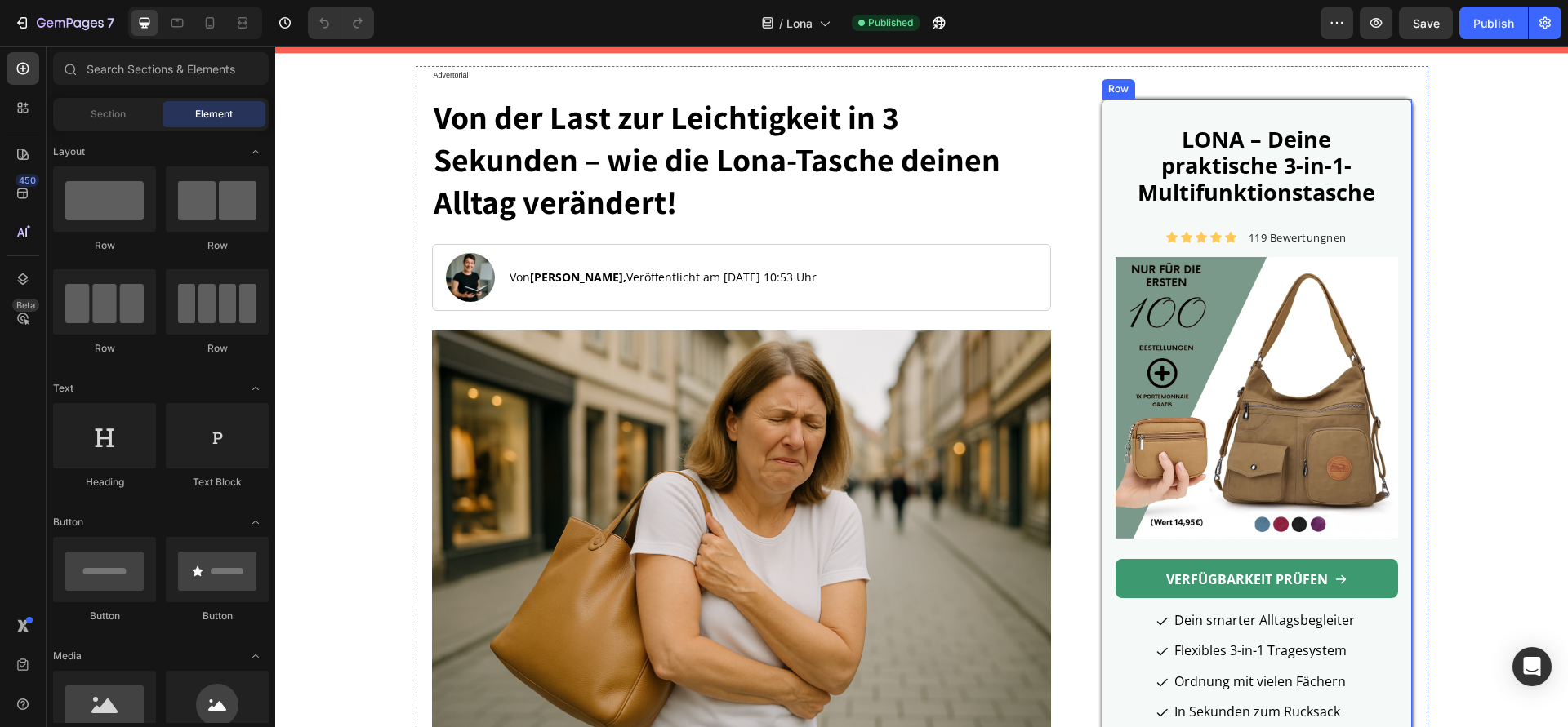
click at [1102, 211] on div "LONA – Deine praktische 3-in-1-Multifunktionstasche Heading Icon Icon Icon Icon…" at bounding box center [1256, 424] width 309 height 650
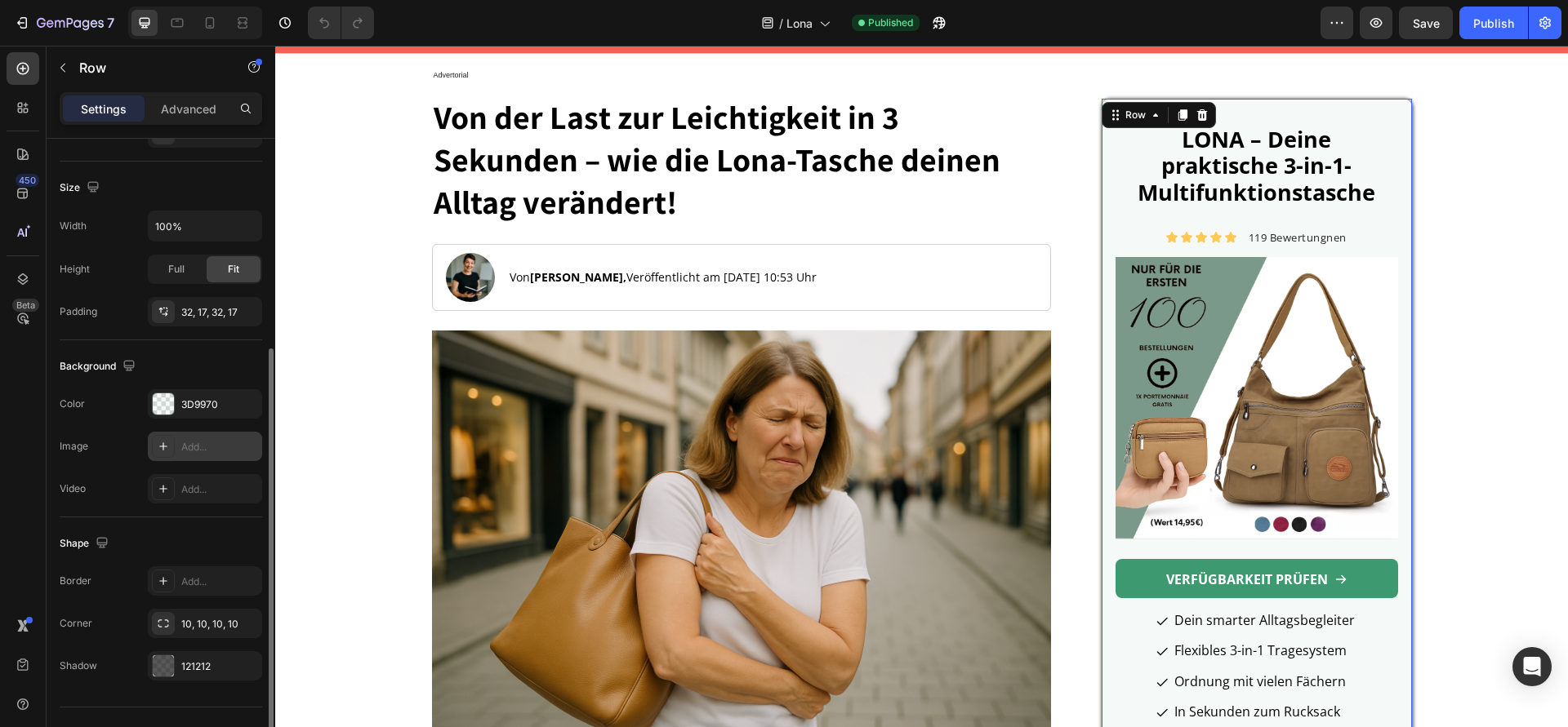
scroll to position [332, 0]
click at [211, 387] on div "3D9970" at bounding box center [204, 400] width 114 height 30
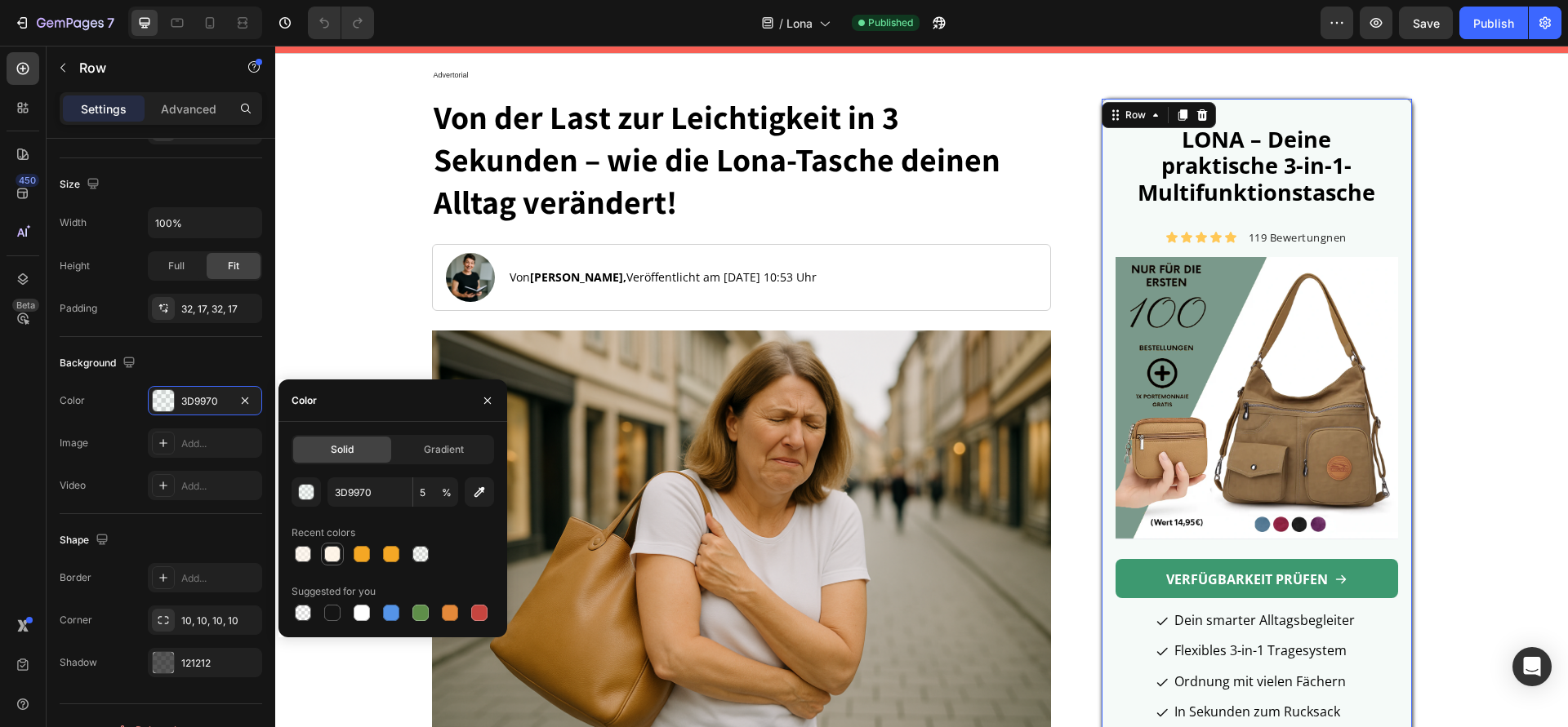
click at [325, 560] on div at bounding box center [332, 554] width 16 height 16
type input "FFF4E6"
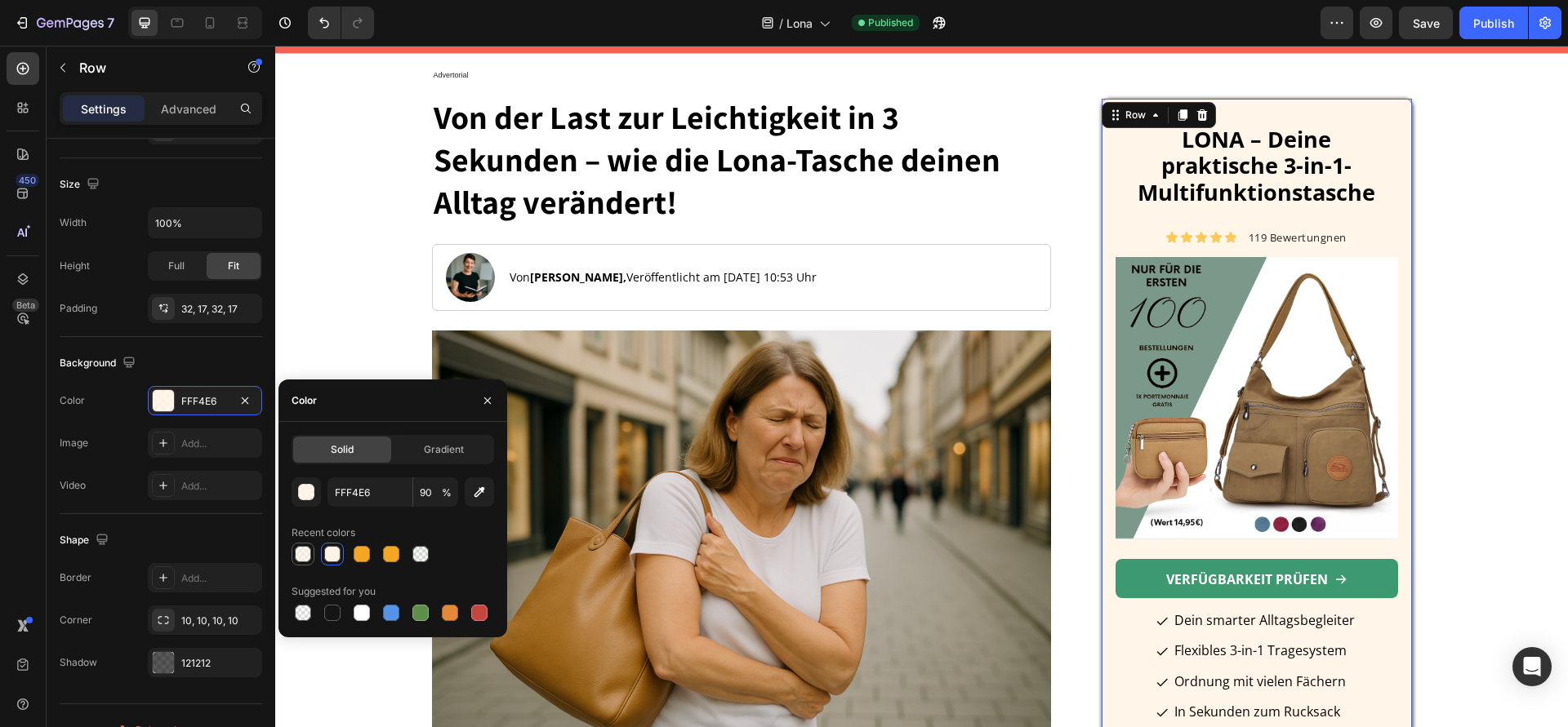
click at [302, 558] on div at bounding box center [302, 554] width 16 height 16
click at [317, 559] on div at bounding box center [393, 554] width 203 height 23
click at [337, 551] on div at bounding box center [332, 554] width 16 height 16
type input "90"
click at [1142, 588] on link "VERFÜGBARKEIT PRÜFEN" at bounding box center [1255, 578] width 281 height 39
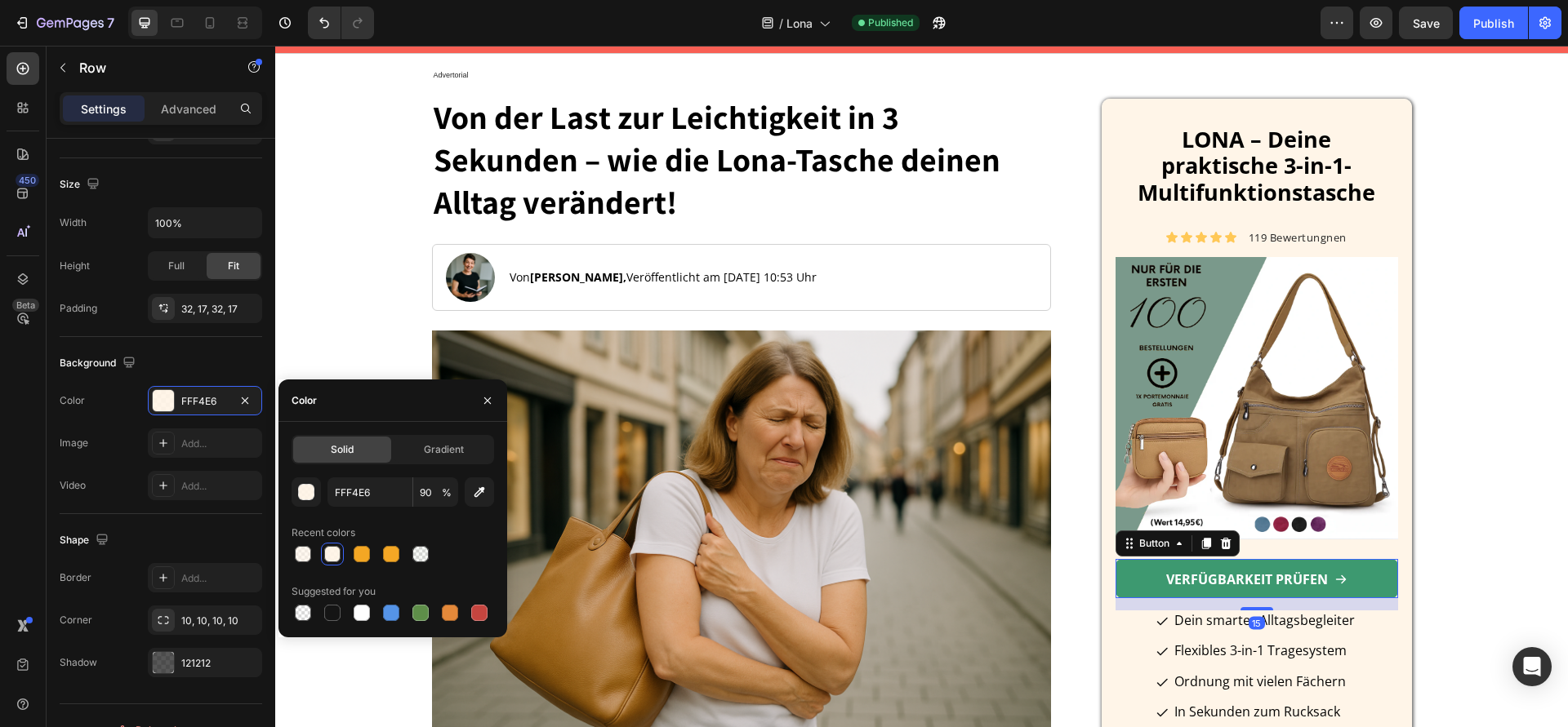
scroll to position [0, 0]
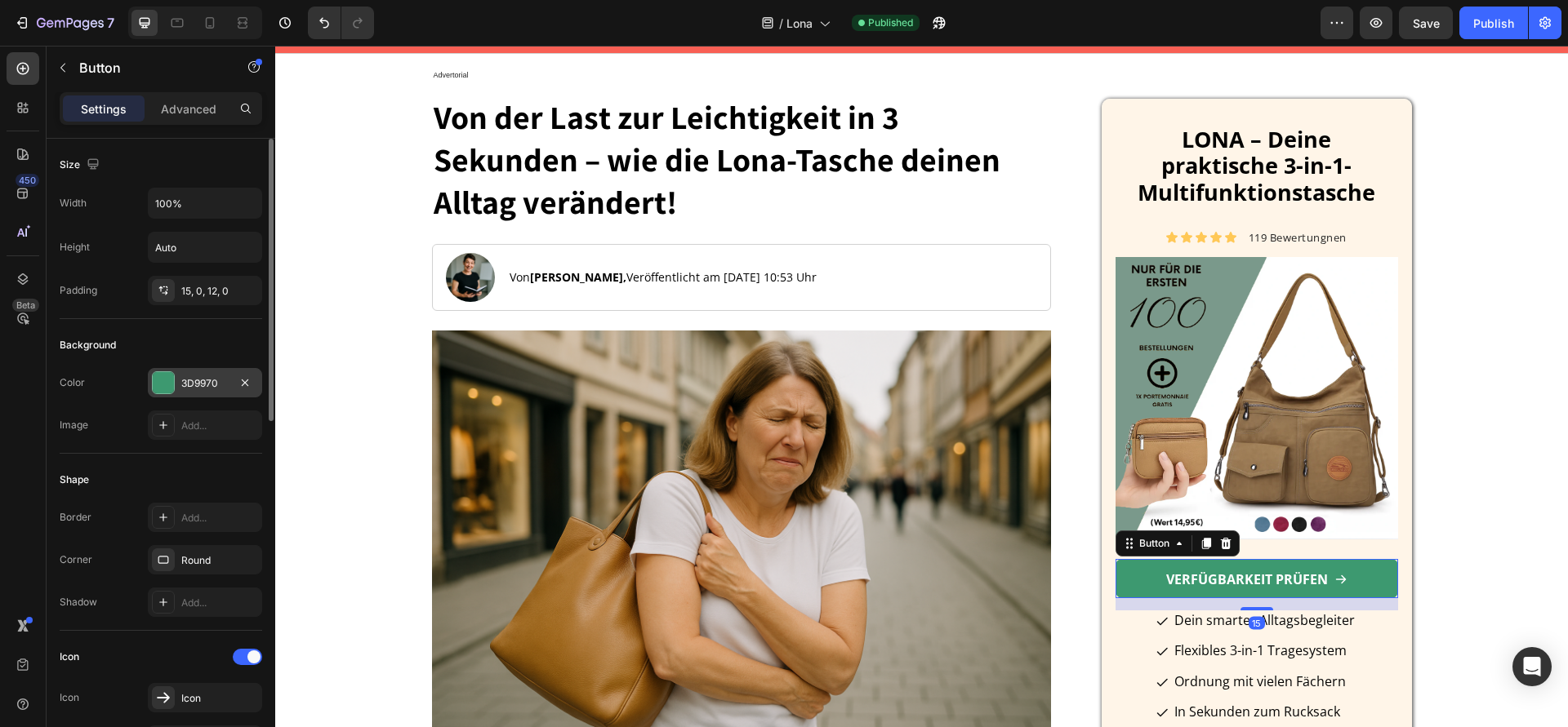
click at [228, 388] on div "3D9970" at bounding box center [205, 383] width 47 height 14
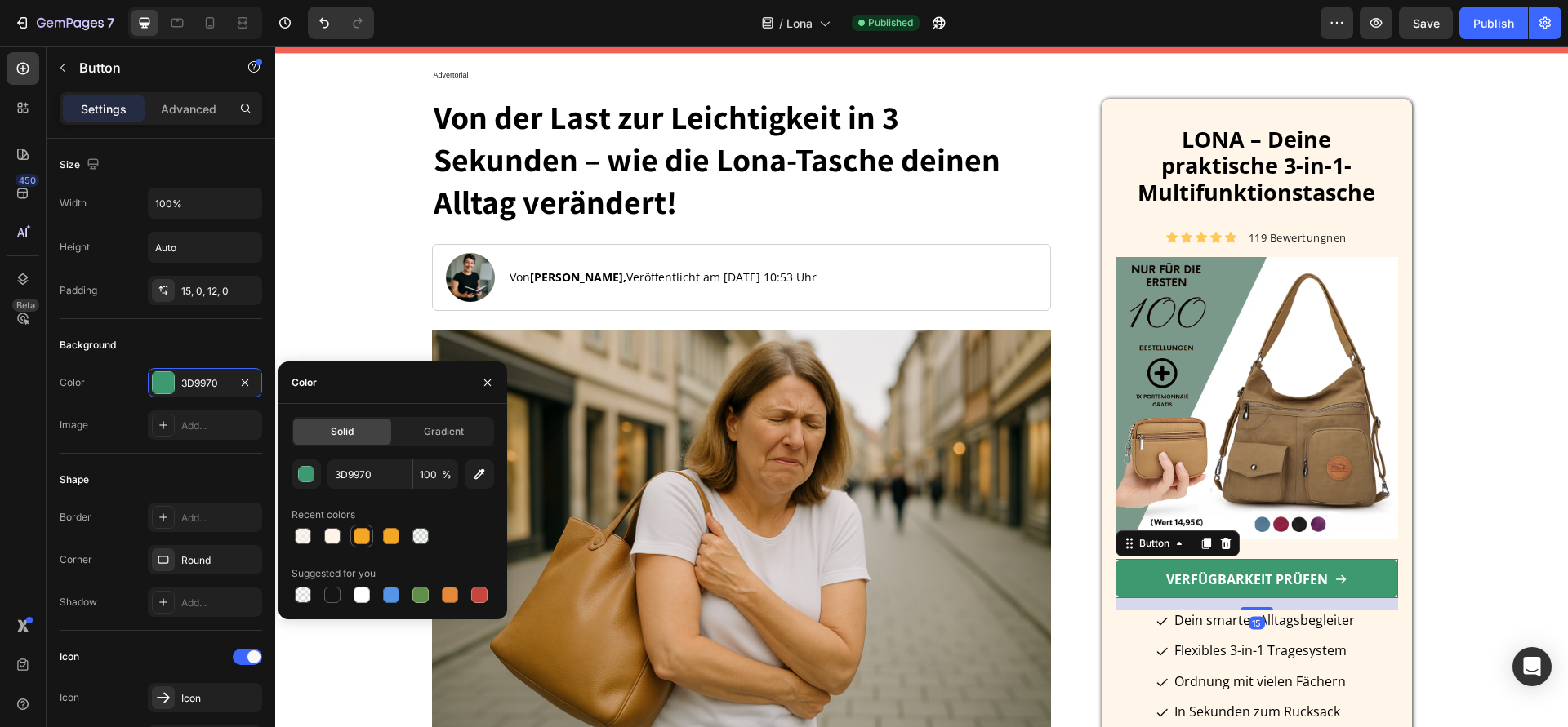
click at [364, 543] on div at bounding box center [362, 535] width 16 height 16
type input "F4A724"
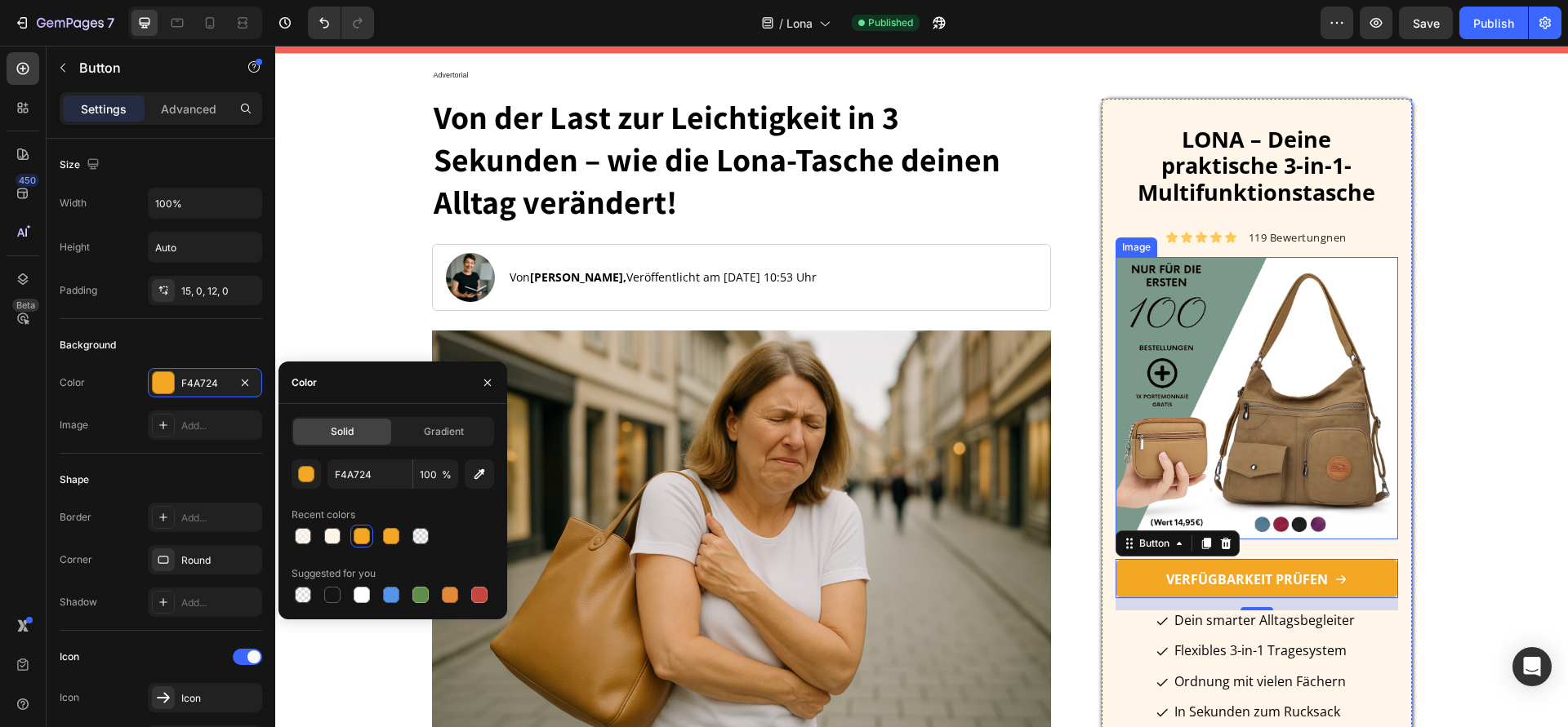
click at [1169, 371] on img at bounding box center [1255, 398] width 281 height 282
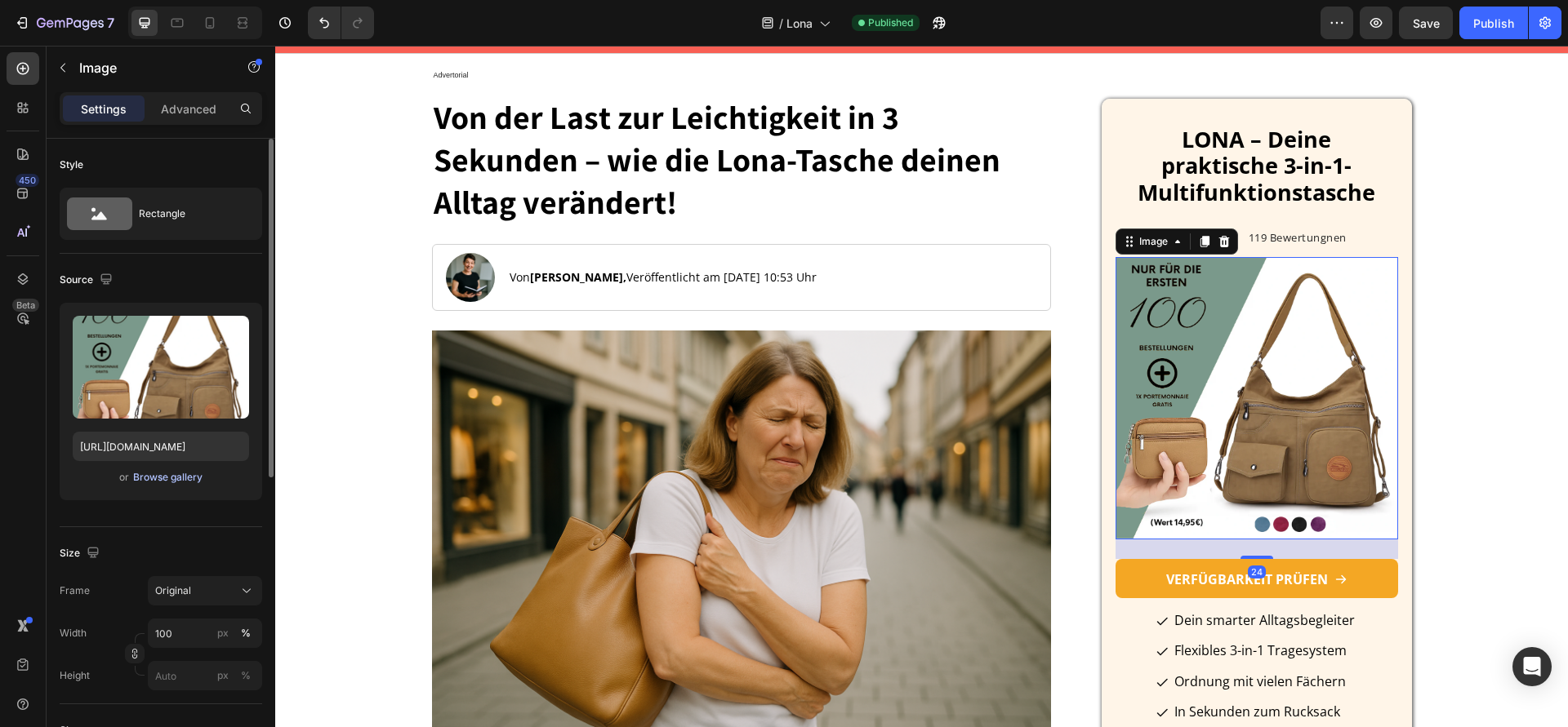
click at [171, 479] on div "Browse gallery" at bounding box center [168, 477] width 69 height 14
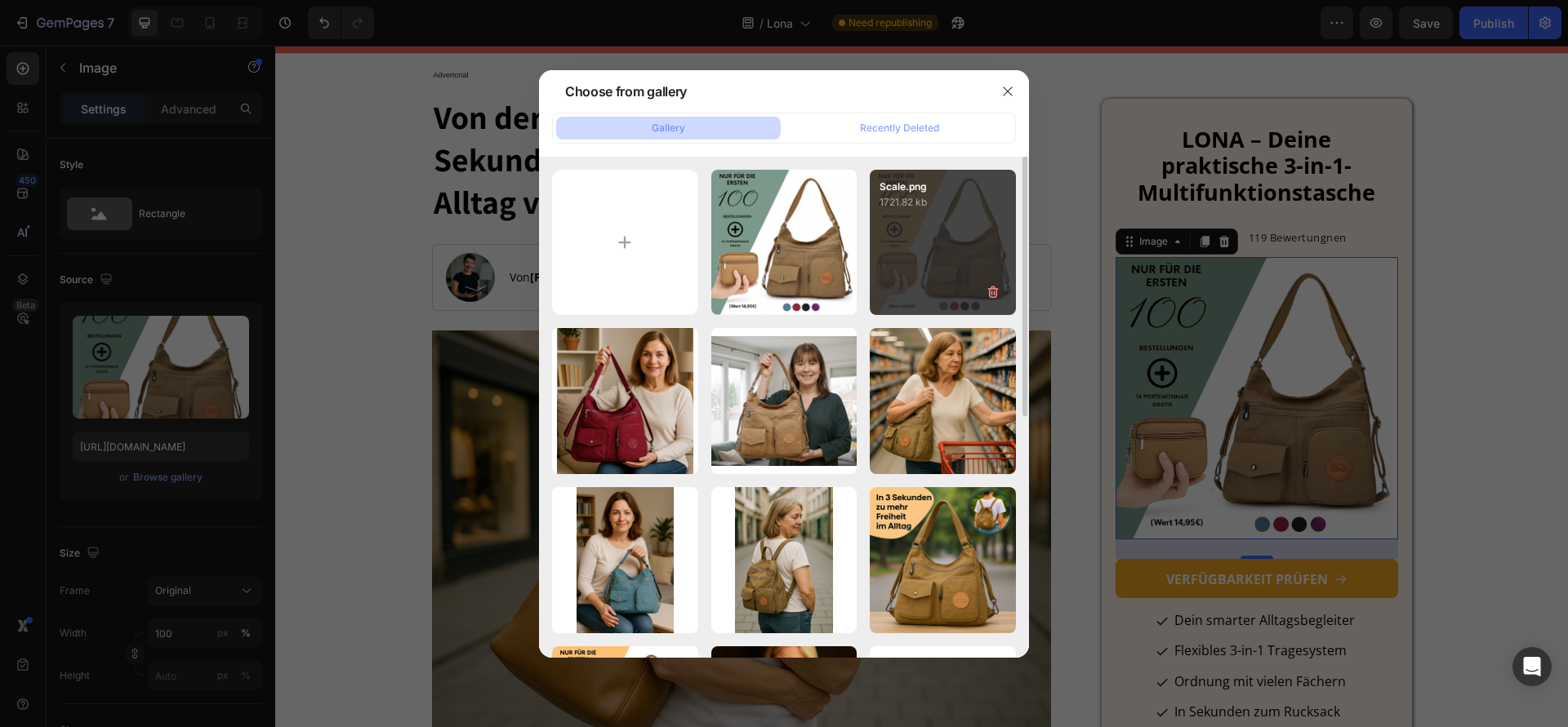
click at [976, 256] on div "Scale.png 1721.82 kb" at bounding box center [942, 242] width 146 height 146
type input "[URL][DOMAIN_NAME]"
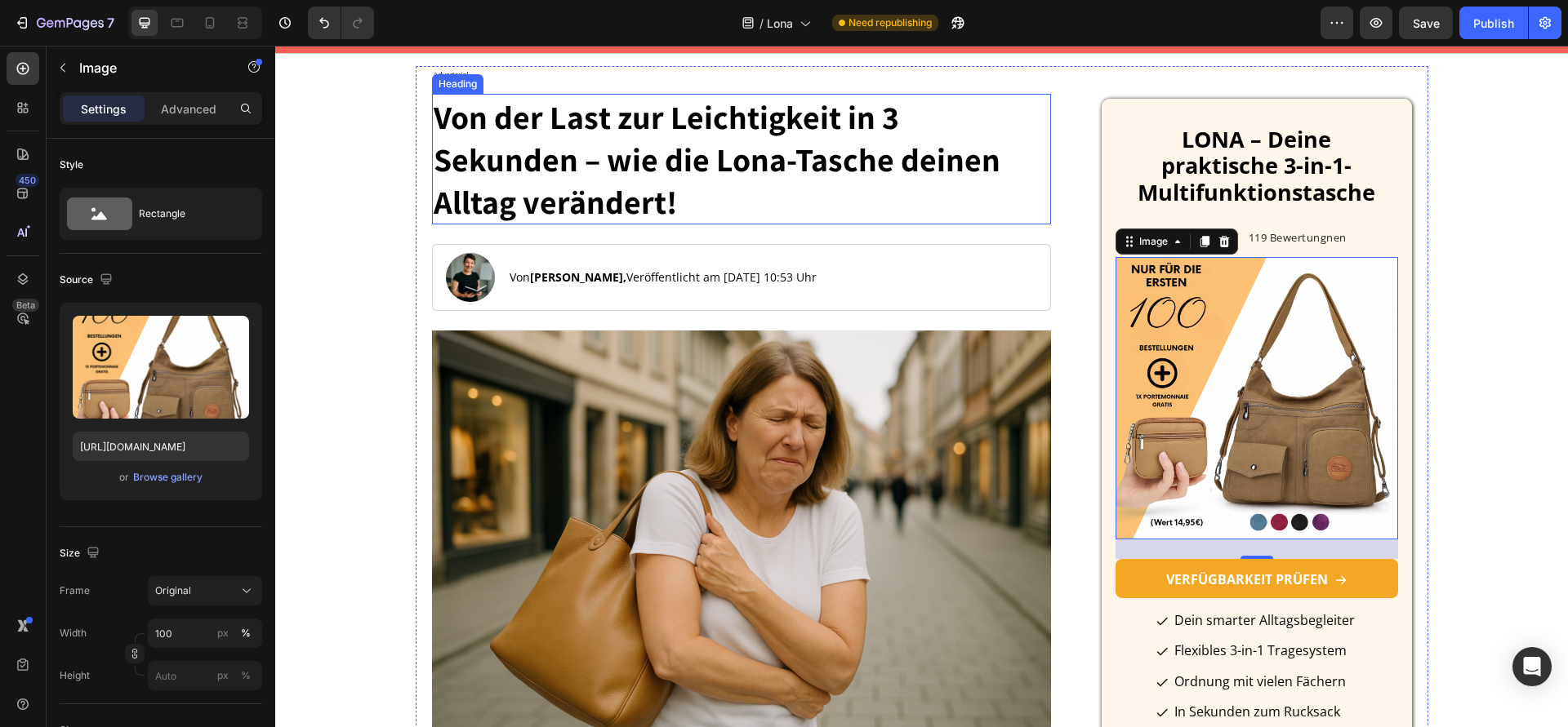
click at [968, 169] on h1 "Von der Last zur Leichtigkeit in 3 Sekunden – wie die Lona-Tasche deinen Alltag…" at bounding box center [742, 159] width 620 height 131
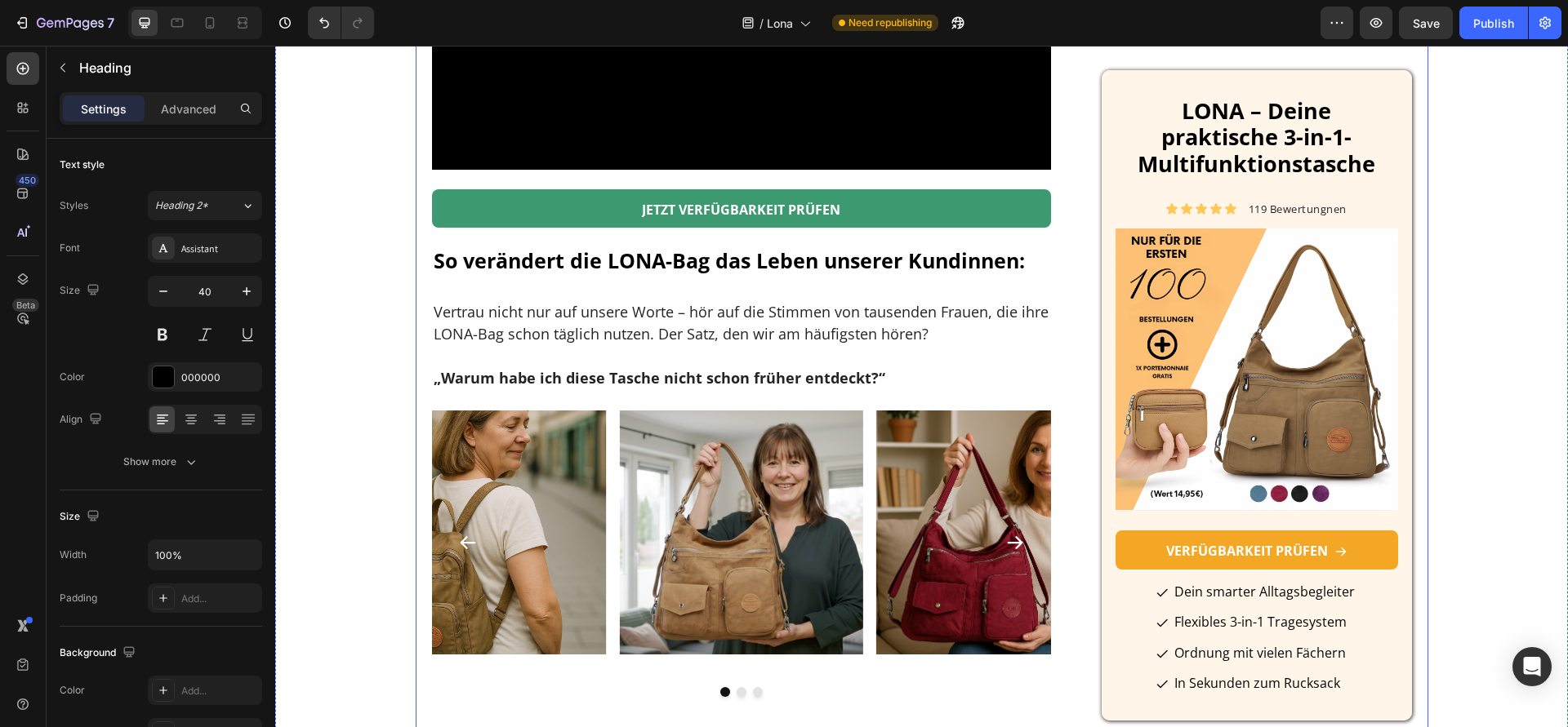
scroll to position [4485, 0]
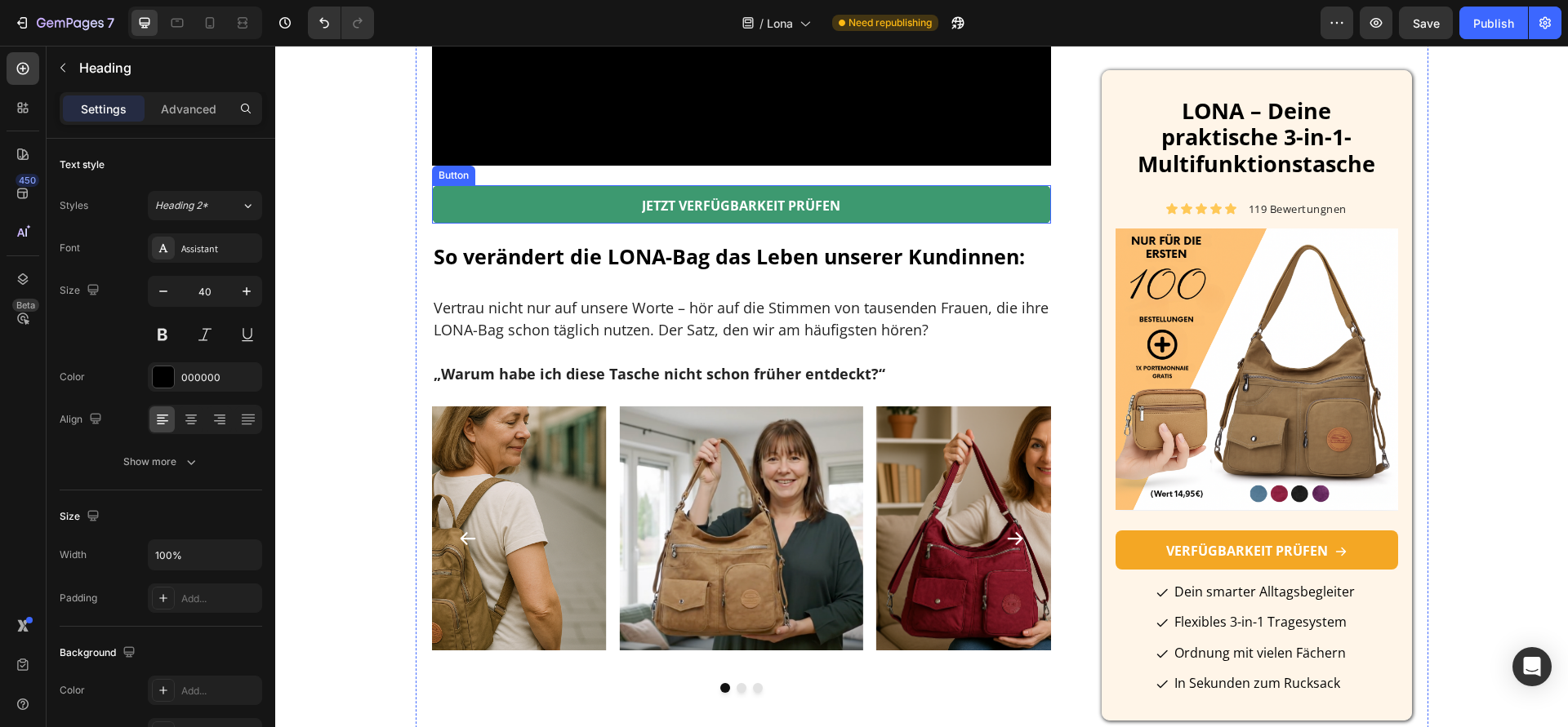
click at [558, 225] on link "JETZT VERFÜGBARKEIT PRÜFEN" at bounding box center [742, 204] width 620 height 39
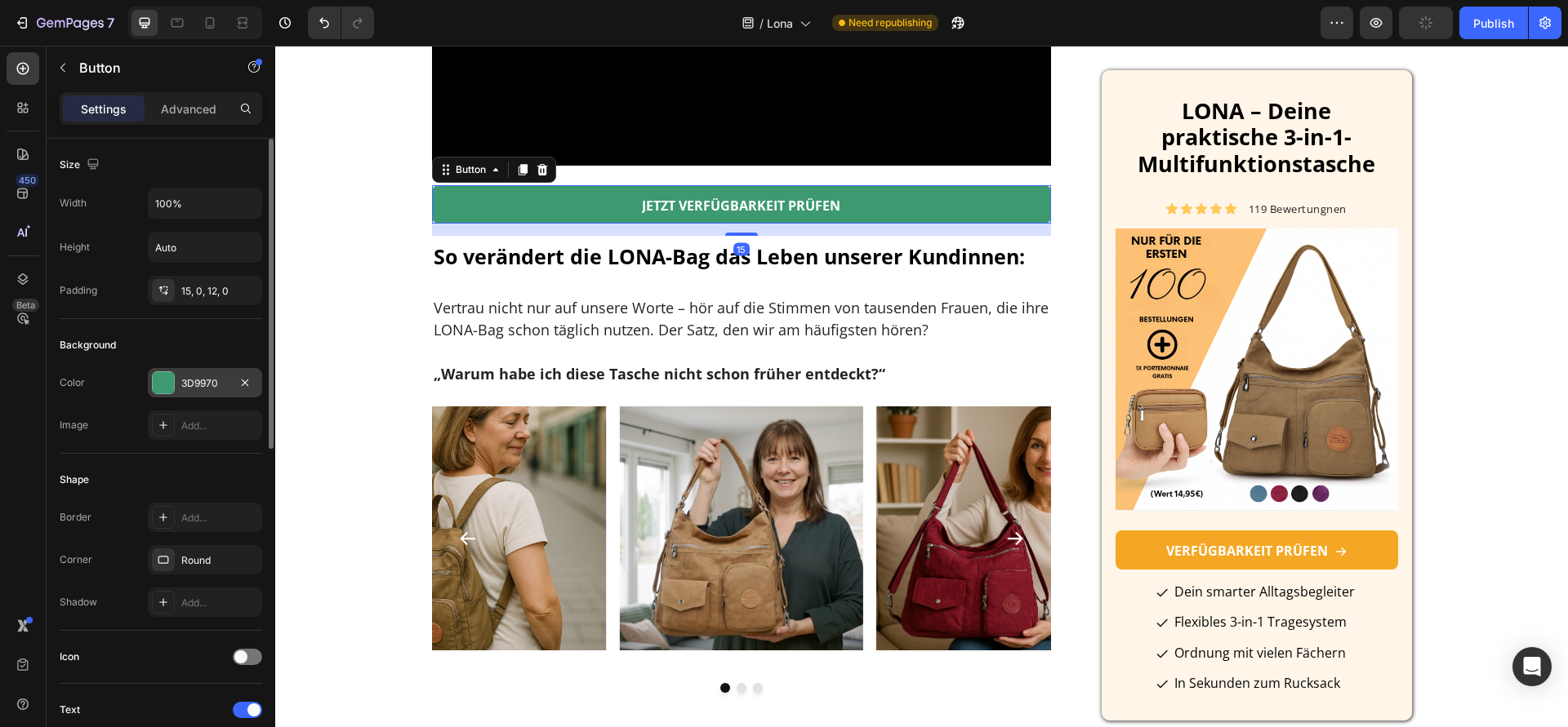
click at [183, 391] on div "3D9970" at bounding box center [204, 382] width 114 height 30
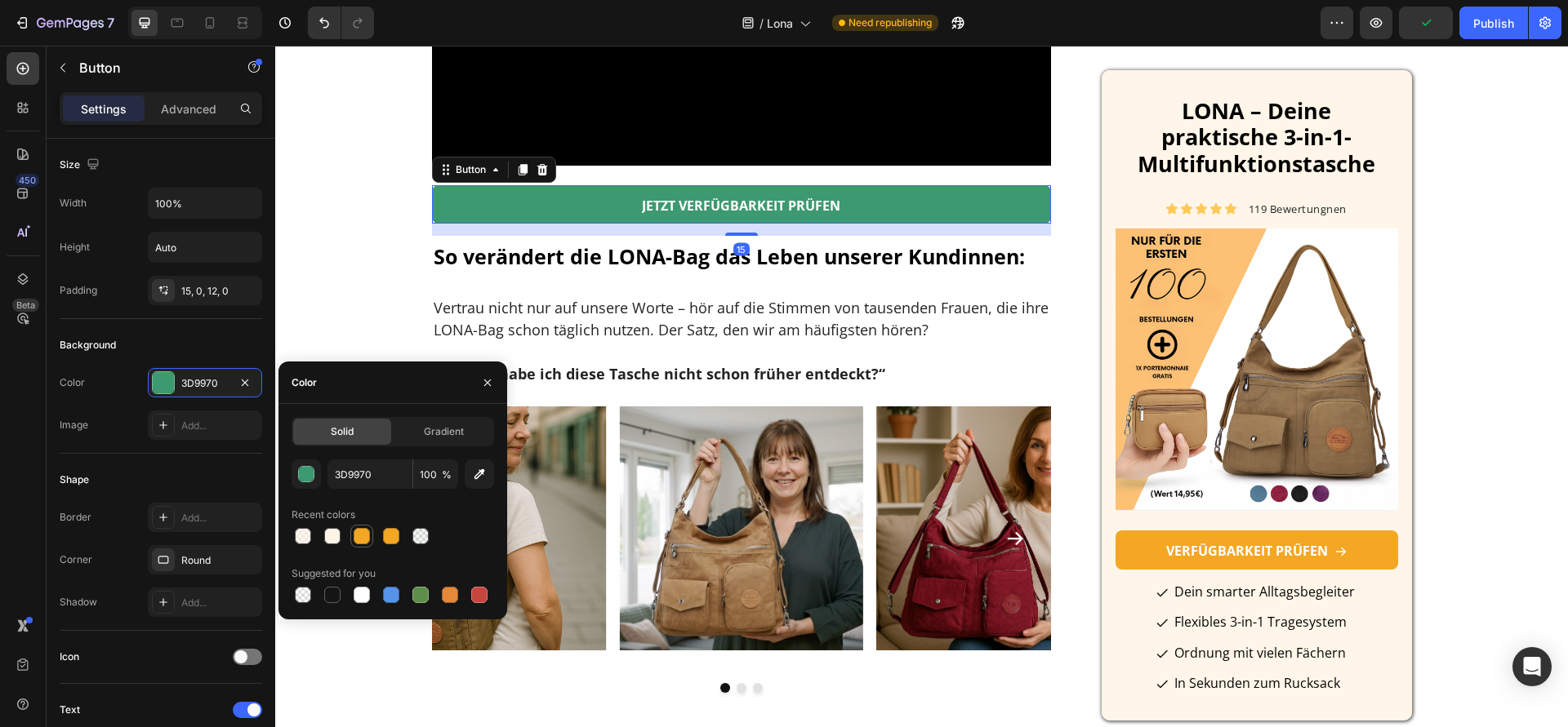
click at [354, 536] on div at bounding box center [362, 535] width 16 height 16
type input "F4A724"
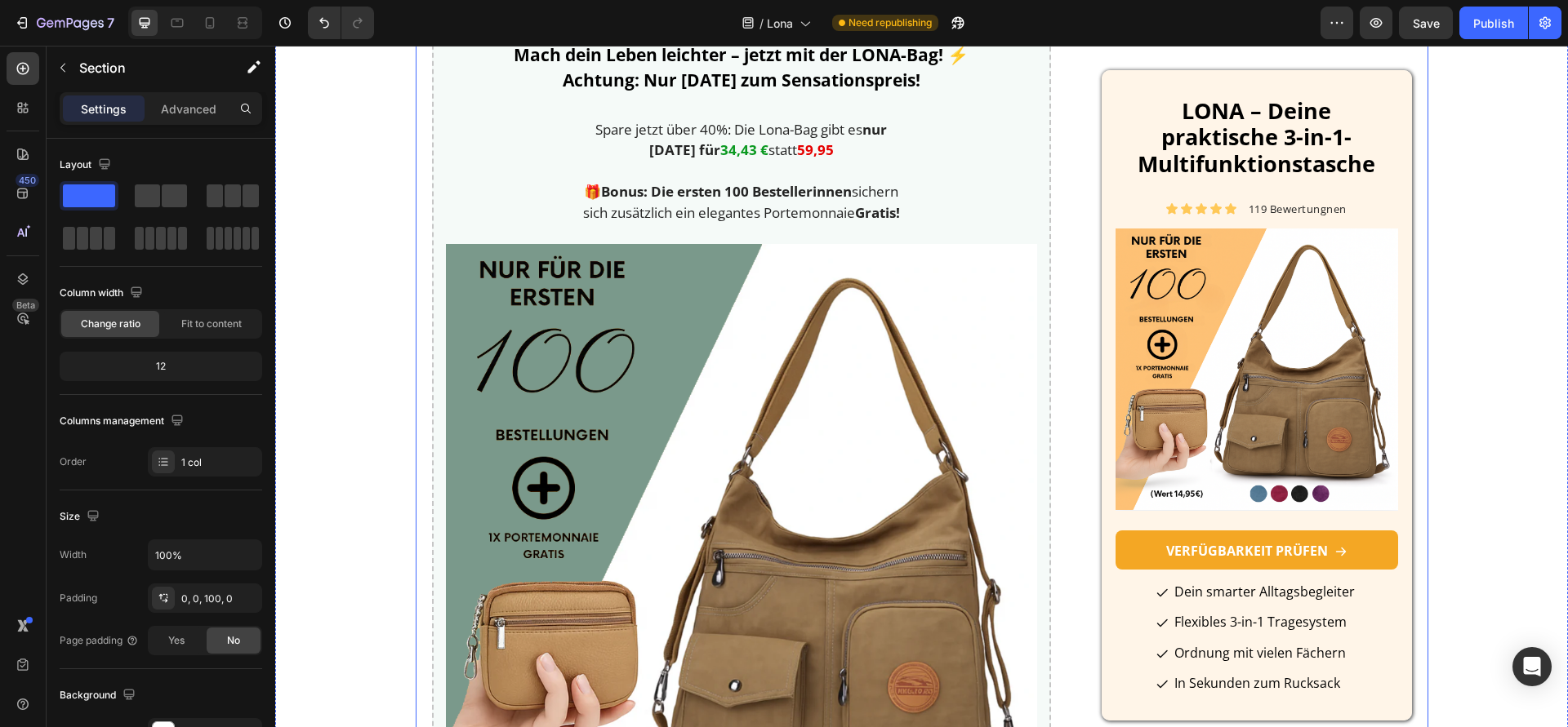
scroll to position [5541, 0]
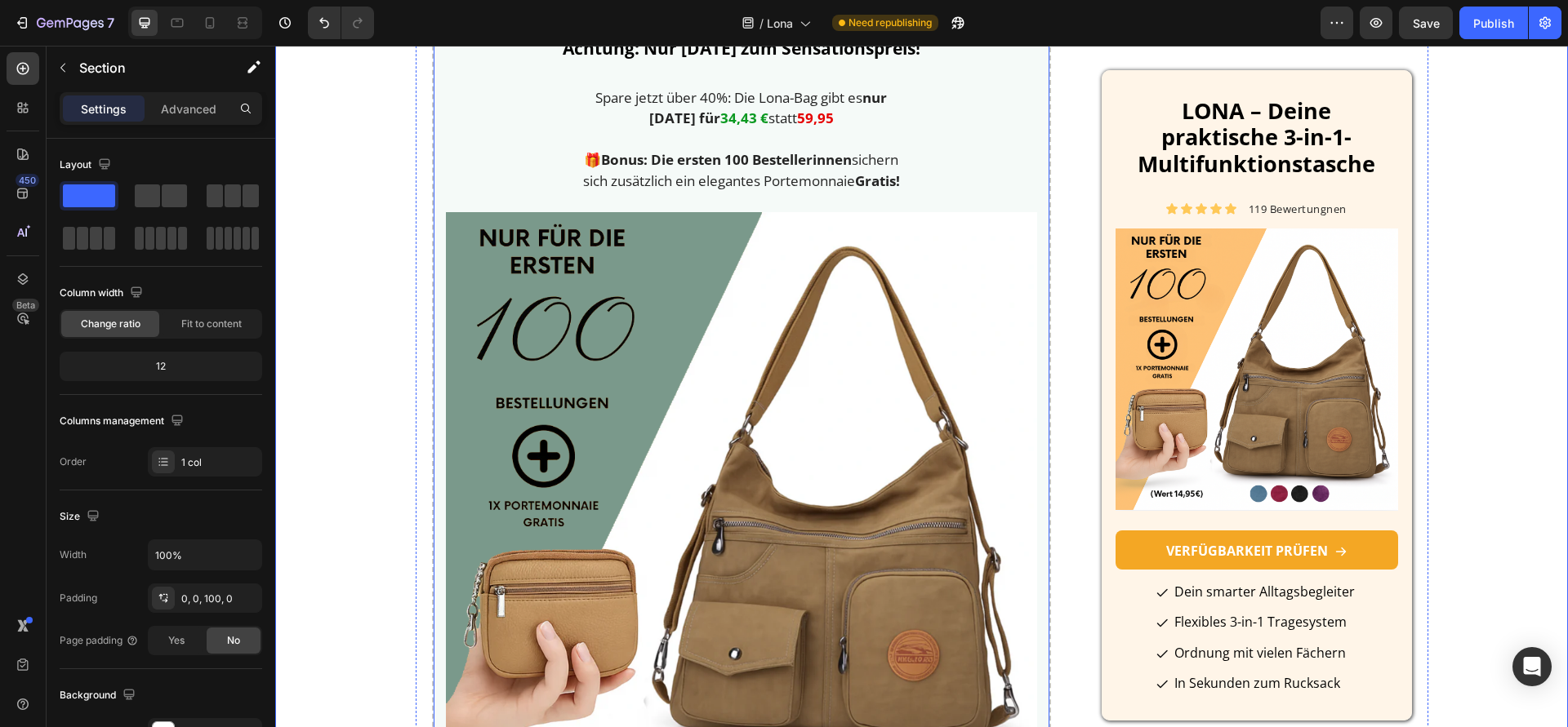
click at [432, 372] on div "Mach dein Leben leichter – jetzt mit der LONA-Bag! ⚡ Achtung: Nur [DATE] zum Se…" at bounding box center [742, 554] width 620 height 1118
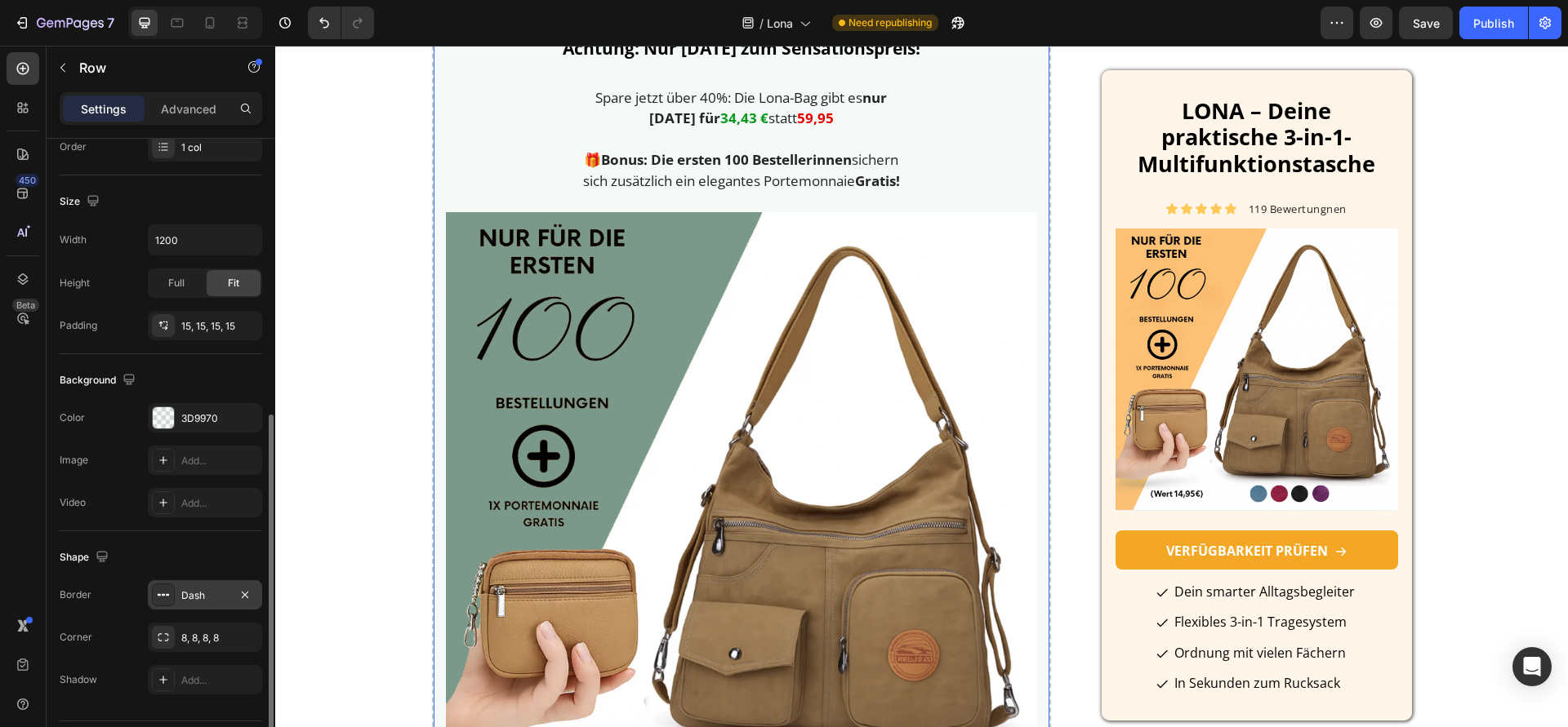
scroll to position [361, 0]
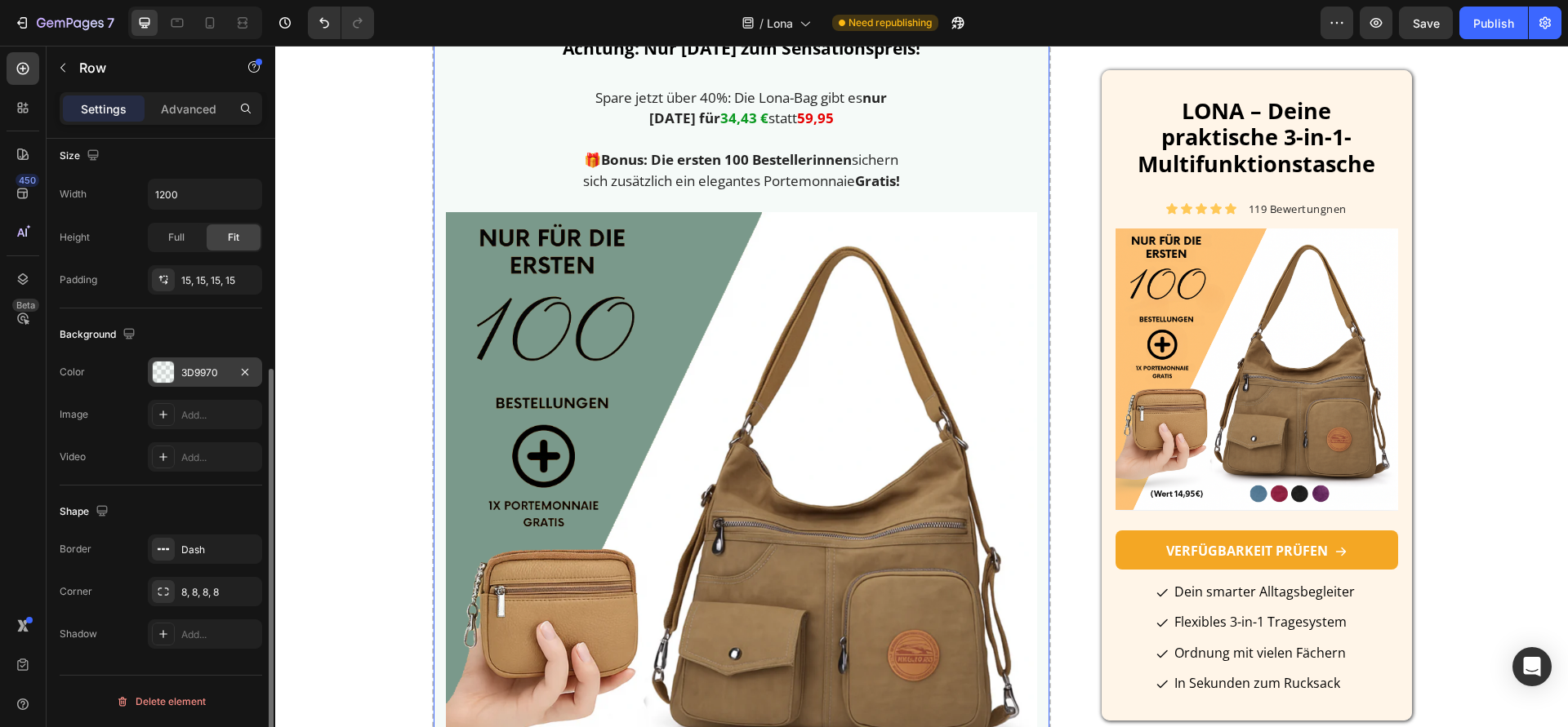
click at [214, 377] on div "3D9970" at bounding box center [205, 372] width 47 height 14
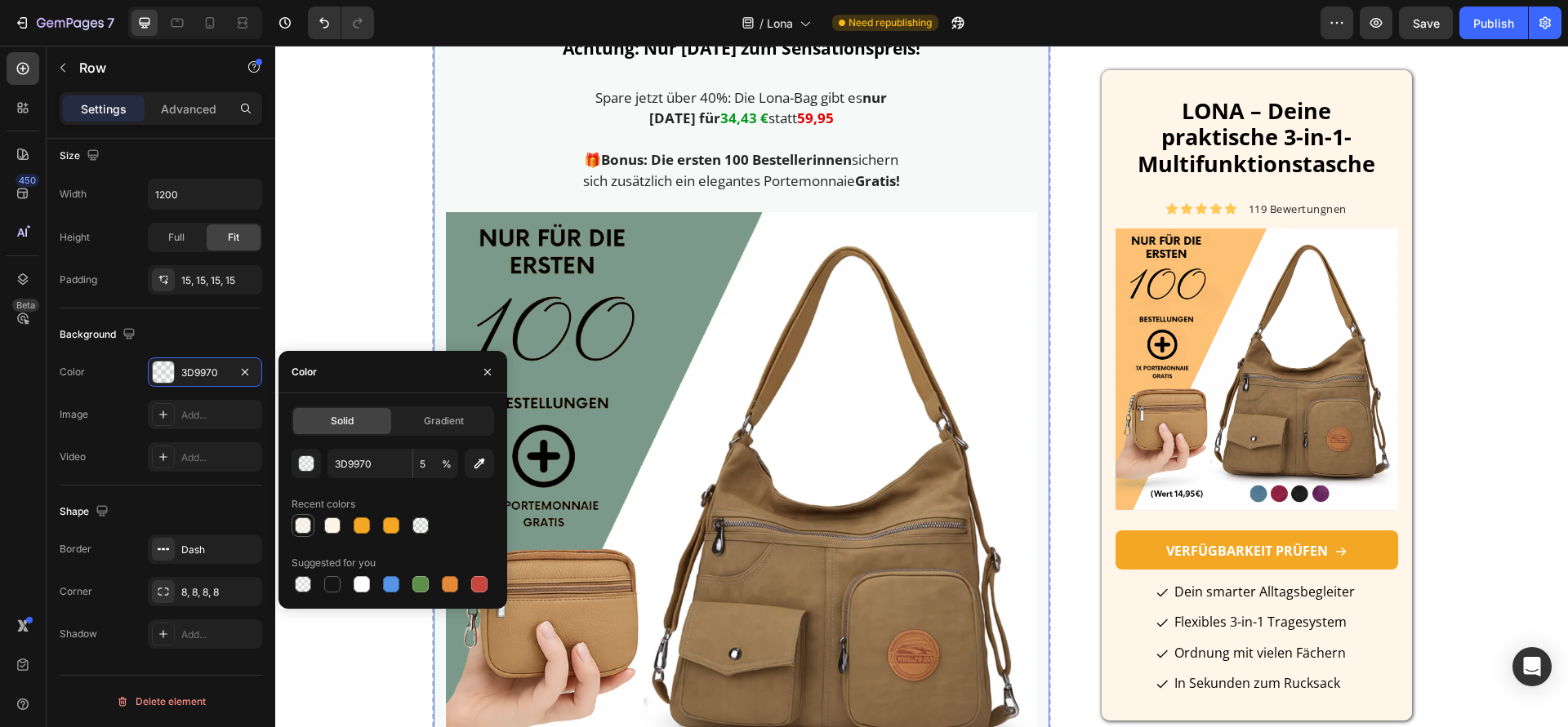
click at [304, 528] on div at bounding box center [302, 525] width 16 height 16
type input "FFF4E6"
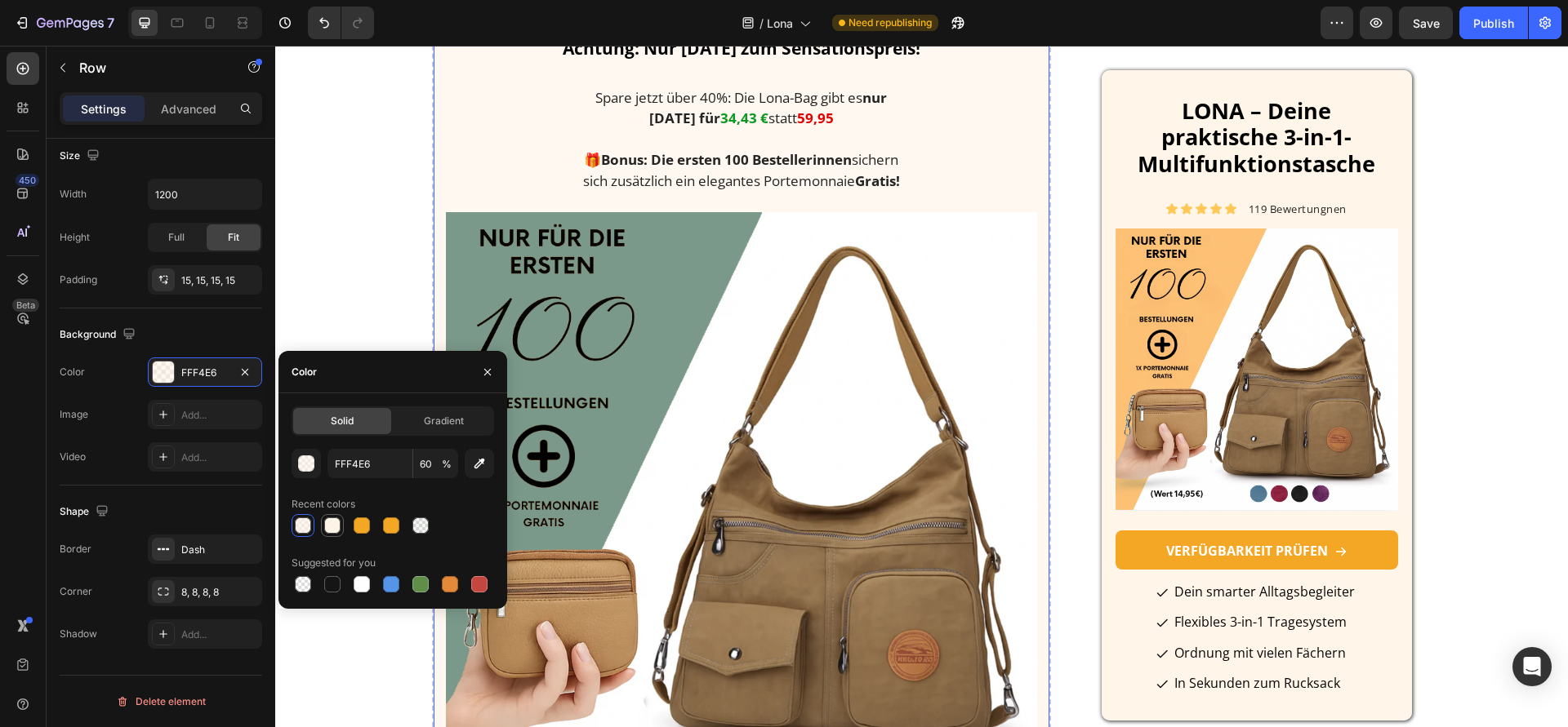
click at [323, 530] on div at bounding box center [332, 525] width 19 height 19
type input "90"
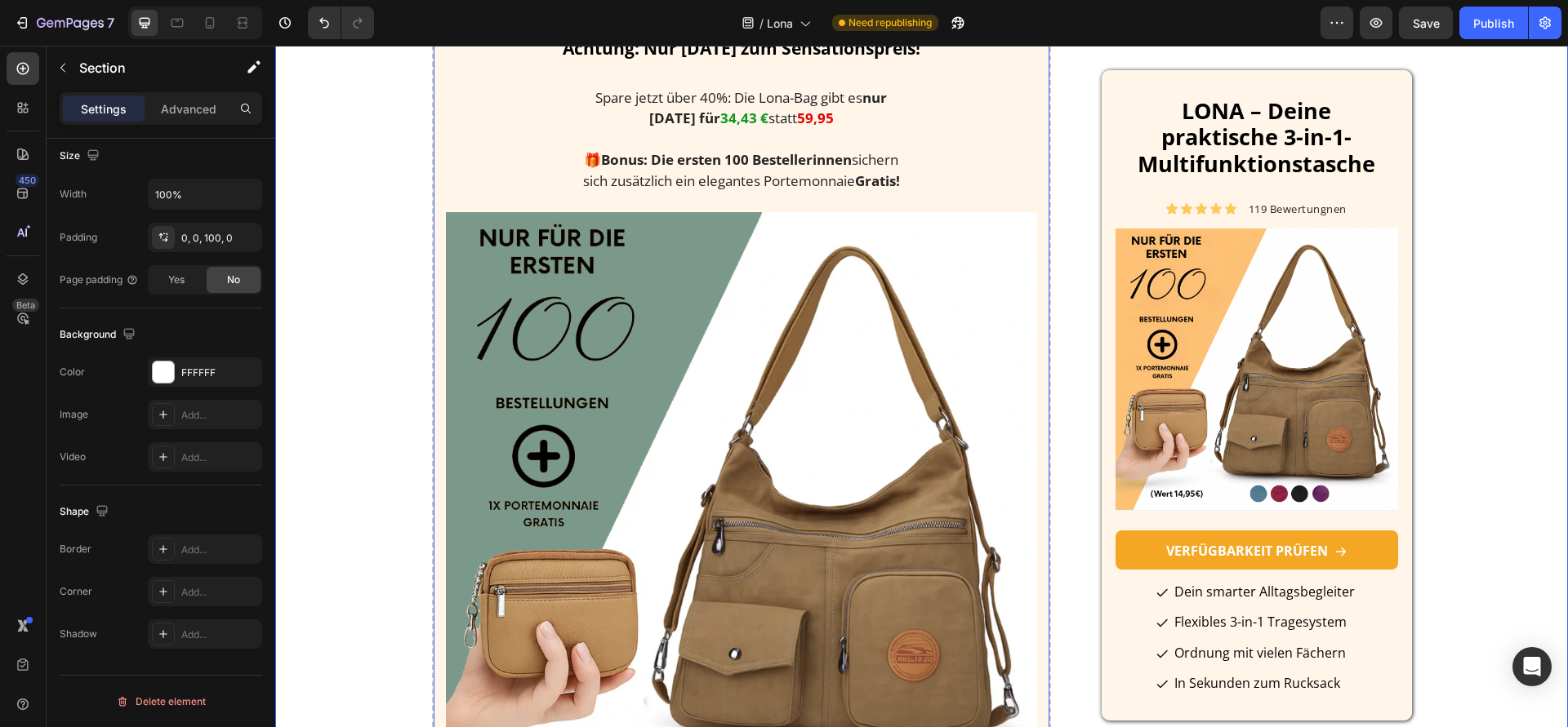
scroll to position [0, 0]
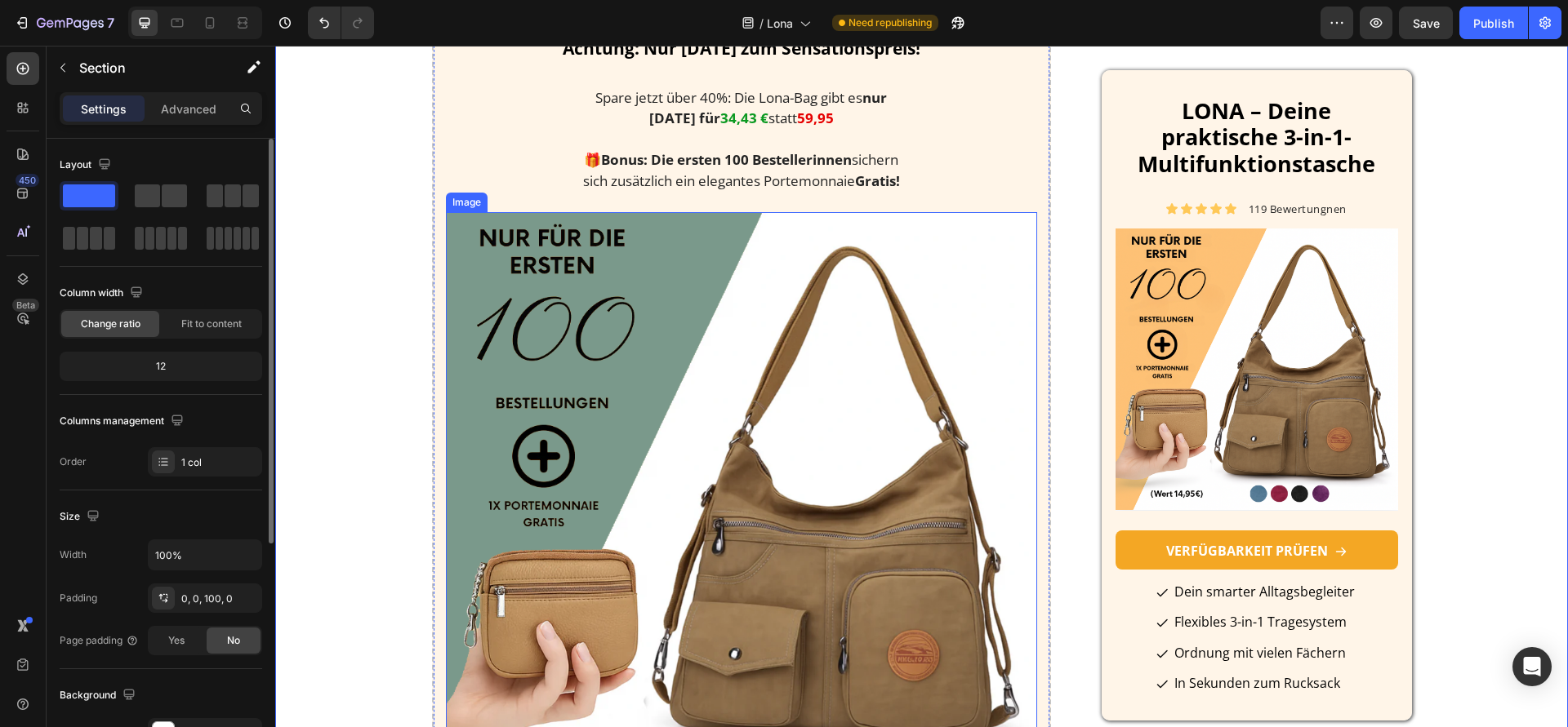
click at [581, 386] on img at bounding box center [742, 508] width 592 height 594
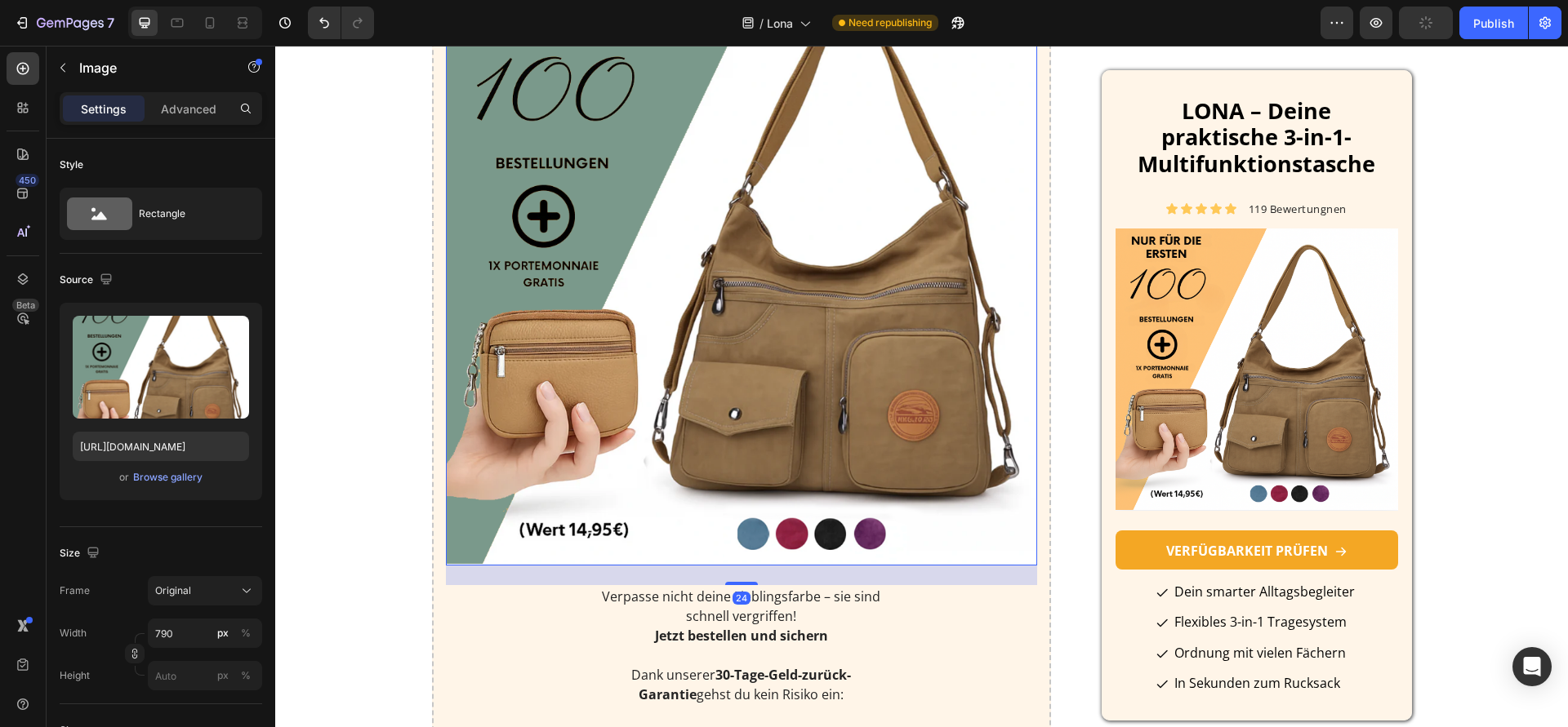
scroll to position [5784, 0]
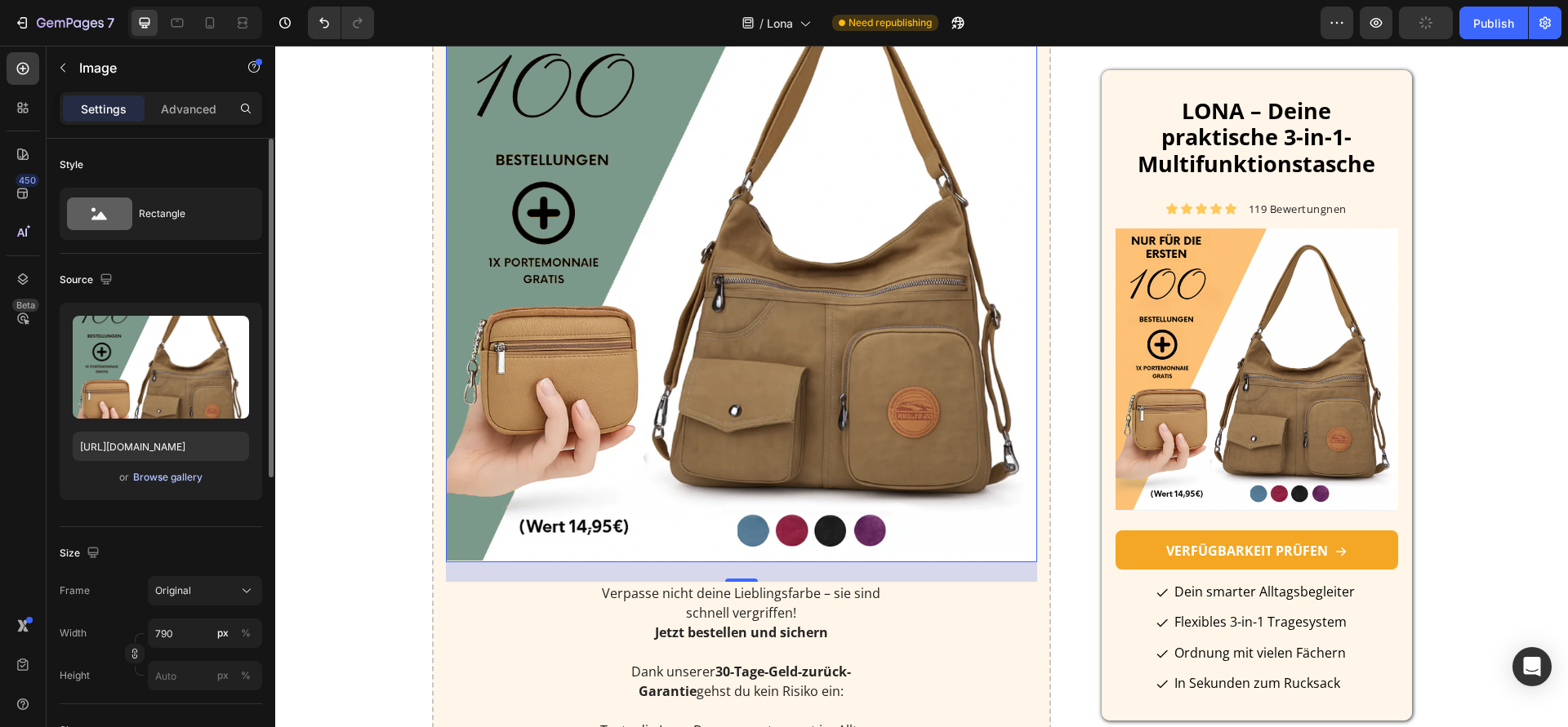
click at [179, 477] on div "Browse gallery" at bounding box center [168, 477] width 69 height 14
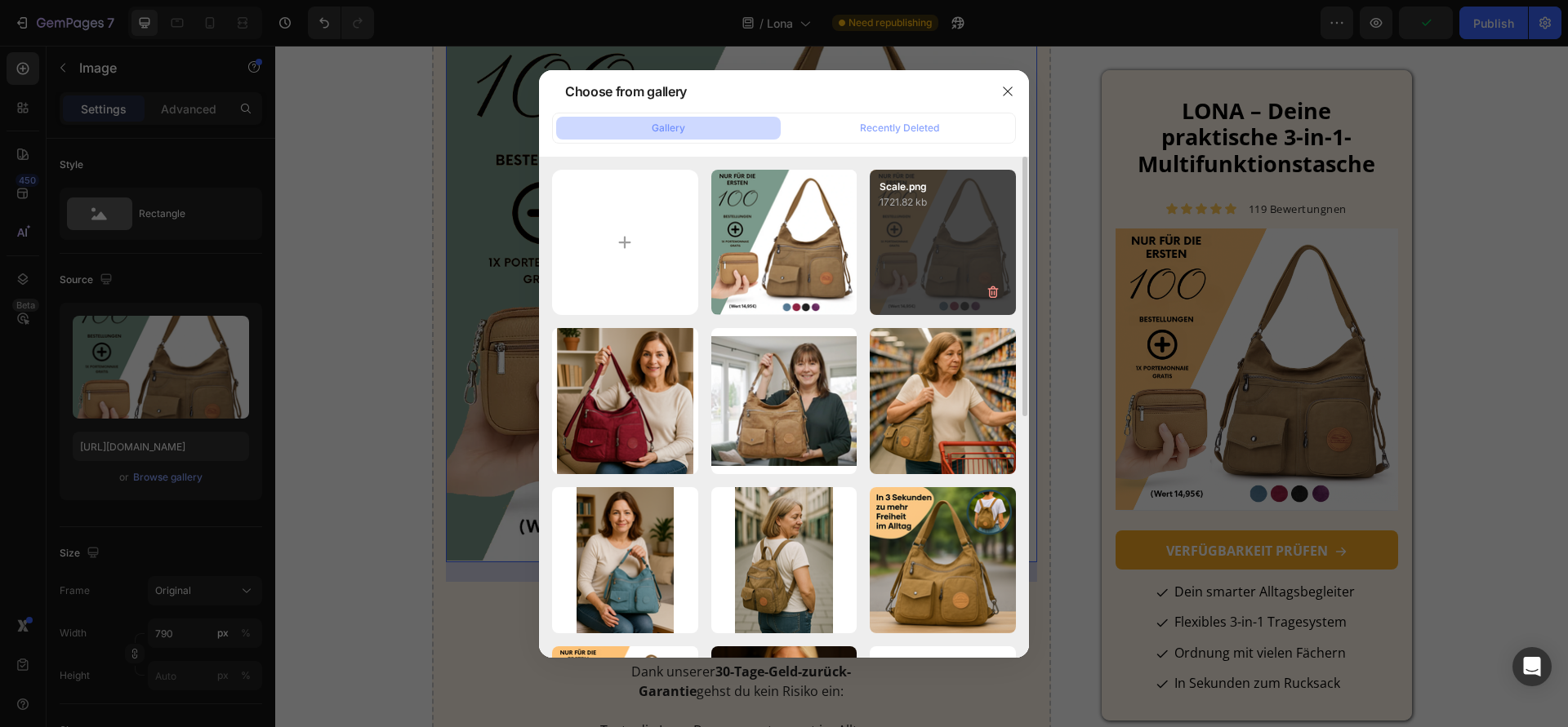
click at [880, 242] on div "Scale.png 1721.82 kb" at bounding box center [942, 242] width 146 height 146
type input "[URL][DOMAIN_NAME]"
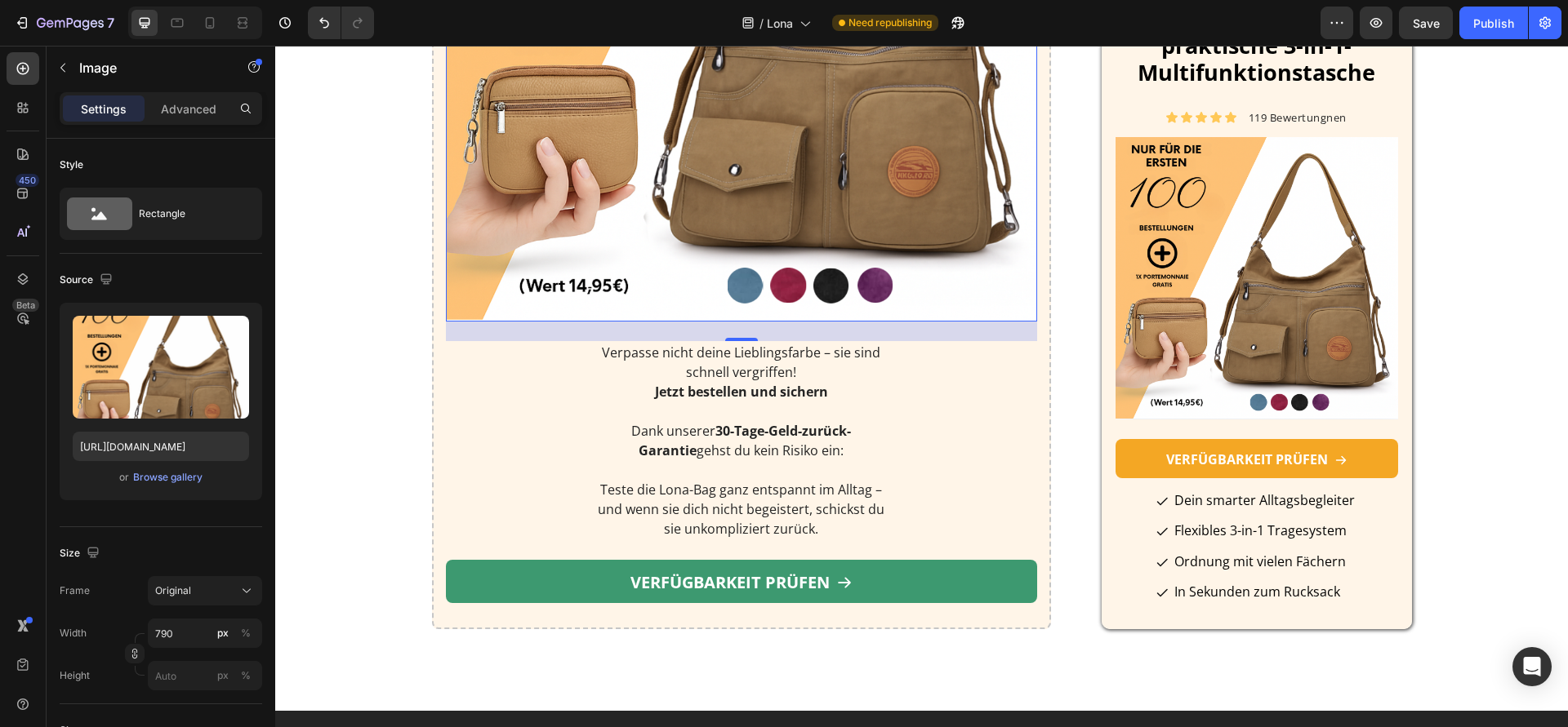
scroll to position [6350, 0]
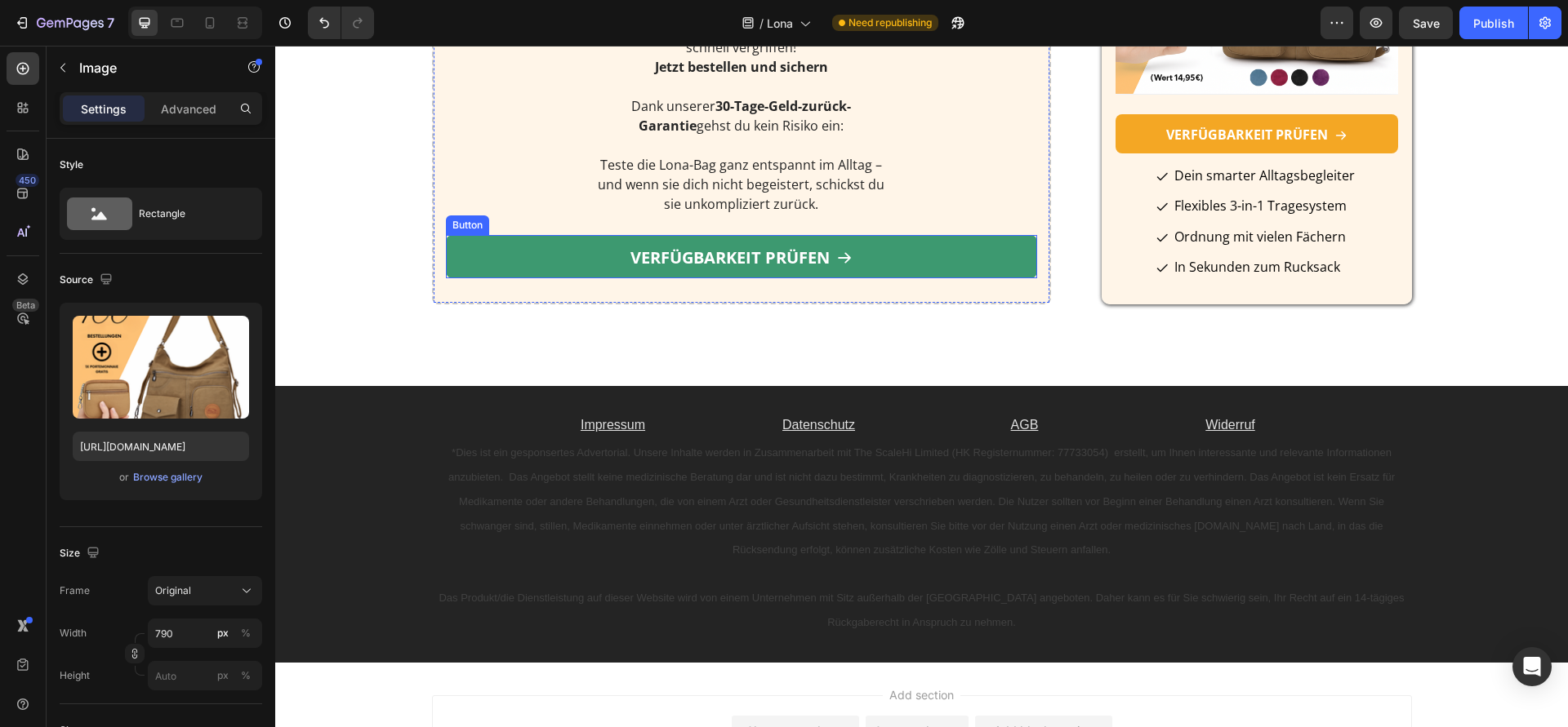
click at [543, 279] on link "VERFÜGBARKEIT PRÜFEN" at bounding box center [742, 256] width 592 height 43
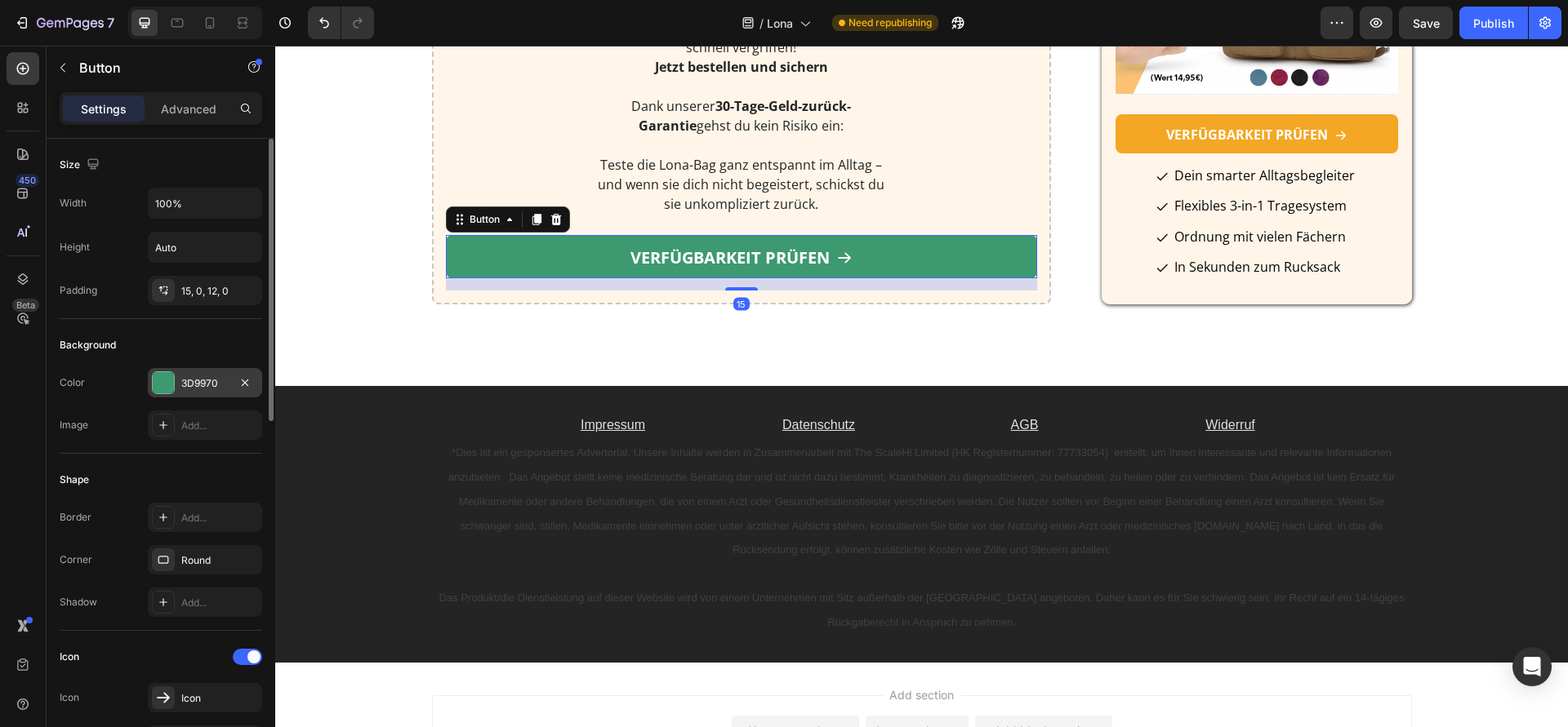
click at [205, 387] on div "3D9970" at bounding box center [205, 383] width 47 height 14
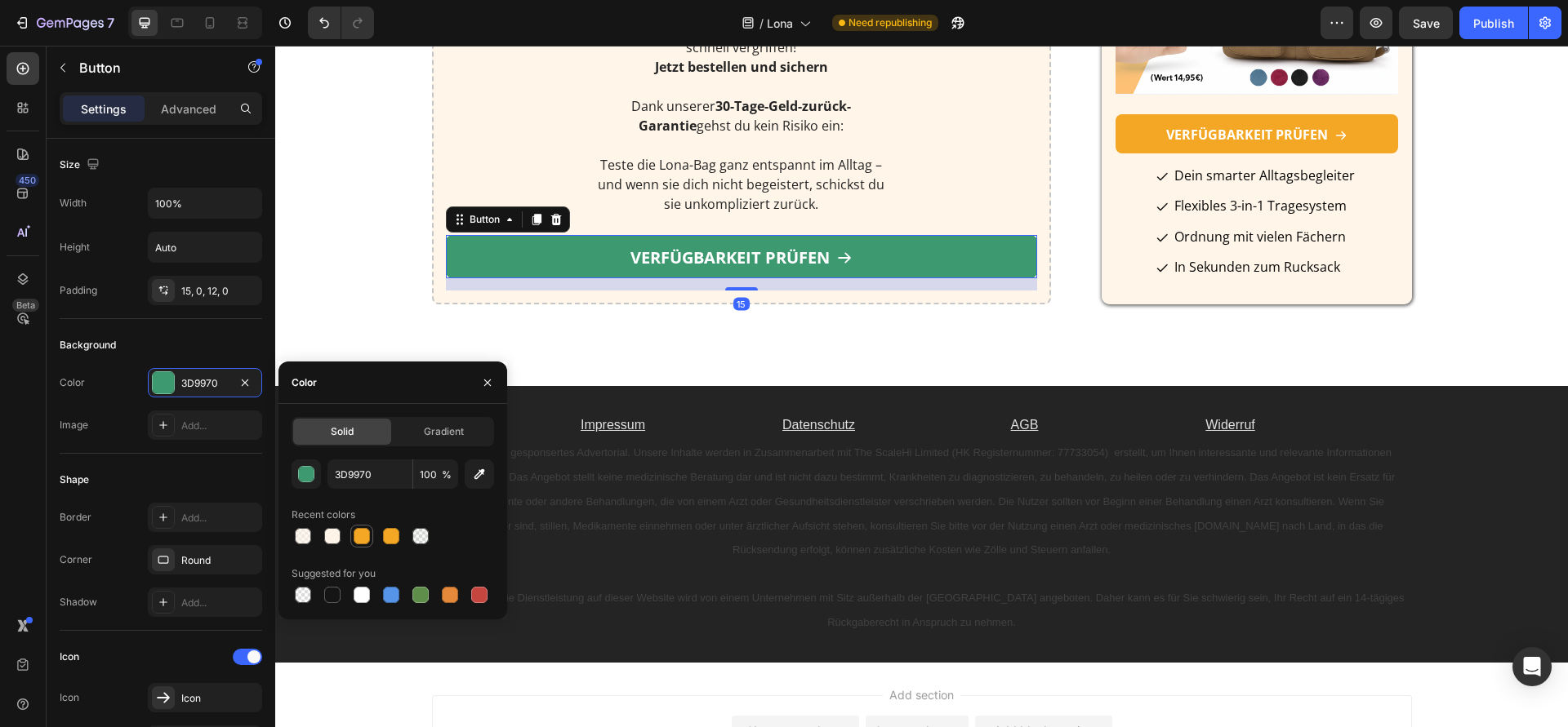
click at [357, 538] on div at bounding box center [362, 535] width 16 height 16
type input "F4A724"
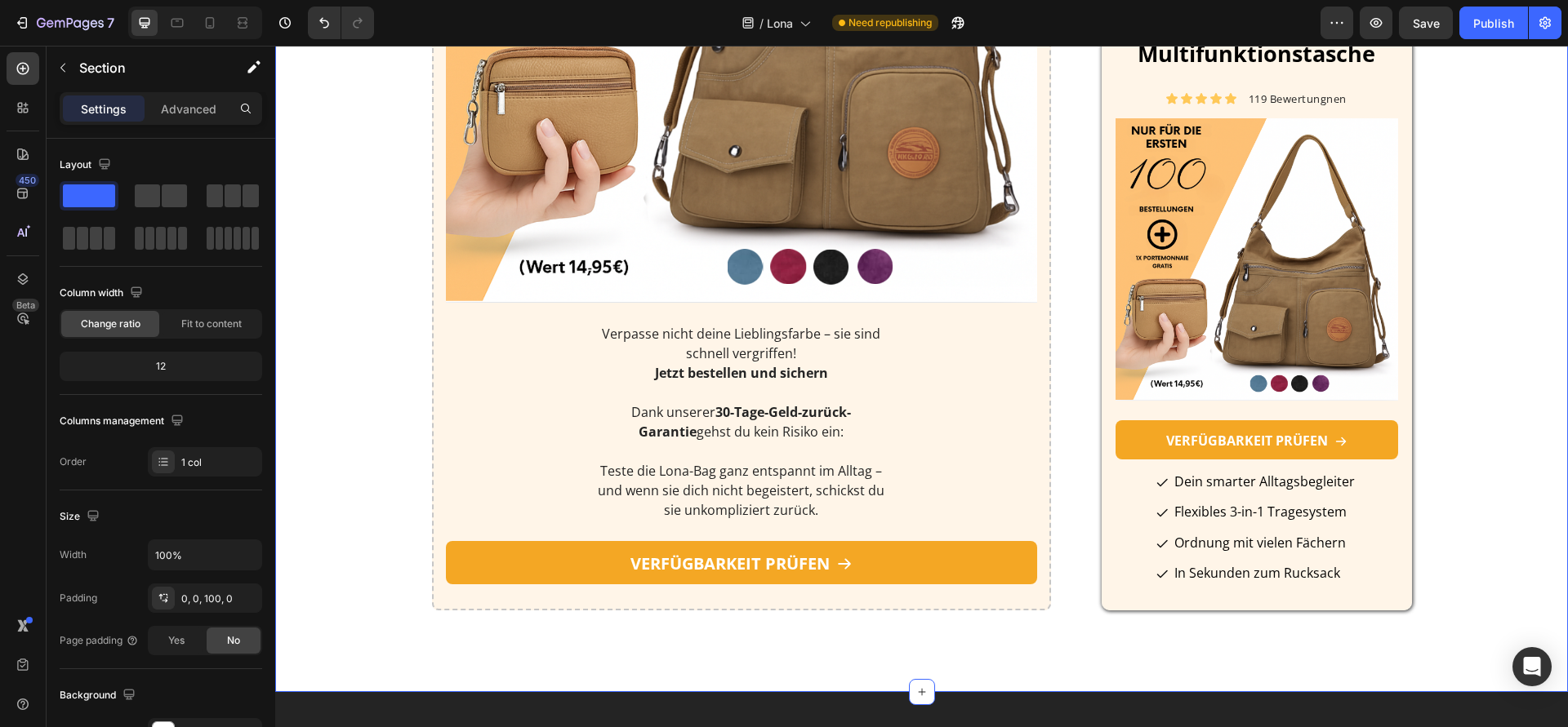
scroll to position [6039, 0]
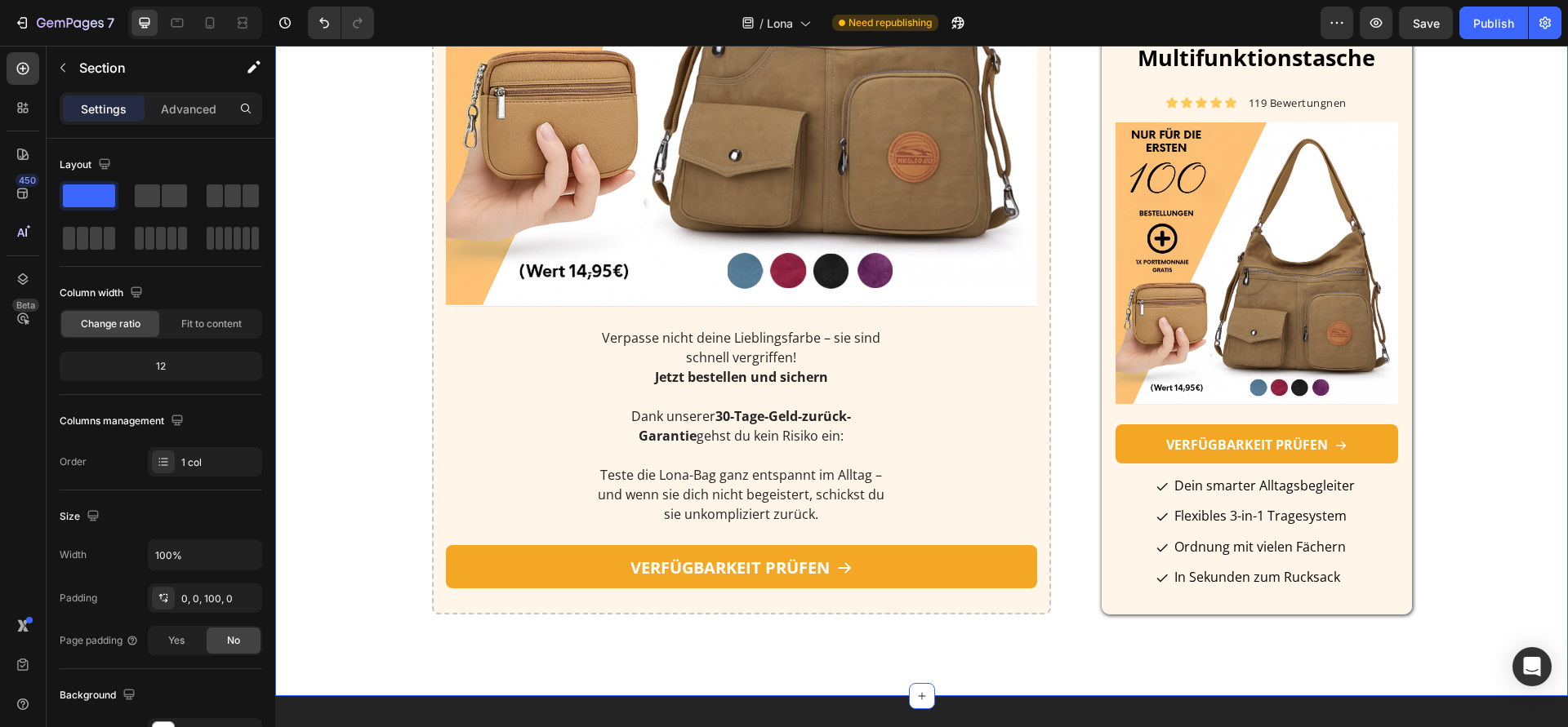
click at [221, 39] on div "7 Version history / Lona Need republishing Preview Save Publish" at bounding box center [784, 23] width 1568 height 46
click at [217, 35] on div at bounding box center [210, 23] width 26 height 26
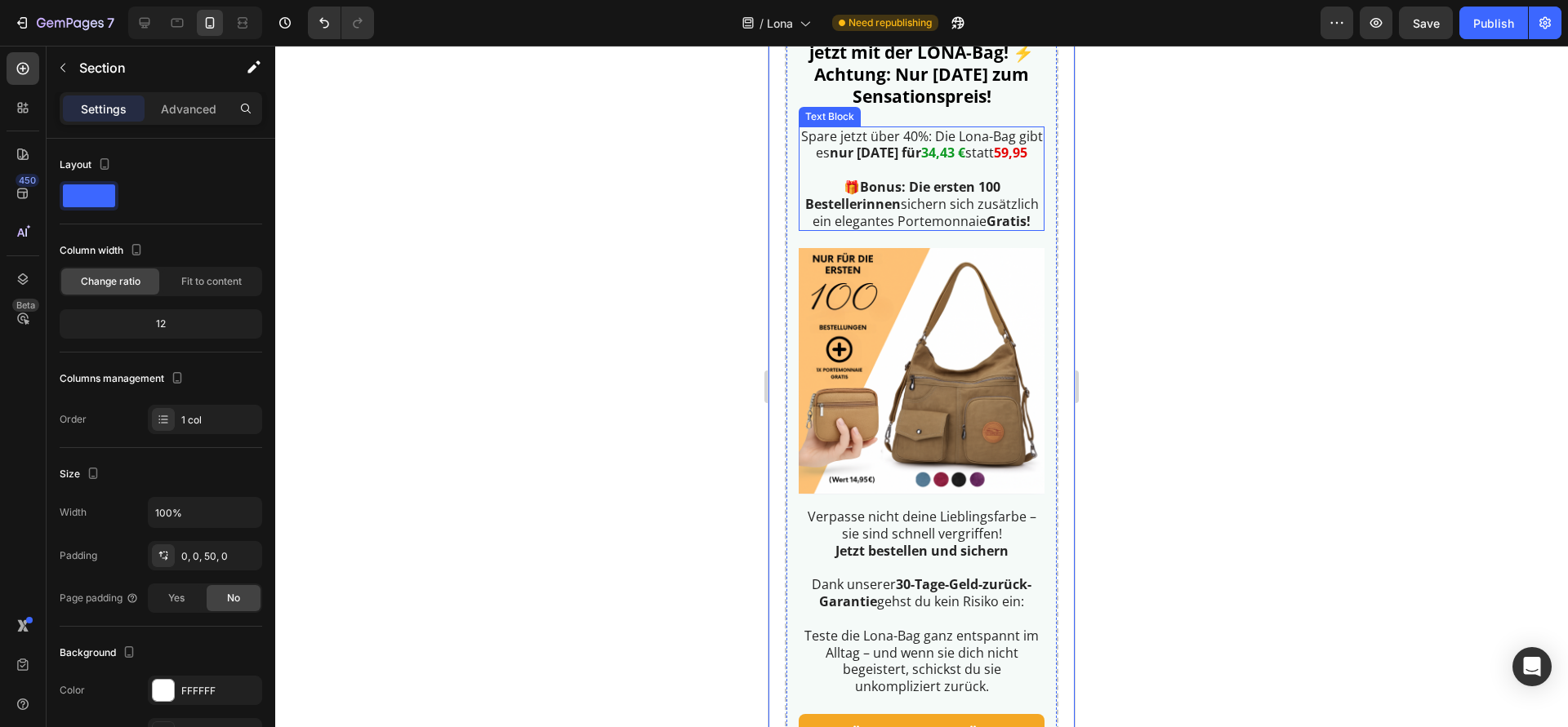
scroll to position [6290, 0]
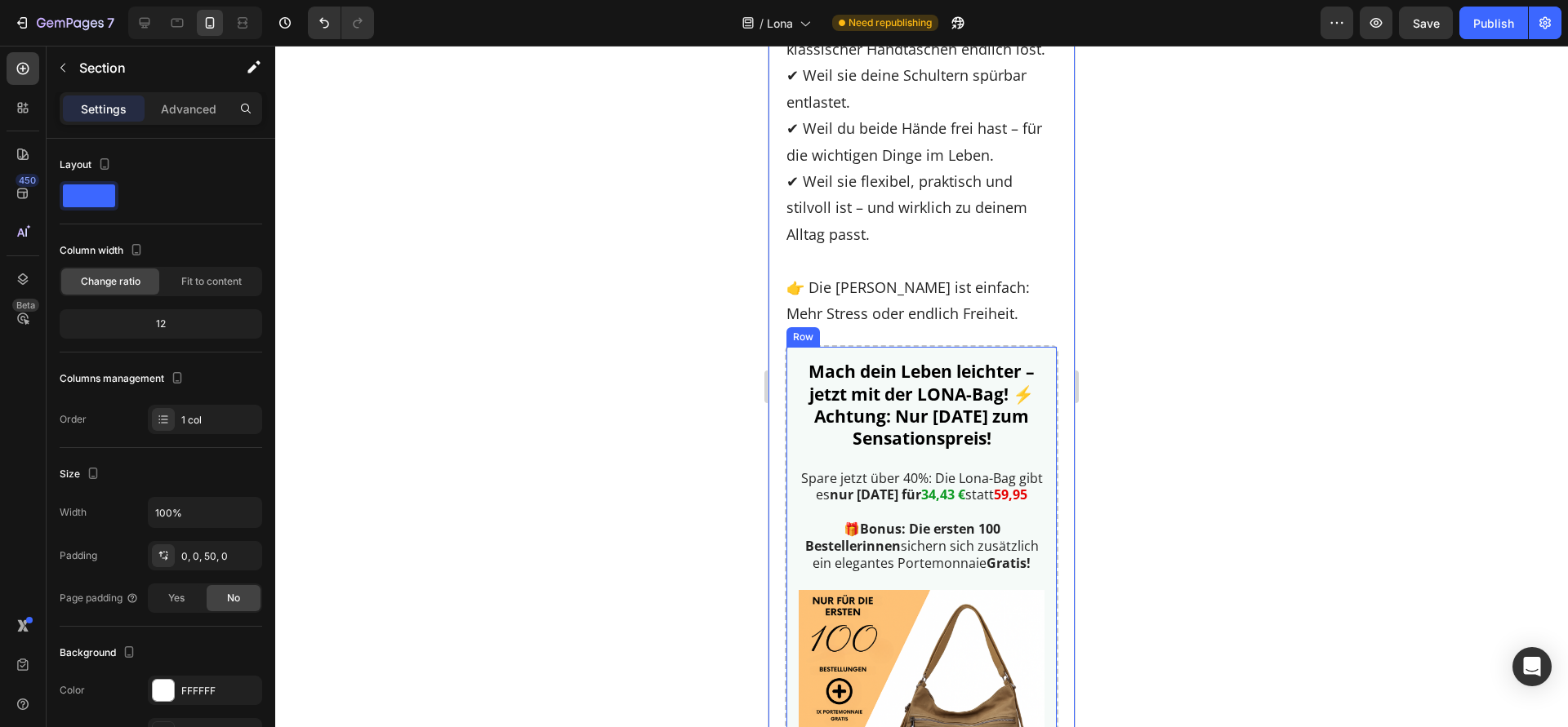
click at [789, 476] on div "Mach dein Leben leichter – jetzt mit der LONA-Bag! ⚡ Achtung: Nur [DATE] zum Se…" at bounding box center [922, 732] width 274 height 773
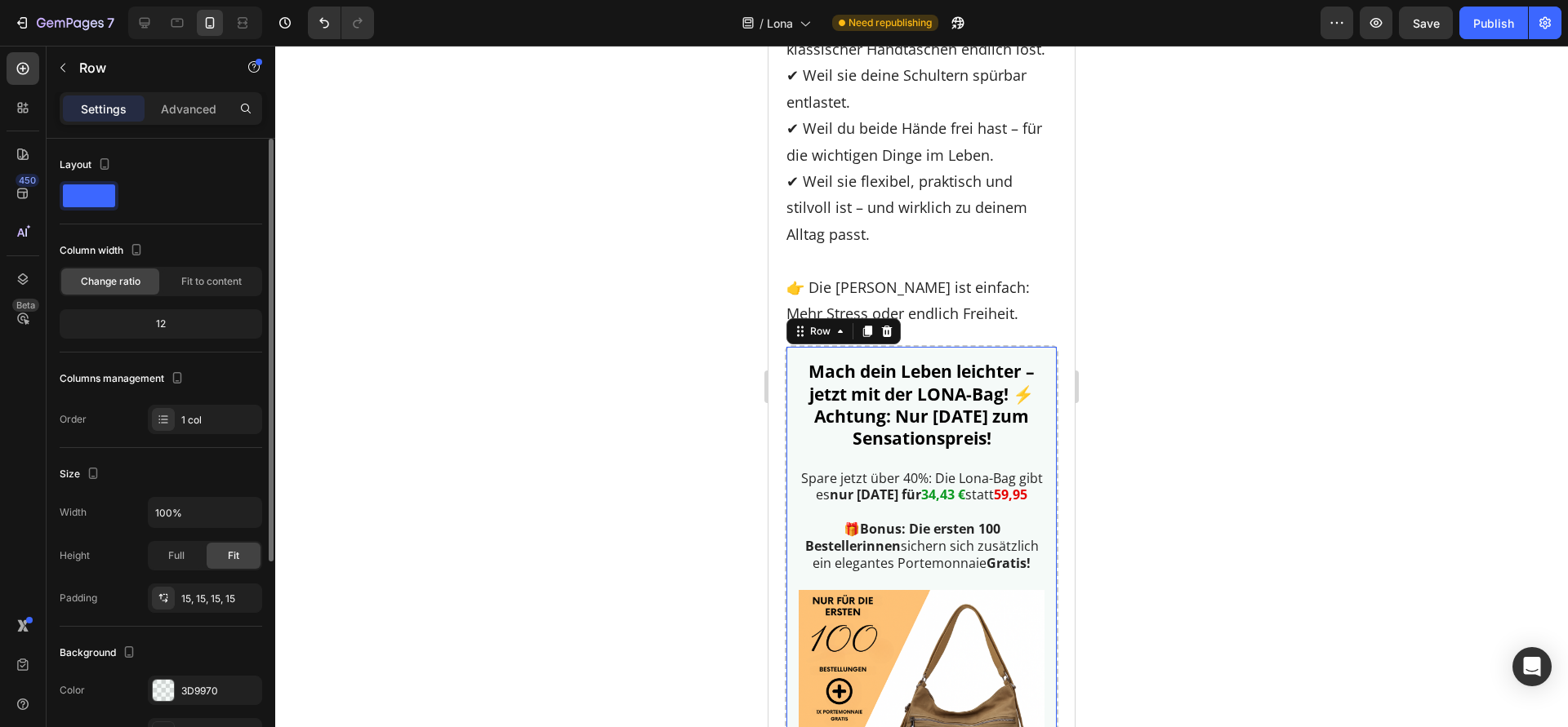
scroll to position [317, 0]
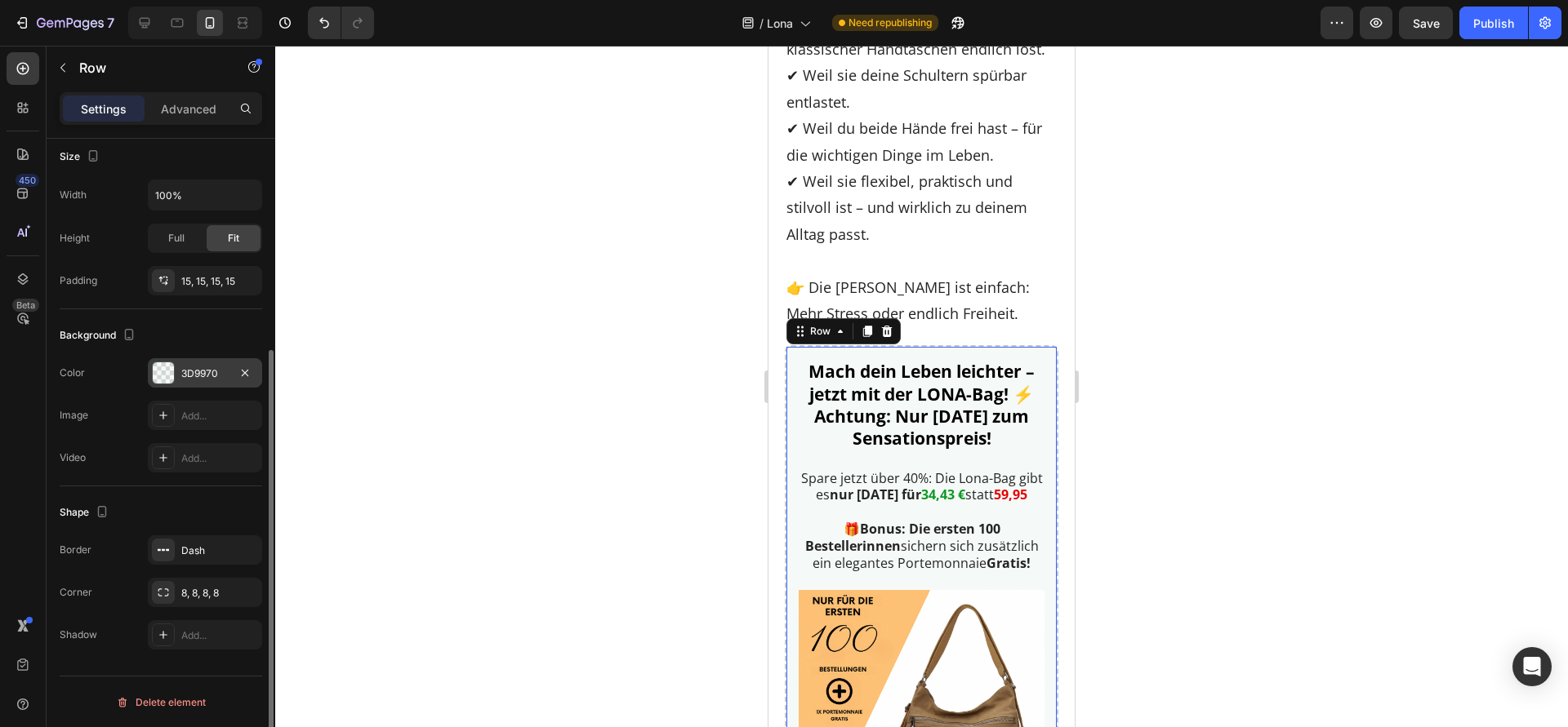
click at [206, 370] on div "3D9970" at bounding box center [205, 373] width 47 height 14
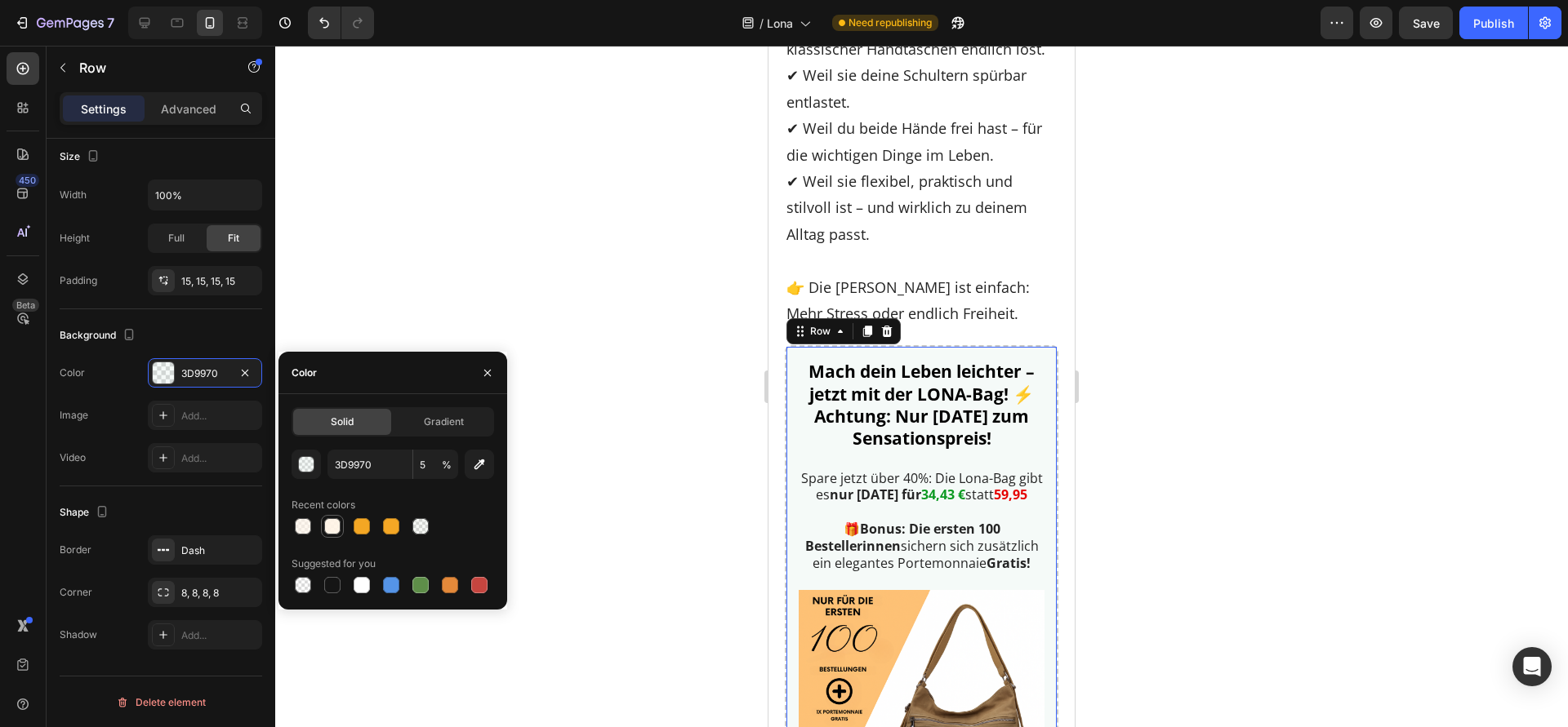
click at [332, 532] on div at bounding box center [332, 526] width 16 height 16
type input "FFF4E6"
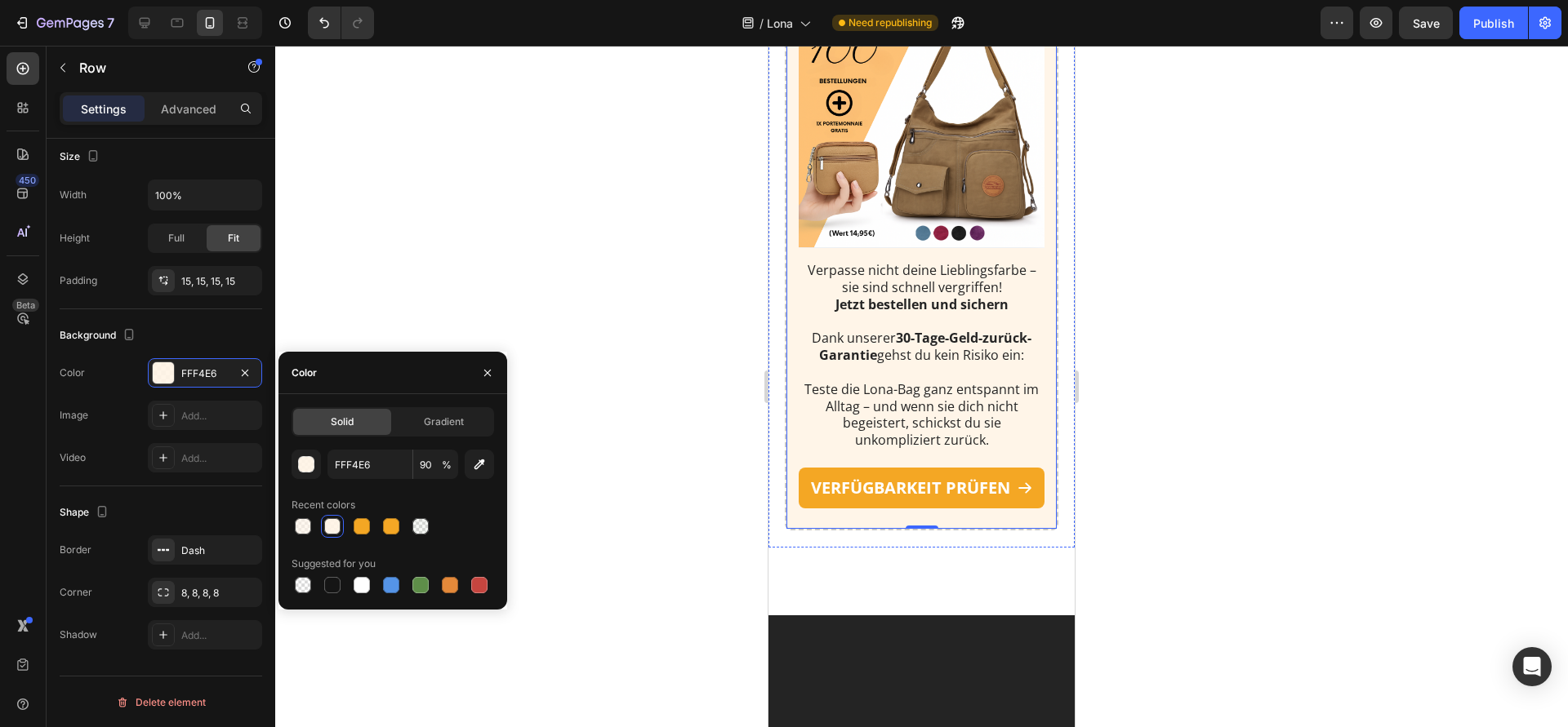
scroll to position [6882, 0]
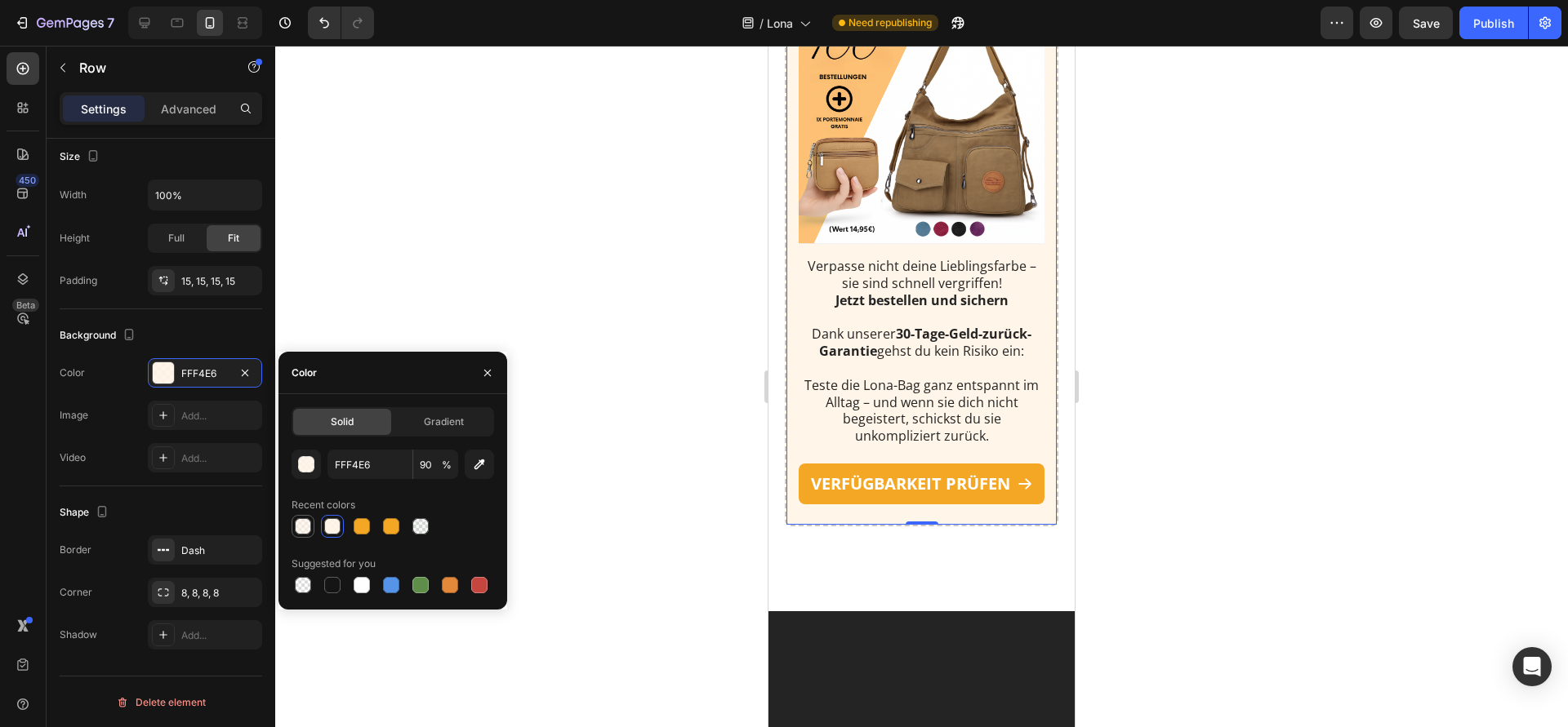
click at [309, 525] on div at bounding box center [302, 526] width 16 height 16
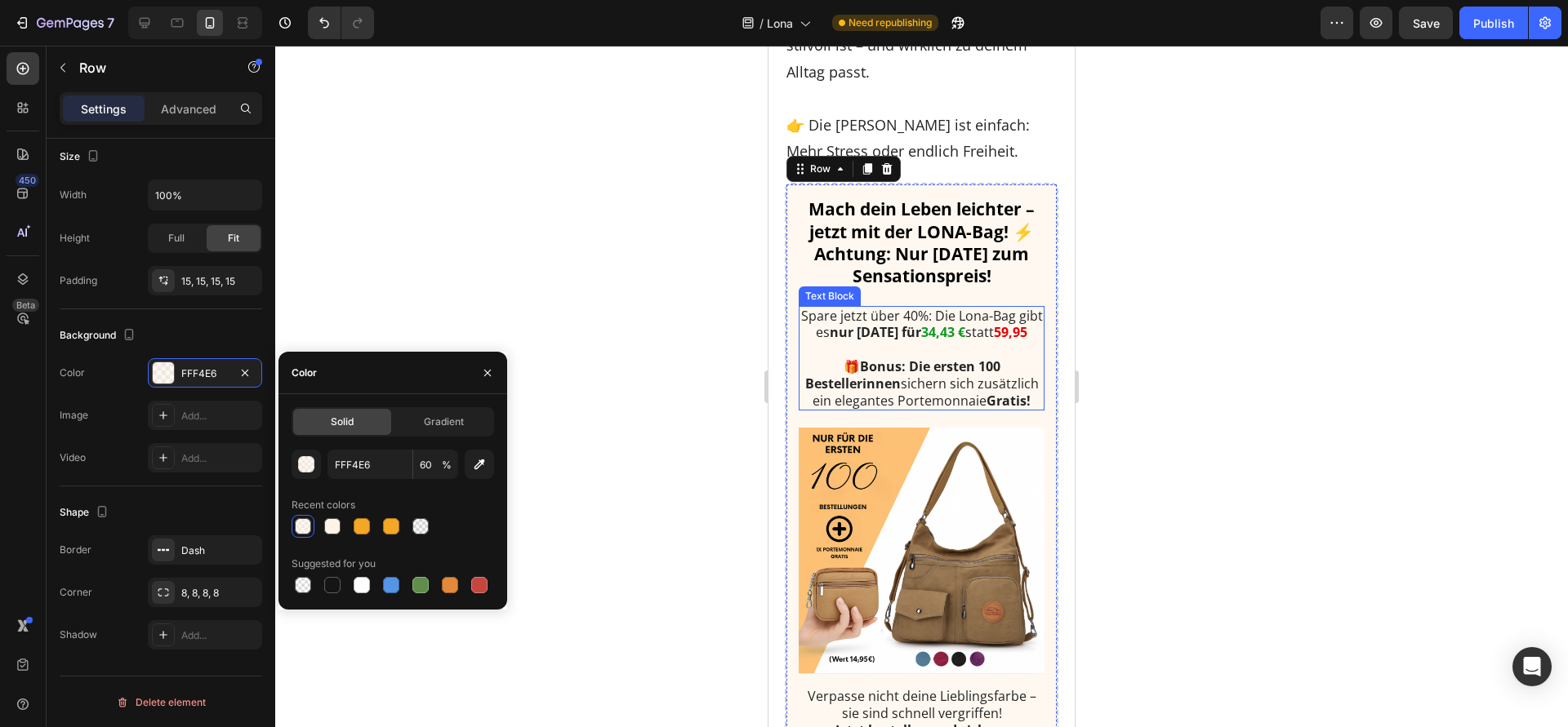
scroll to position [6481, 0]
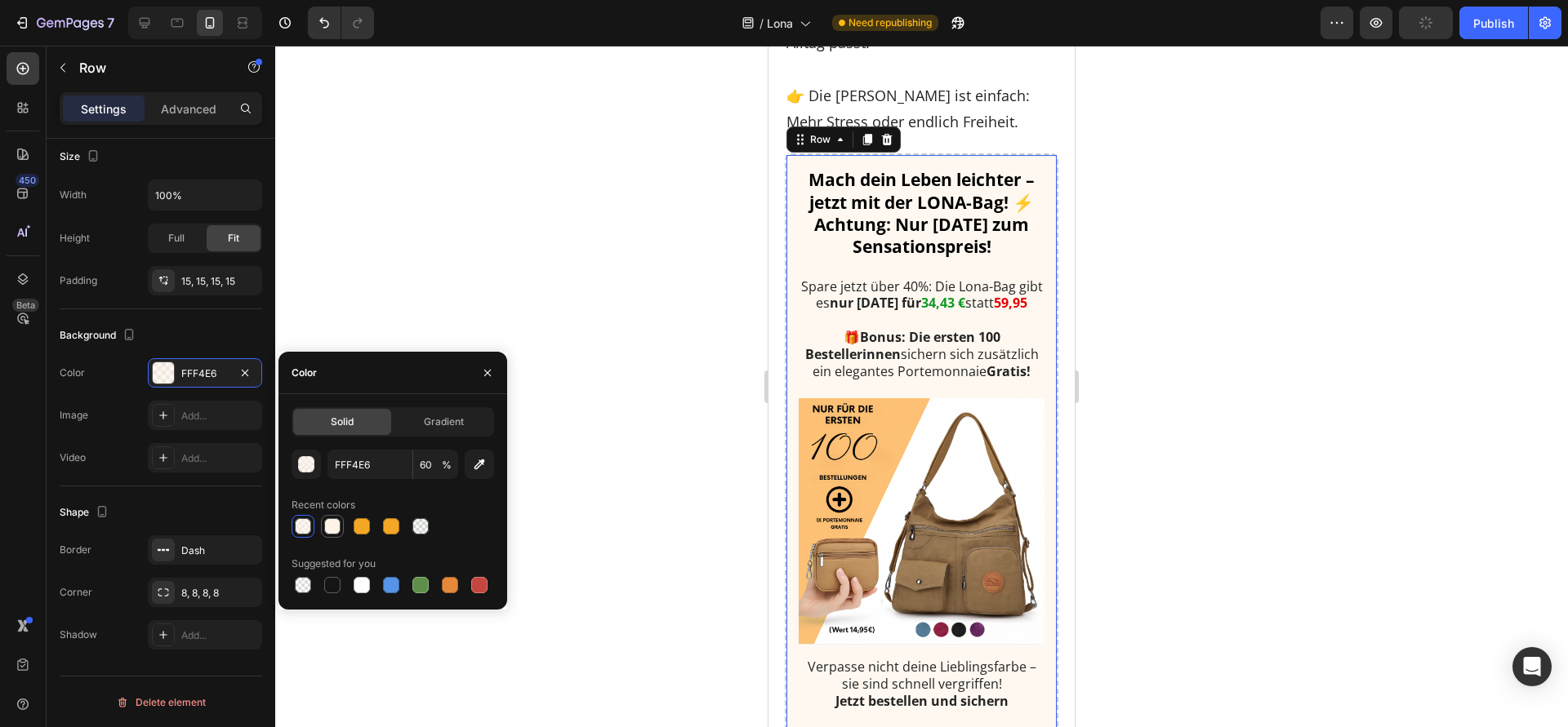
click at [340, 529] on div at bounding box center [332, 526] width 16 height 16
type input "90"
click at [410, 277] on div at bounding box center [922, 386] width 1293 height 681
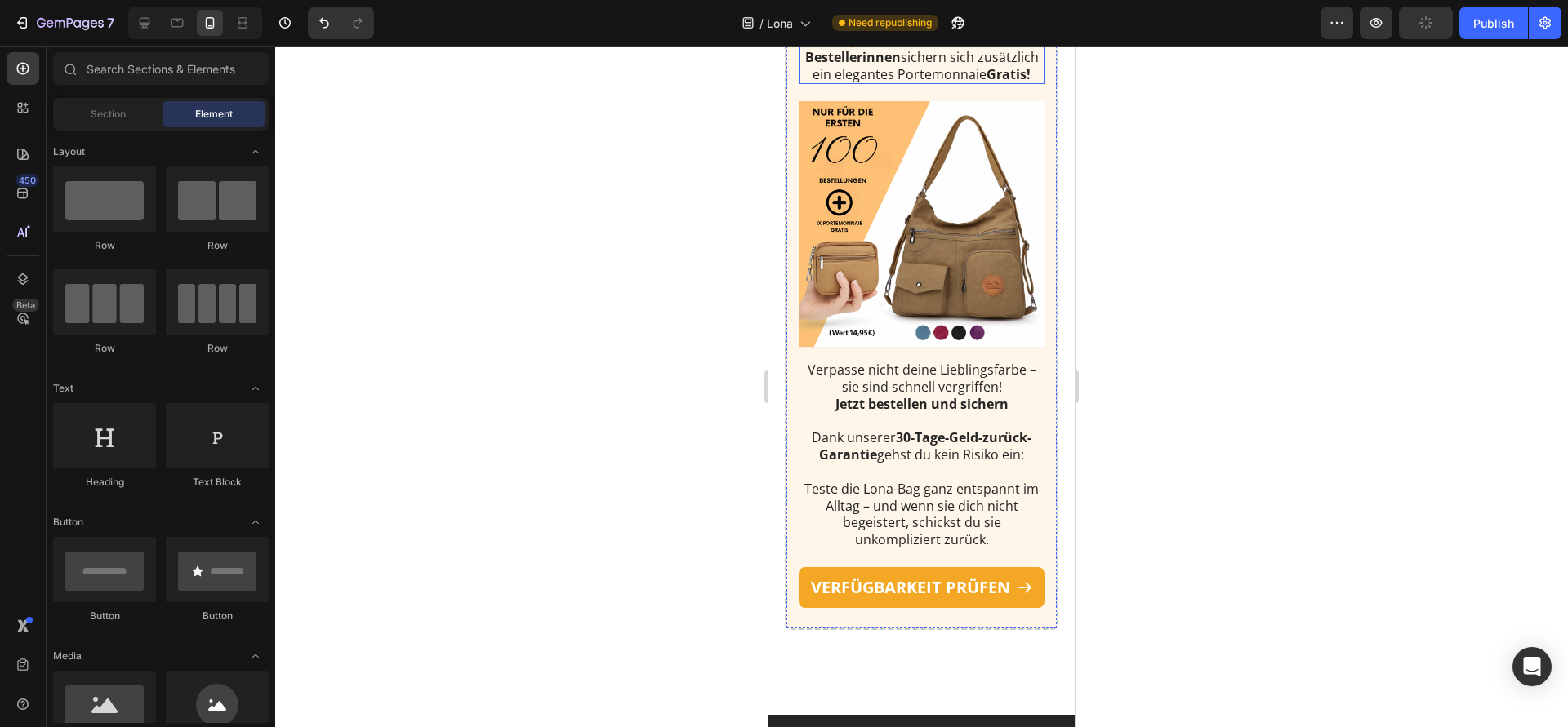
scroll to position [7119, 0]
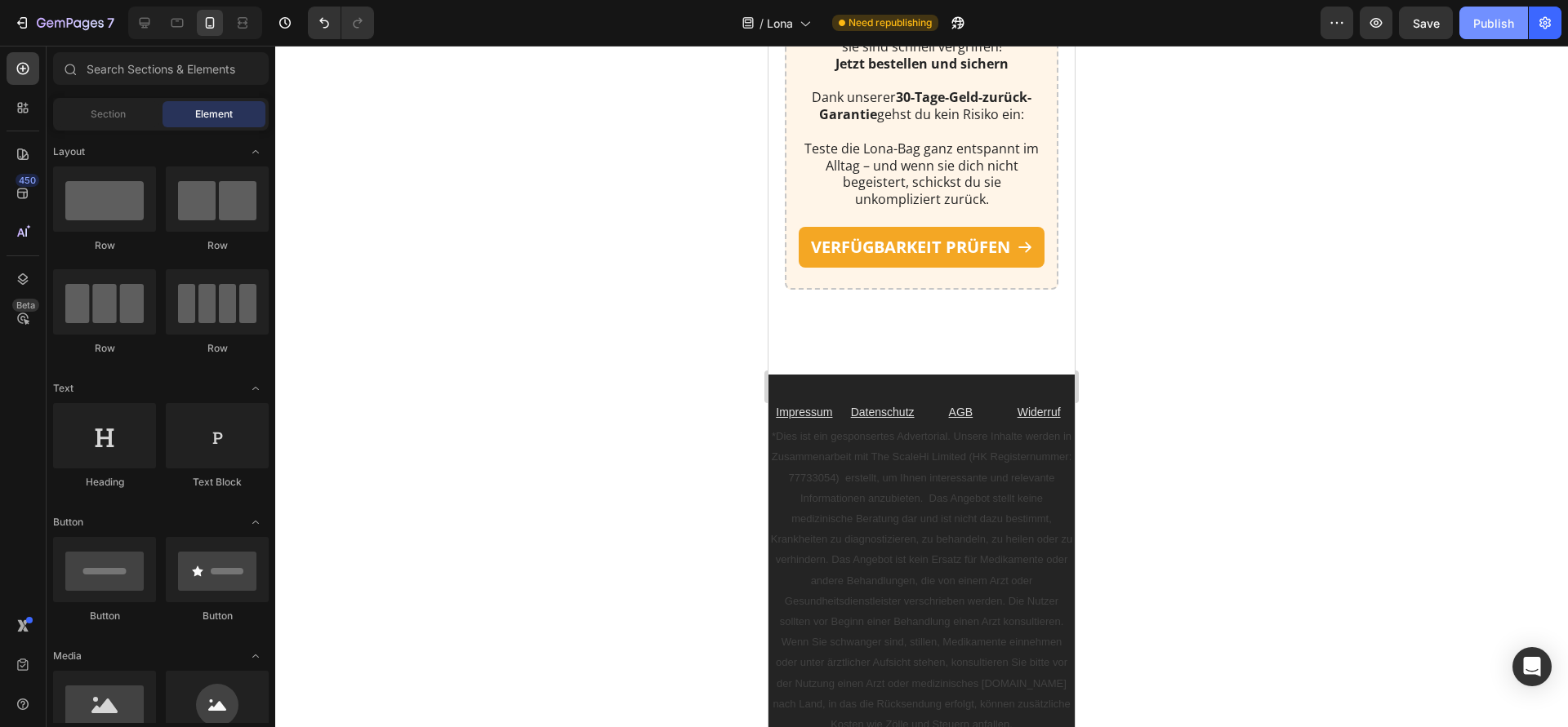
click at [1474, 27] on div "Publish" at bounding box center [1494, 23] width 41 height 17
click at [138, 24] on icon at bounding box center [144, 22] width 16 height 16
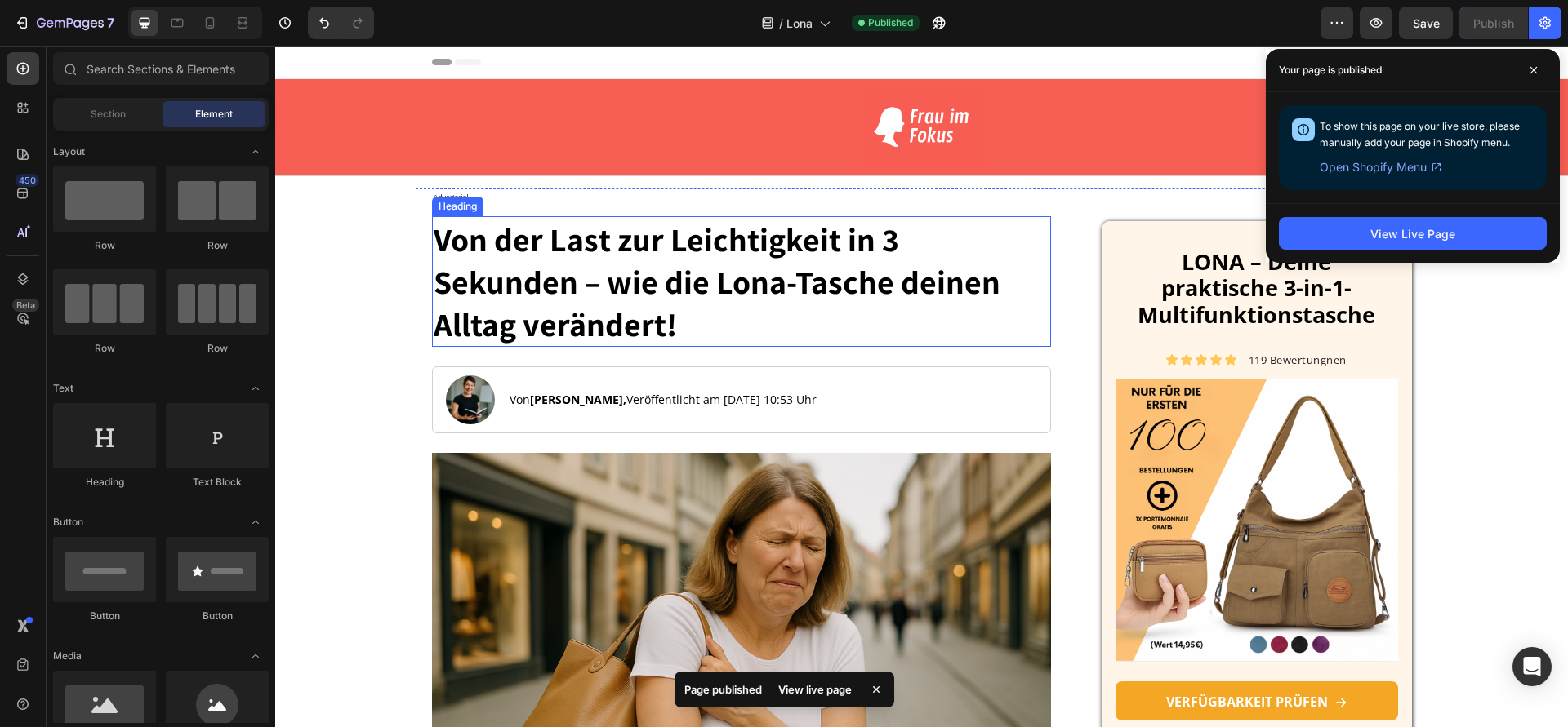
scroll to position [3, 0]
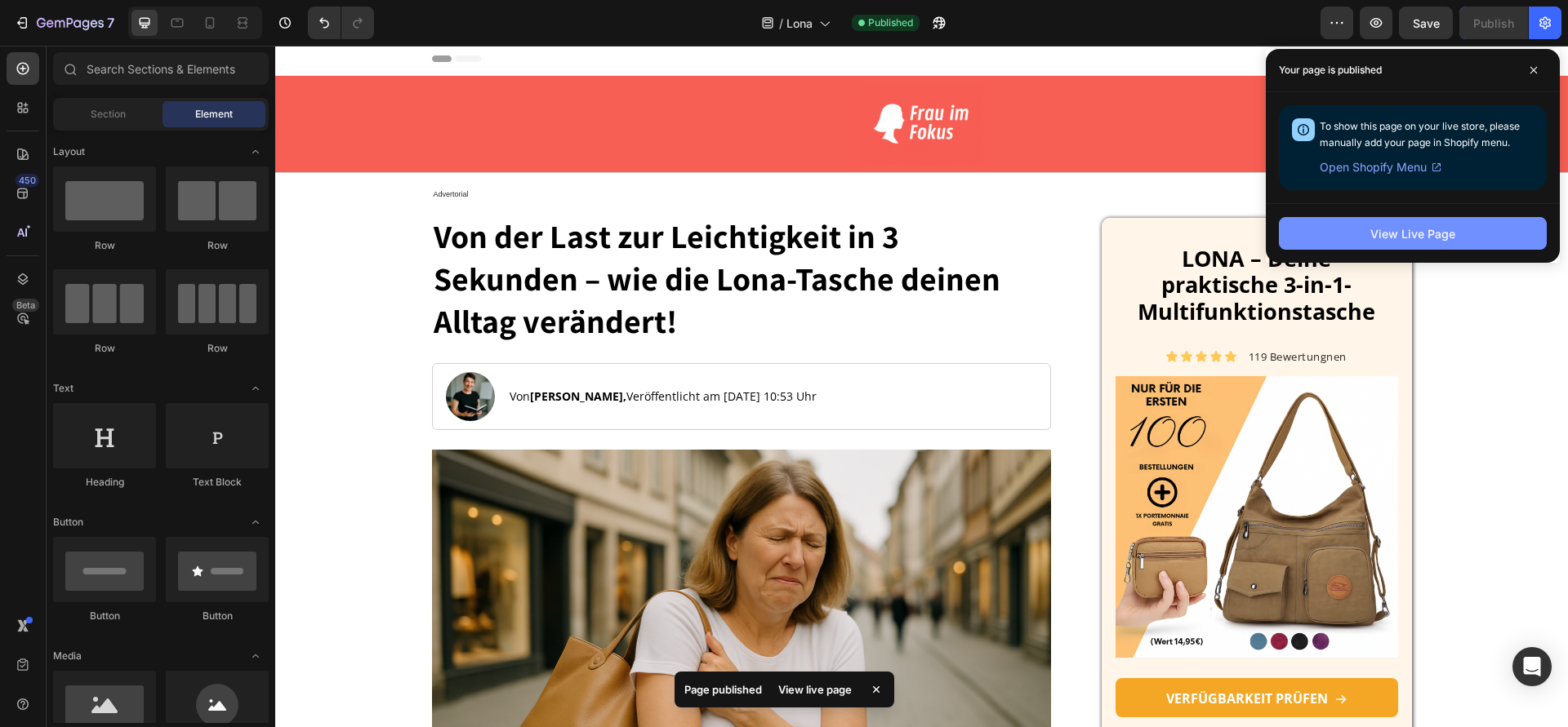
click at [1348, 224] on button "View Live Page" at bounding box center [1413, 233] width 268 height 33
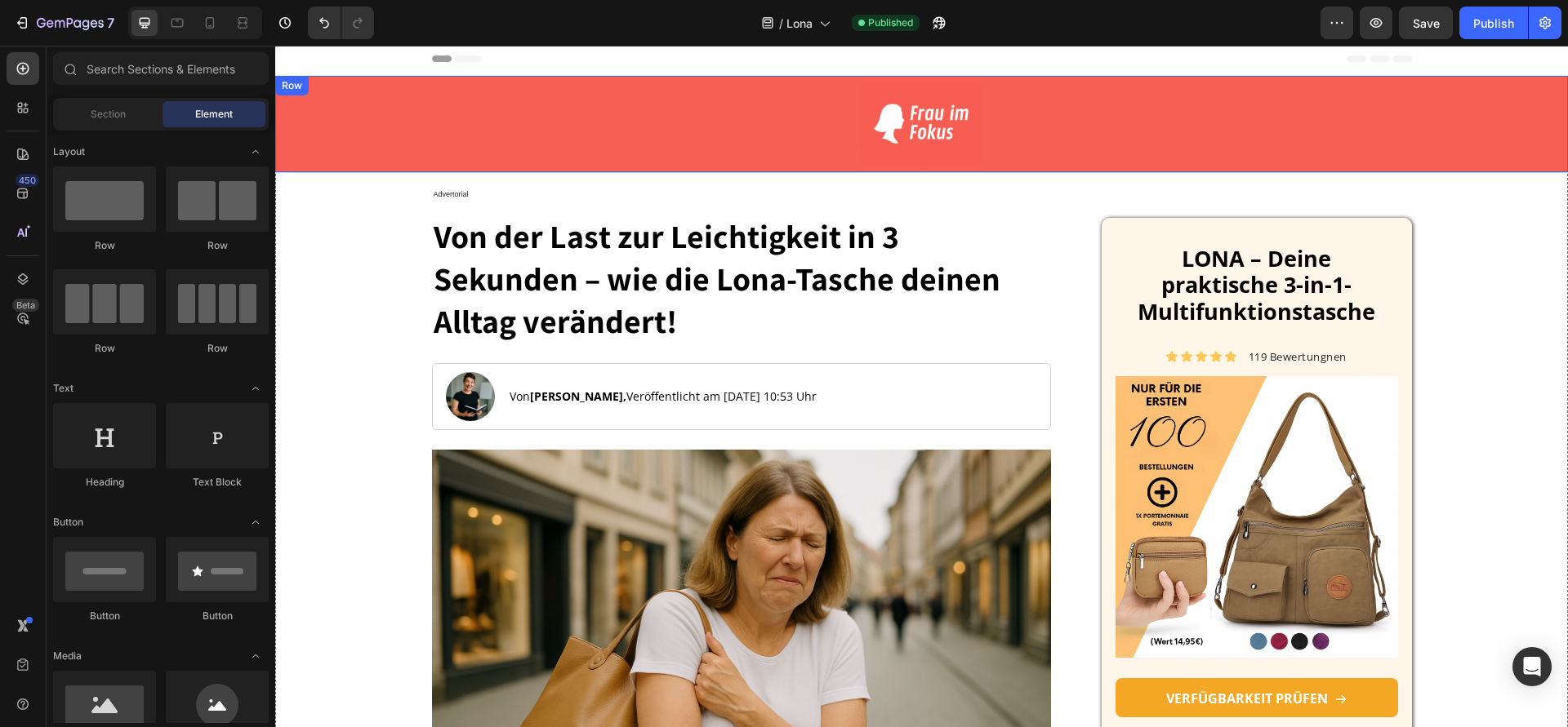
click at [387, 117] on div "Image Row" at bounding box center [922, 124] width 1293 height 96
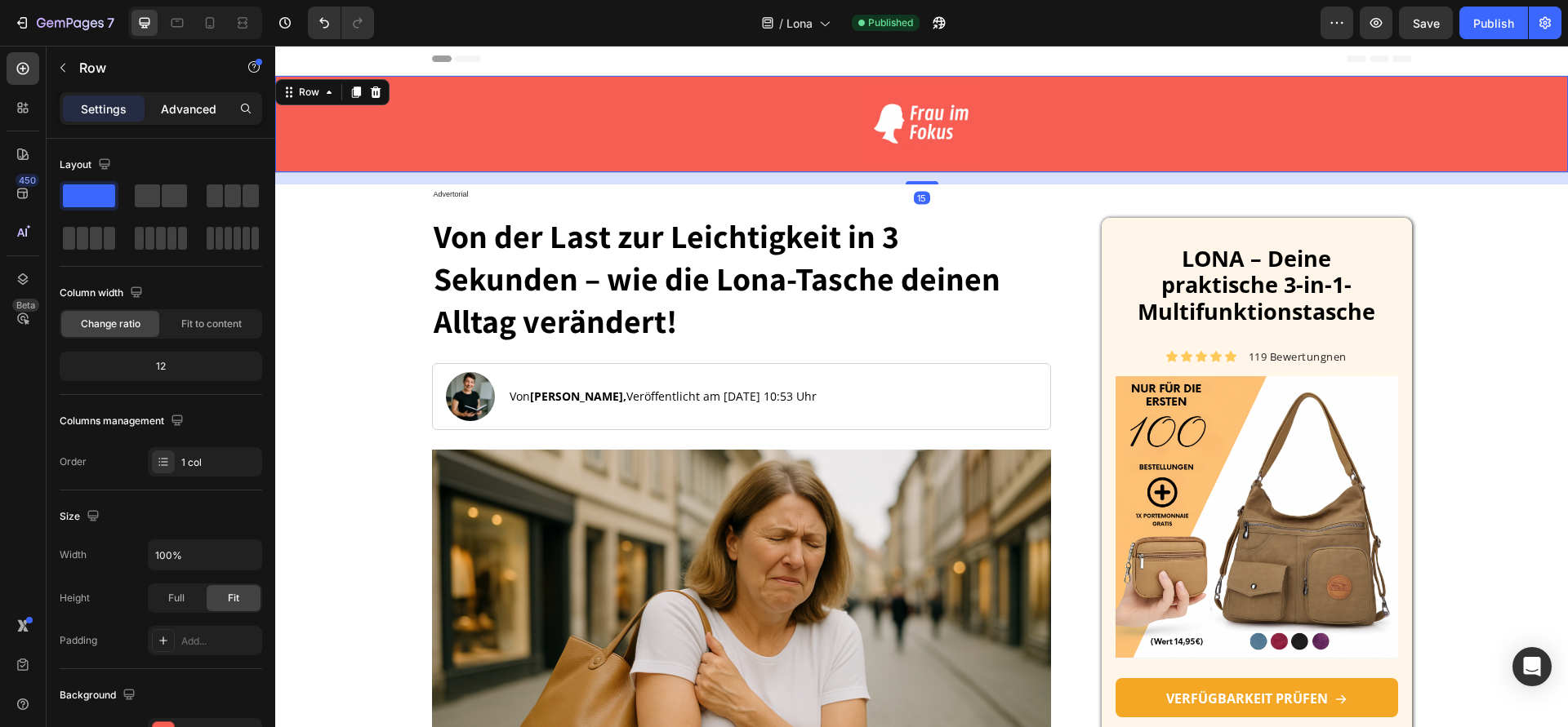
click at [198, 120] on div "Advanced" at bounding box center [188, 108] width 82 height 26
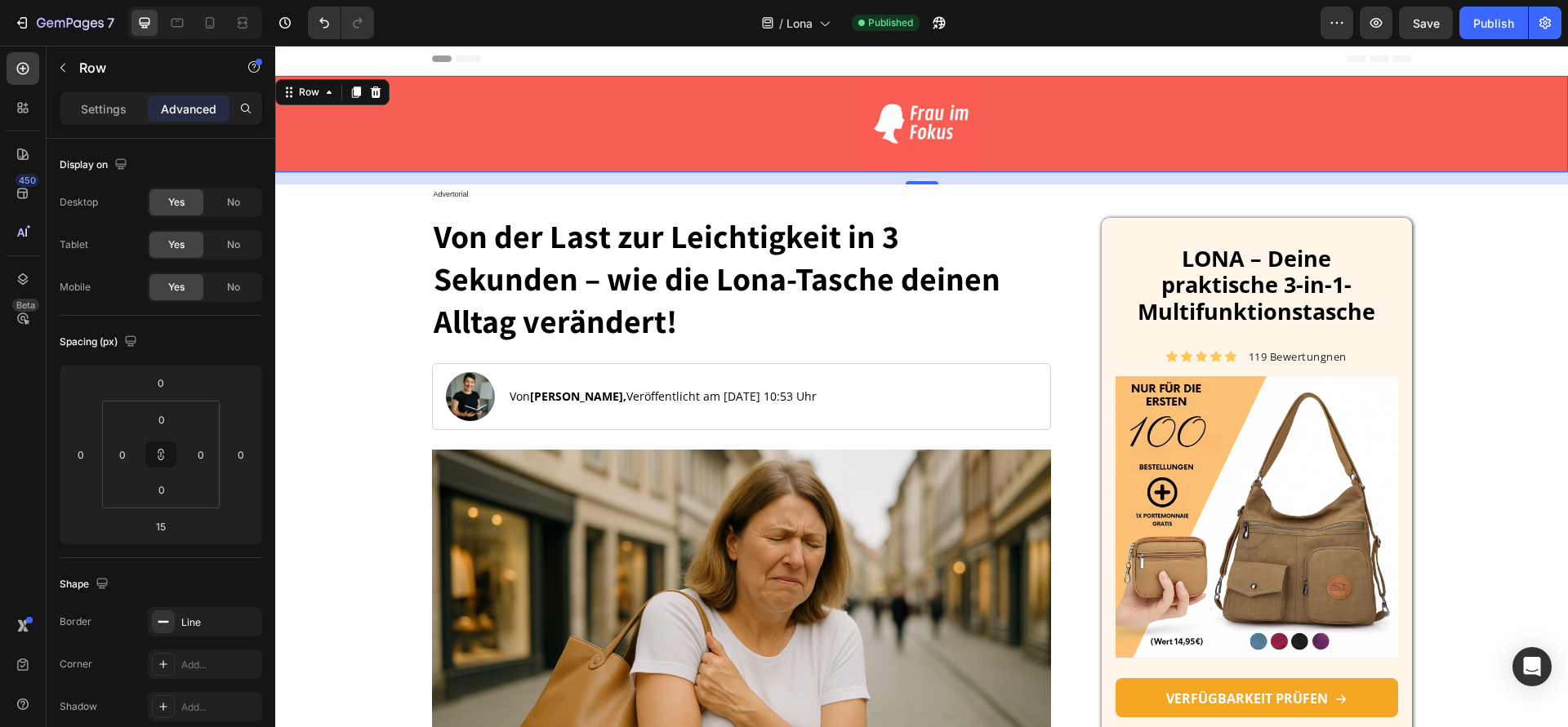
click at [217, 111] on div "Advanced" at bounding box center [188, 108] width 82 height 26
click at [813, 104] on link at bounding box center [922, 124] width 980 height 82
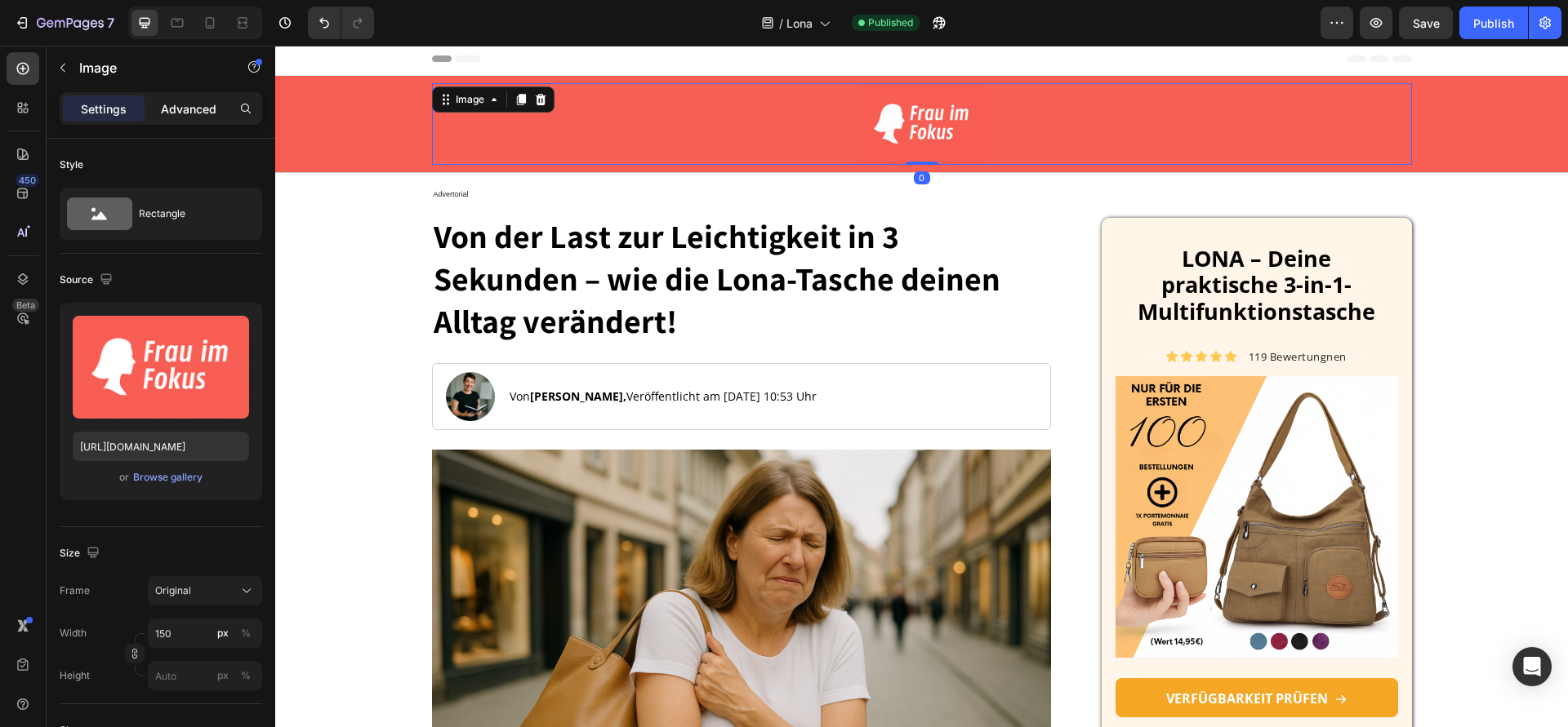
click at [171, 106] on p "Advanced" at bounding box center [188, 109] width 56 height 17
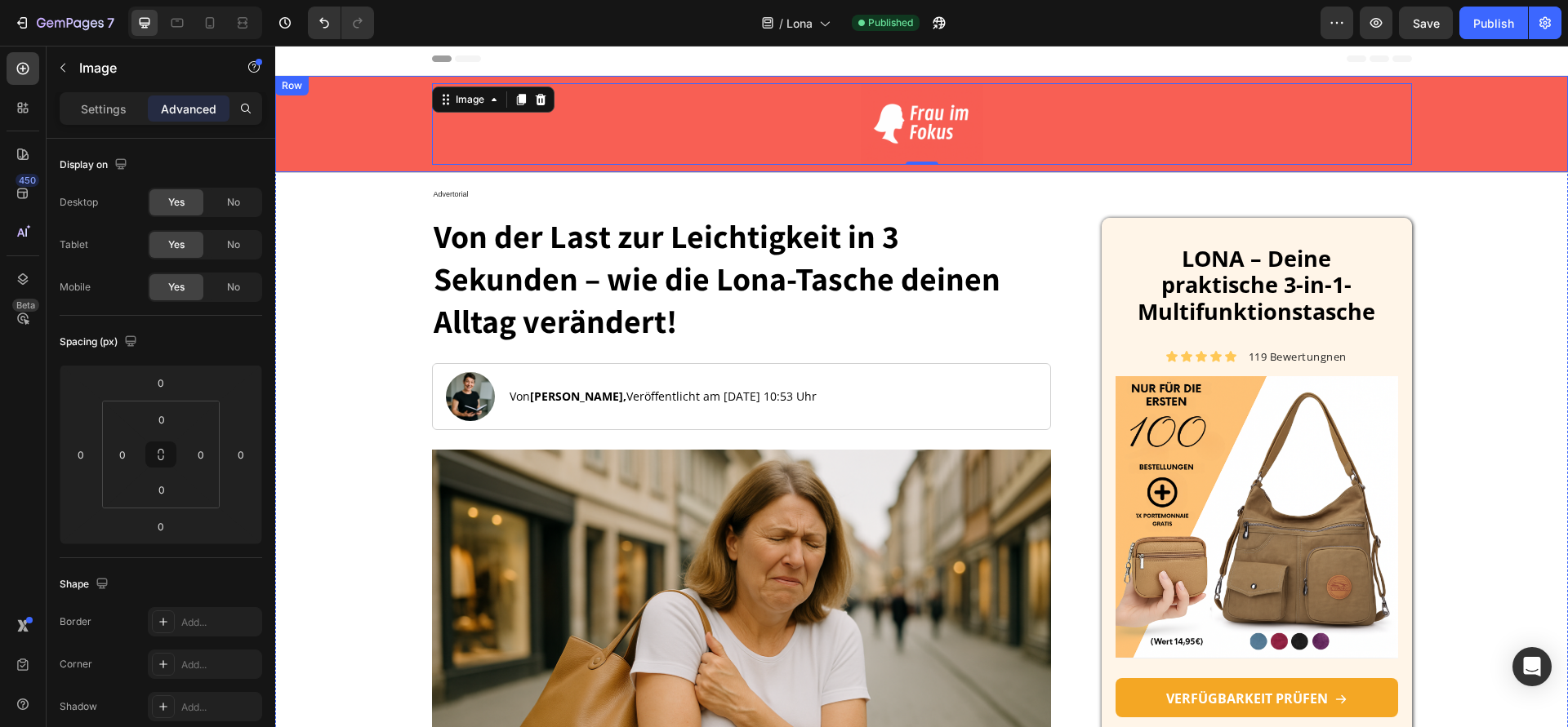
click at [305, 107] on div "Image 0 Row" at bounding box center [922, 124] width 1293 height 96
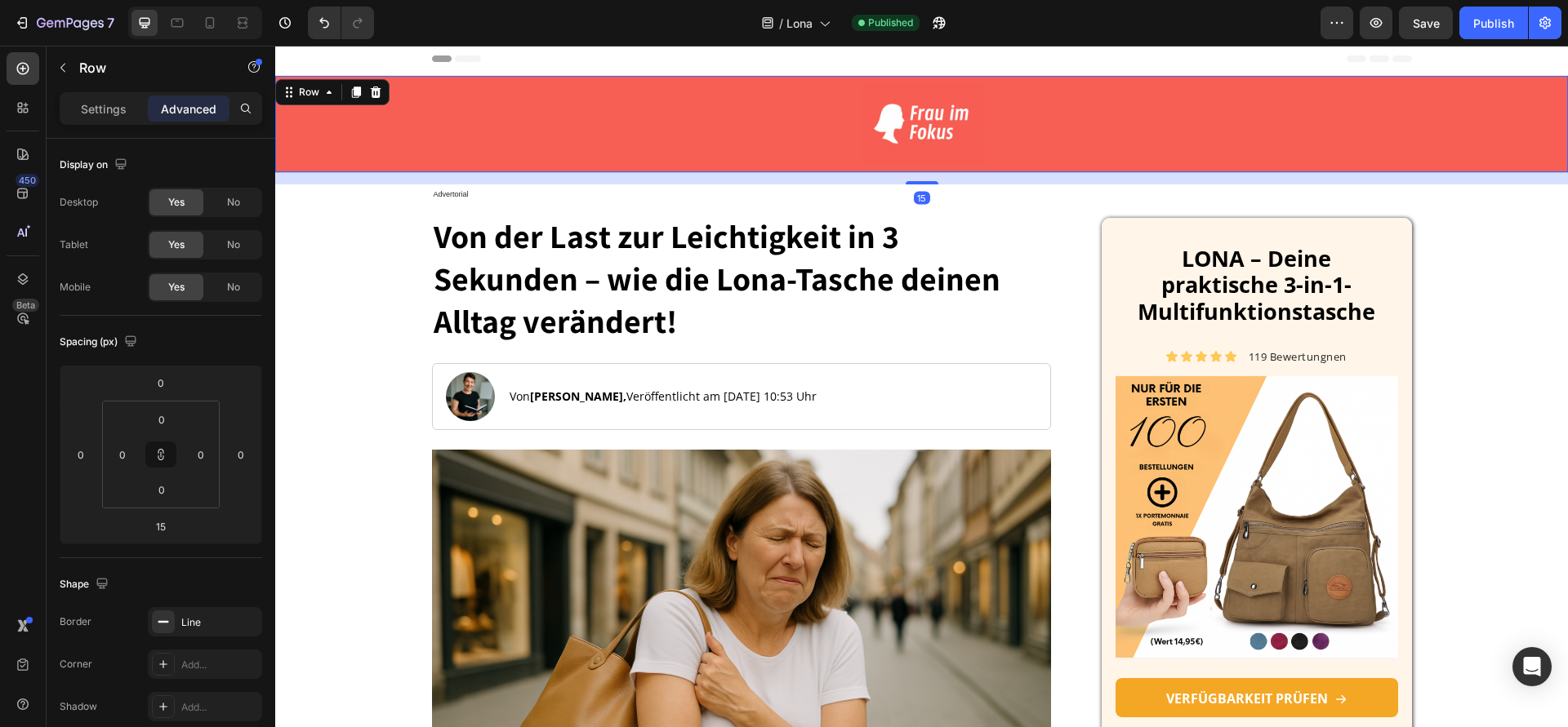
click at [305, 107] on div "Image Row" at bounding box center [922, 124] width 1293 height 96
click at [297, 158] on div "Image Row" at bounding box center [922, 124] width 1293 height 96
click at [110, 119] on div "Settings" at bounding box center [103, 108] width 82 height 26
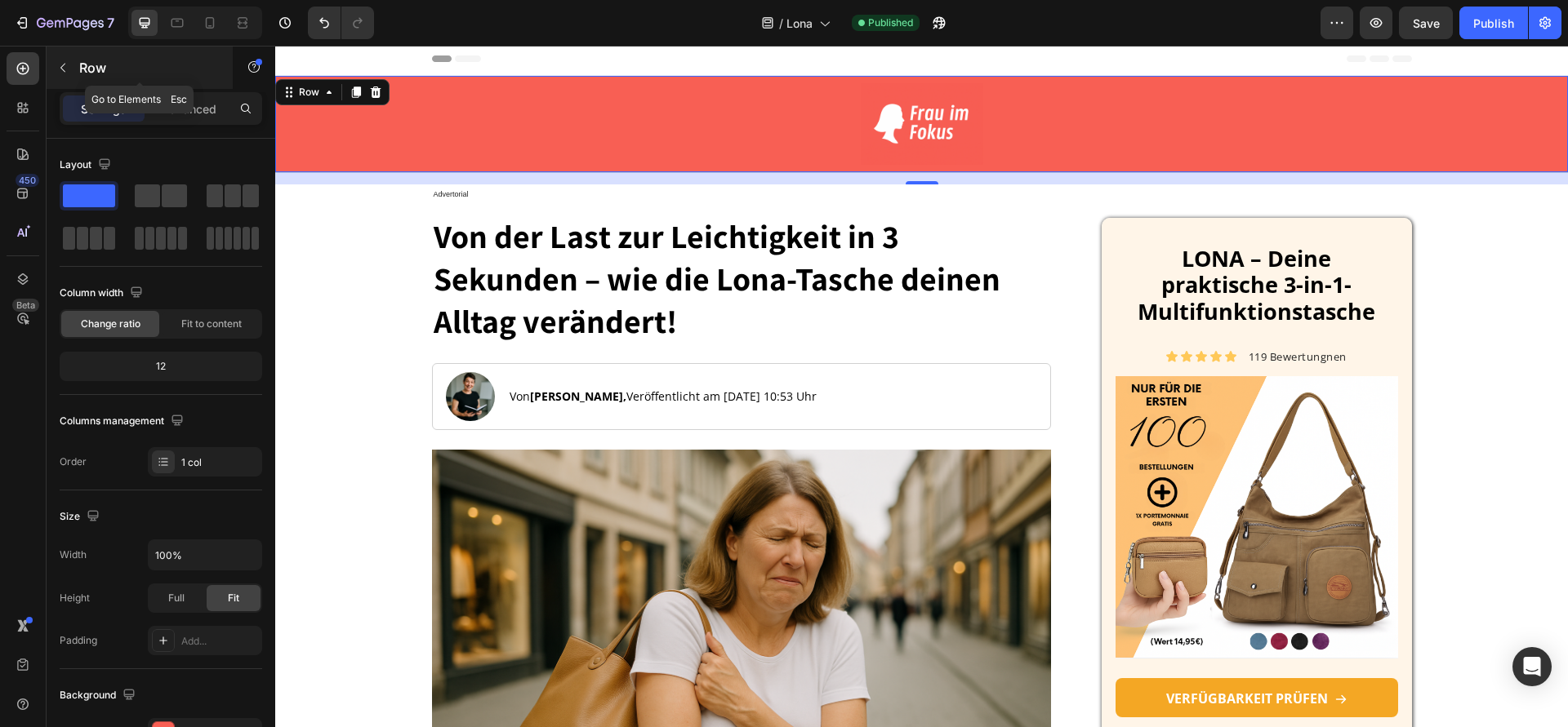
click at [68, 73] on icon "button" at bounding box center [63, 67] width 13 height 13
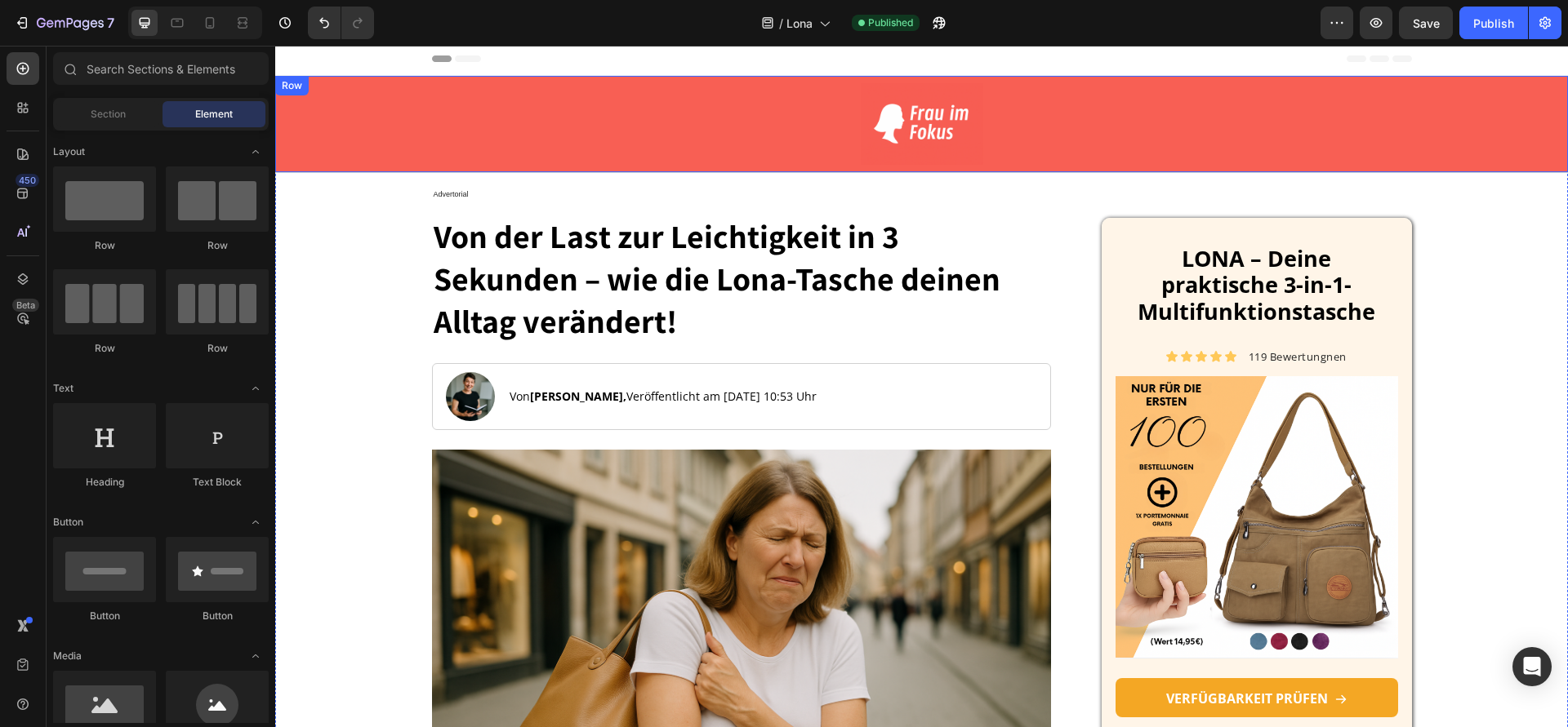
click at [365, 111] on div "Image Row" at bounding box center [922, 124] width 1293 height 96
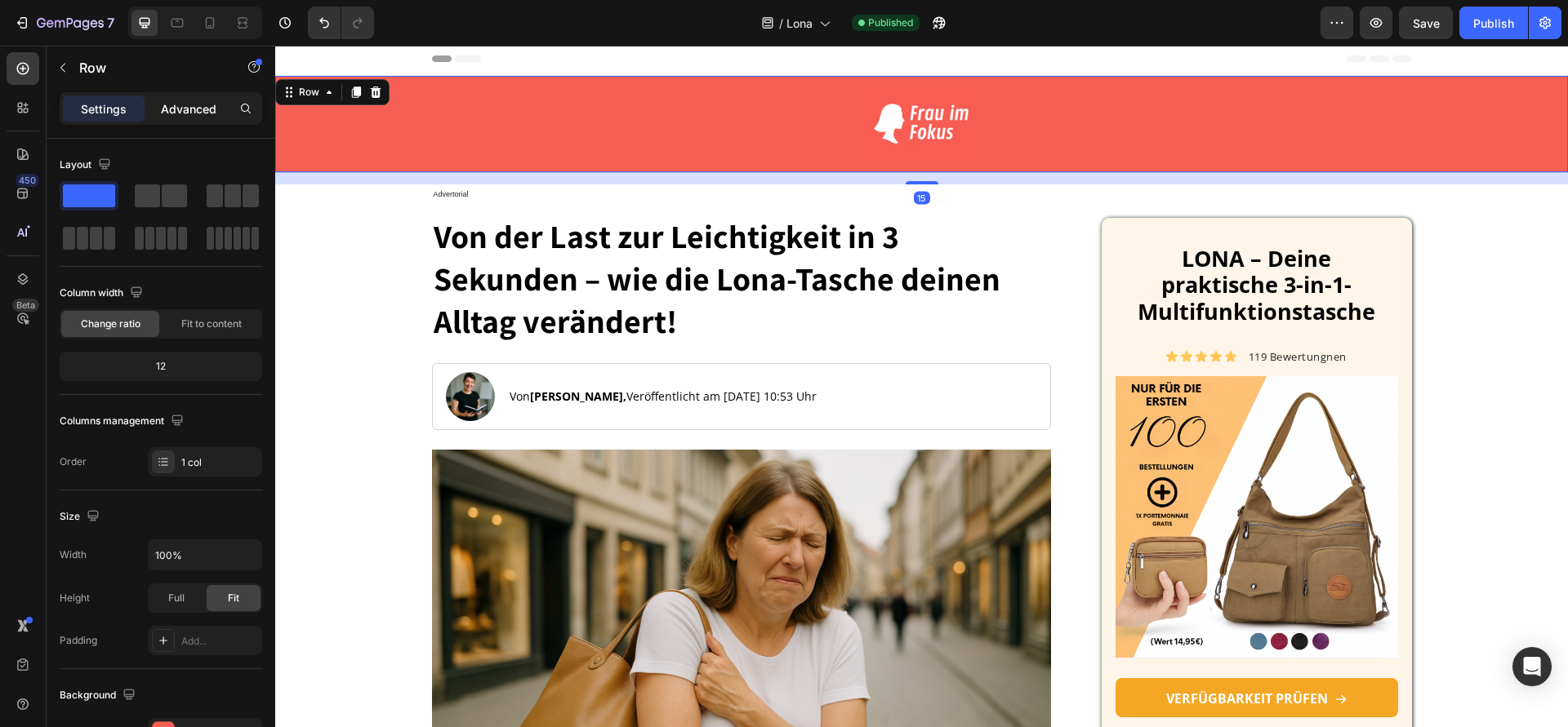
click at [181, 110] on p "Advanced" at bounding box center [188, 109] width 56 height 17
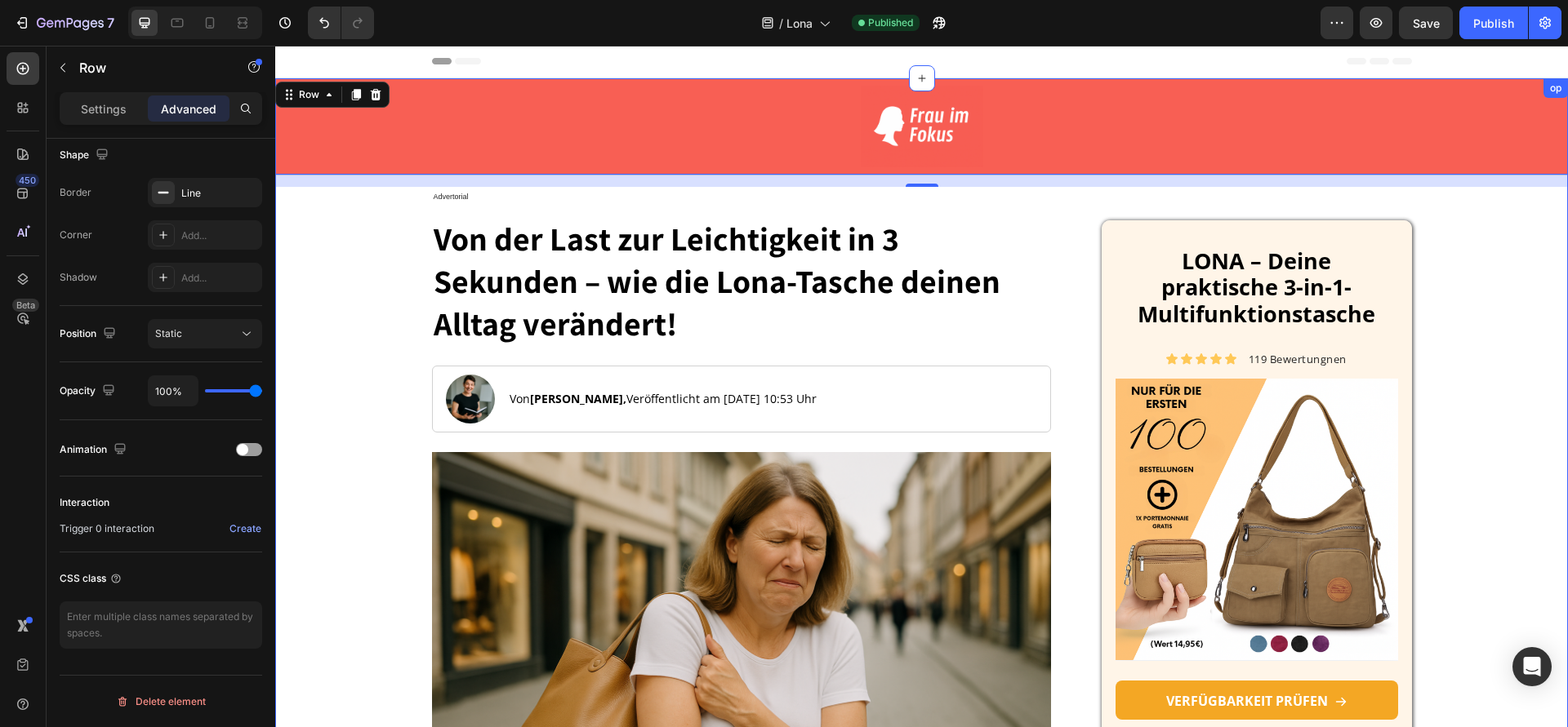
scroll to position [0, 0]
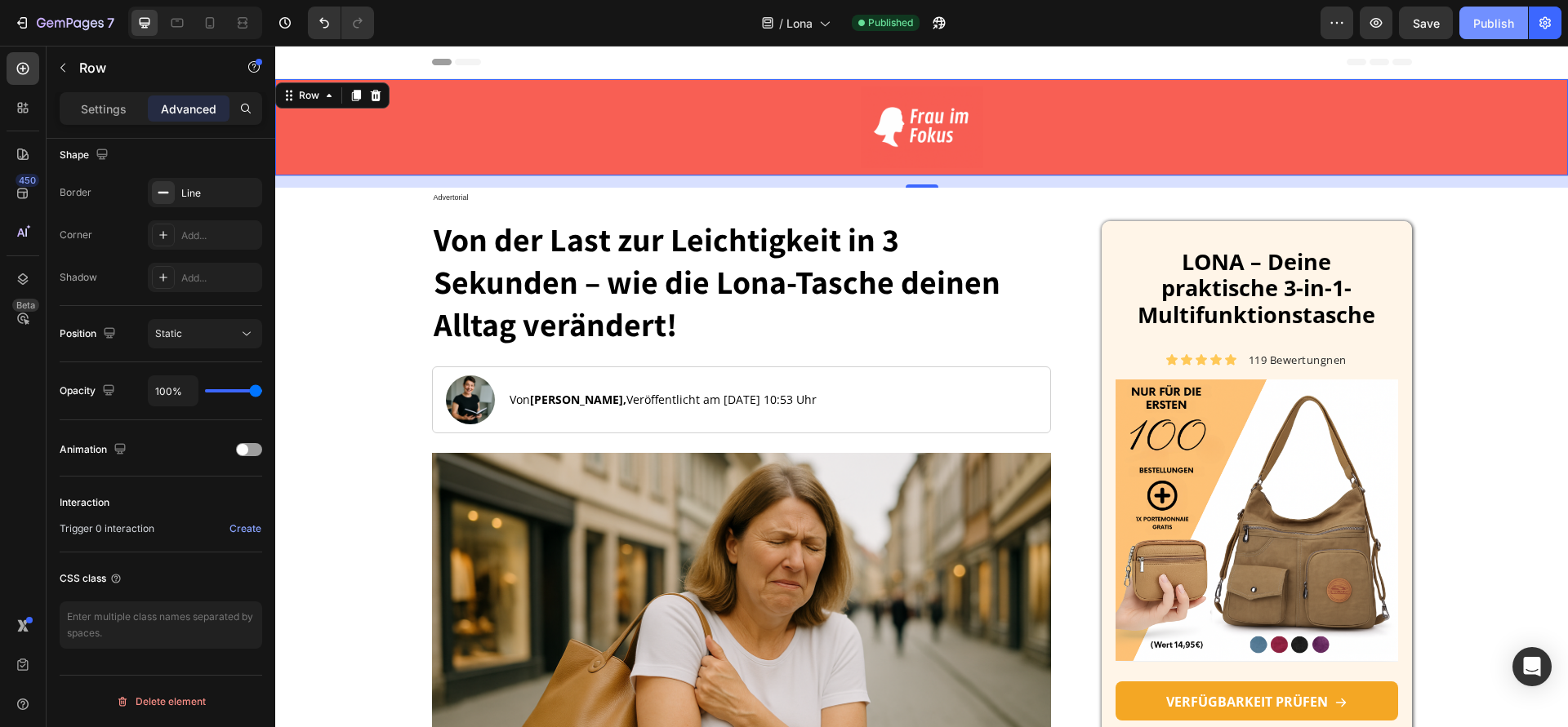
click at [1477, 22] on div "Publish" at bounding box center [1494, 23] width 41 height 17
click at [210, 24] on icon at bounding box center [210, 22] width 16 height 16
type input "0"
type input "20"
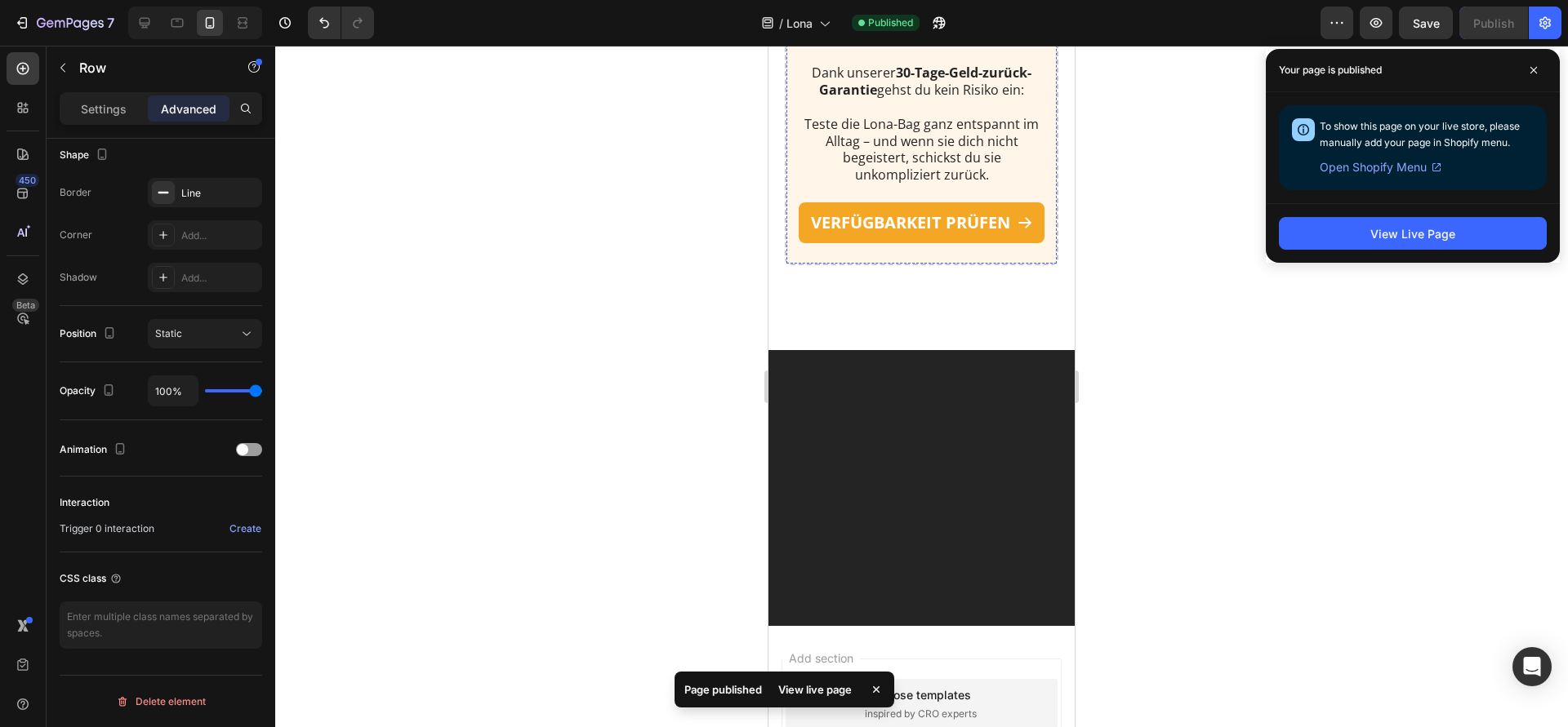
scroll to position [7472, 0]
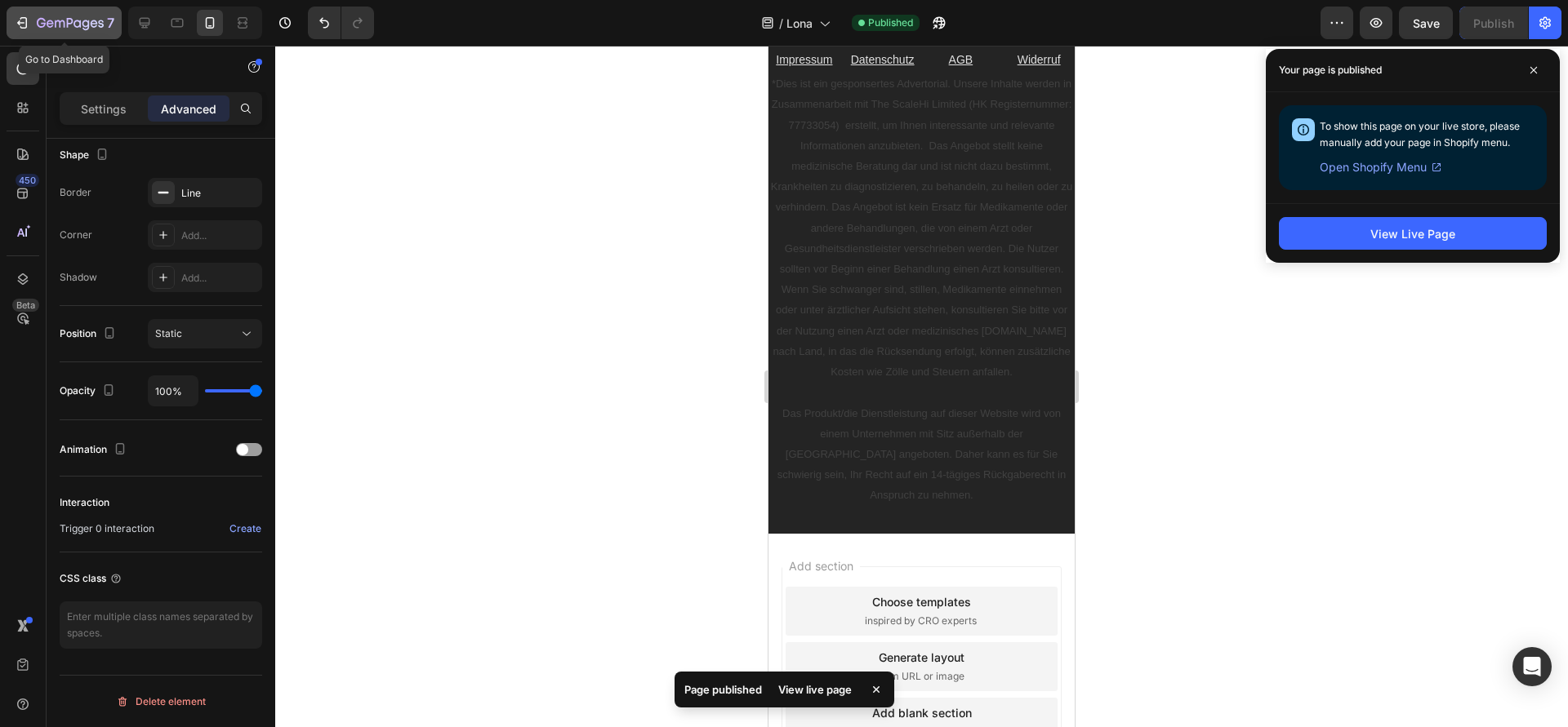
click at [52, 26] on icon "button" at bounding box center [50, 23] width 8 height 8
